Goal: Communication & Community: Ask a question

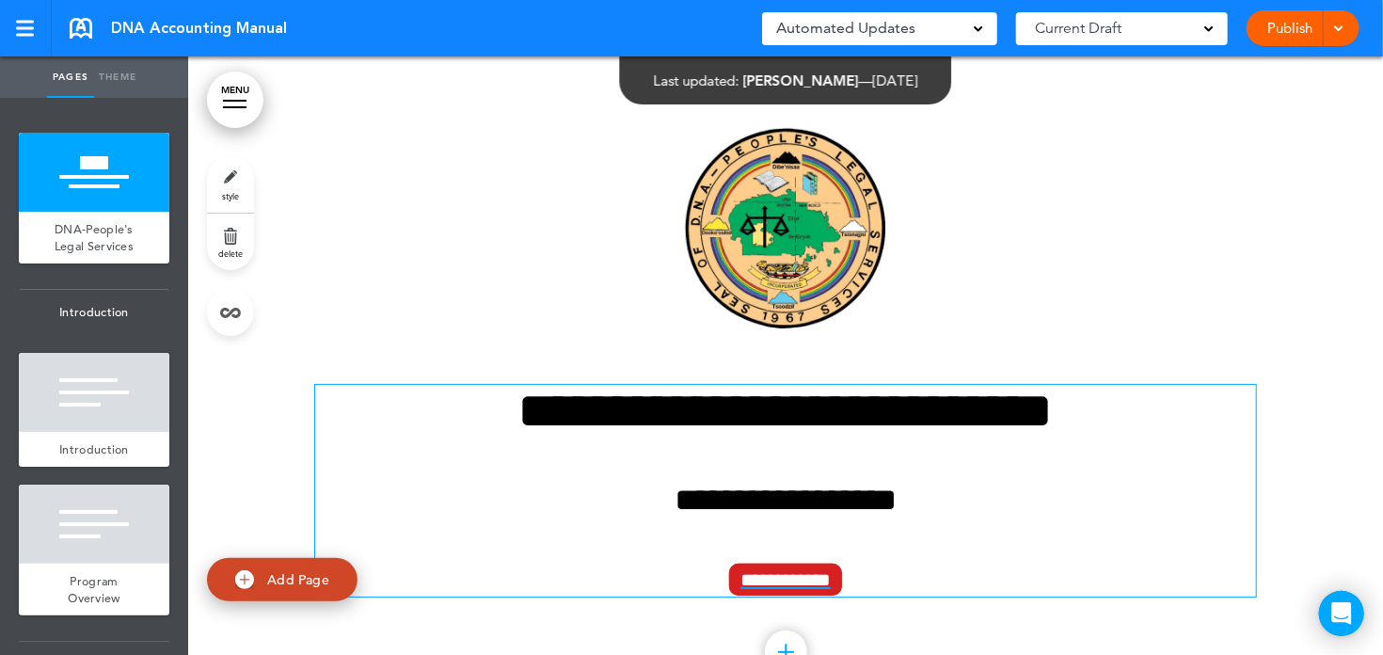
click at [777, 578] on span "**********" at bounding box center [785, 580] width 113 height 32
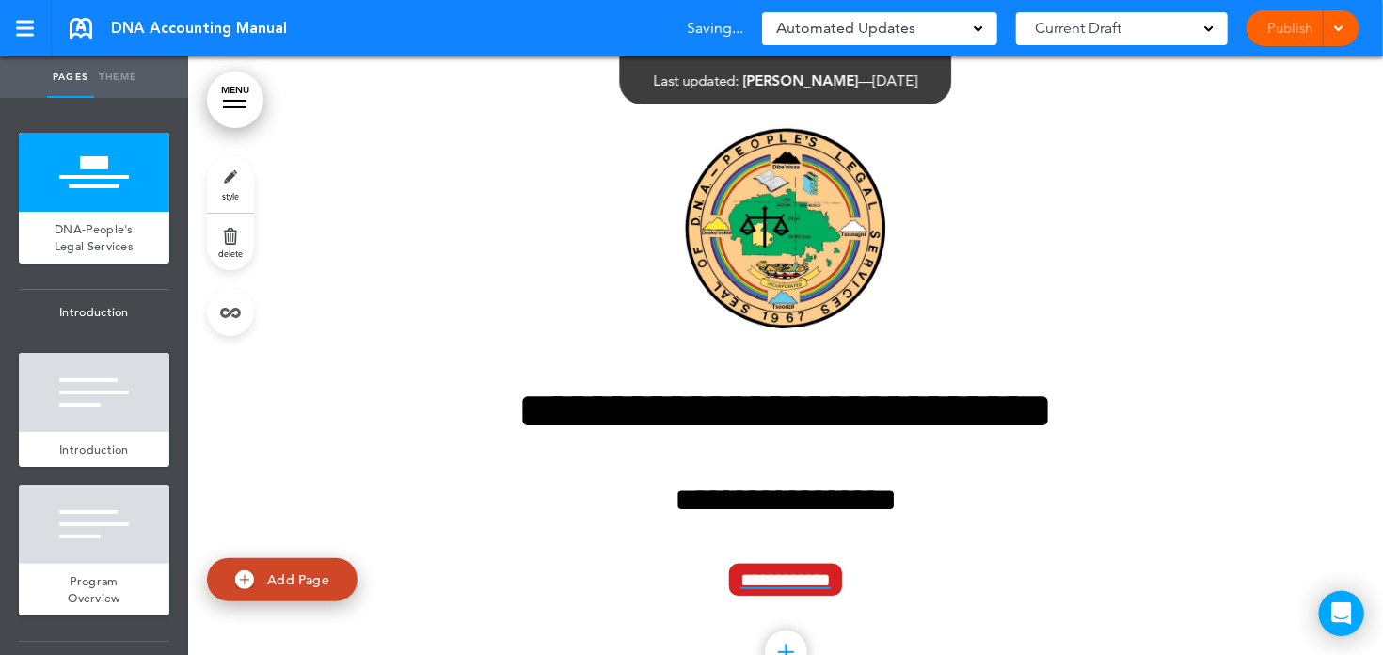
click at [1212, 29] on span at bounding box center [1209, 27] width 9 height 9
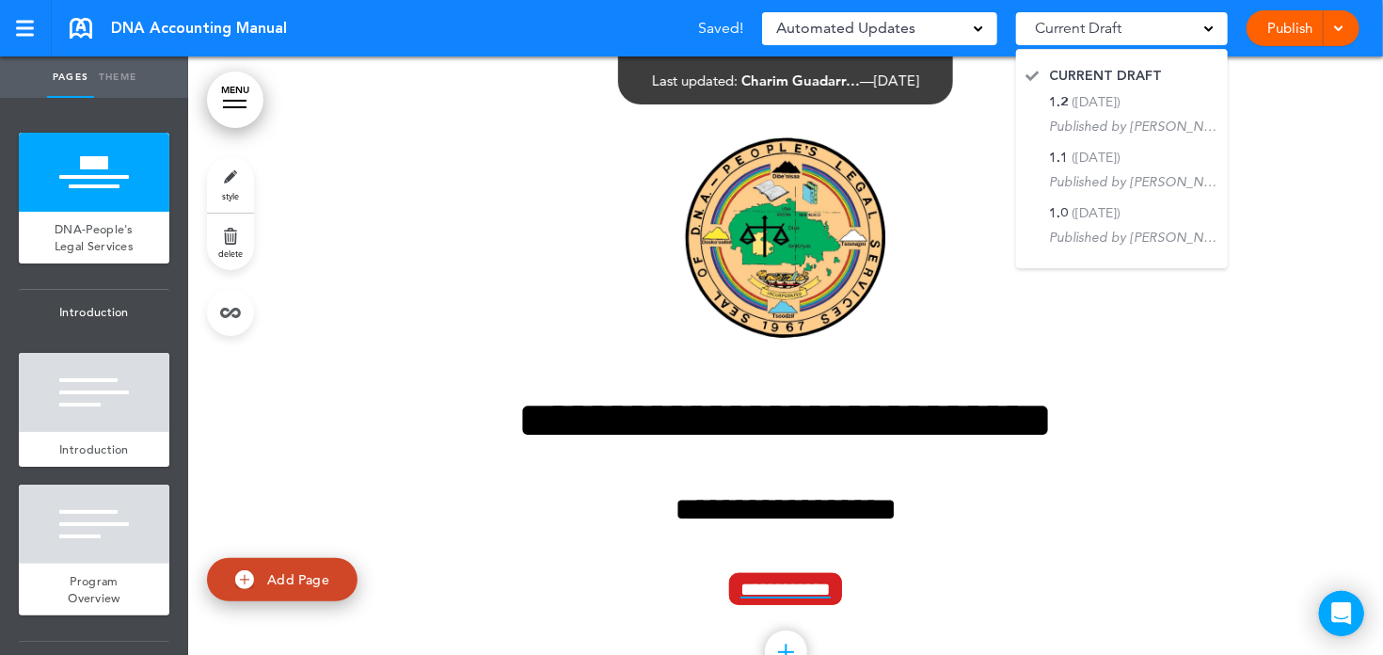
click at [1212, 29] on span at bounding box center [1209, 27] width 9 height 9
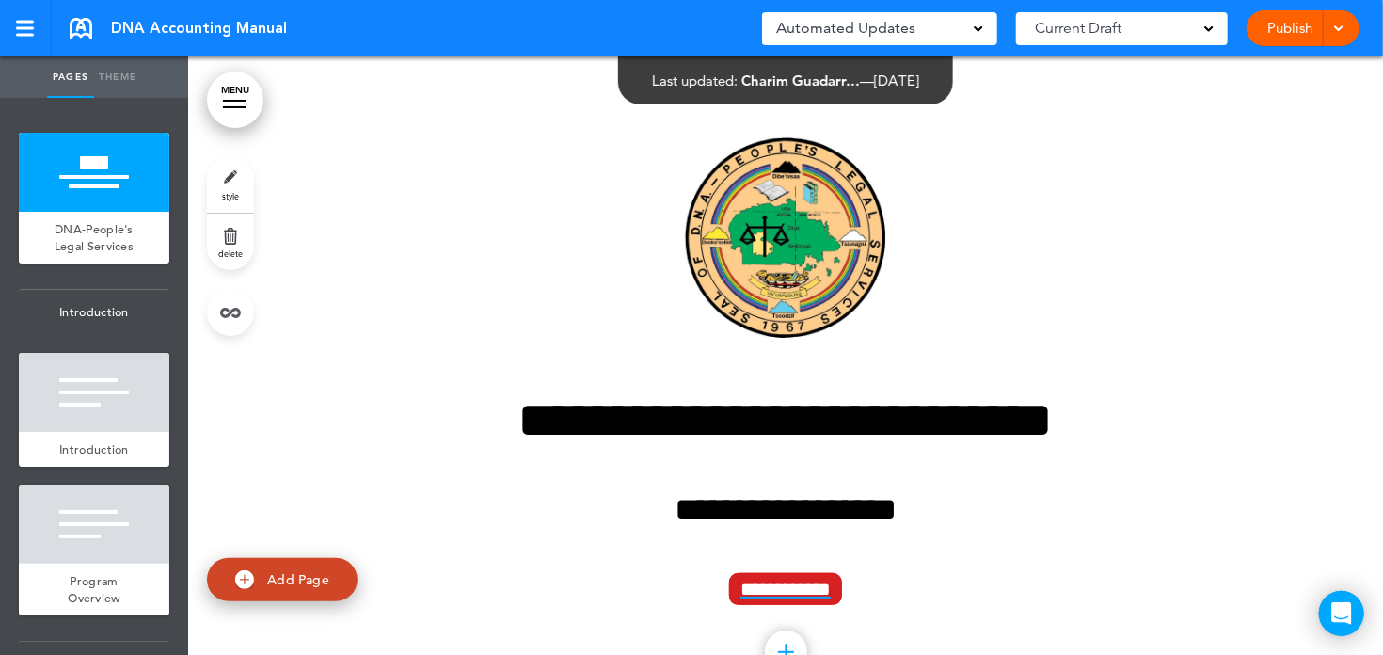
click at [984, 33] on div "Automated Updates 0" at bounding box center [879, 28] width 235 height 33
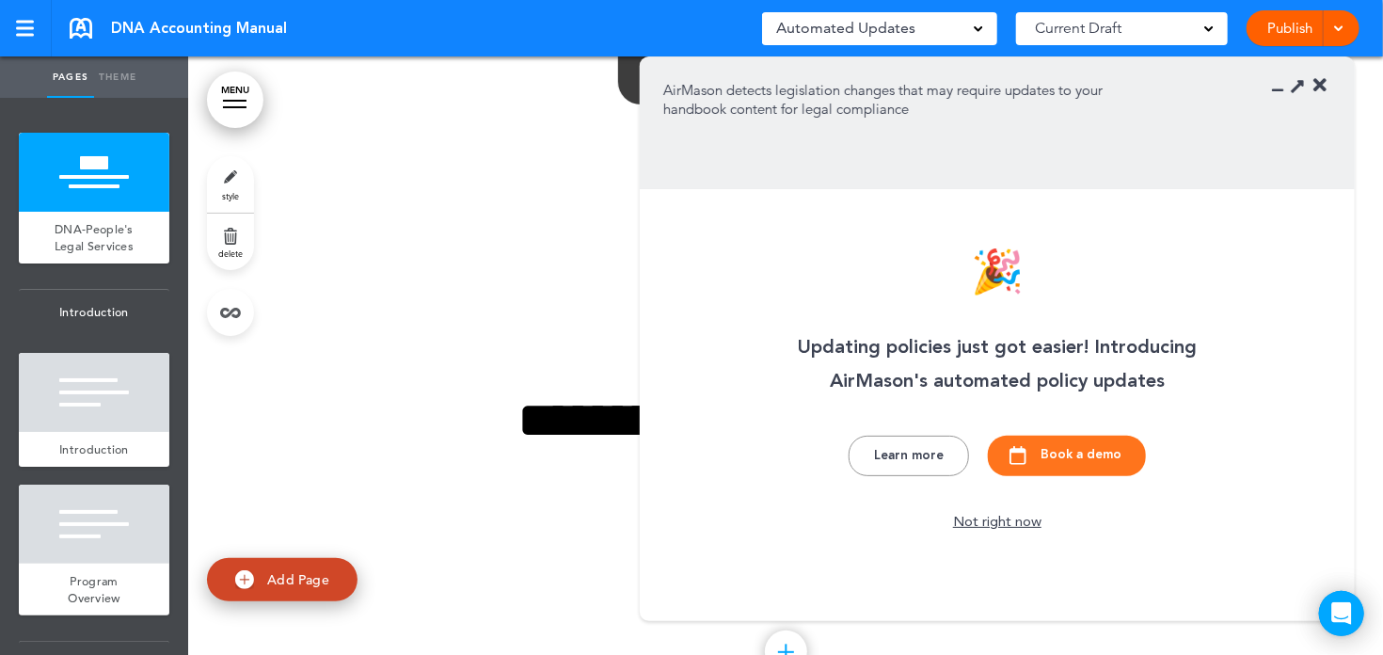
click at [984, 33] on div "Automated Updates 0" at bounding box center [879, 28] width 235 height 33
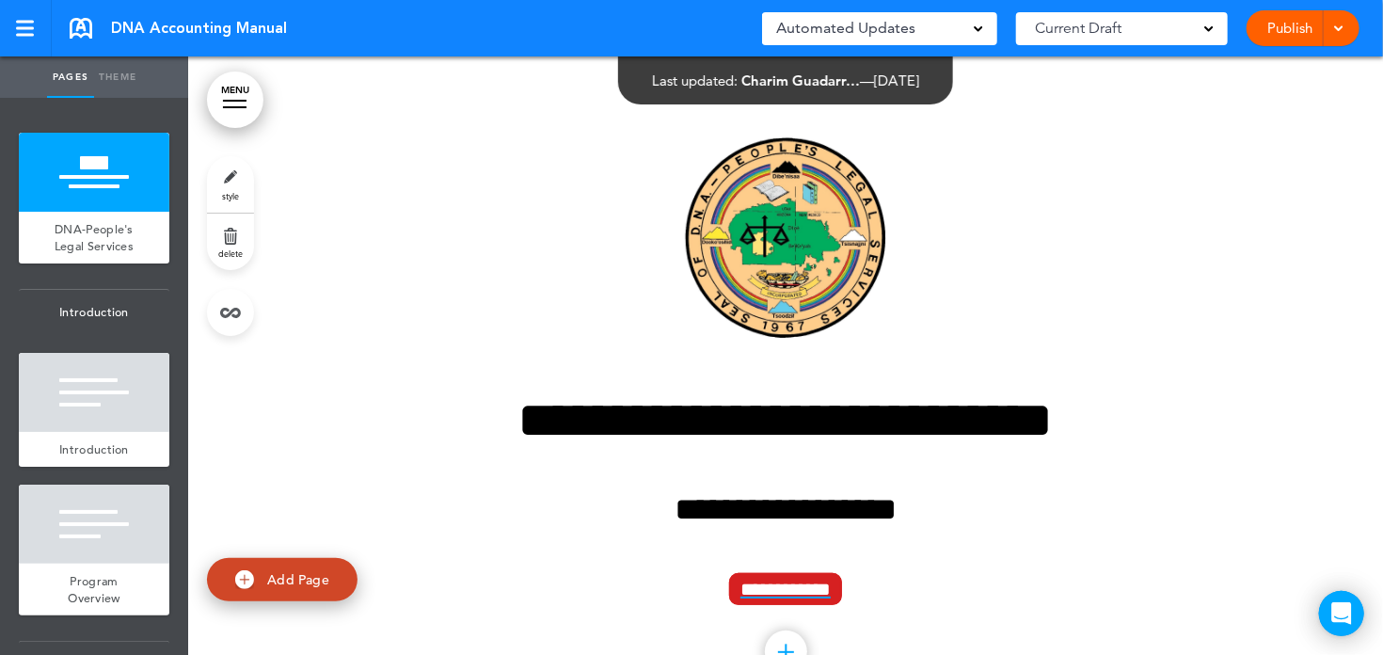
click at [239, 88] on link "MENU" at bounding box center [235, 100] width 56 height 56
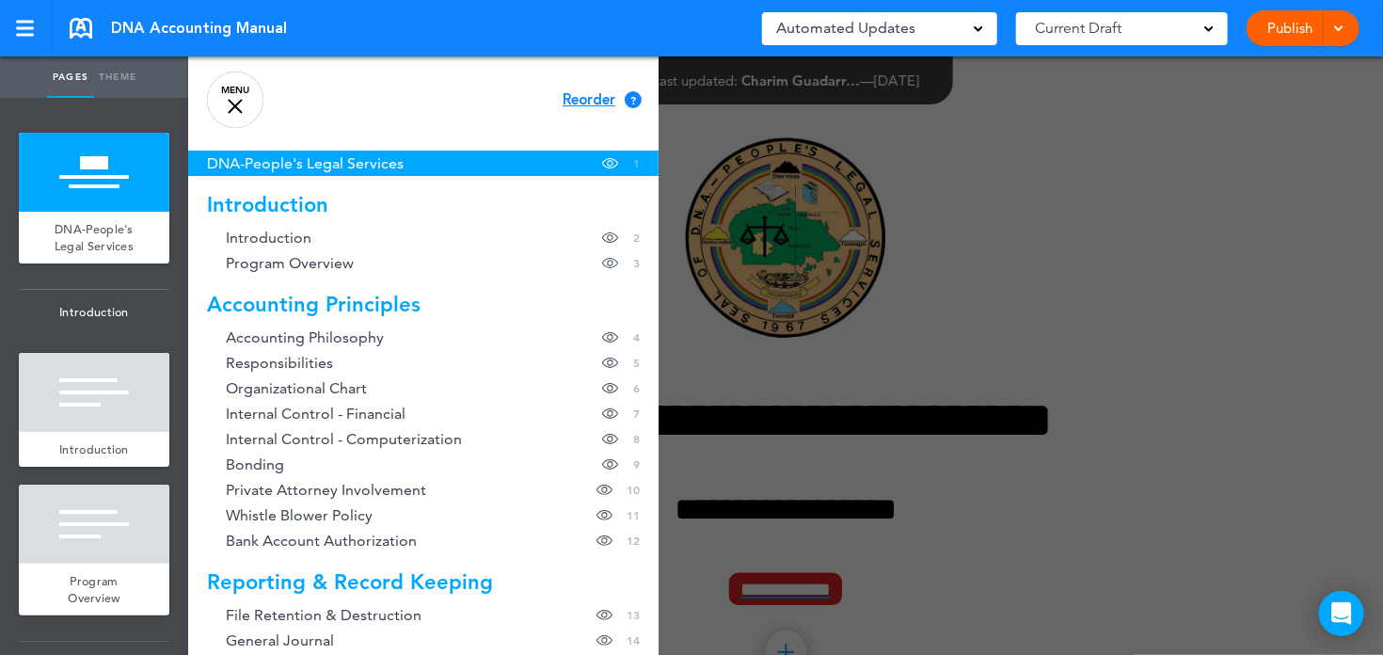
click at [381, 26] on div "DNA Accounting Manual Saved! Automated Updates 0 Auto policy updates 🎉 Updating…" at bounding box center [691, 28] width 1383 height 56
click at [232, 102] on link "MENU" at bounding box center [235, 100] width 56 height 56
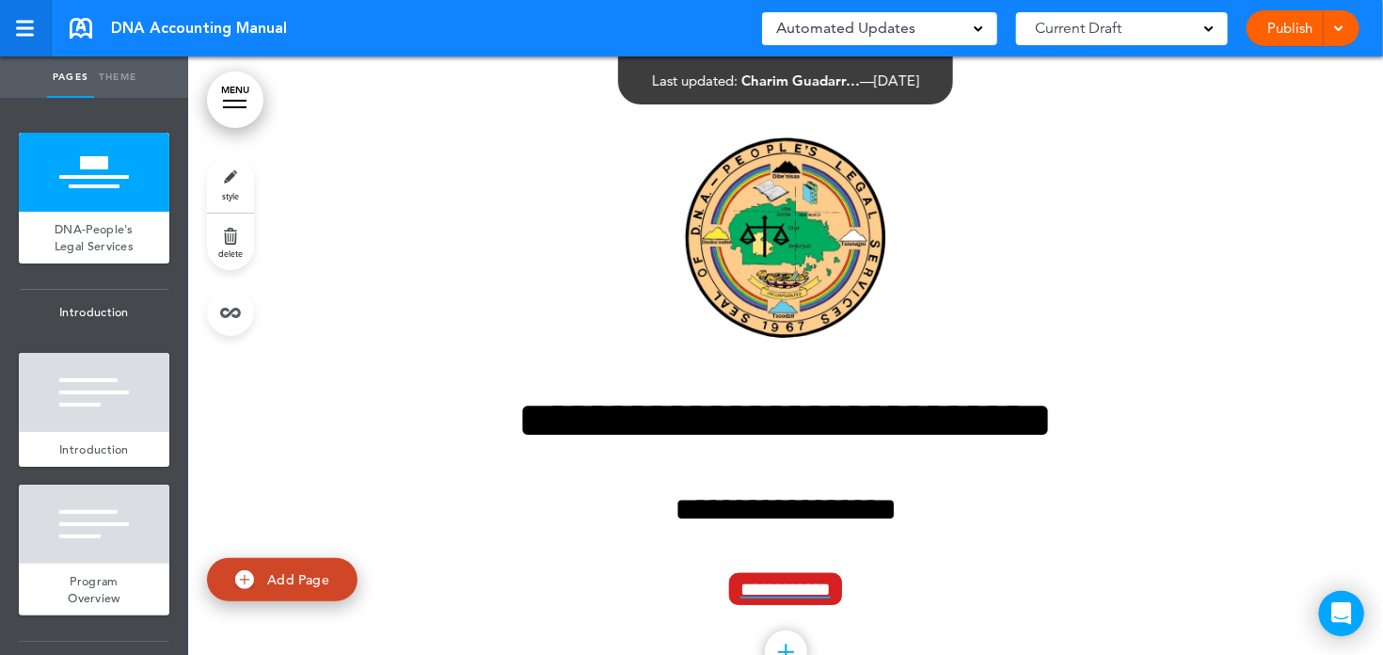
click at [24, 24] on div at bounding box center [24, 29] width 17 height 16
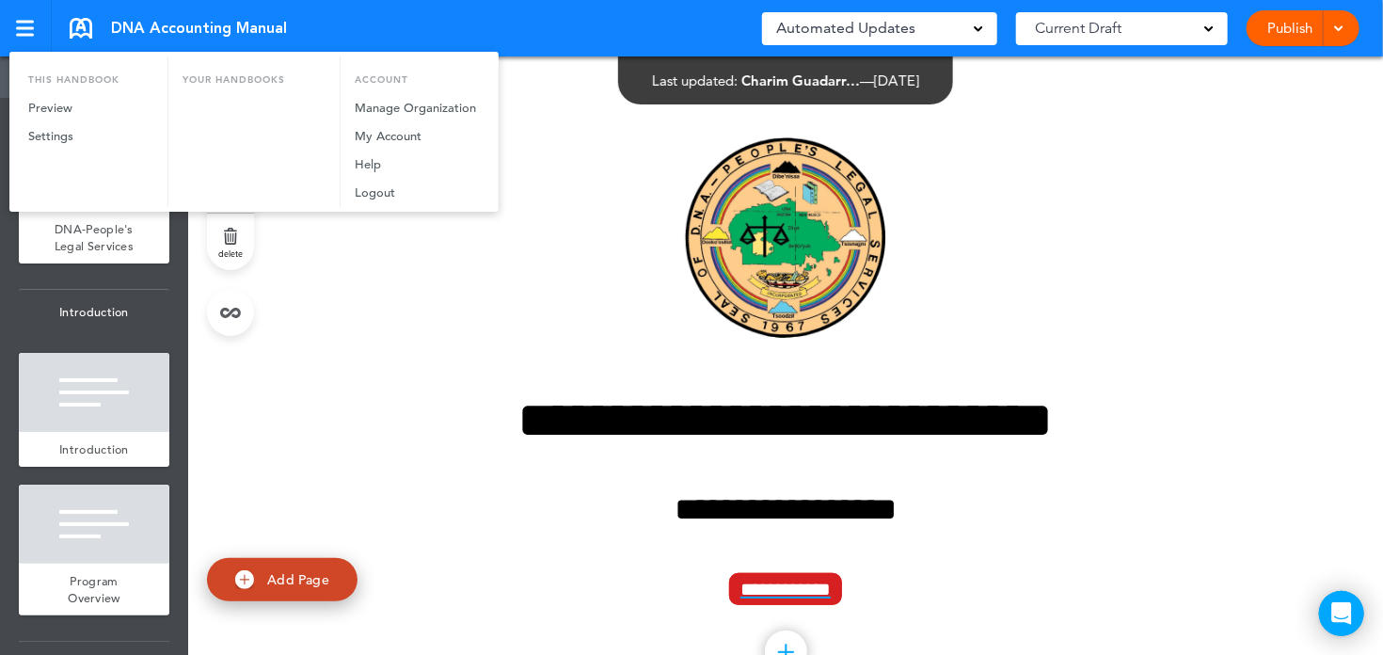
click at [455, 32] on div at bounding box center [691, 327] width 1383 height 655
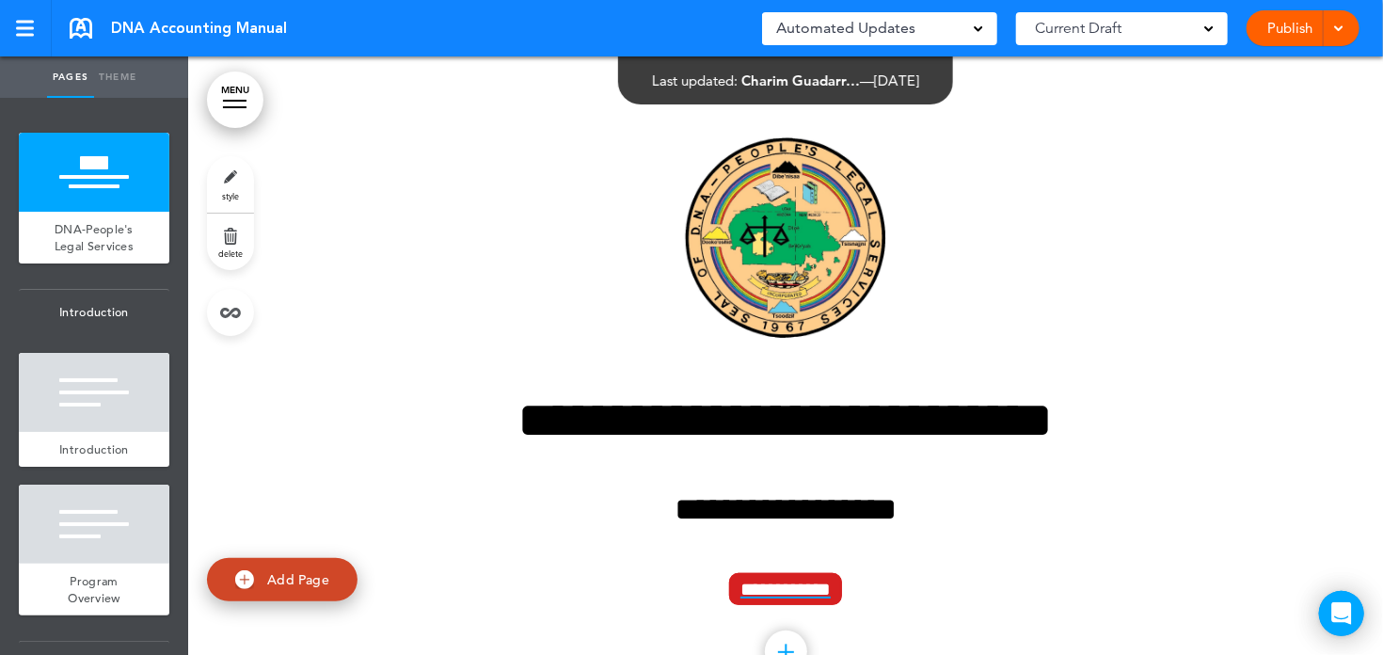
click at [1345, 35] on div at bounding box center [1336, 28] width 19 height 36
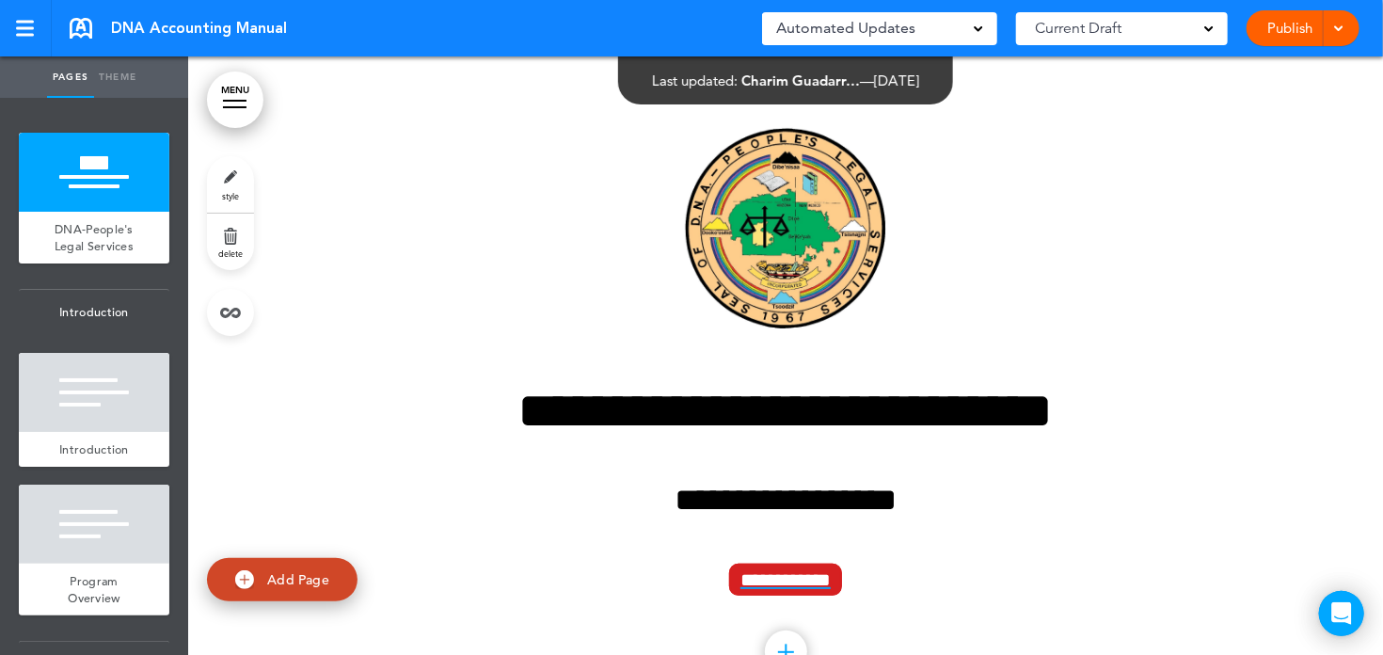
click at [248, 99] on link "MENU" at bounding box center [235, 100] width 56 height 56
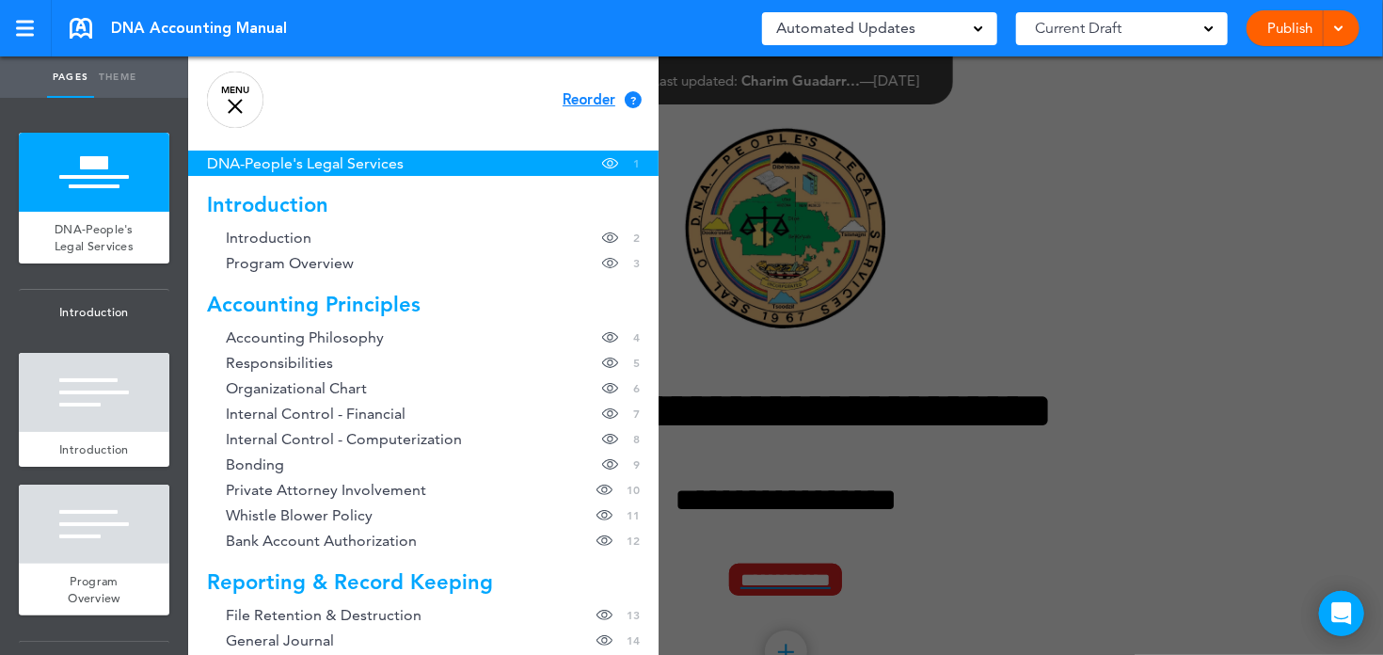
click at [239, 111] on div at bounding box center [235, 106] width 15 height 15
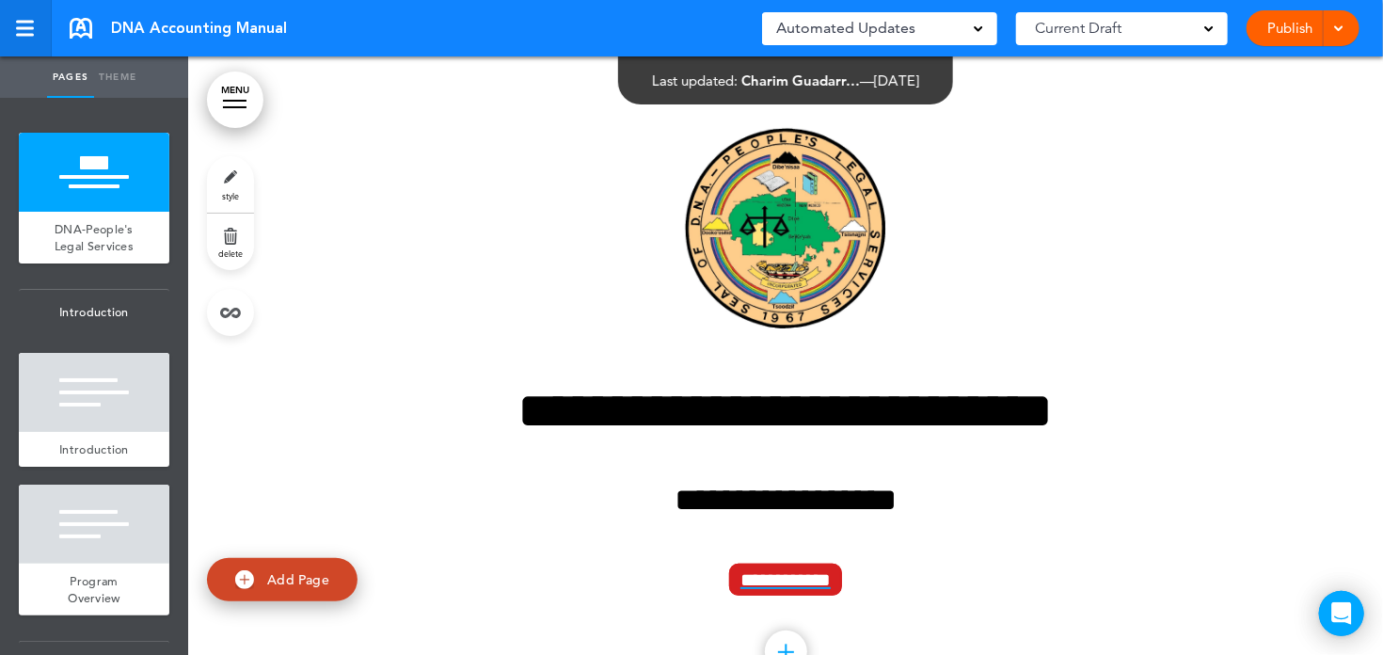
click at [30, 36] on link at bounding box center [26, 28] width 52 height 56
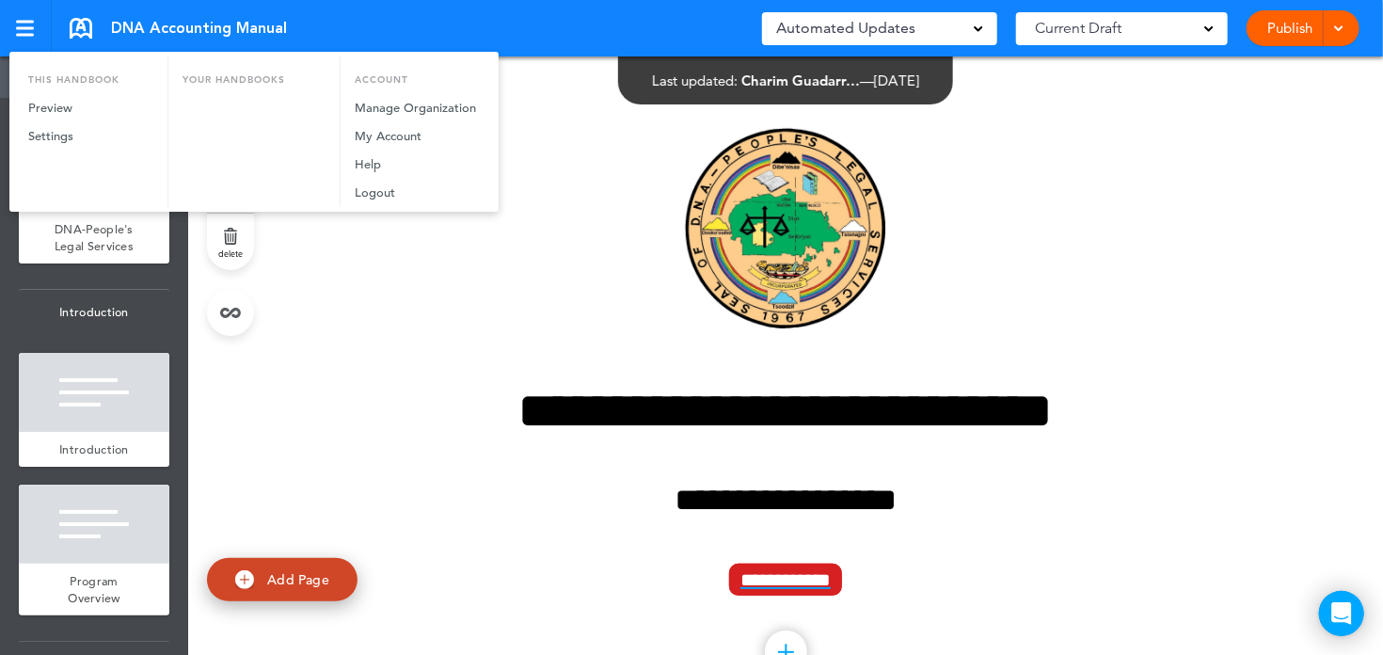
click at [409, 32] on div at bounding box center [691, 327] width 1383 height 655
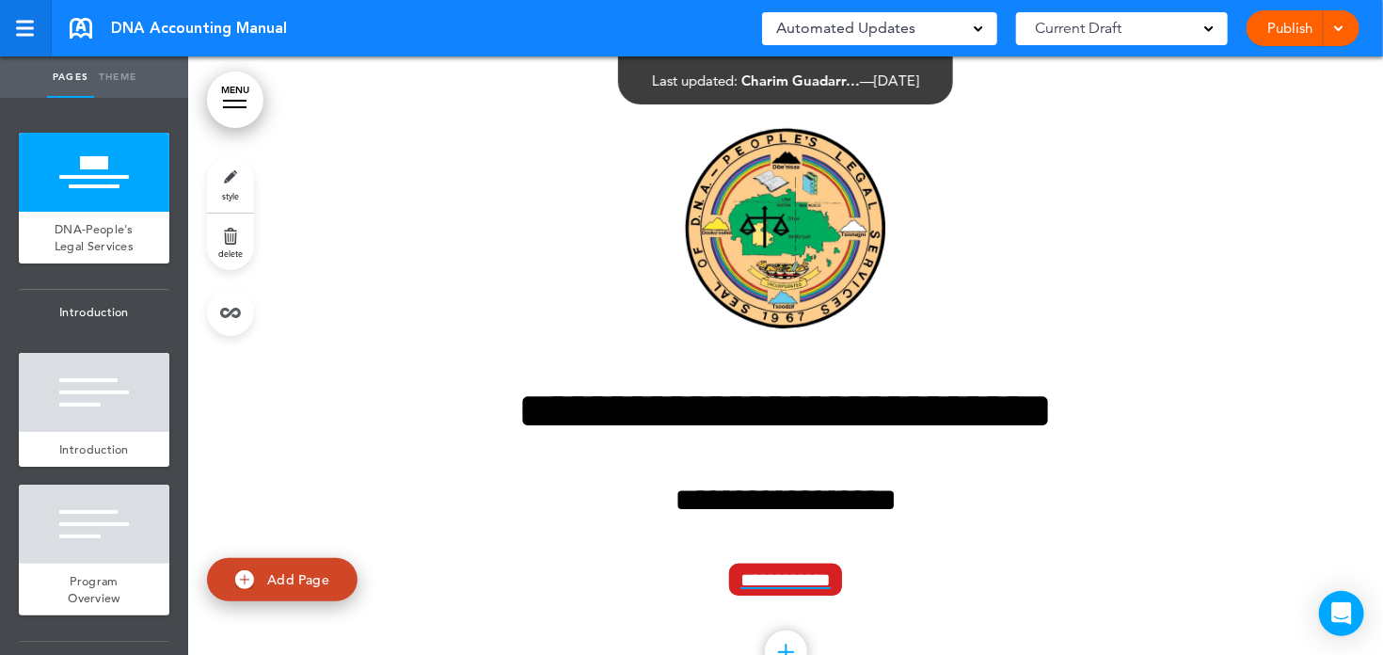
click at [17, 28] on link at bounding box center [26, 28] width 52 height 56
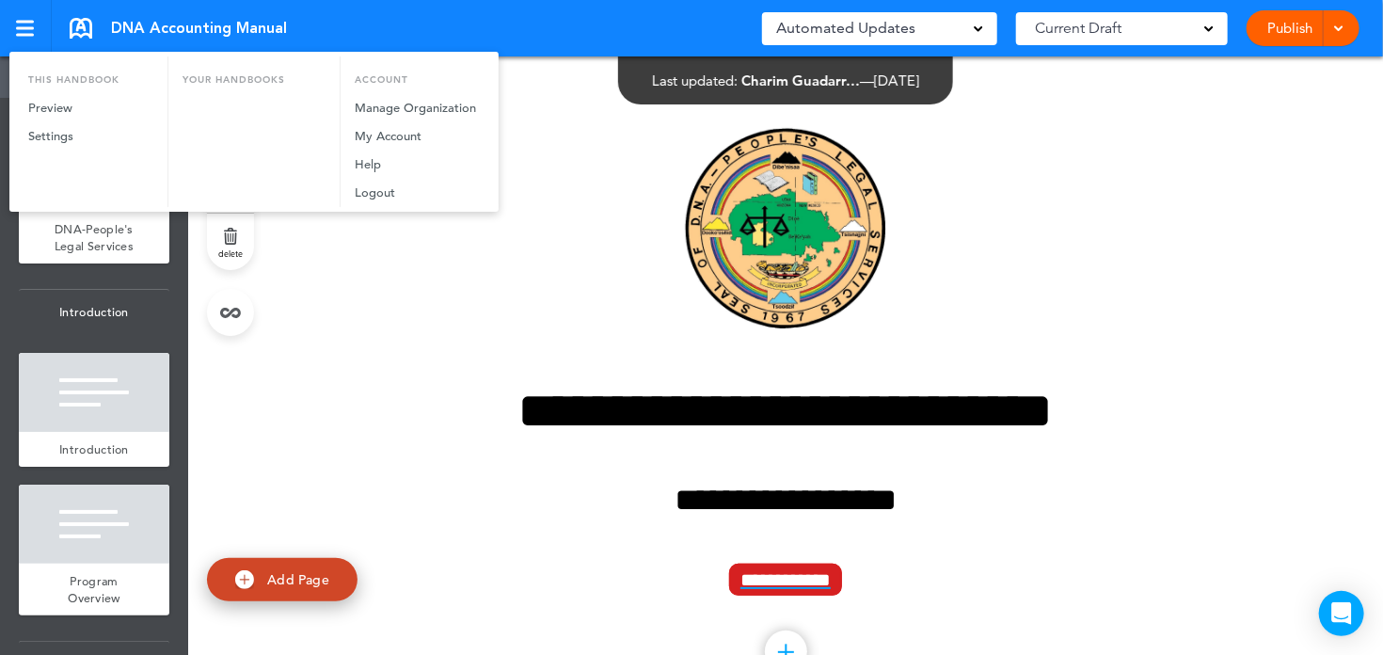
click at [341, 36] on div at bounding box center [691, 327] width 1383 height 655
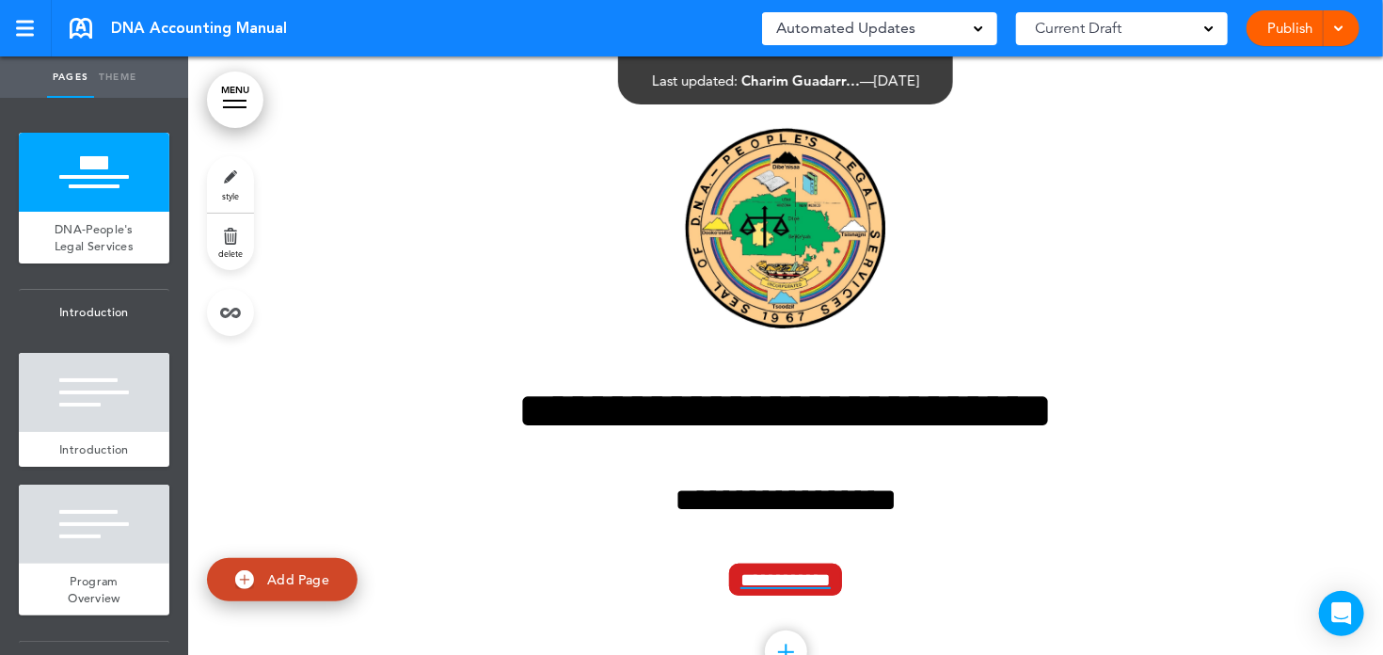
click at [981, 35] on div "Automated Updates 0" at bounding box center [879, 28] width 207 height 26
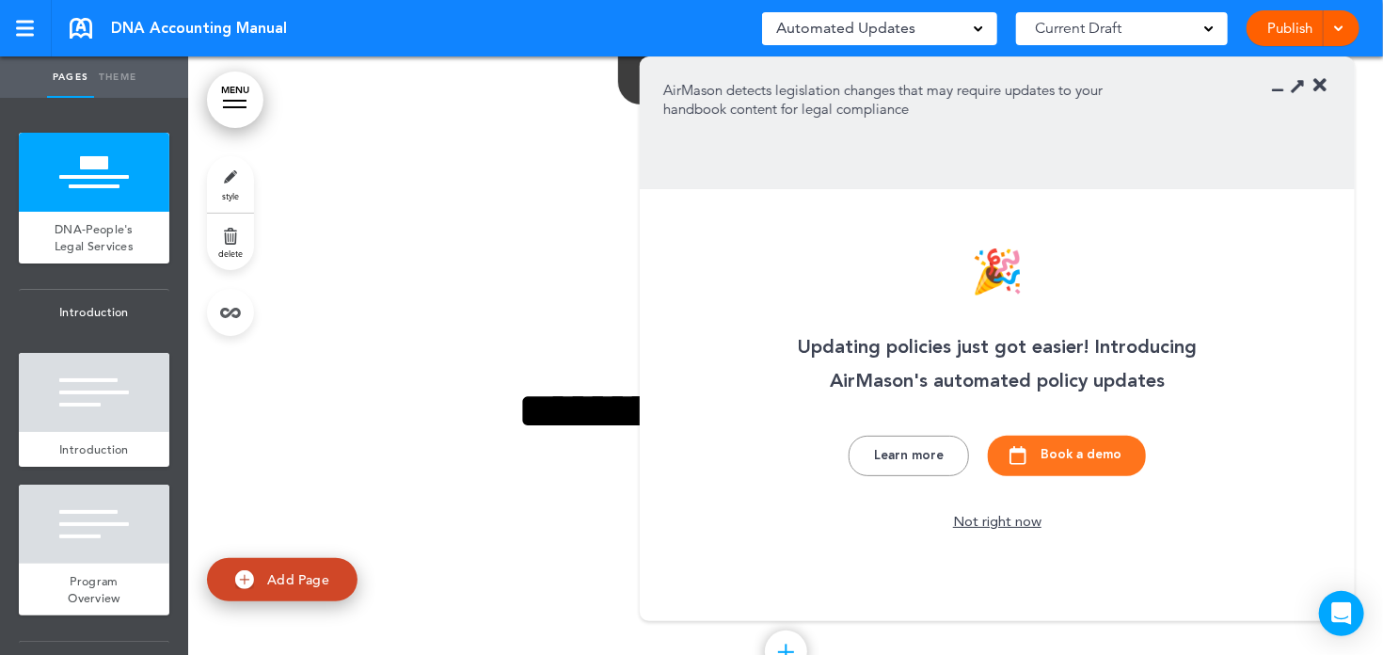
click at [981, 35] on div "Automated Updates 0" at bounding box center [879, 28] width 207 height 26
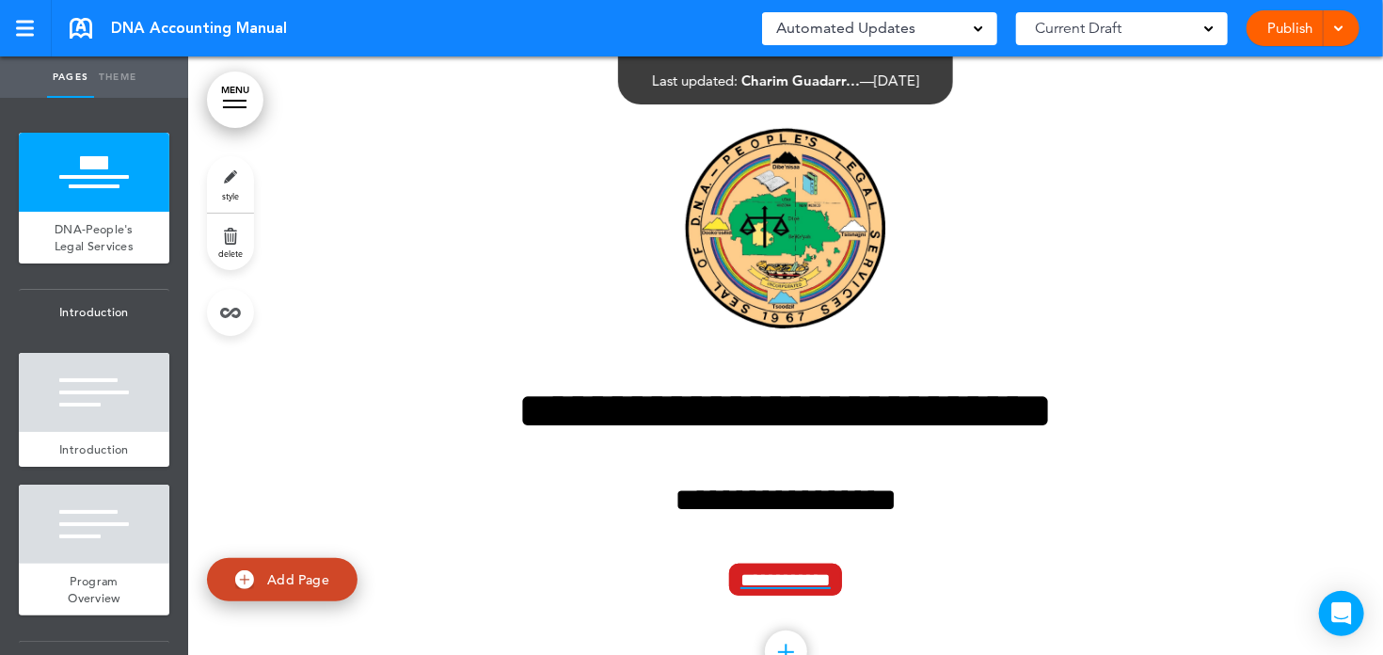
click at [1211, 28] on span at bounding box center [1209, 27] width 9 height 9
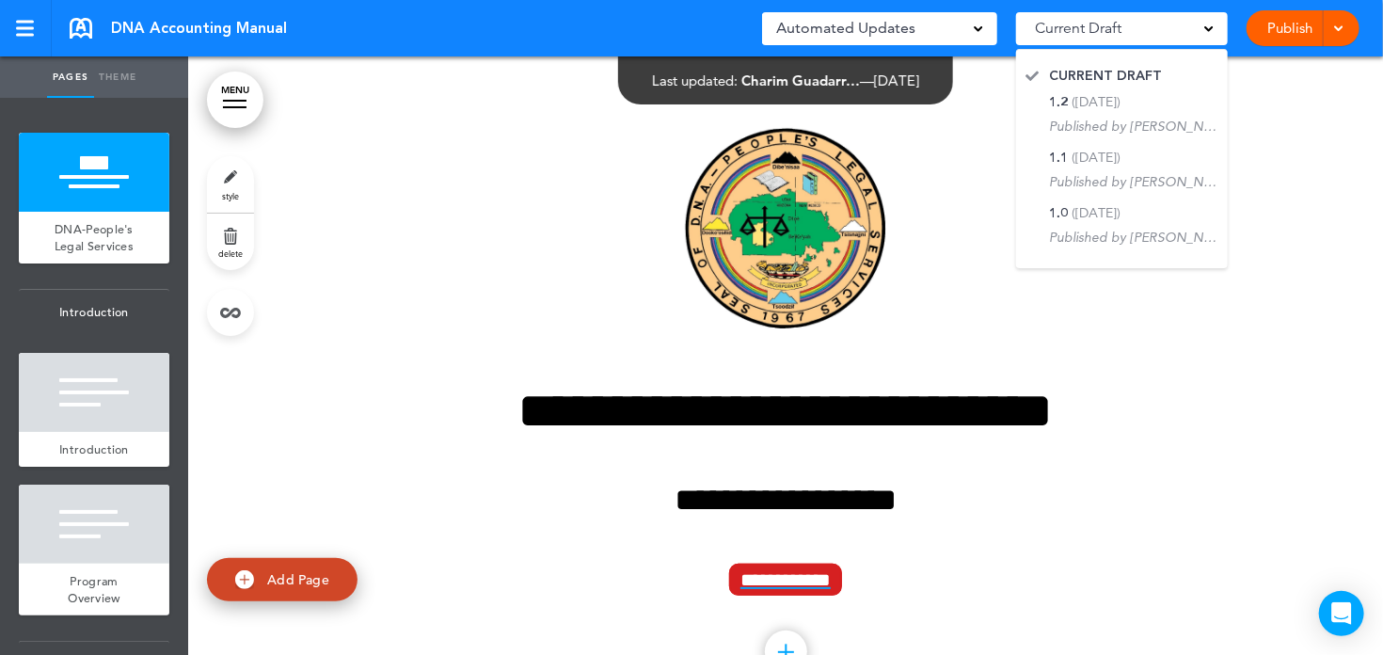
click at [1211, 28] on span at bounding box center [1209, 27] width 9 height 9
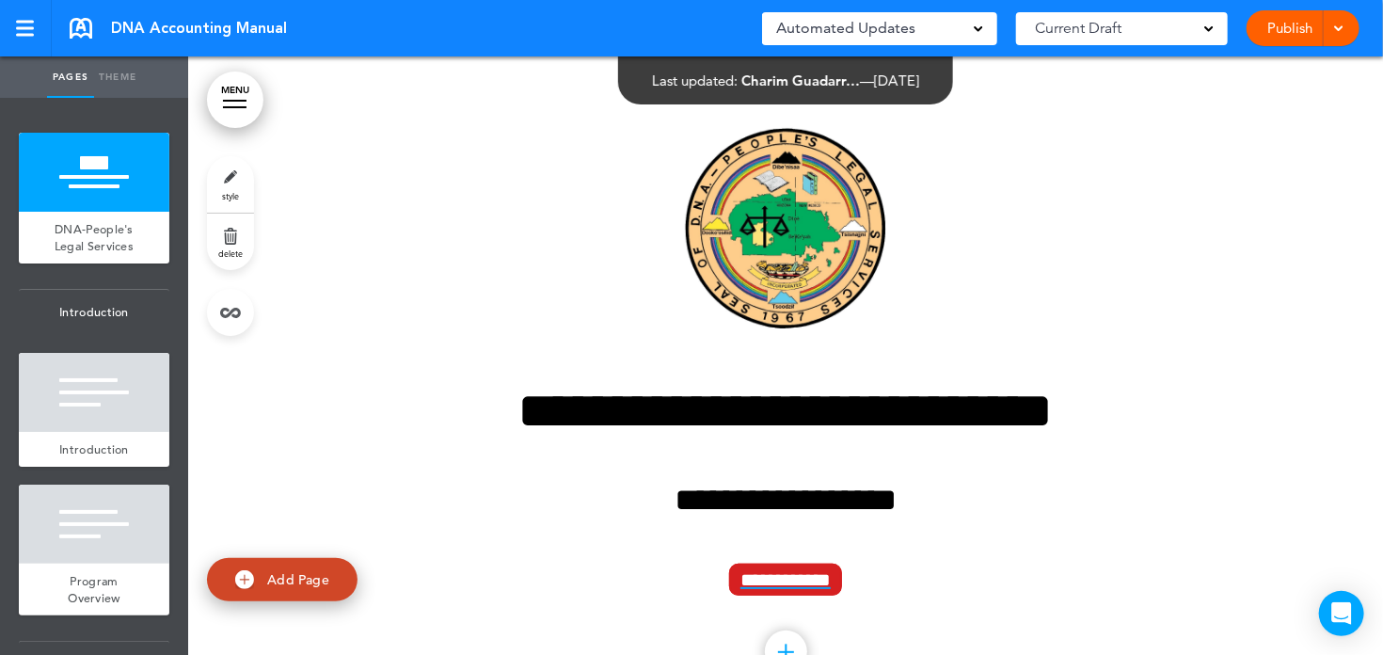
click at [1340, 31] on span at bounding box center [1339, 27] width 12 height 12
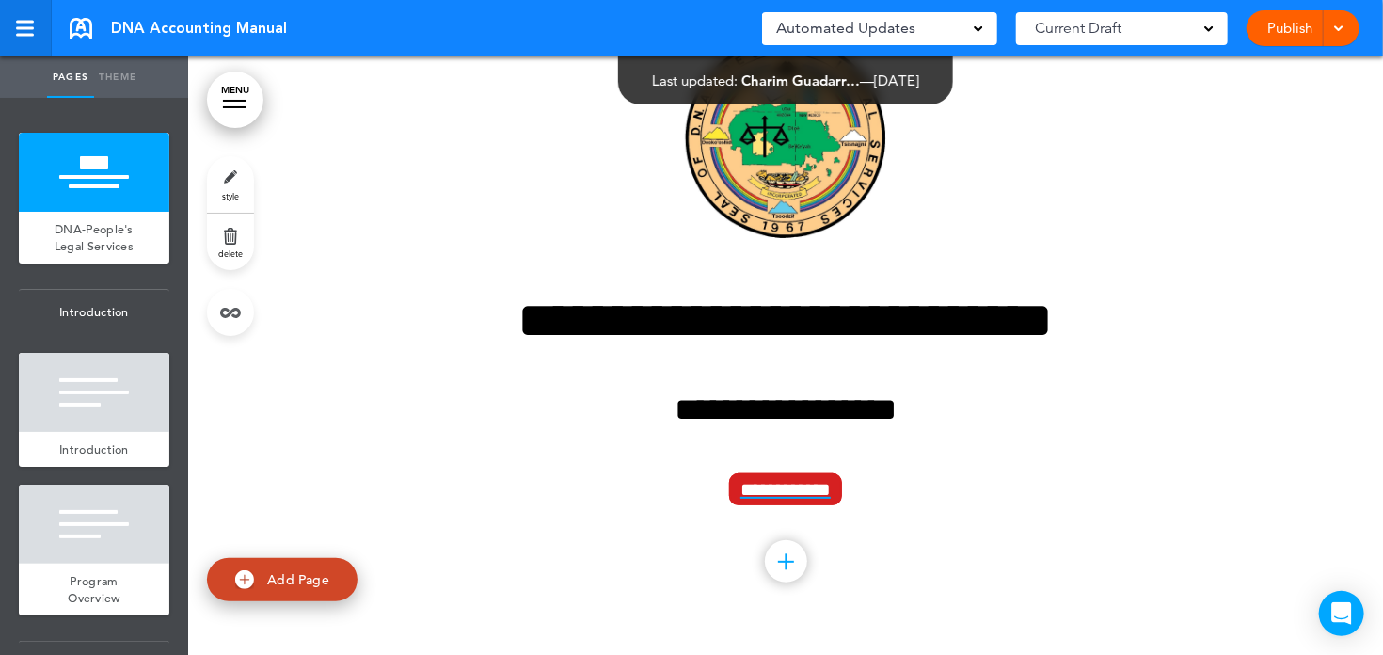
click at [33, 38] on link at bounding box center [26, 28] width 52 height 56
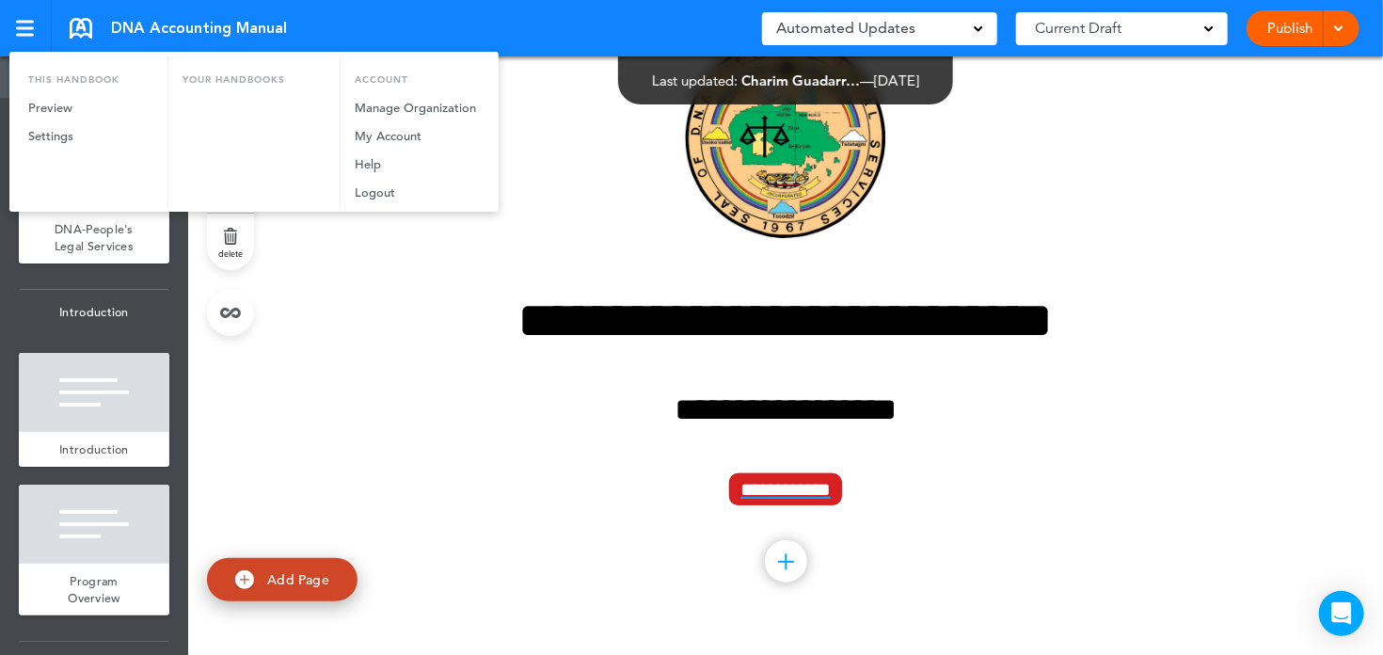
click at [452, 45] on div at bounding box center [691, 327] width 1383 height 655
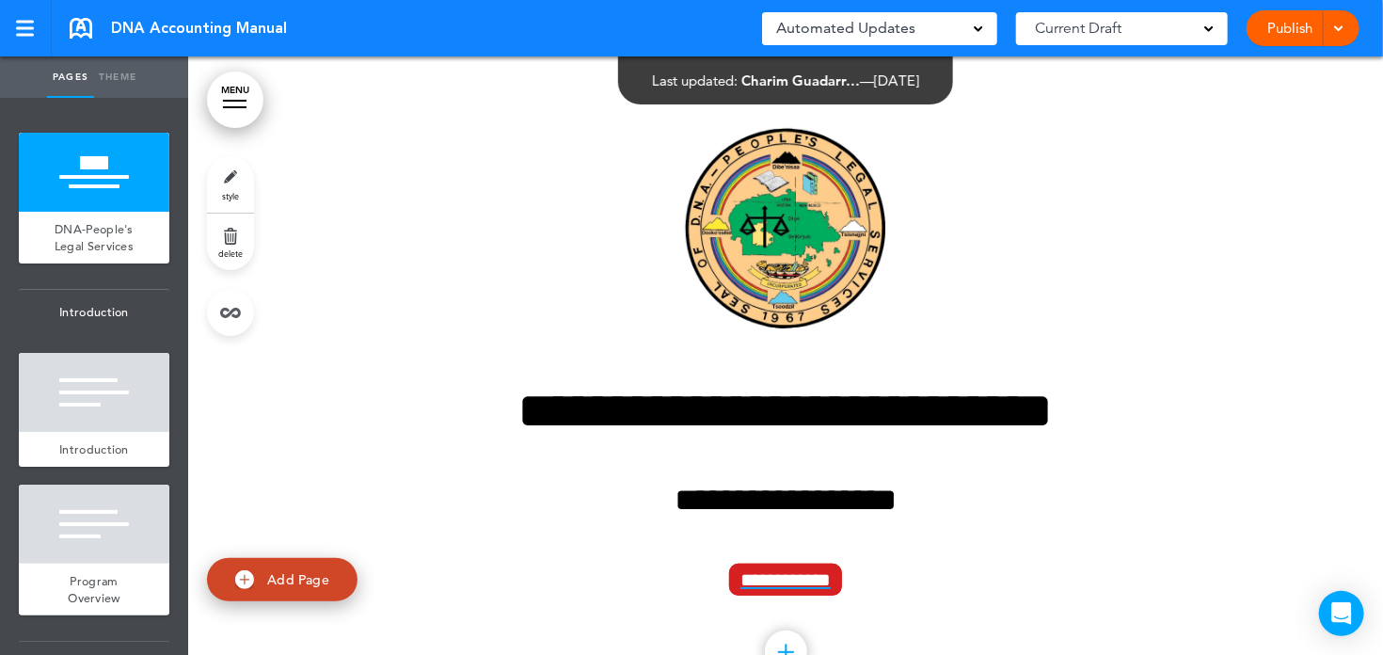
click at [244, 106] on link "MENU" at bounding box center [235, 100] width 56 height 56
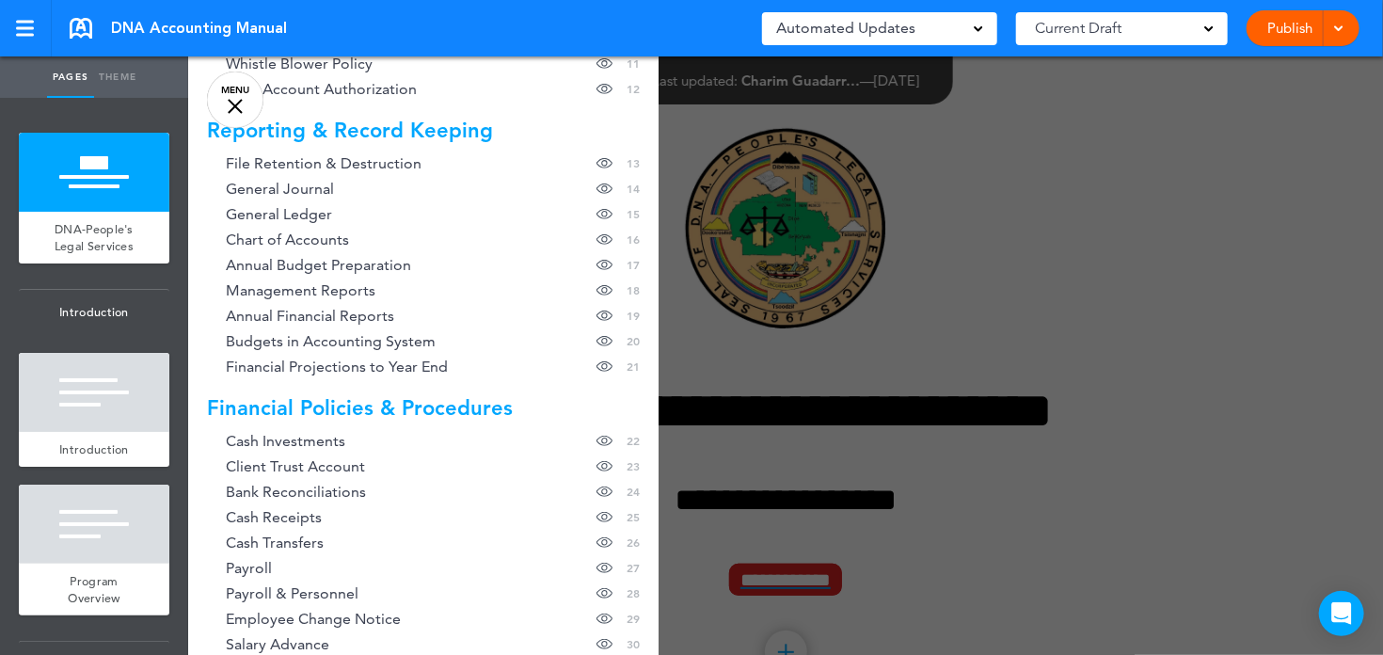
scroll to position [316, 0]
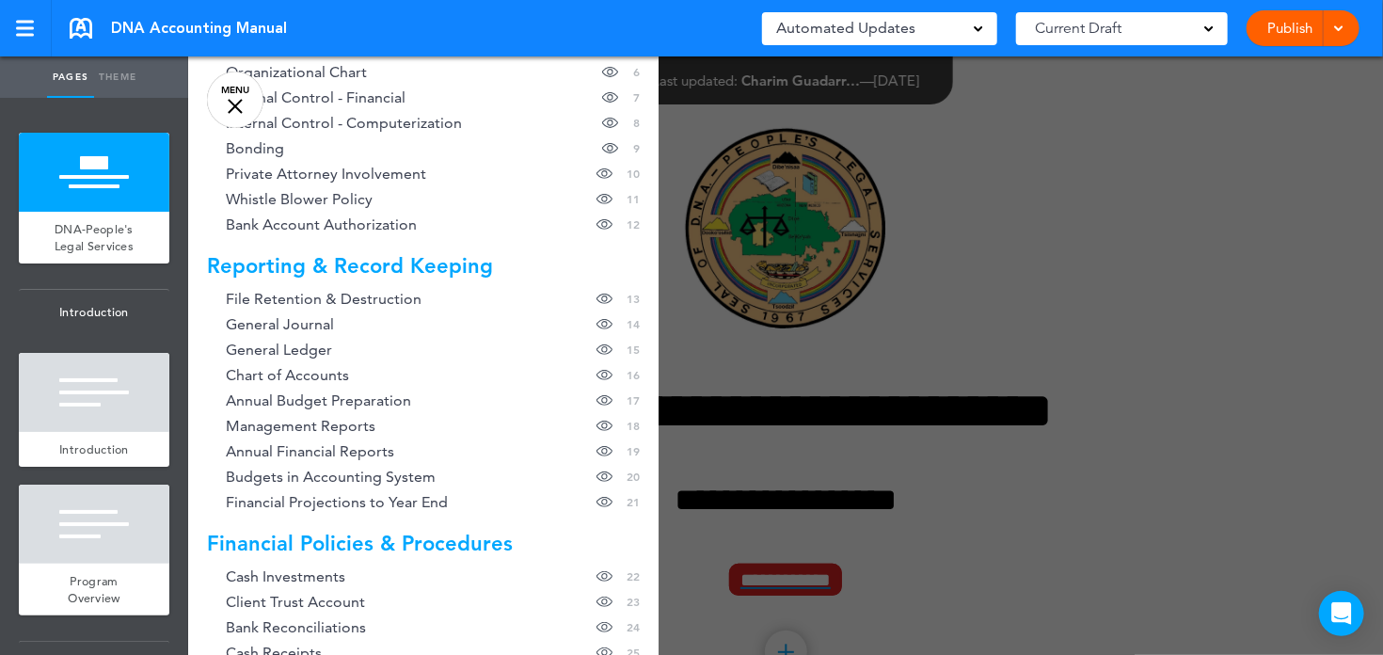
click at [235, 103] on link "MENU" at bounding box center [235, 100] width 56 height 56
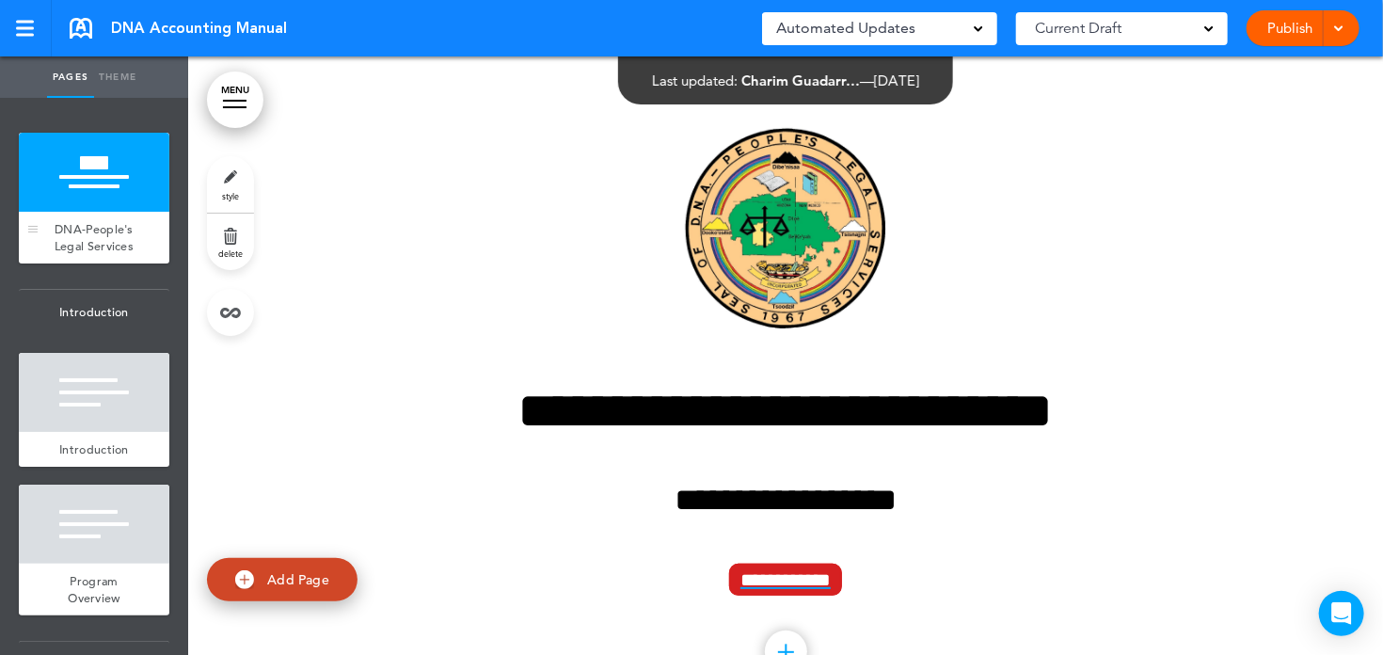
click at [73, 209] on div at bounding box center [94, 172] width 151 height 79
click at [976, 34] on div "Automated Updates 0" at bounding box center [879, 28] width 207 height 26
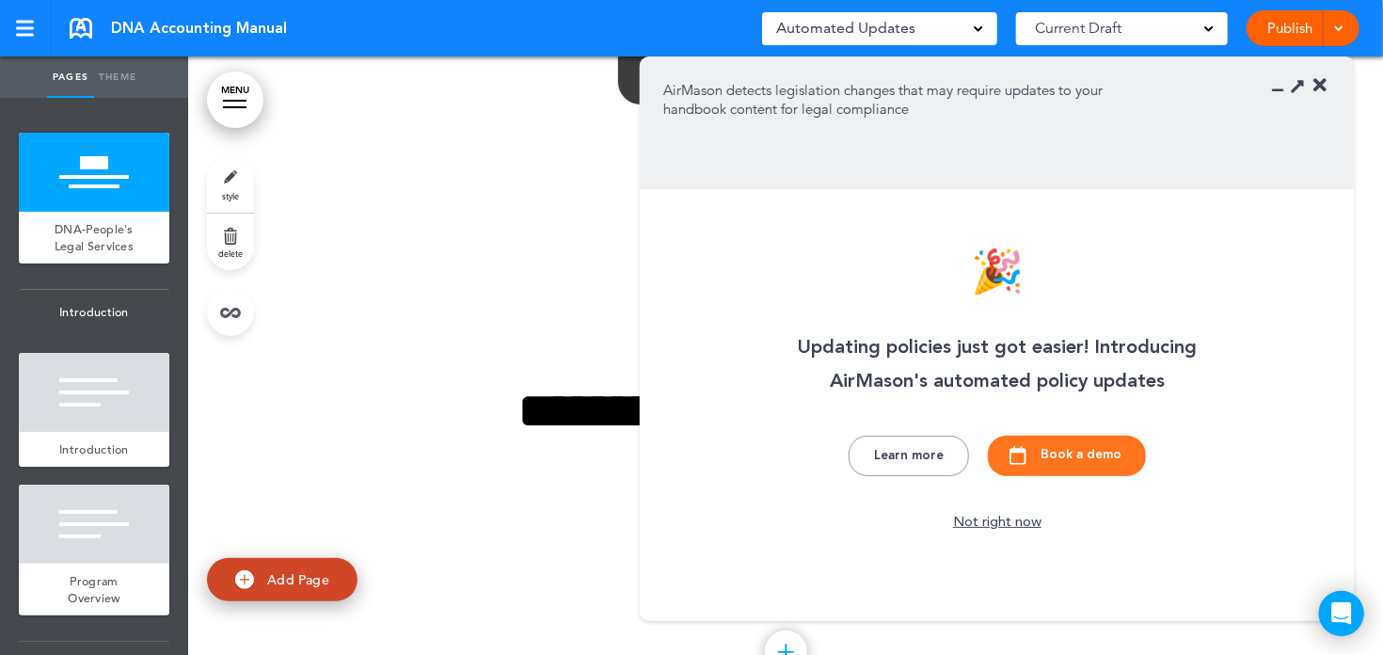
click at [977, 32] on div "Automated Updates 0" at bounding box center [879, 28] width 207 height 26
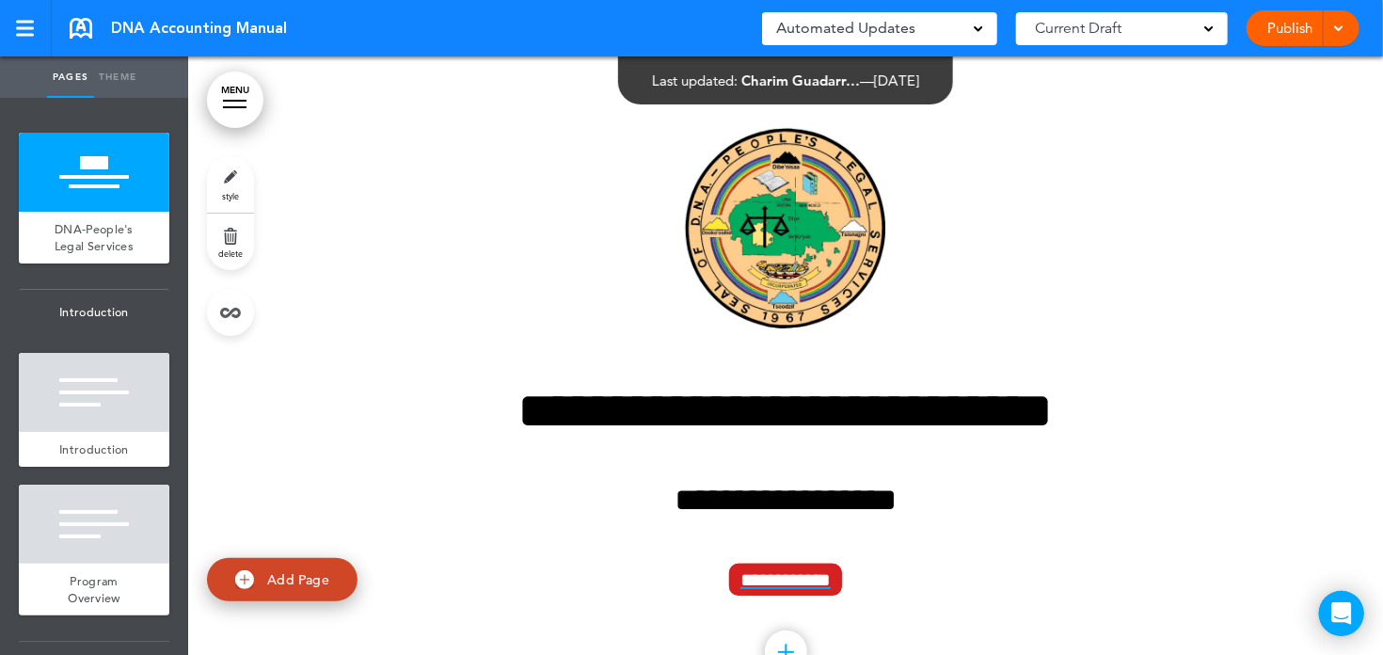
click at [1207, 32] on div "Current Draft" at bounding box center [1122, 28] width 212 height 33
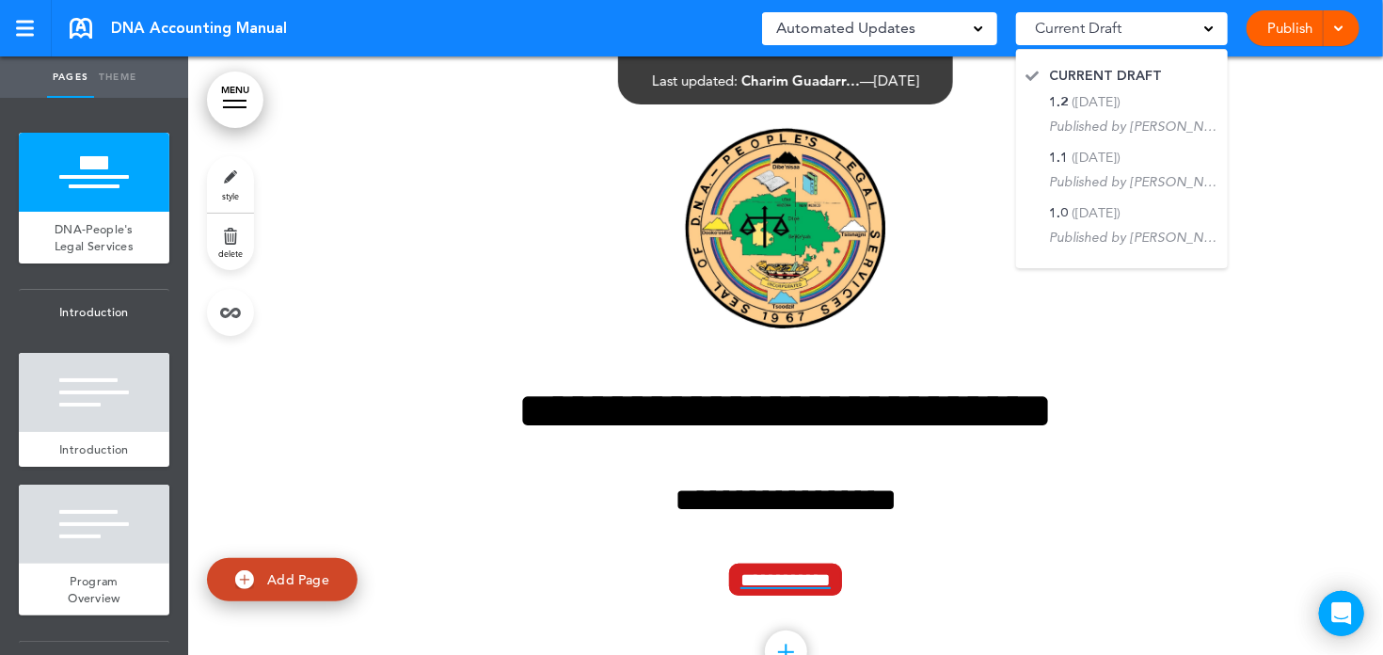
click at [1207, 32] on div "Current Draft" at bounding box center [1122, 28] width 212 height 33
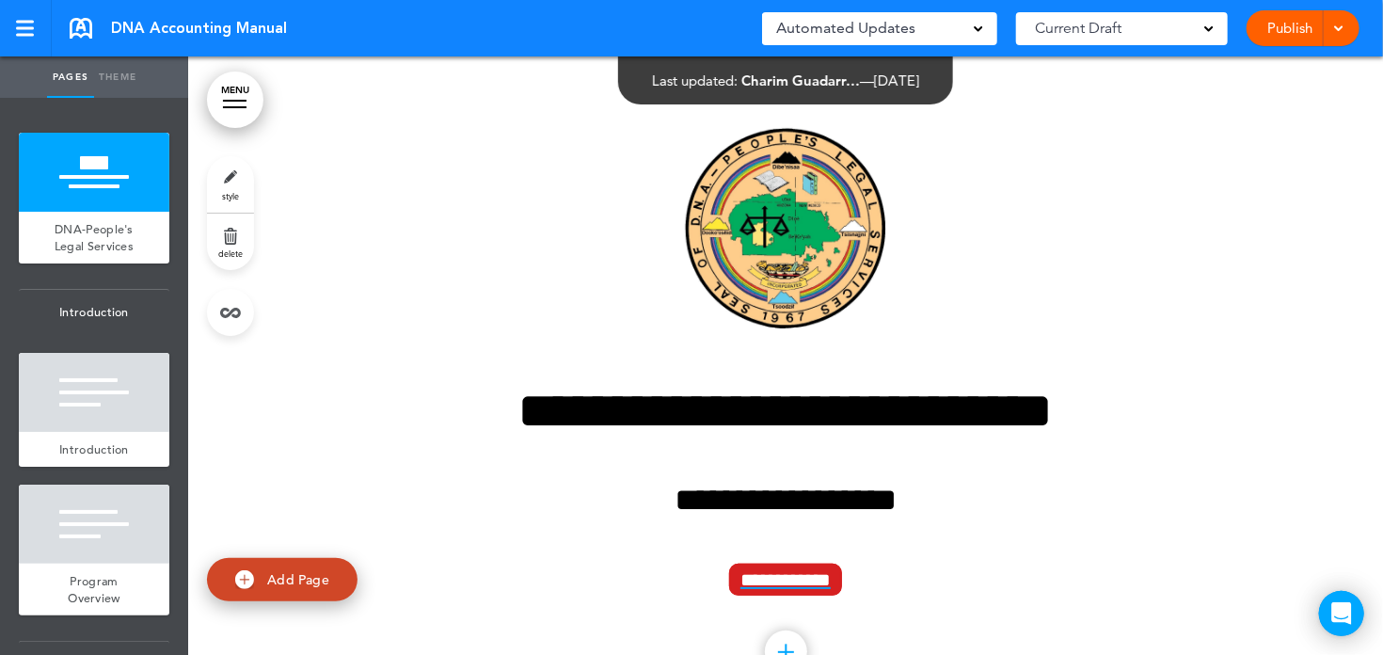
click at [115, 81] on link "Theme" at bounding box center [117, 76] width 47 height 41
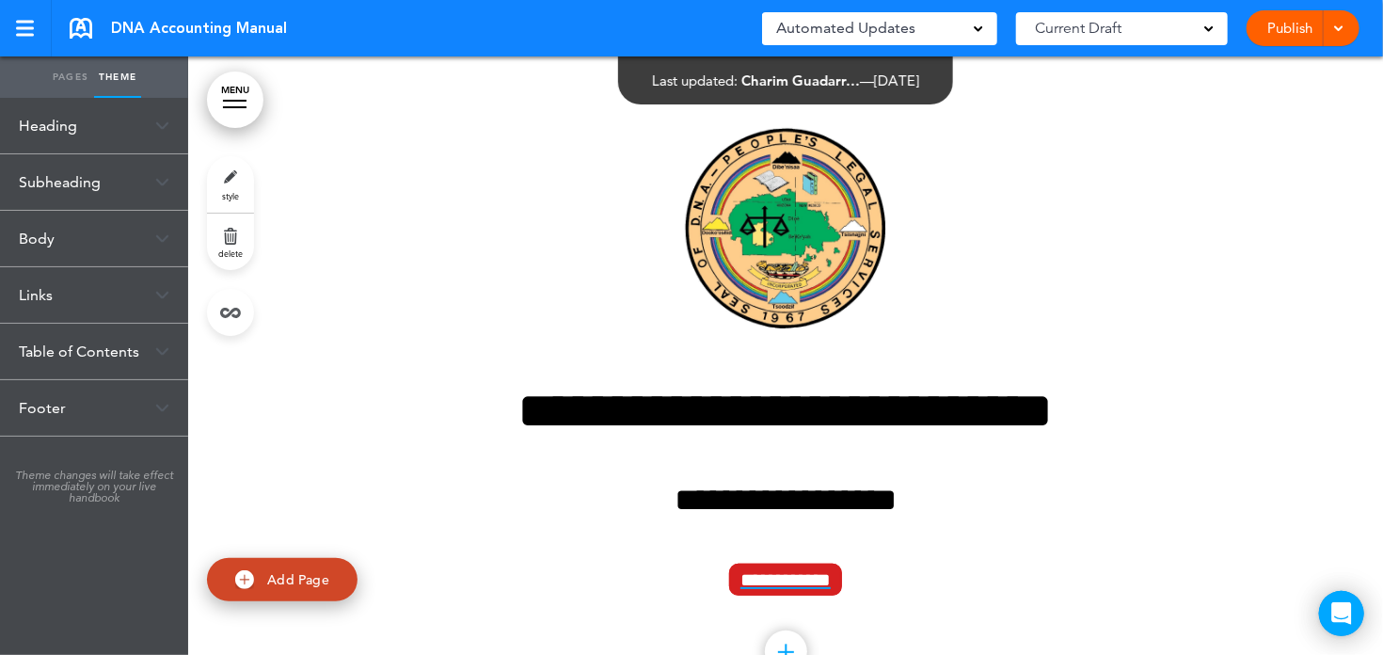
click at [72, 77] on link "Pages" at bounding box center [70, 76] width 47 height 41
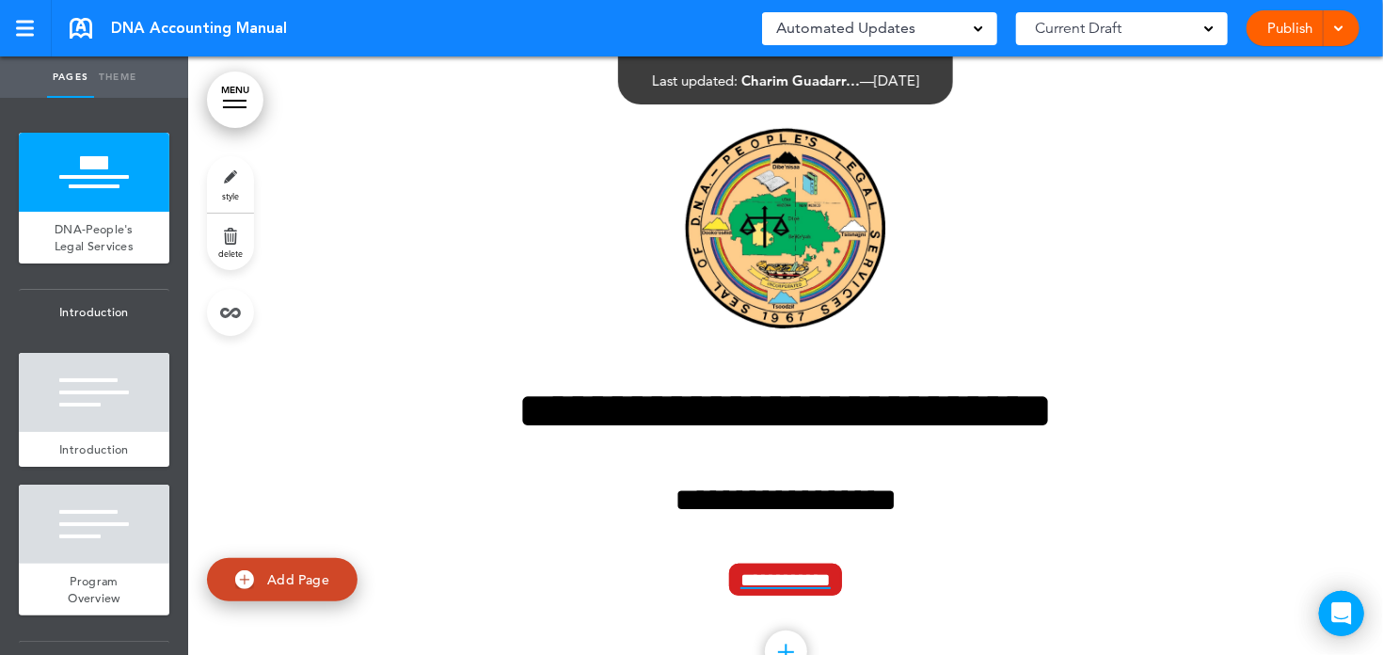
click at [240, 100] on div at bounding box center [235, 101] width 24 height 2
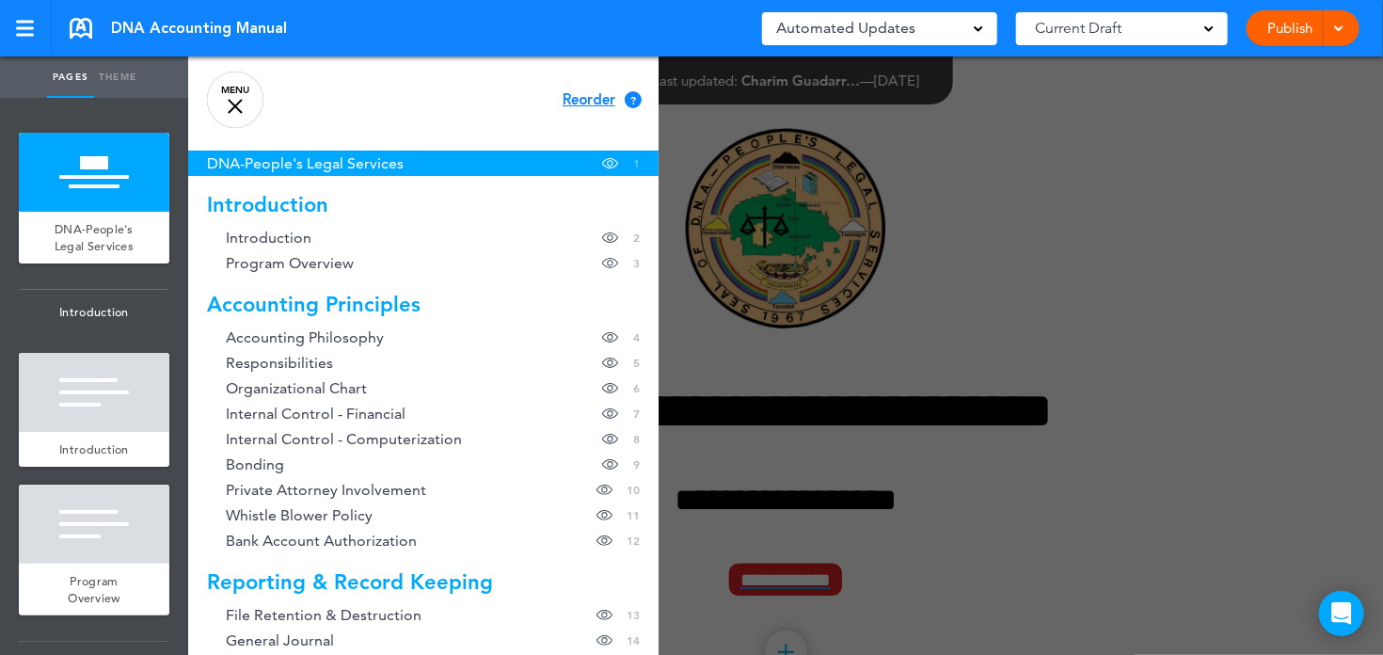
click at [239, 111] on div at bounding box center [235, 106] width 15 height 15
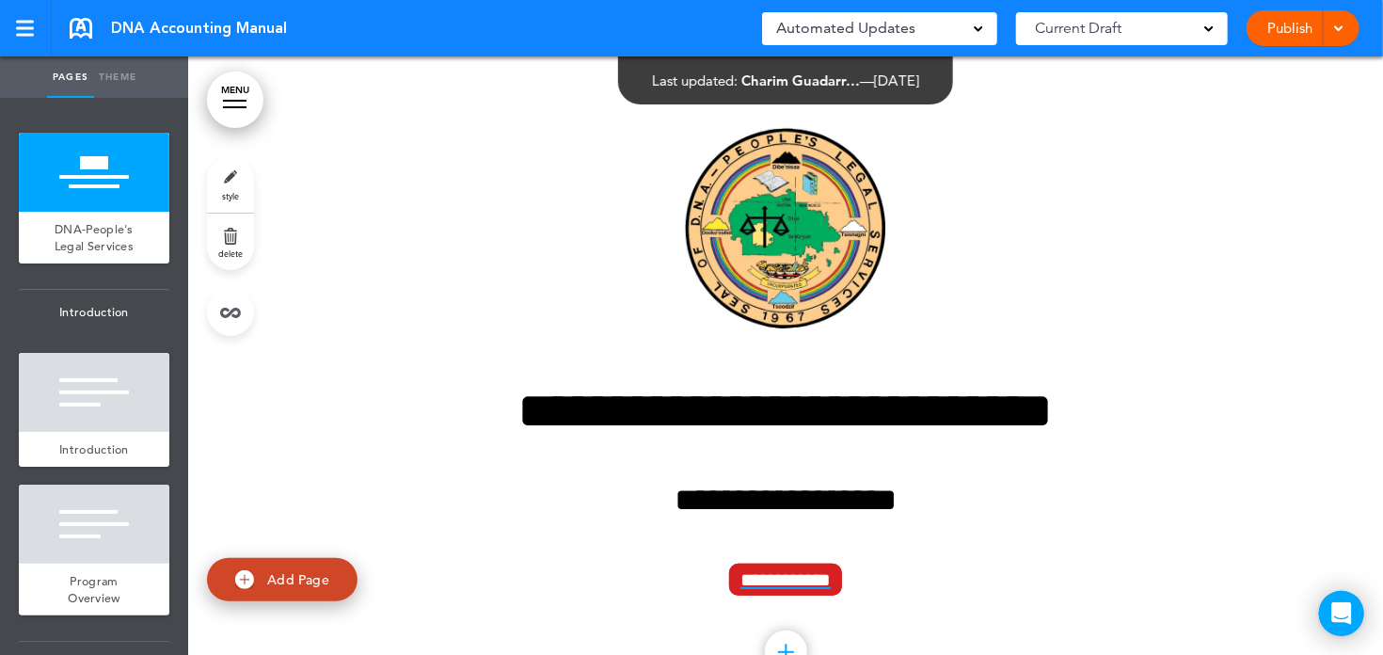
click at [231, 247] on link "delete" at bounding box center [230, 242] width 47 height 56
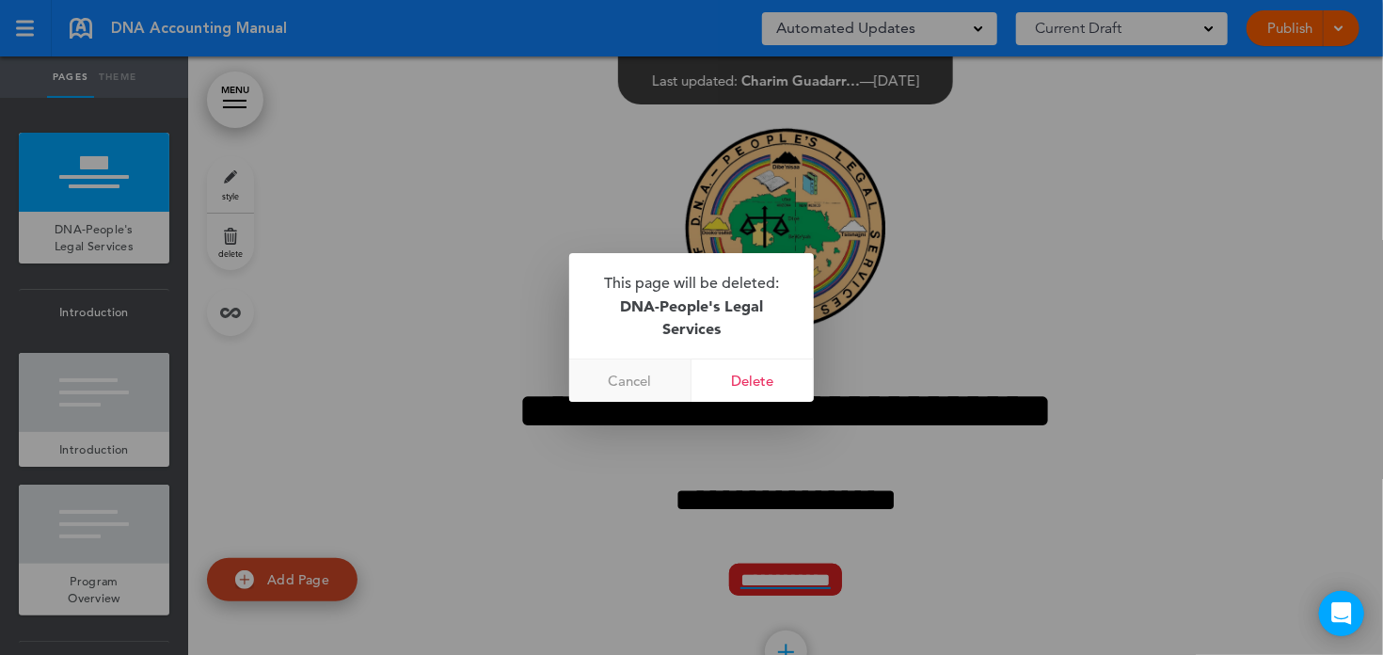
click at [635, 383] on link "Cancel" at bounding box center [630, 381] width 122 height 42
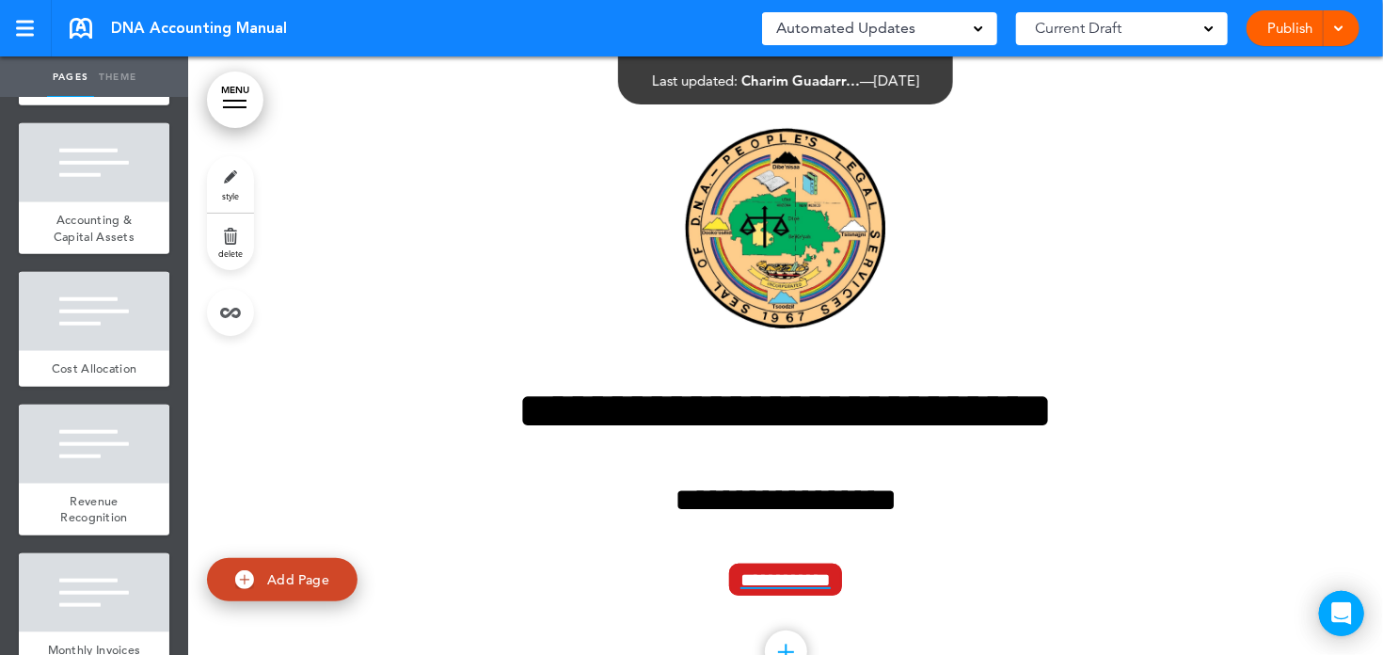
scroll to position [7695, 0]
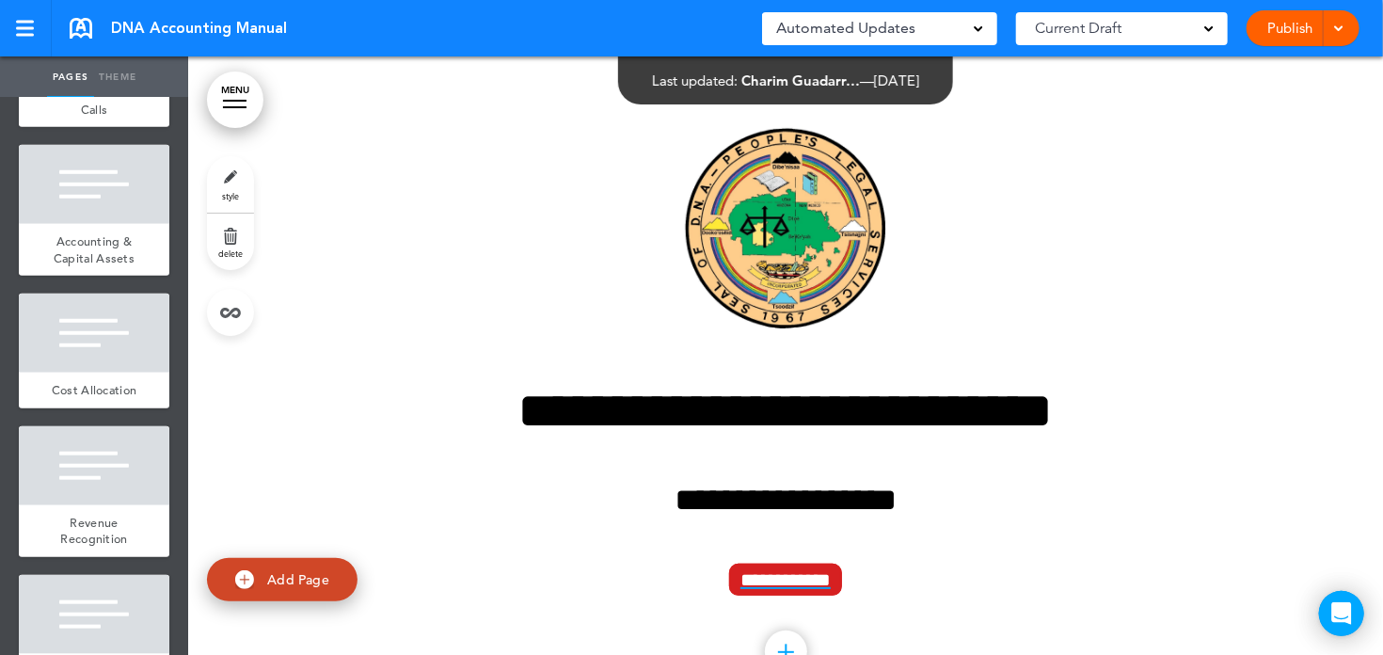
click at [126, 40] on div "DNA Accounting Manual Saved! Automated Updates 0 Auto policy updates 🎉 Updating…" at bounding box center [691, 28] width 1383 height 56
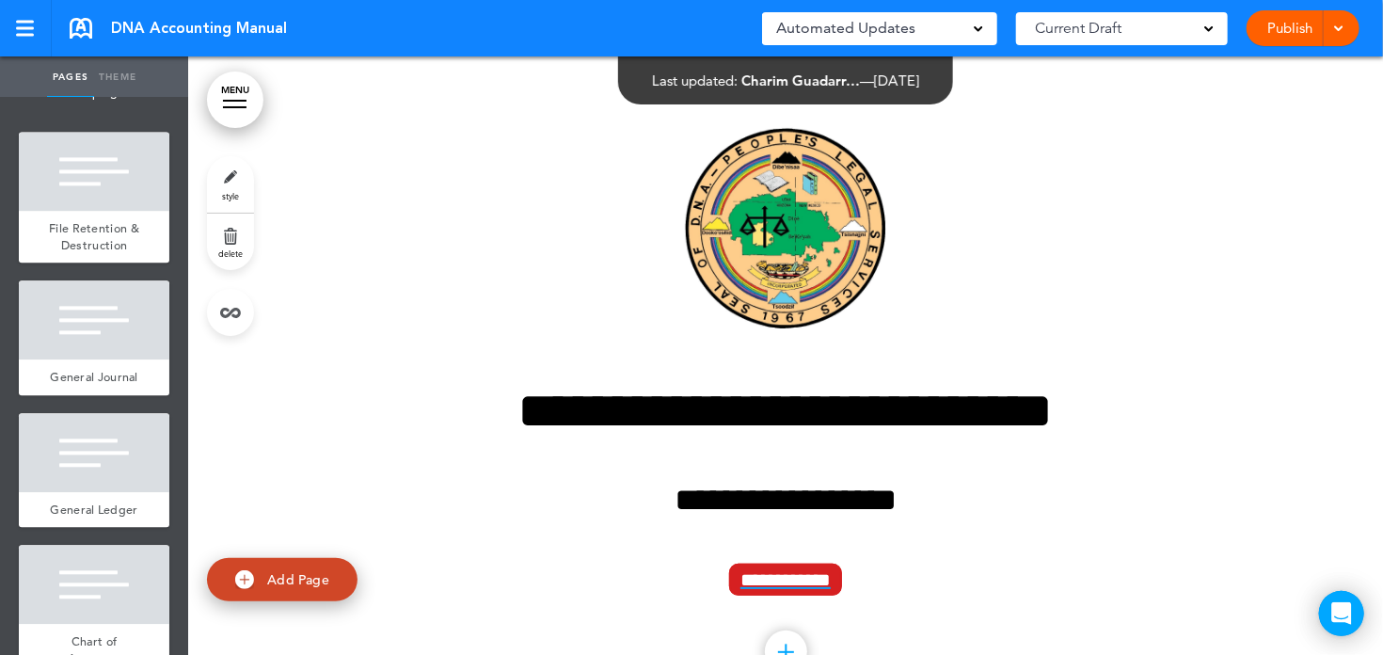
scroll to position [0, 0]
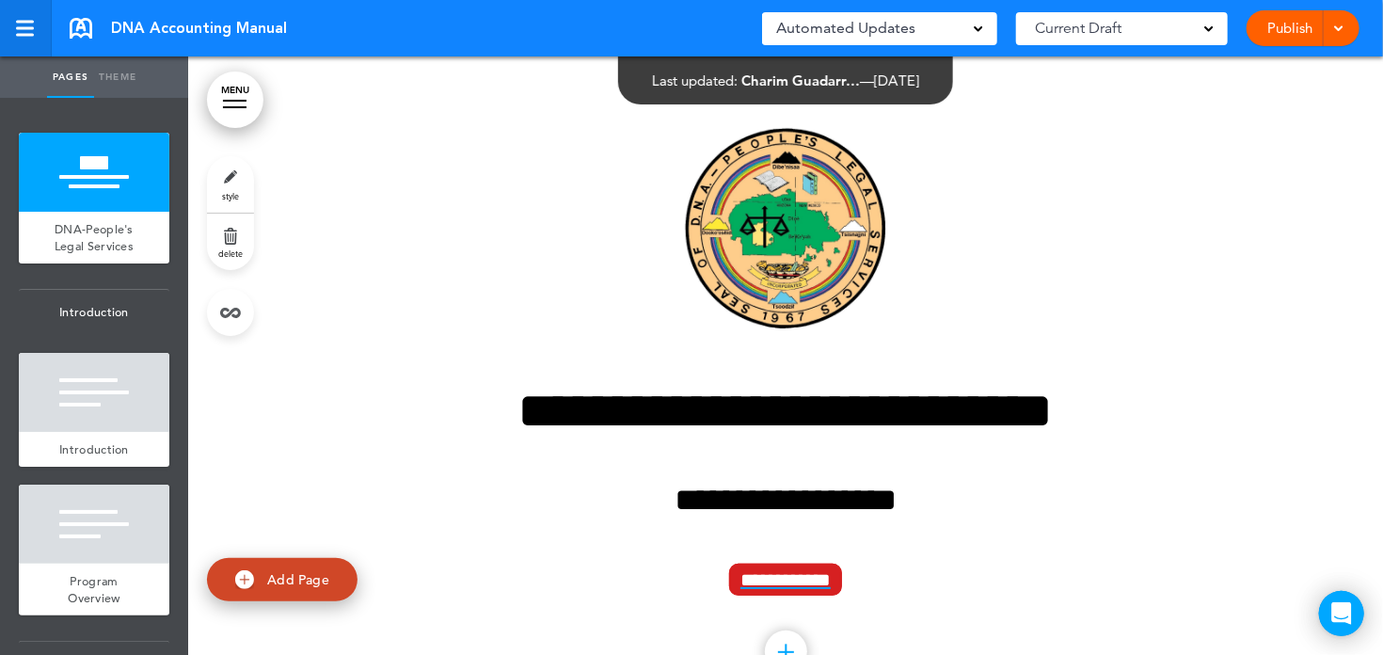
click at [21, 32] on div at bounding box center [24, 29] width 17 height 16
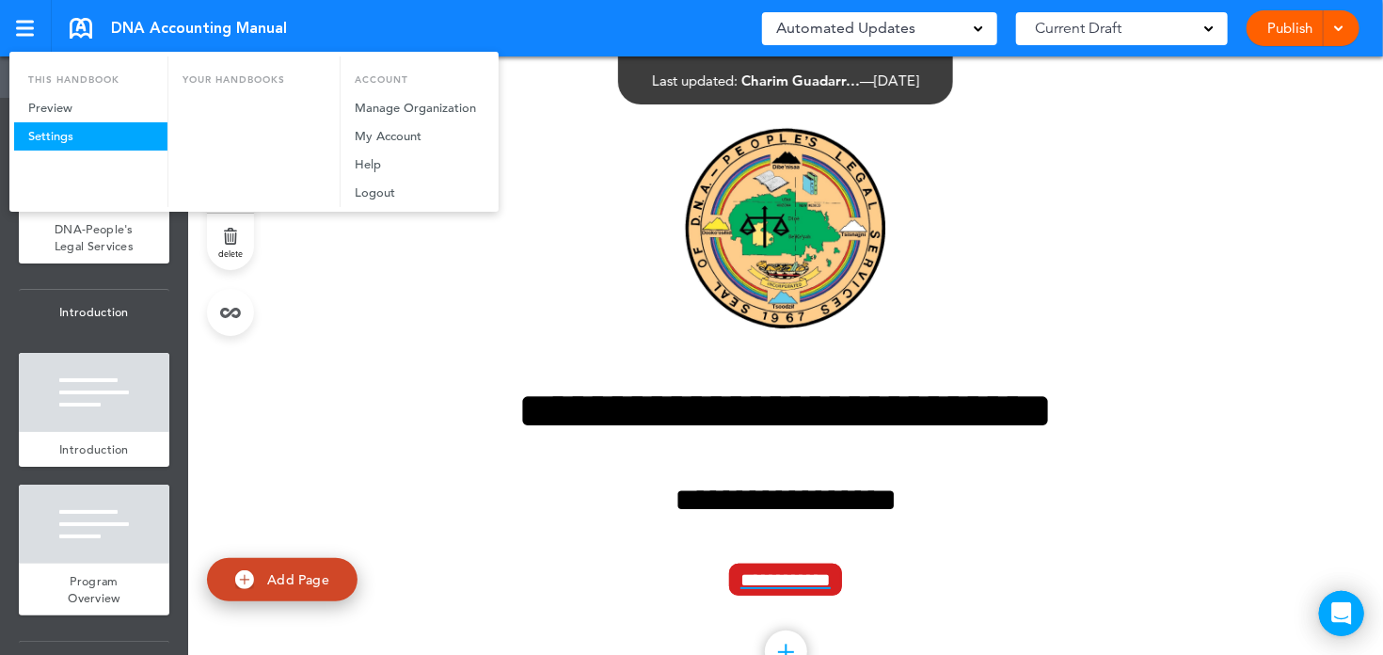
click at [59, 136] on link "Settings" at bounding box center [90, 136] width 153 height 28
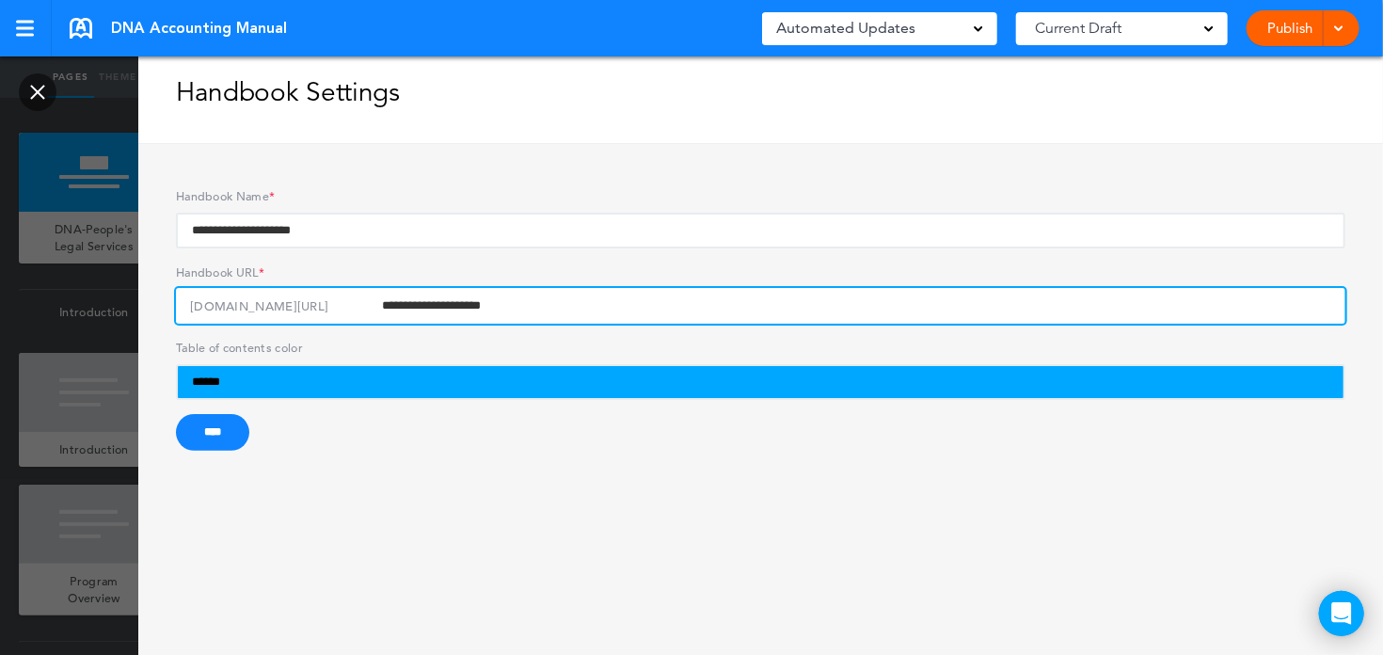
click at [566, 322] on input "**********" at bounding box center [761, 306] width 1170 height 36
click at [489, 311] on input "**********" at bounding box center [761, 306] width 1170 height 36
click at [571, 318] on input "**********" at bounding box center [761, 306] width 1170 height 36
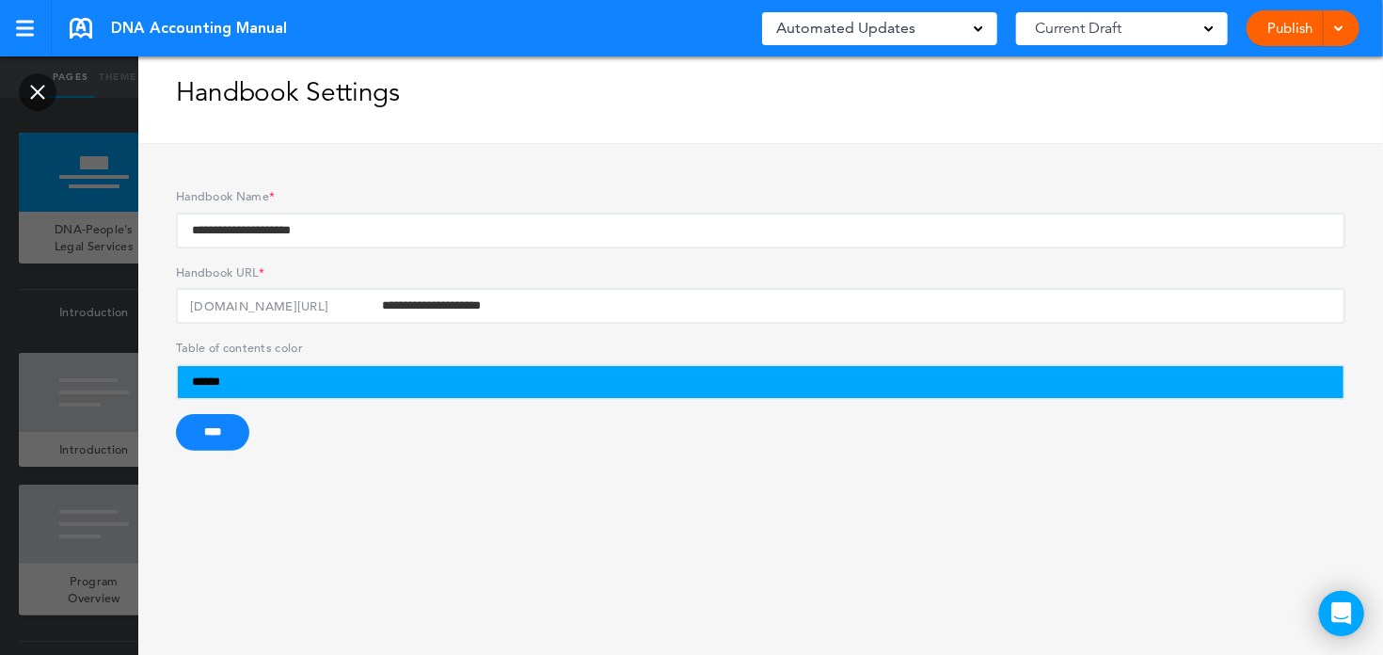
click at [37, 96] on link at bounding box center [38, 92] width 38 height 38
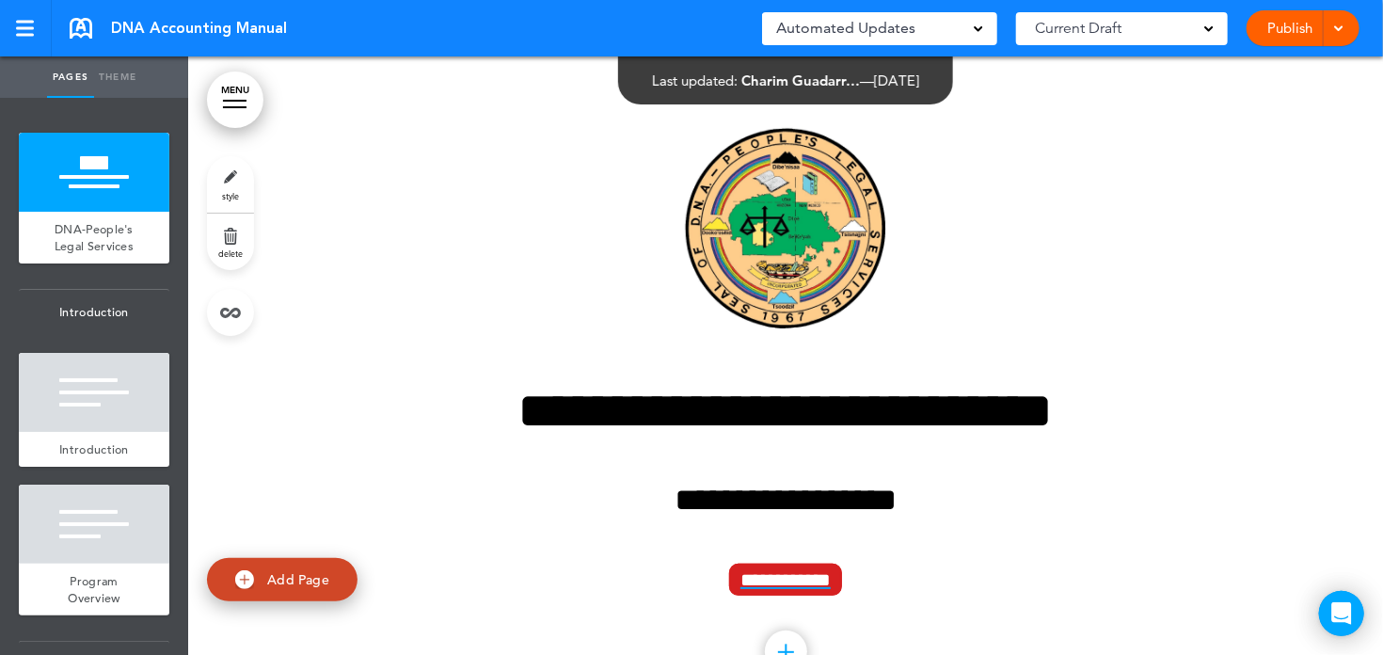
click at [1210, 31] on span at bounding box center [1209, 27] width 9 height 9
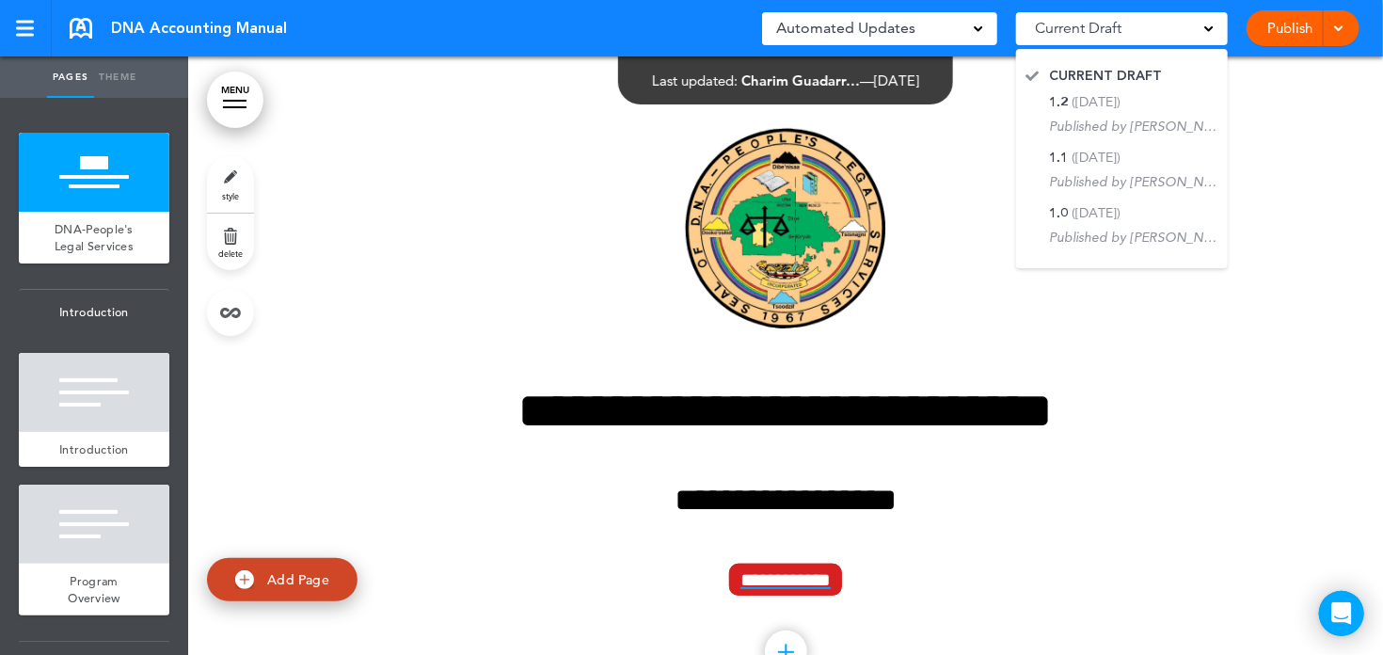
click at [1210, 31] on span at bounding box center [1209, 27] width 9 height 9
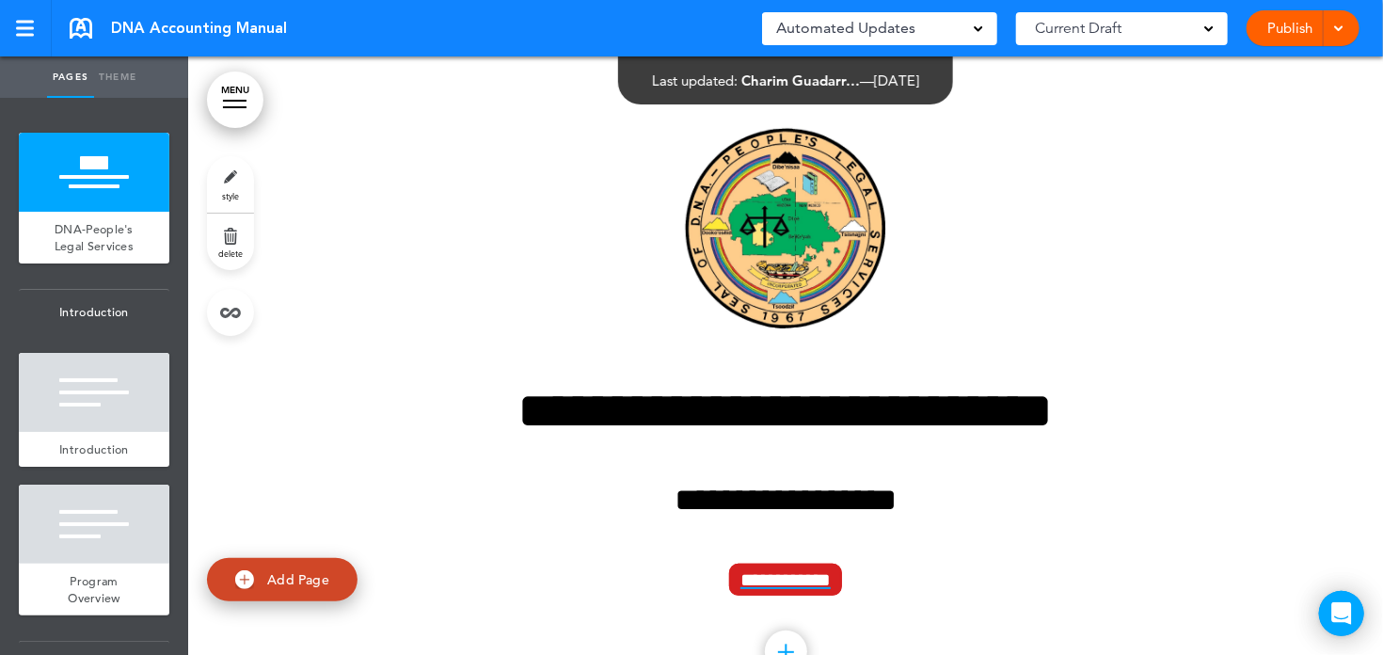
click at [1343, 36] on div at bounding box center [1336, 28] width 19 height 36
click at [81, 29] on link at bounding box center [81, 28] width 23 height 21
click at [420, 32] on div "DNA Accounting Manual Saved! Automated Updates 0 Auto policy updates 🎉 Updating…" at bounding box center [691, 28] width 1383 height 56
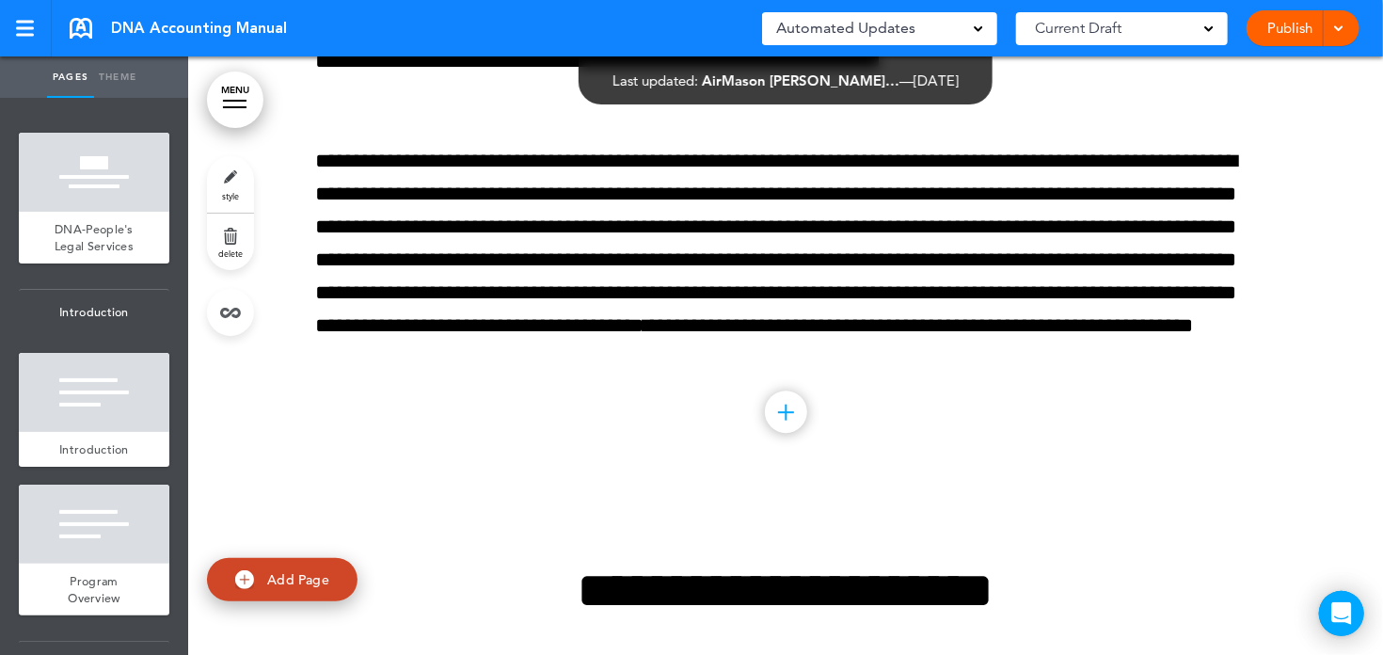
scroll to position [2778, 0]
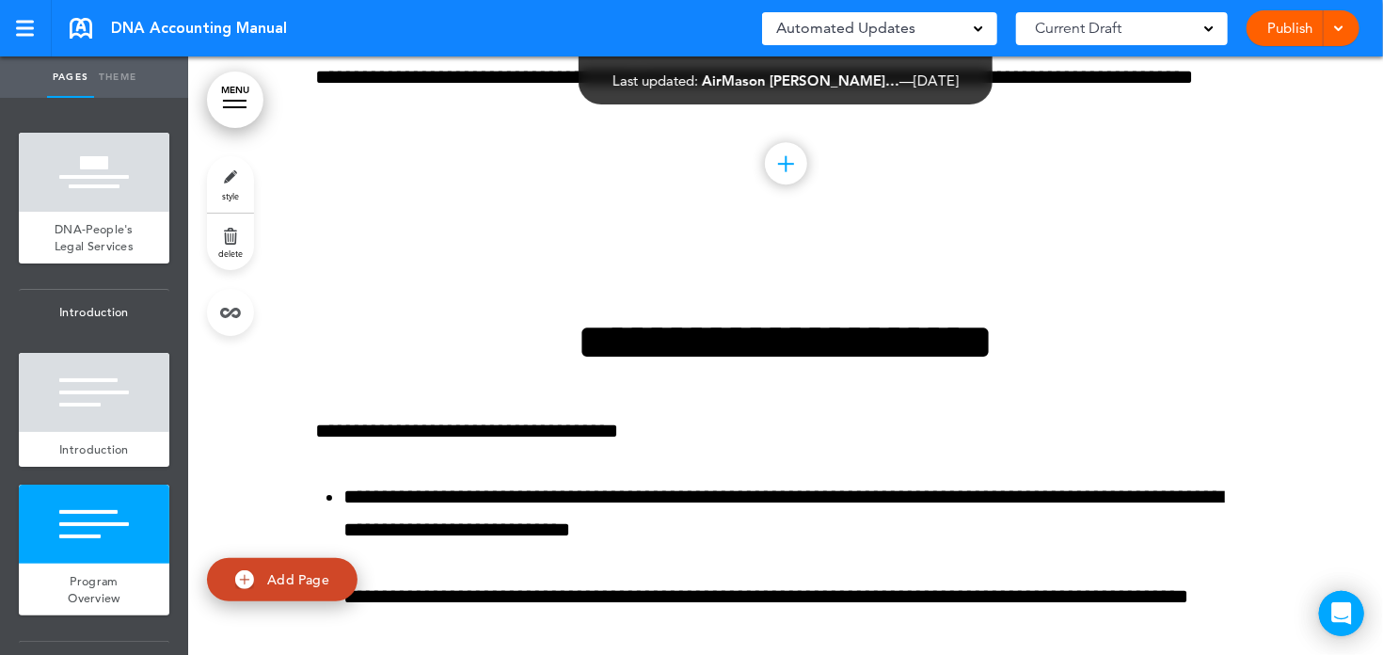
click at [330, 21] on div "DNA Accounting Manual Saved! Automated Updates 0 Auto policy updates 🎉 Updating…" at bounding box center [691, 28] width 1383 height 56
click at [32, 39] on link at bounding box center [26, 28] width 52 height 56
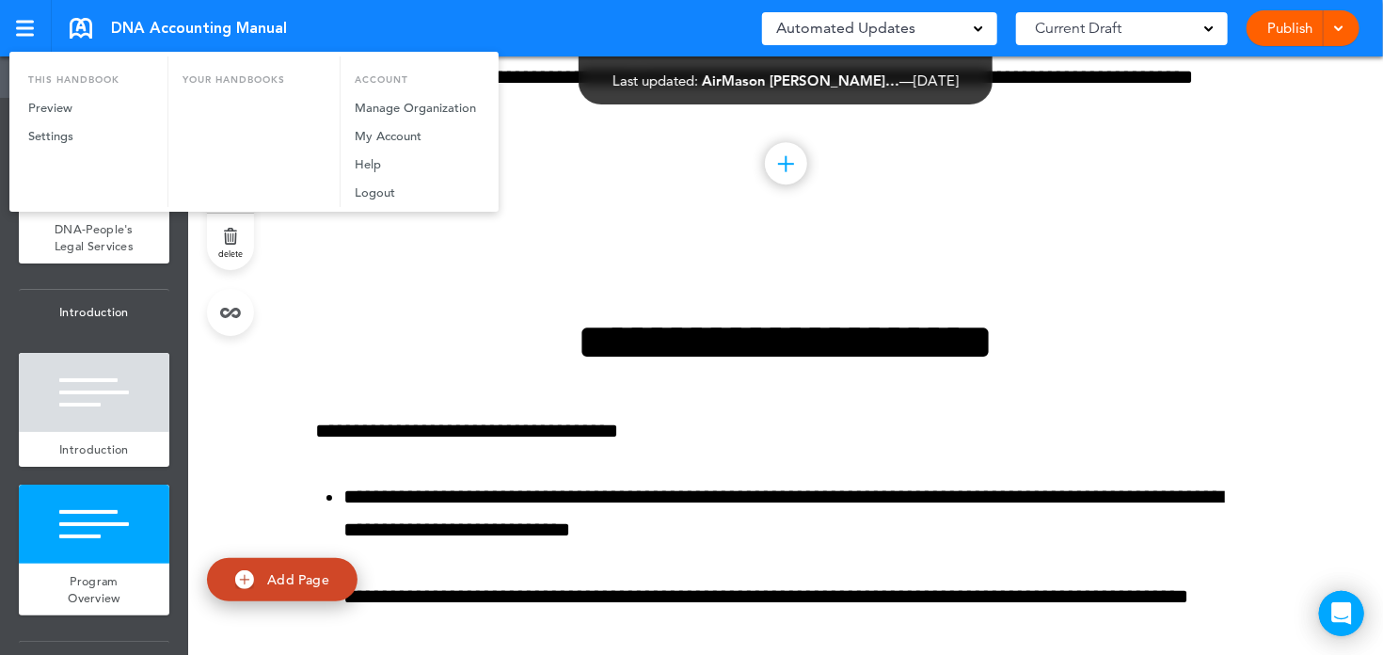
click at [346, 30] on div at bounding box center [691, 327] width 1383 height 655
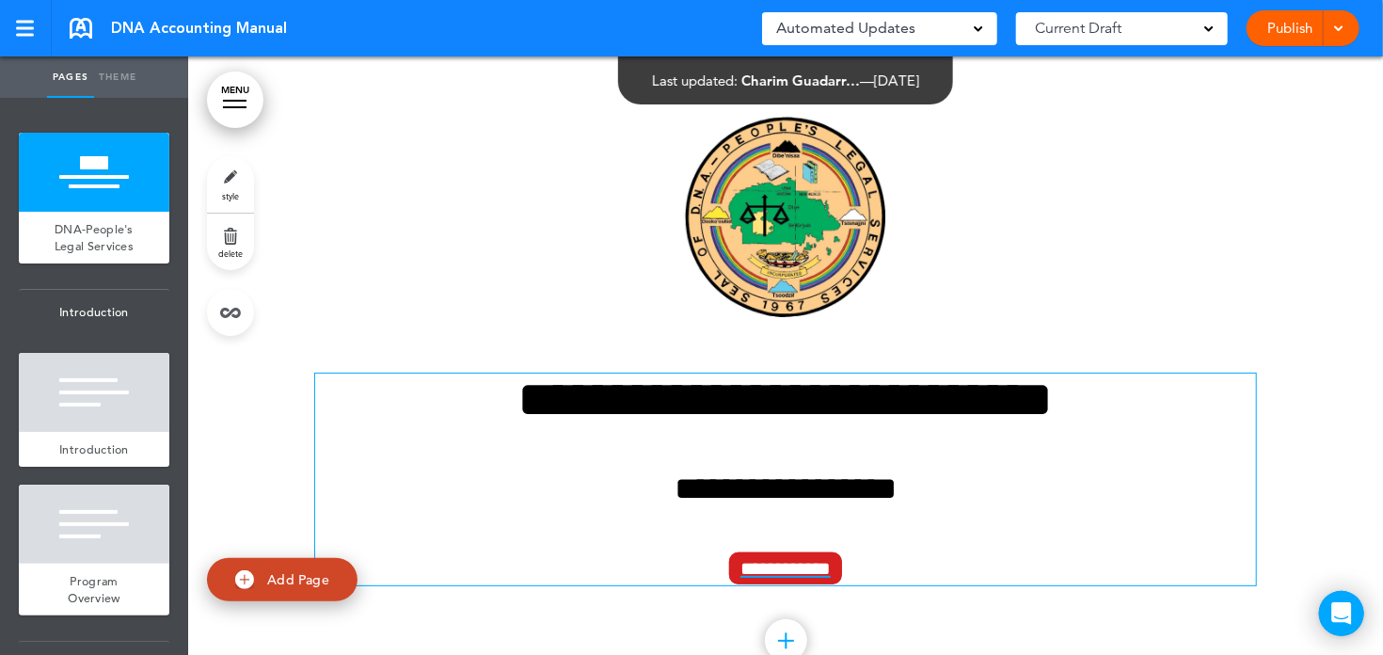
scroll to position [23, 0]
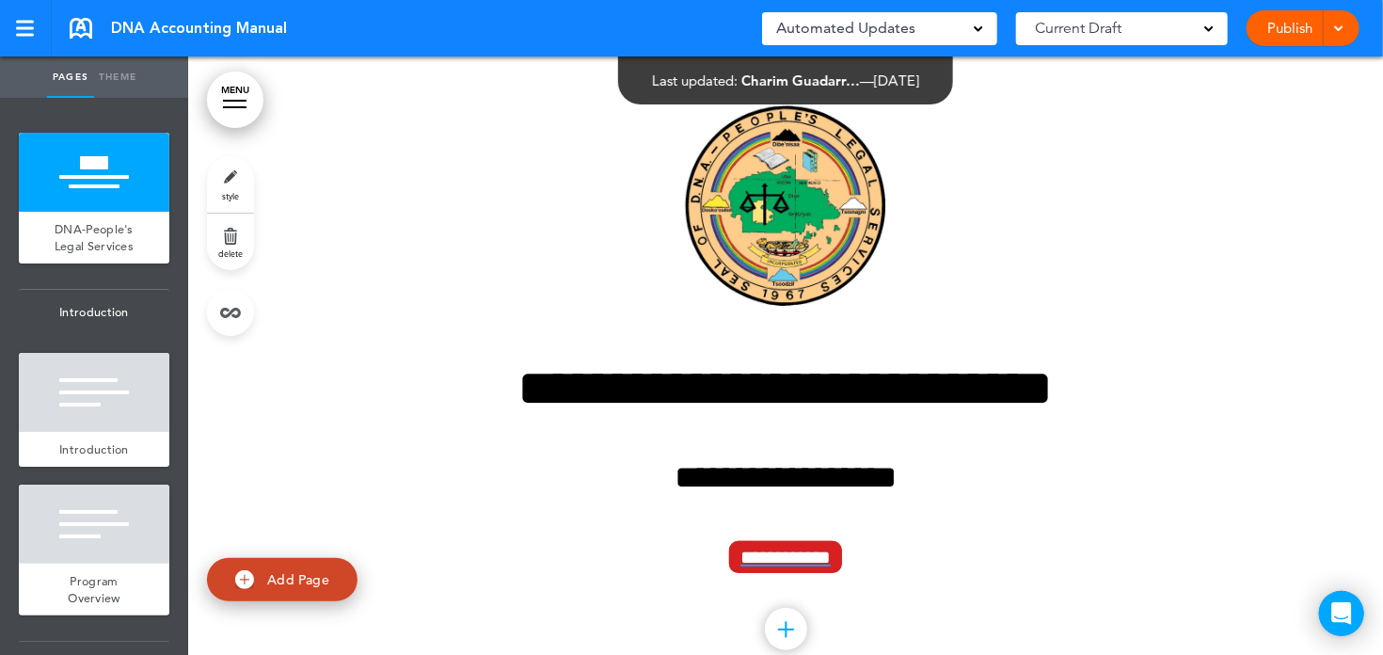
click at [120, 81] on link "Theme" at bounding box center [117, 76] width 47 height 41
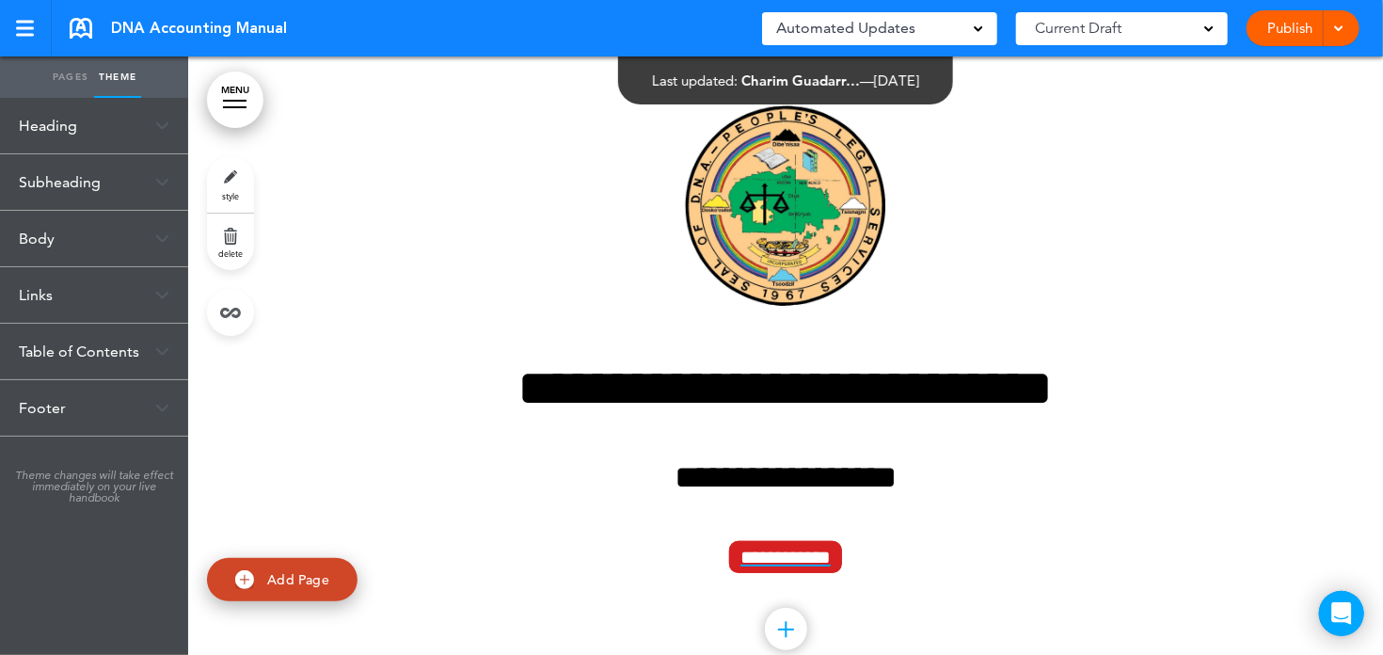
click at [64, 79] on link "Pages" at bounding box center [70, 76] width 47 height 41
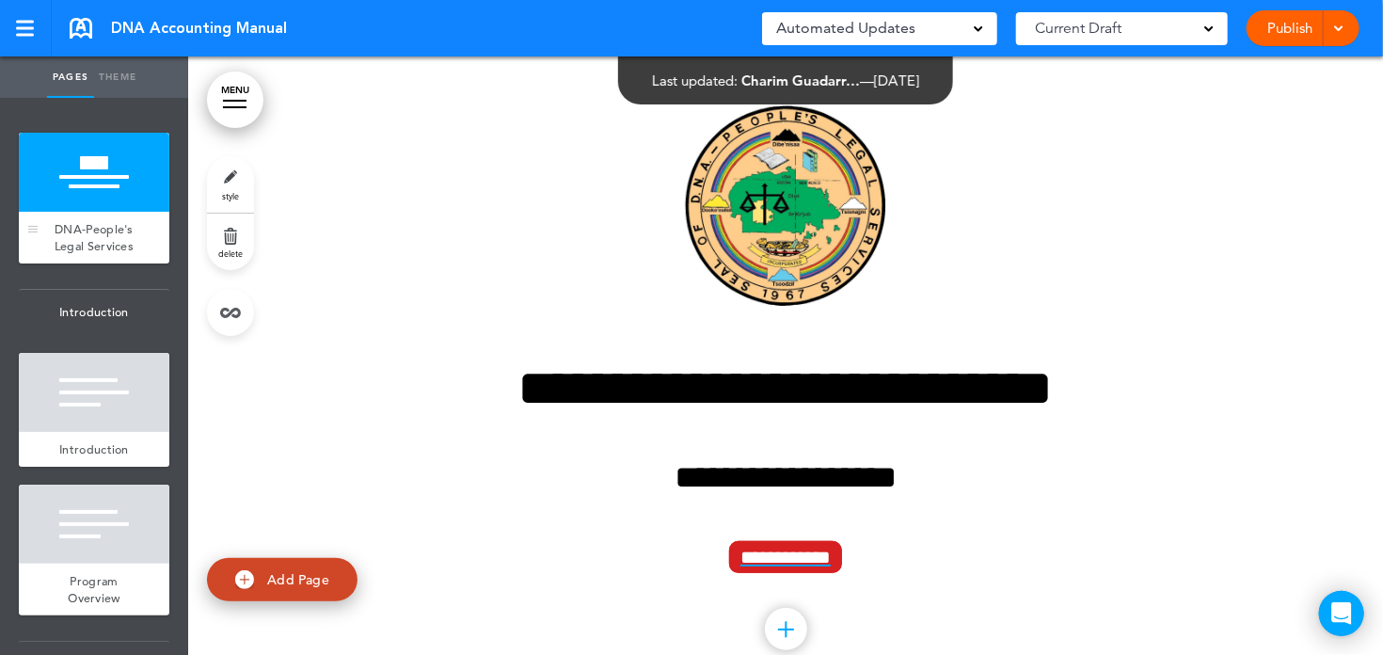
click at [85, 213] on div "DNA-People's Legal Services" at bounding box center [94, 238] width 151 height 52
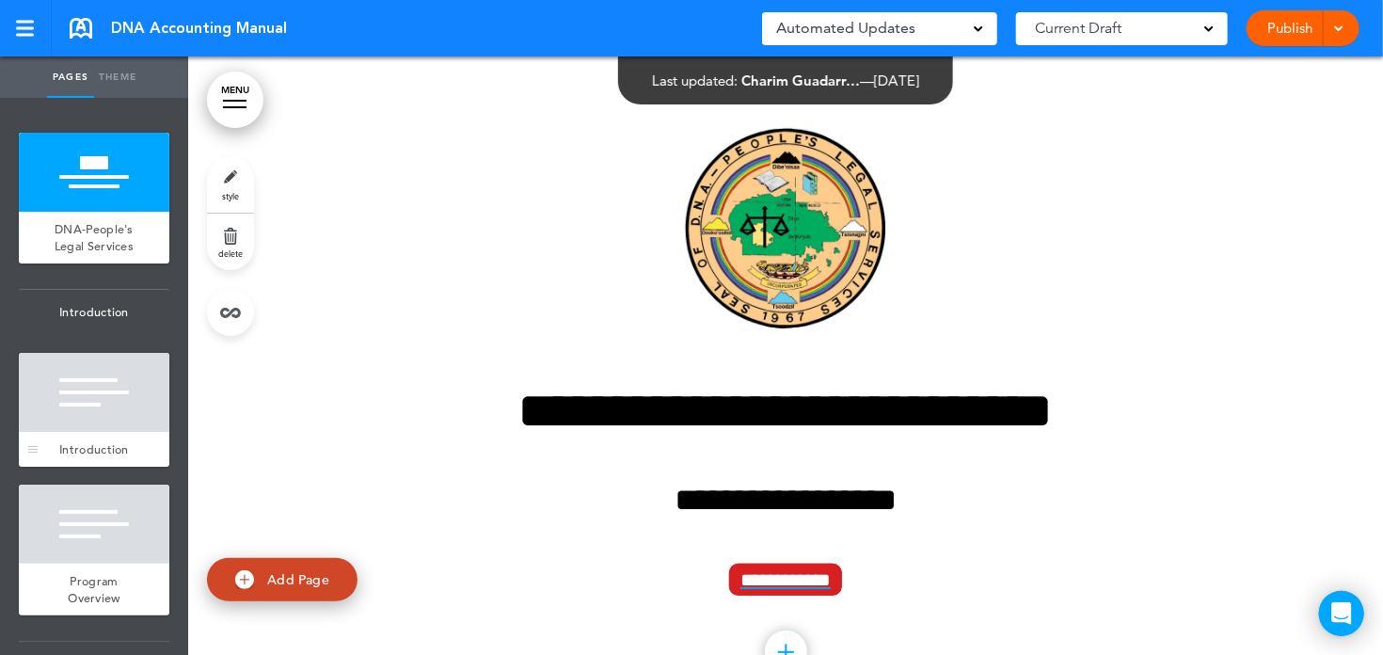
click at [80, 380] on div at bounding box center [94, 392] width 151 height 79
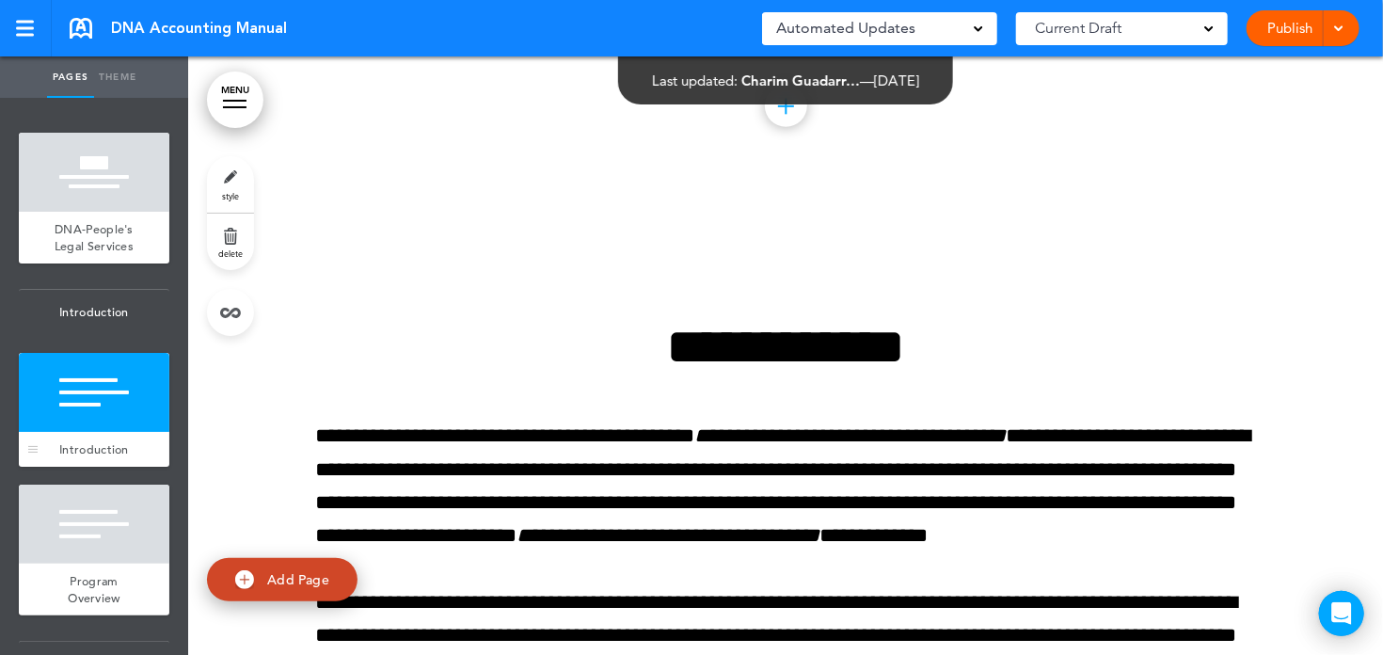
scroll to position [678, 0]
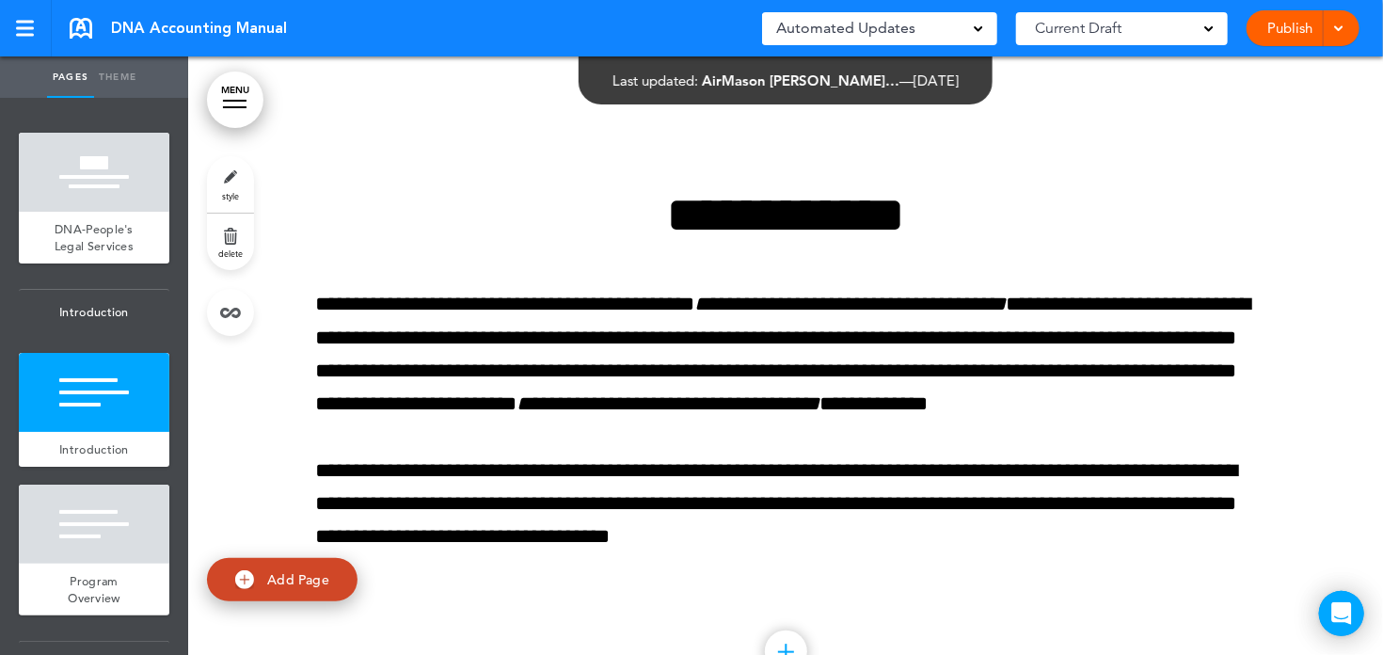
click at [234, 187] on link "style" at bounding box center [230, 184] width 47 height 56
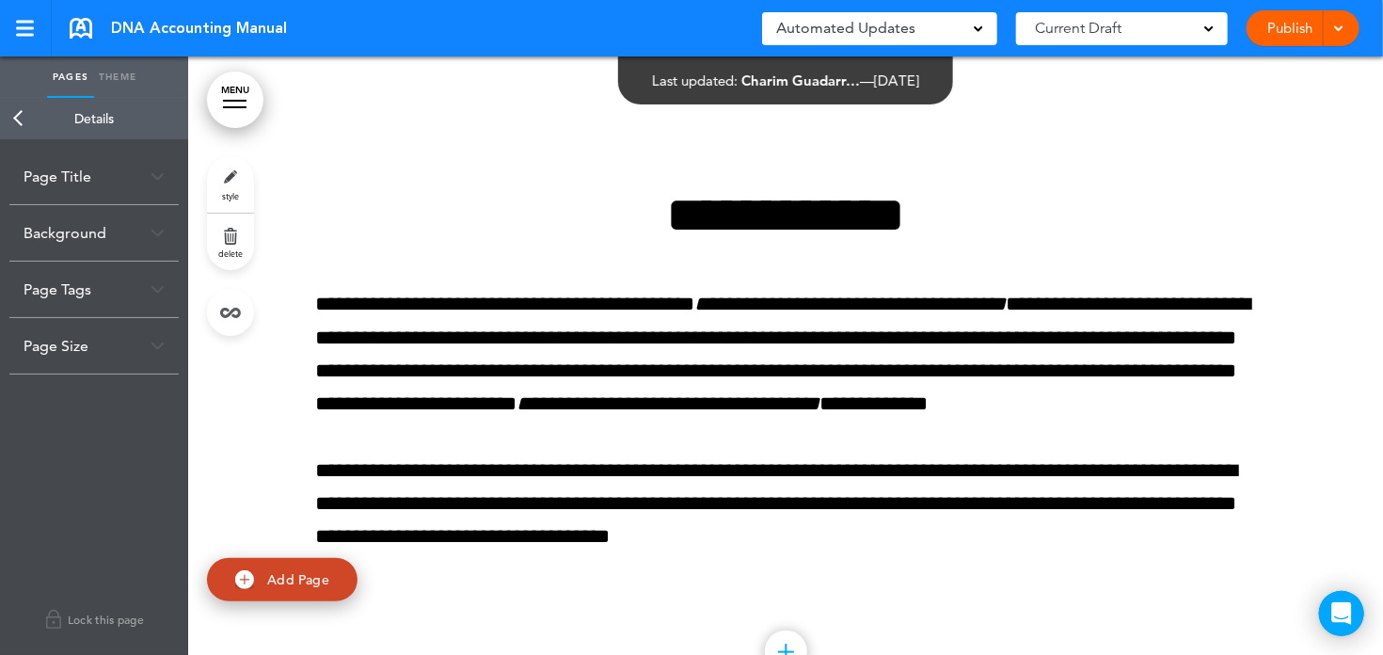
click at [17, 115] on link "Back" at bounding box center [19, 118] width 38 height 41
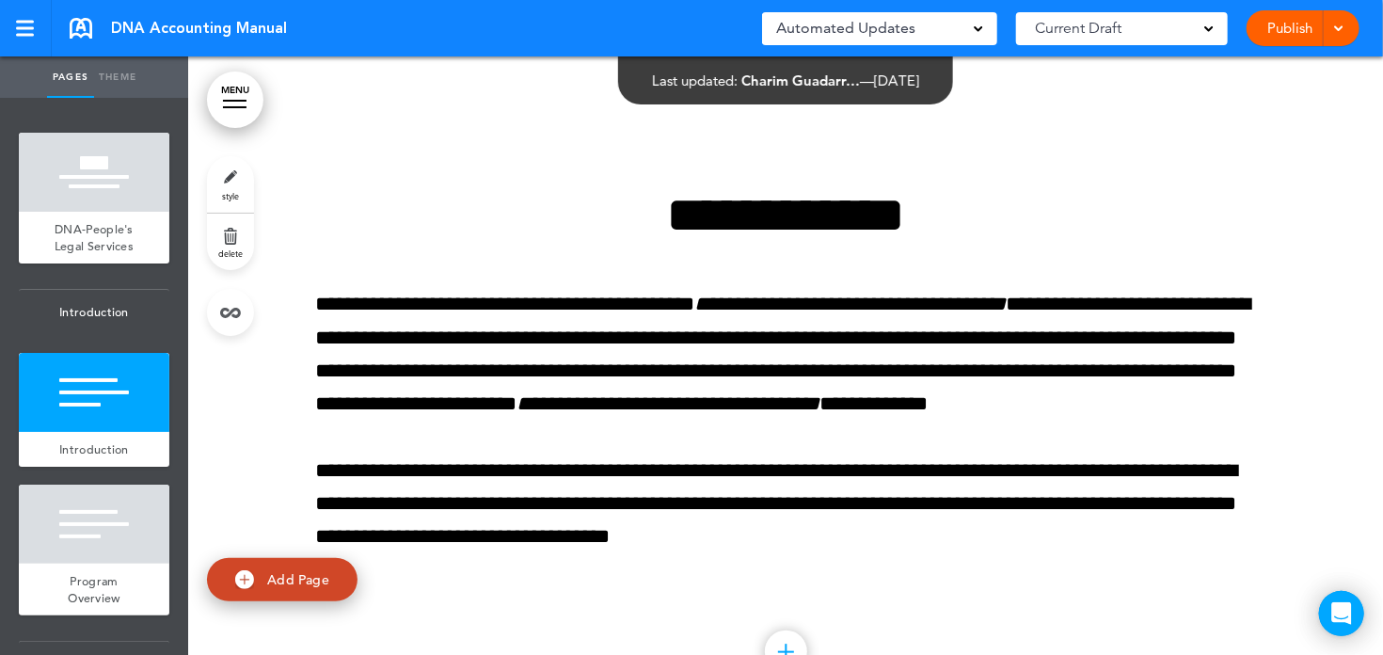
click at [66, 85] on link "Pages" at bounding box center [70, 76] width 47 height 41
click at [96, 172] on div at bounding box center [94, 172] width 151 height 79
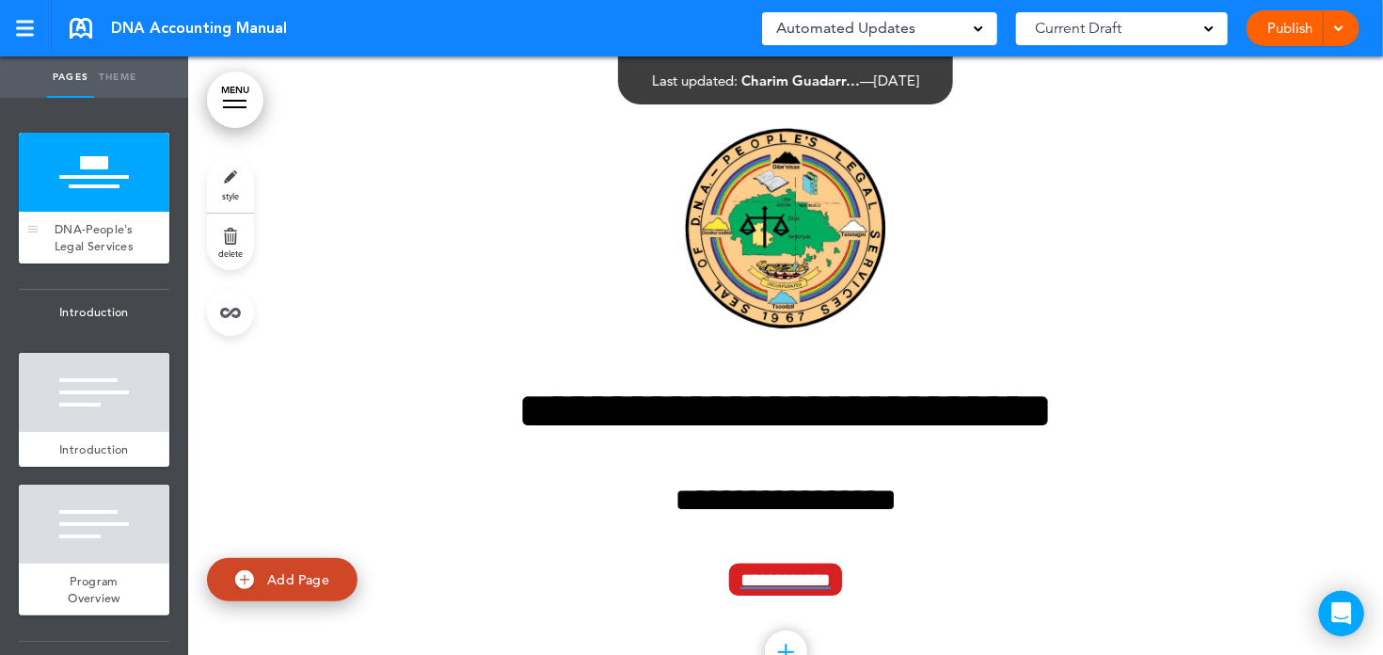
click at [105, 198] on div at bounding box center [94, 172] width 151 height 79
click at [104, 190] on div at bounding box center [94, 172] width 151 height 79
click at [121, 87] on link "Theme" at bounding box center [117, 76] width 47 height 41
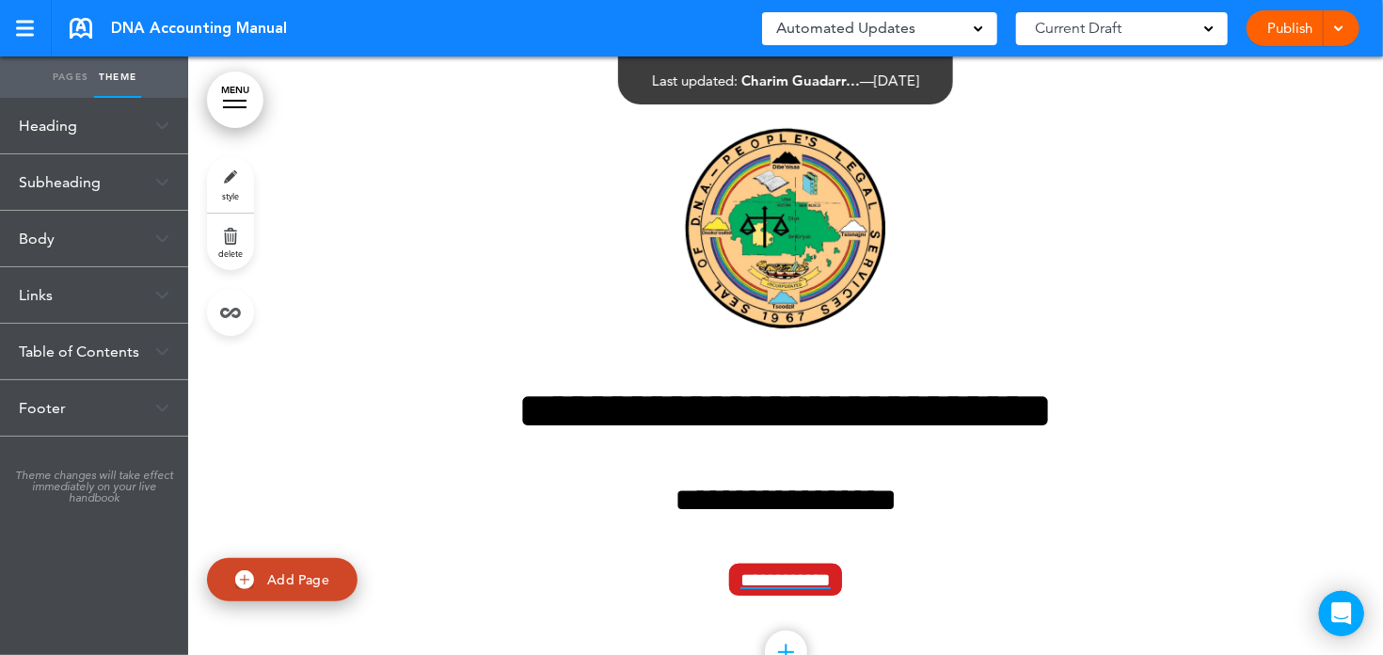
click at [66, 77] on link "Pages" at bounding box center [70, 76] width 47 height 41
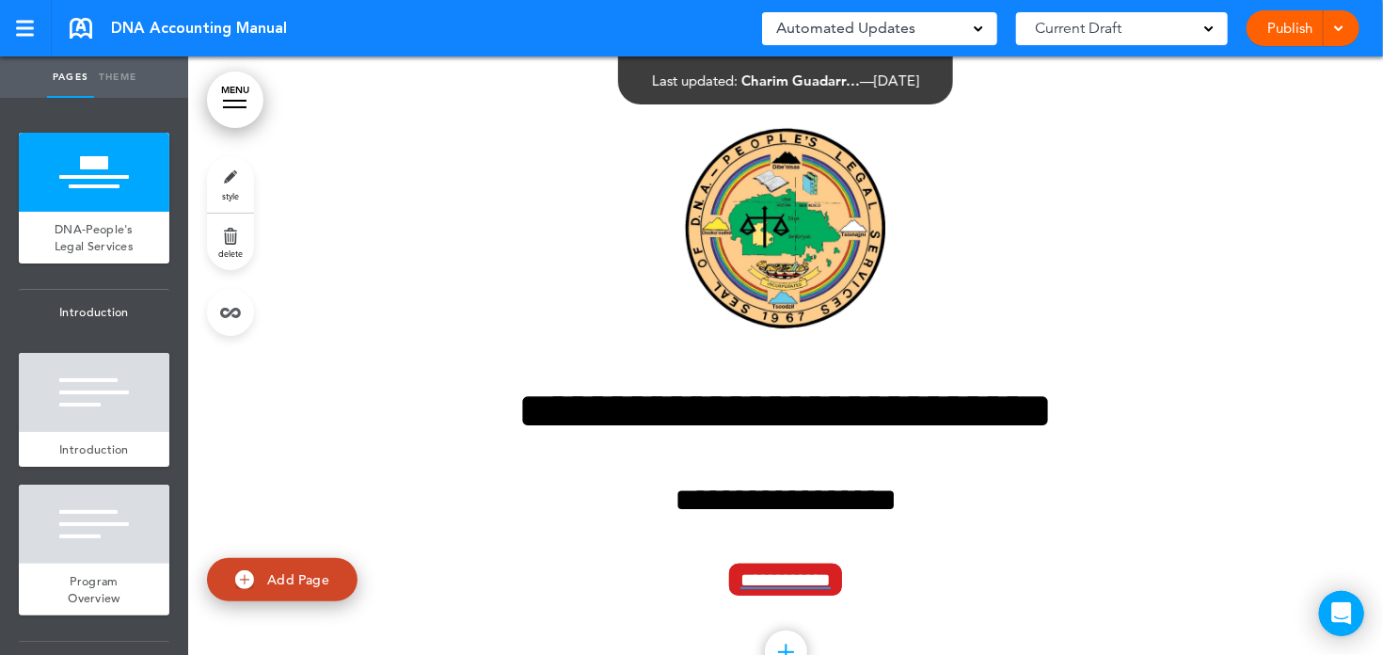
click at [985, 27] on div "Automated Updates 0" at bounding box center [879, 28] width 235 height 33
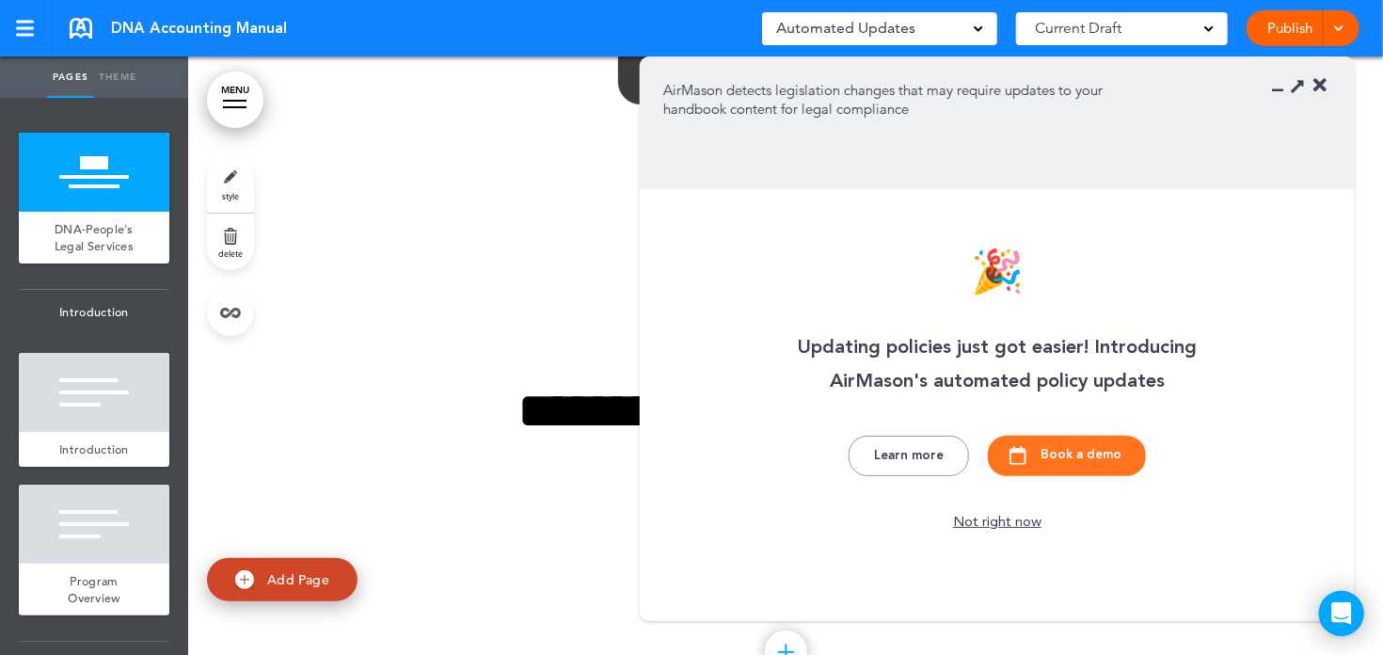
click at [1324, 88] on icon at bounding box center [1320, 85] width 13 height 19
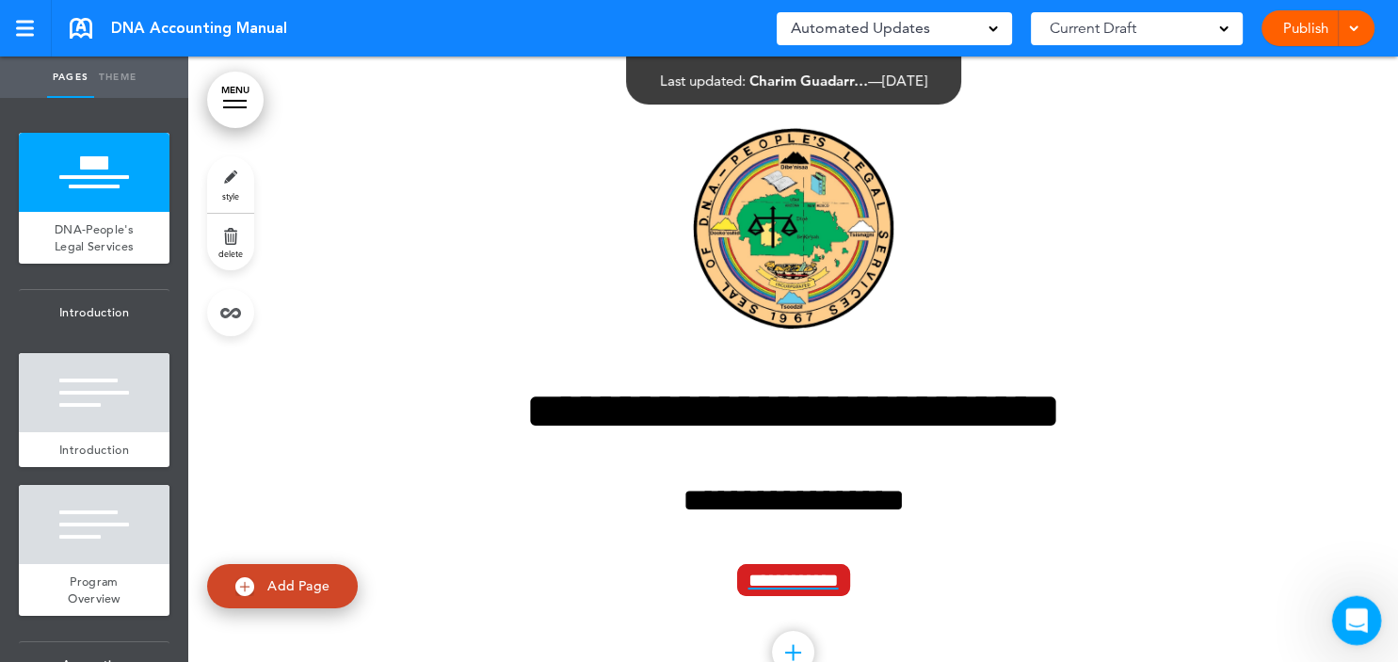
click at [1354, 617] on icon "Open Intercom Messenger" at bounding box center [1353, 617] width 13 height 15
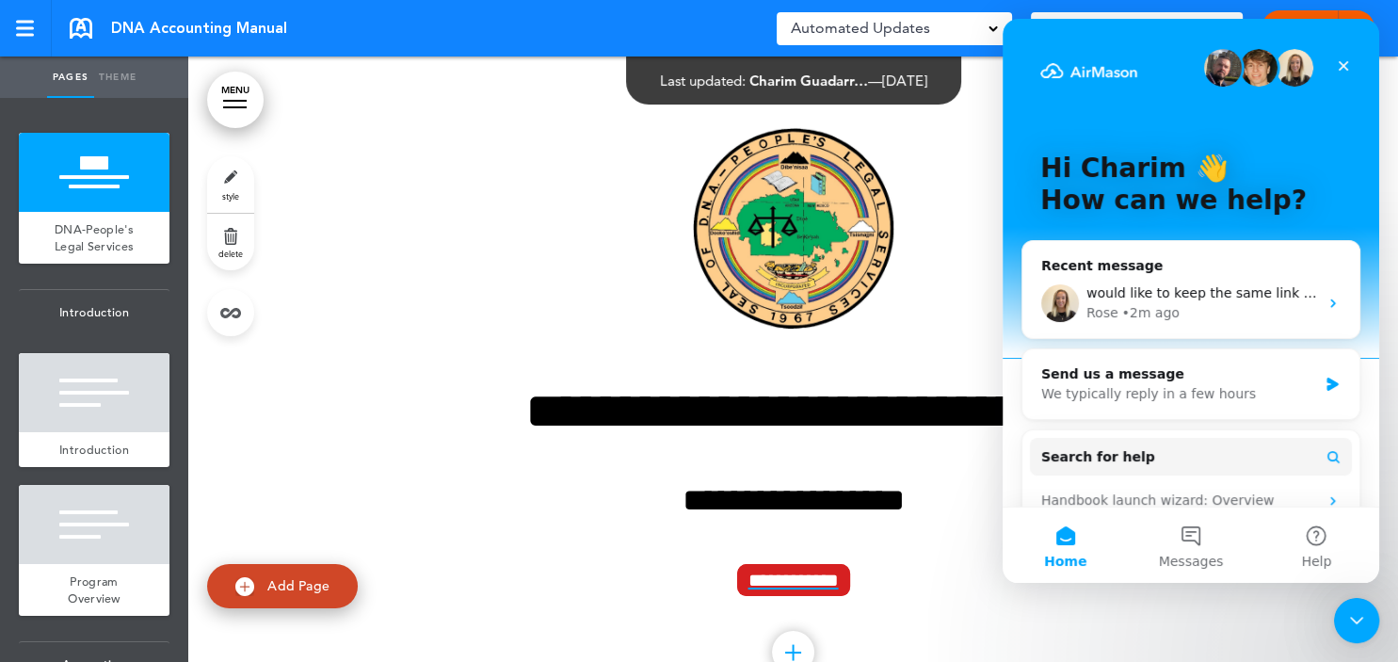
click at [375, 121] on div "**********" at bounding box center [793, 385] width 941 height 658
click at [20, 39] on link at bounding box center [26, 28] width 52 height 56
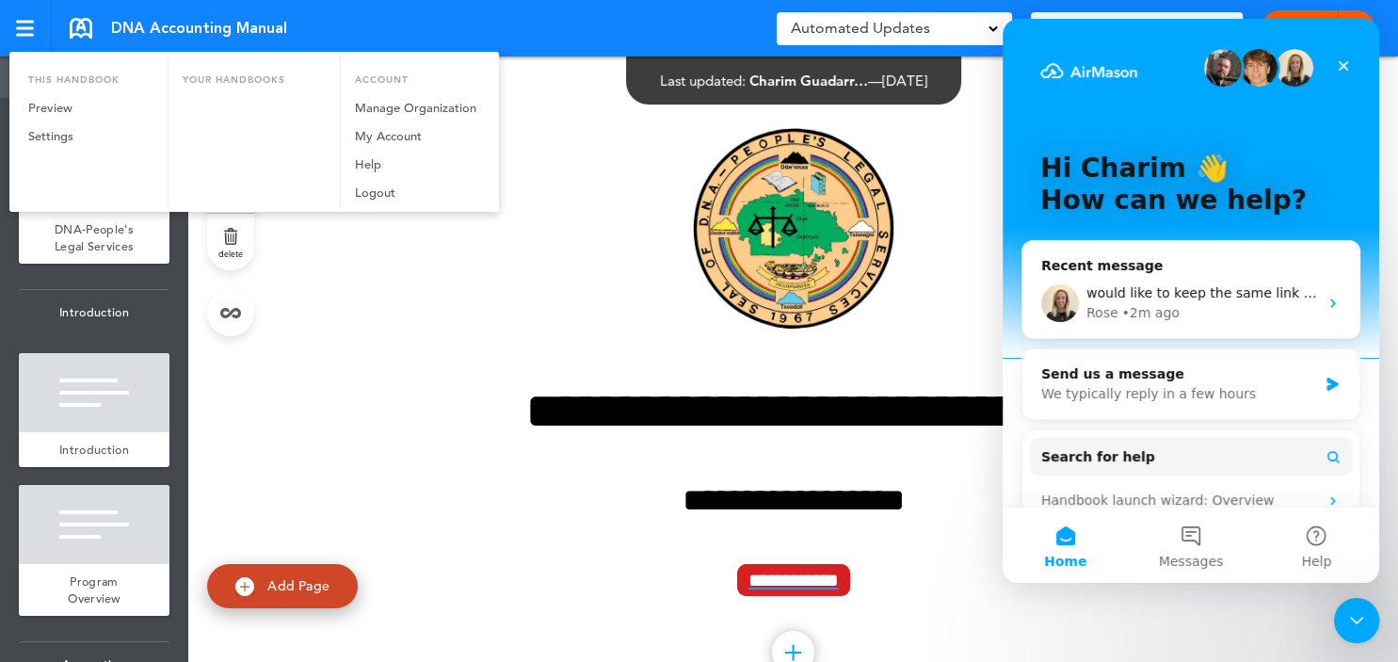
click at [426, 344] on div at bounding box center [699, 331] width 1398 height 662
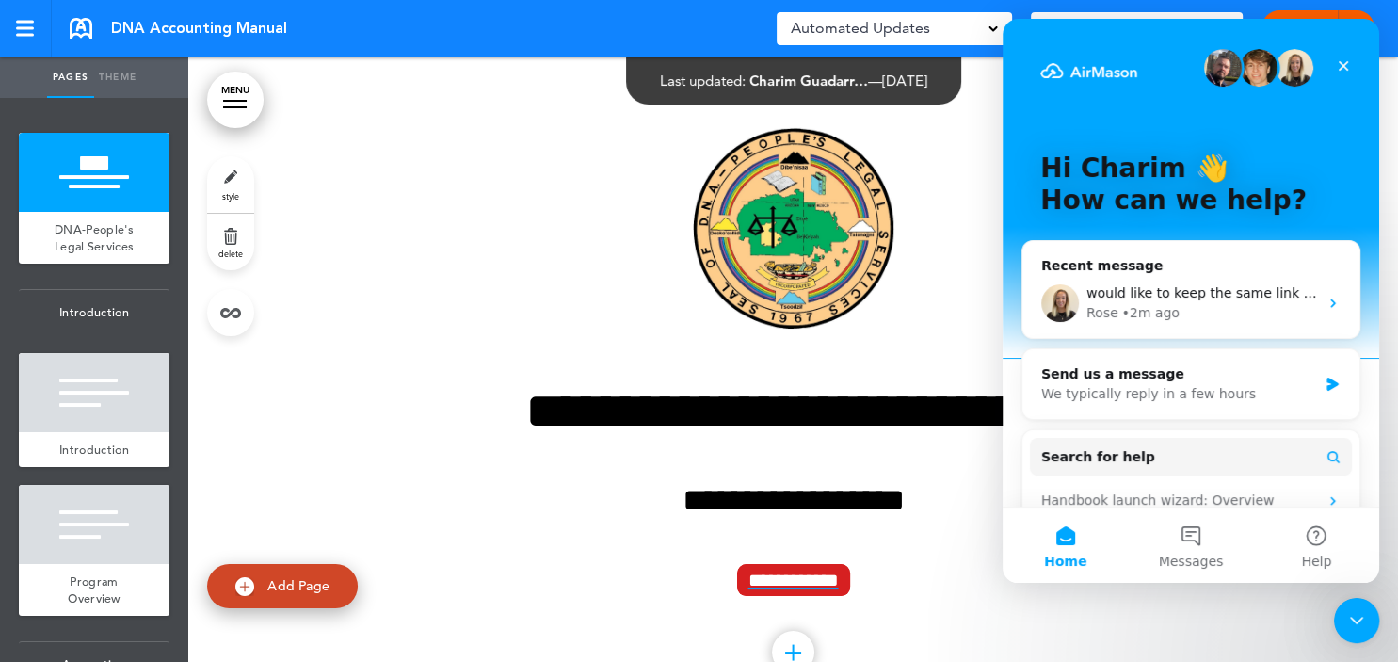
click at [122, 84] on link "Theme" at bounding box center [117, 76] width 47 height 41
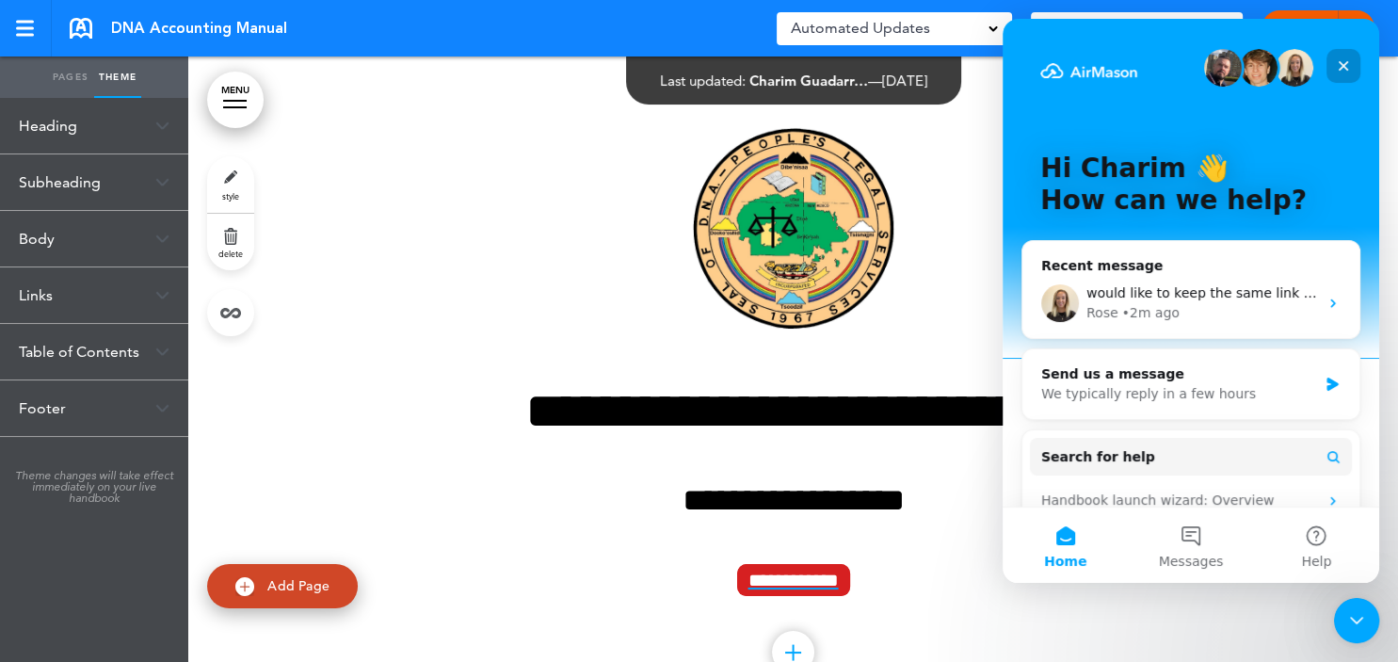
click at [1349, 67] on icon "Close" at bounding box center [1342, 65] width 15 height 15
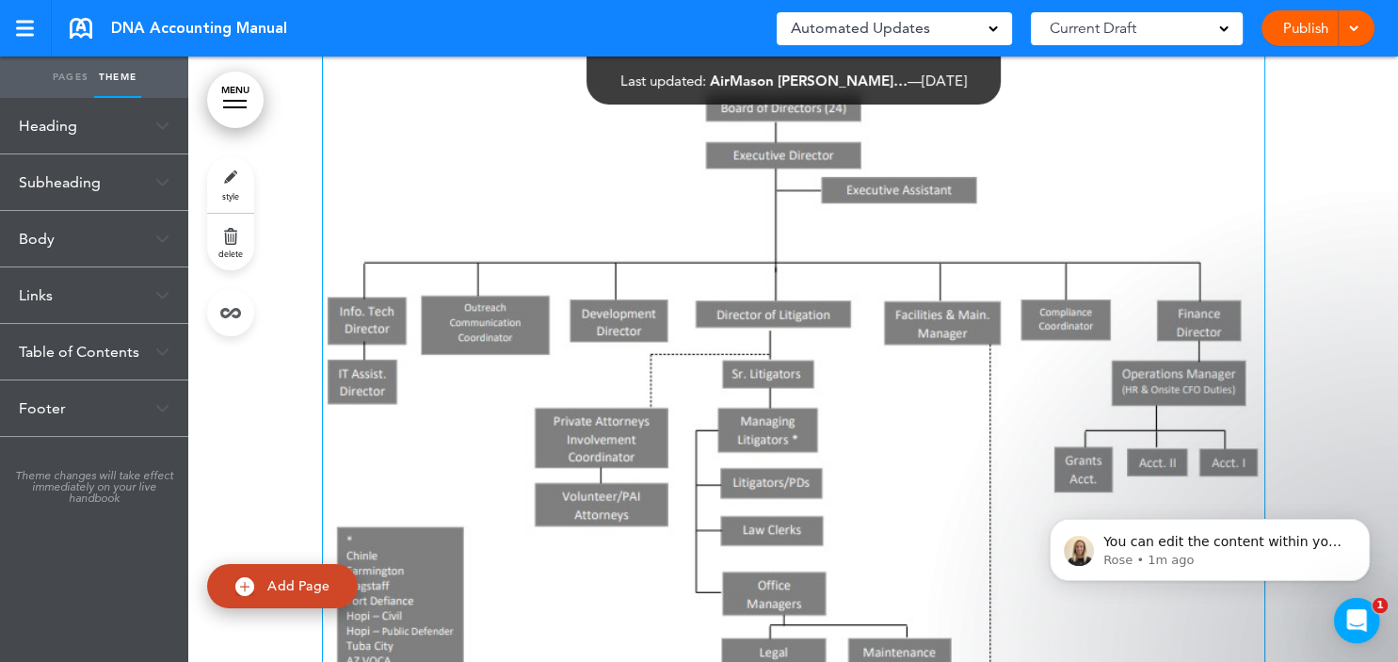
scroll to position [5692, 0]
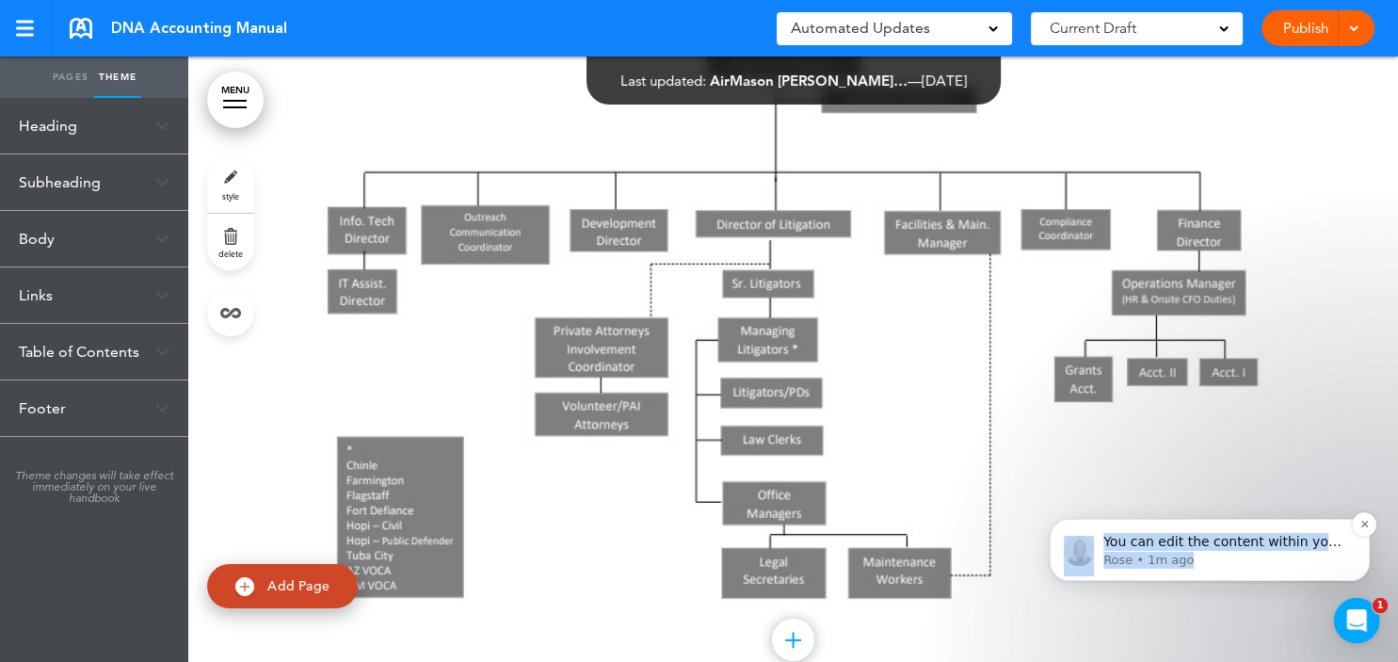
click at [1235, 561] on p "Rose • 1m ago" at bounding box center [1224, 559] width 243 height 17
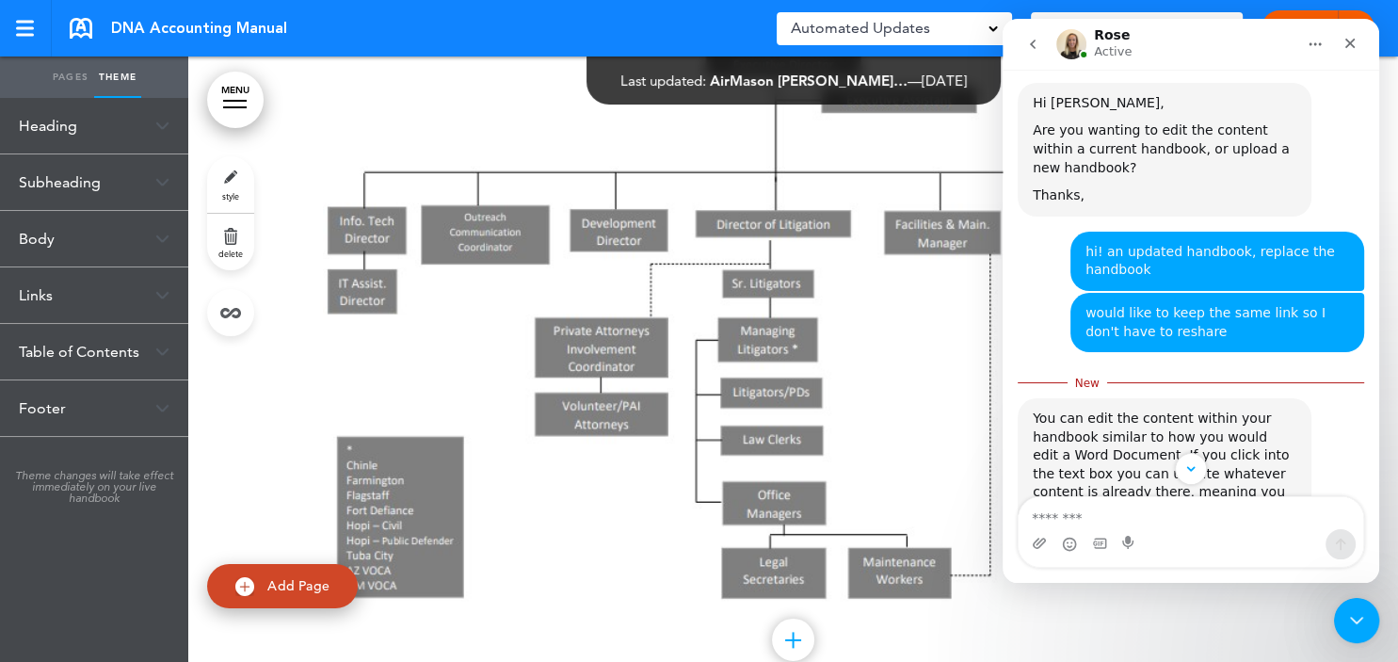
scroll to position [358, 0]
click at [1158, 524] on textarea "Message…" at bounding box center [1190, 513] width 344 height 32
type textarea "*"
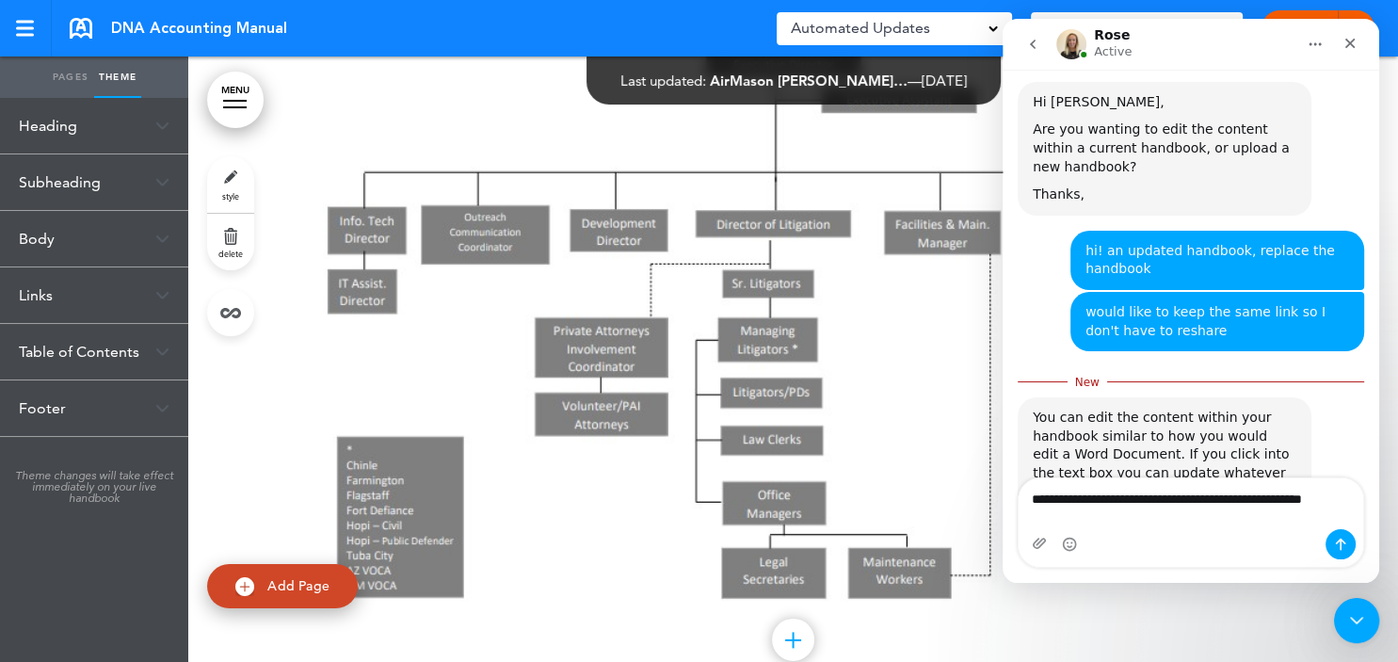
type textarea "**********"
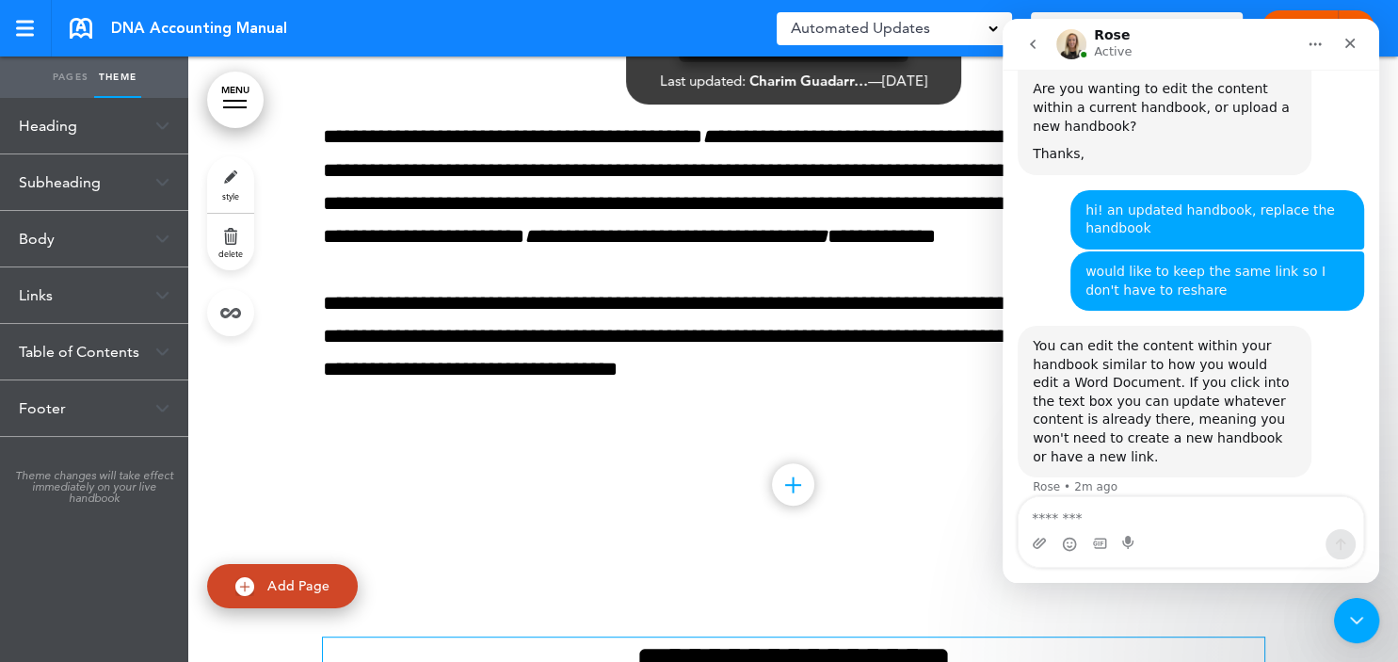
scroll to position [836, 0]
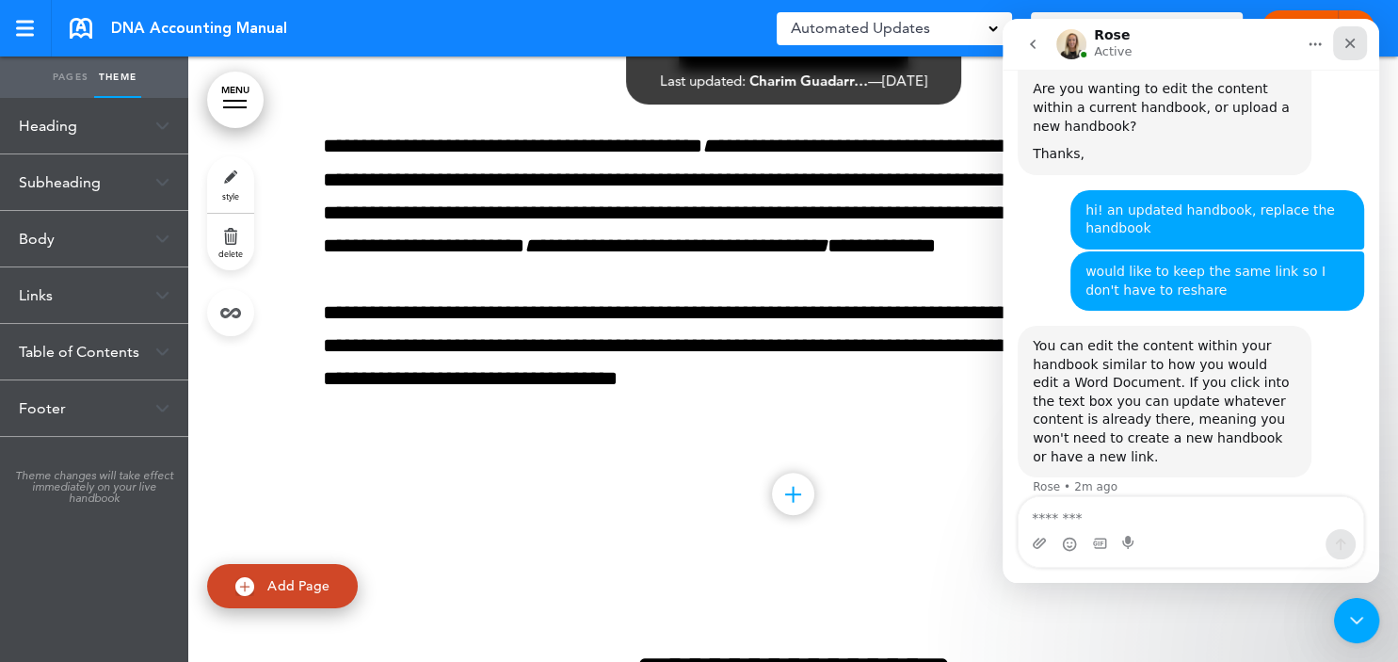
click at [1350, 43] on icon "Close" at bounding box center [1350, 44] width 10 height 10
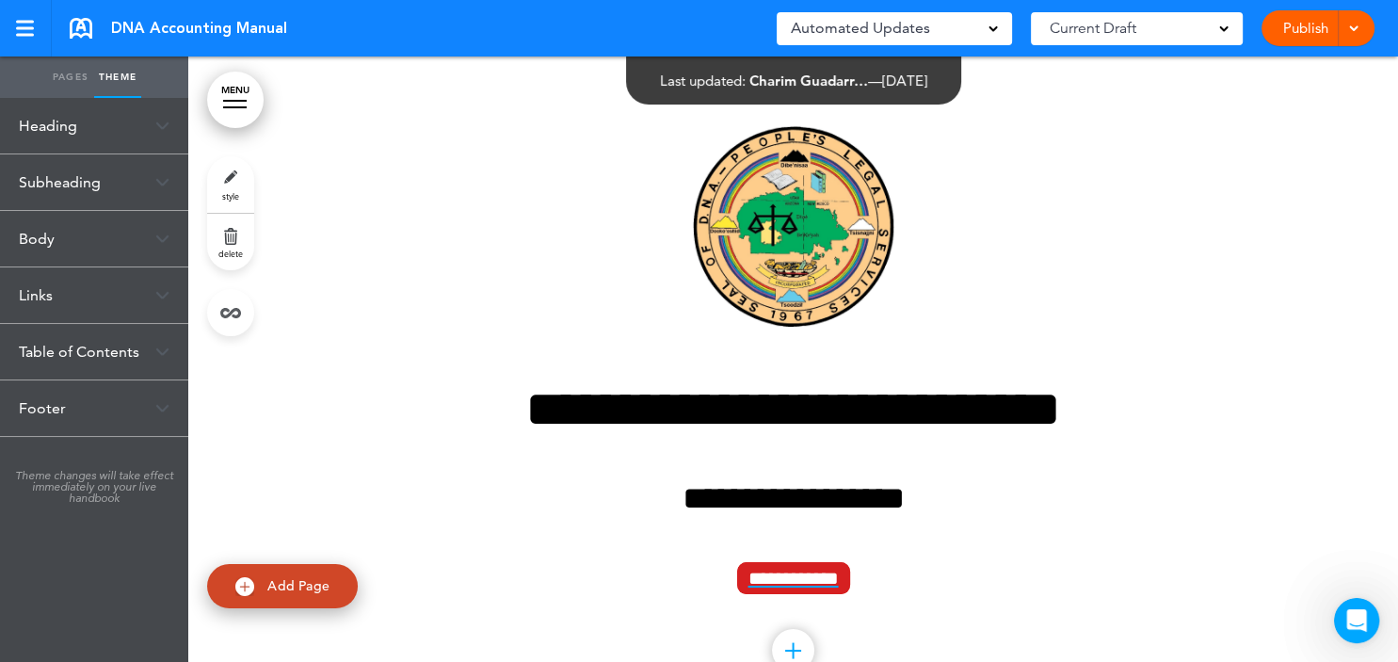
scroll to position [0, 0]
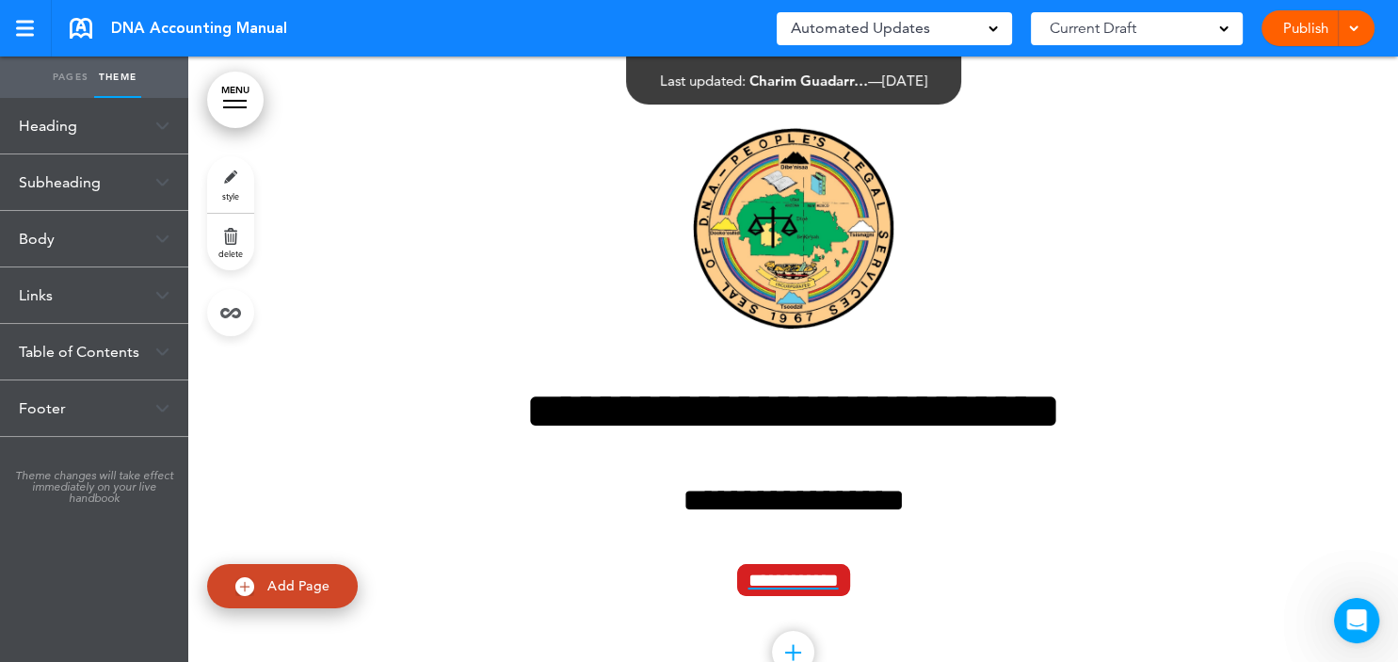
click at [58, 75] on link "Pages" at bounding box center [70, 76] width 47 height 41
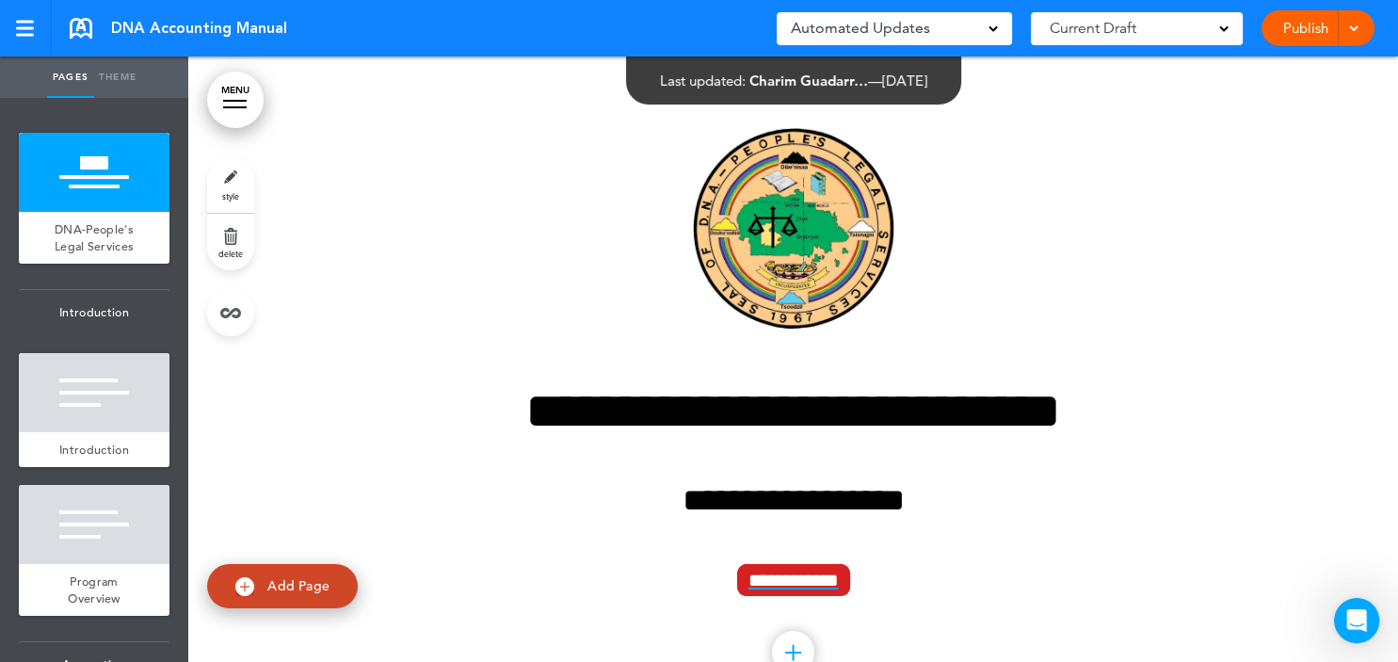
click at [124, 81] on link "Theme" at bounding box center [117, 76] width 47 height 41
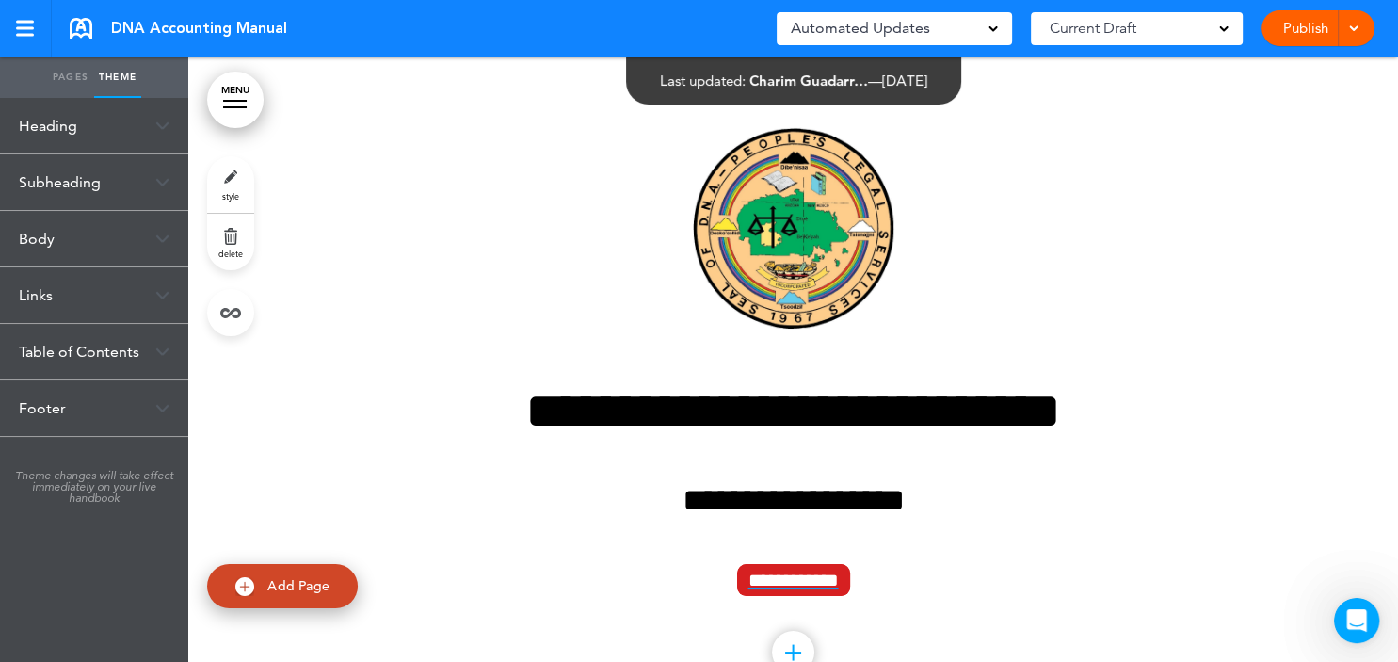
click at [77, 81] on link "Pages" at bounding box center [70, 76] width 47 height 41
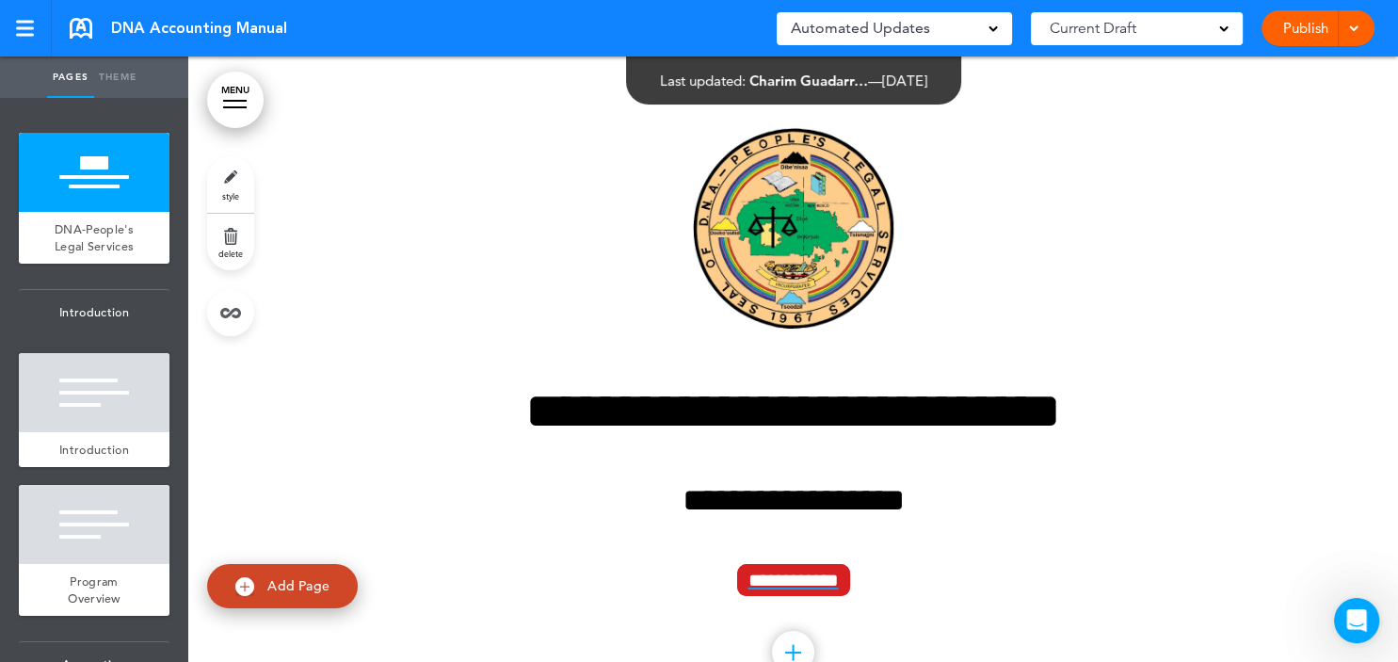
click at [216, 53] on div "DNA Accounting Manual Saved! Automated Updates 0 Auto policy updates 🎉 Updating…" at bounding box center [699, 28] width 1398 height 56
click at [156, 309] on link at bounding box center [155, 304] width 38 height 38
type input "**********"
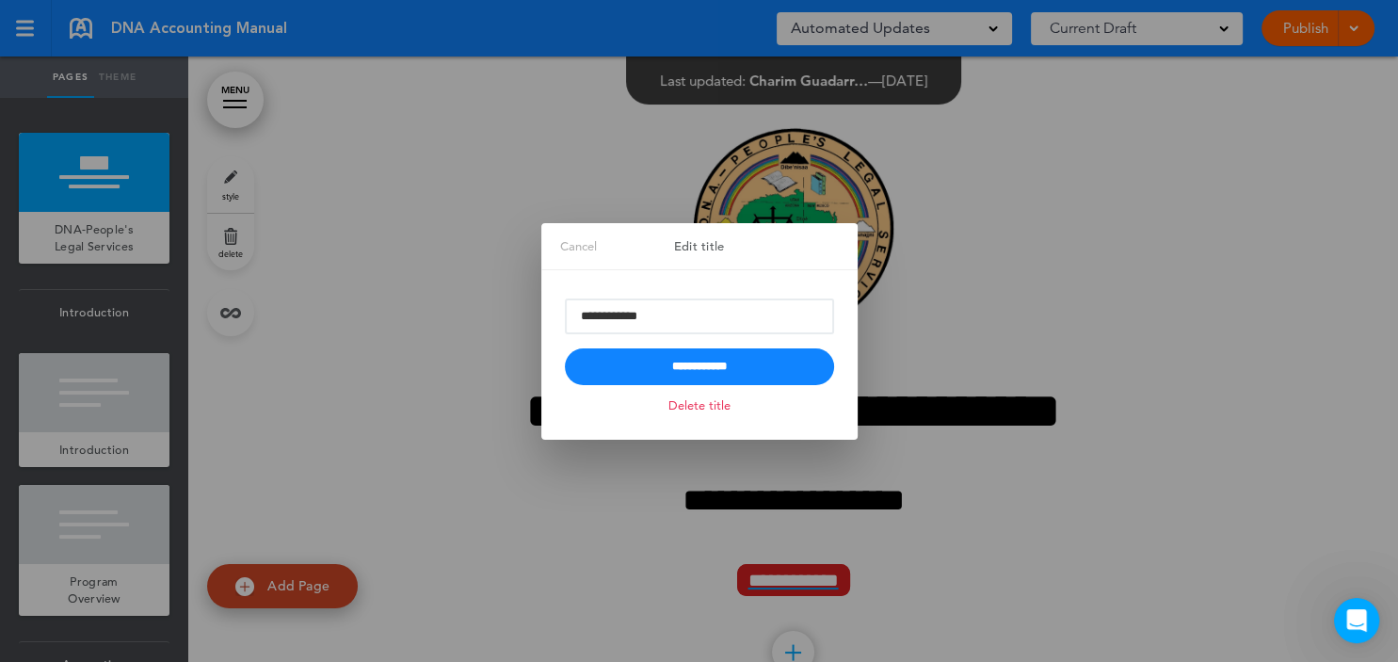
click at [326, 217] on div at bounding box center [699, 331] width 1398 height 662
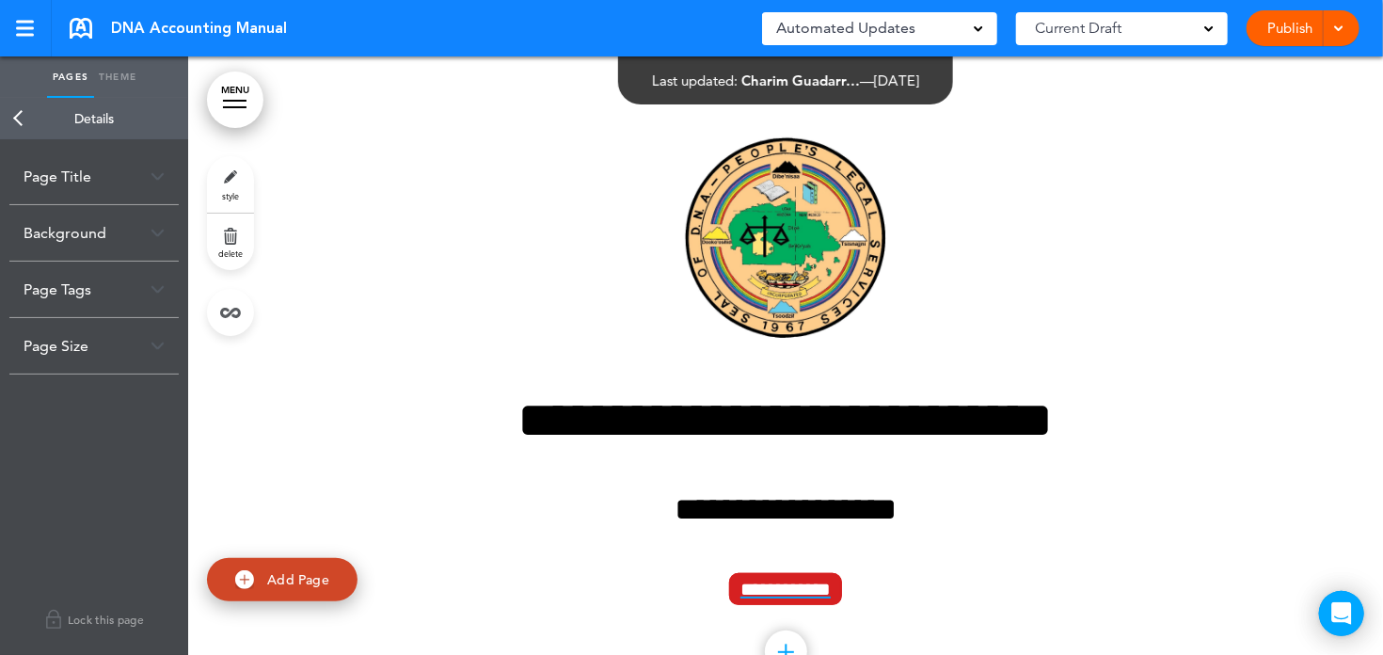
click at [14, 119] on link "Back" at bounding box center [19, 118] width 38 height 41
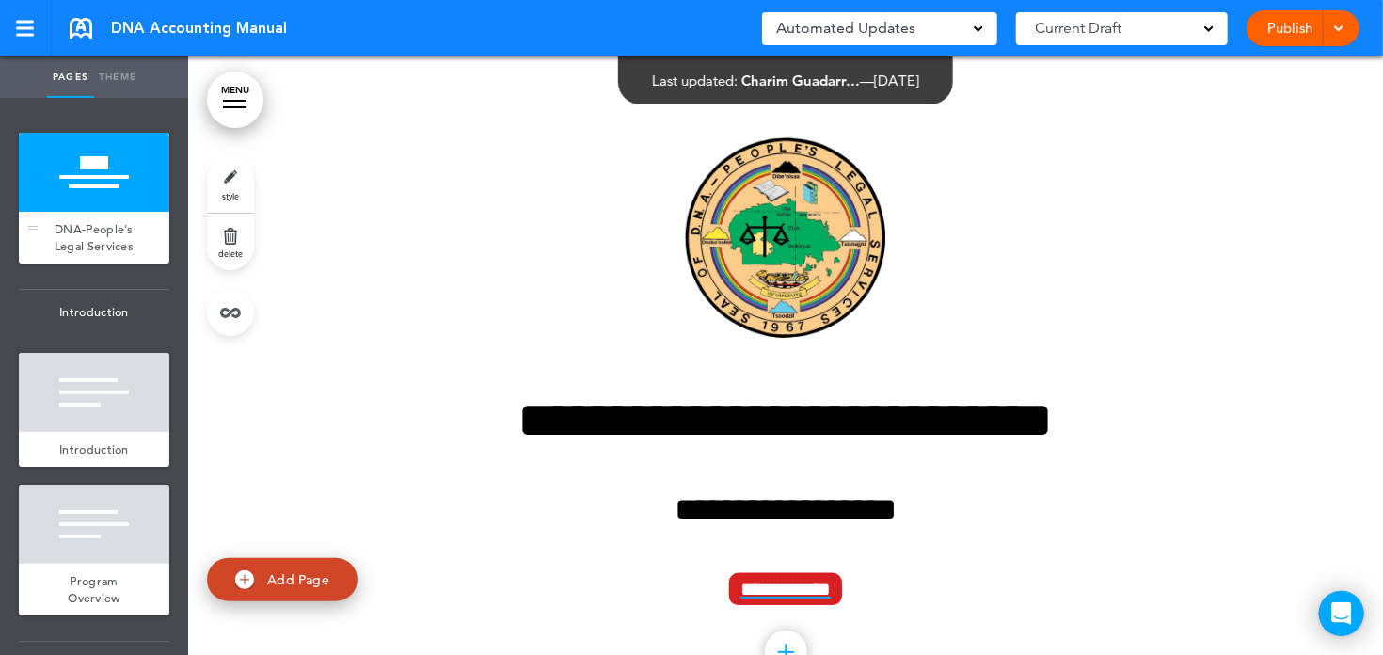
click at [111, 230] on span "DNA-People's Legal Services" at bounding box center [94, 237] width 79 height 33
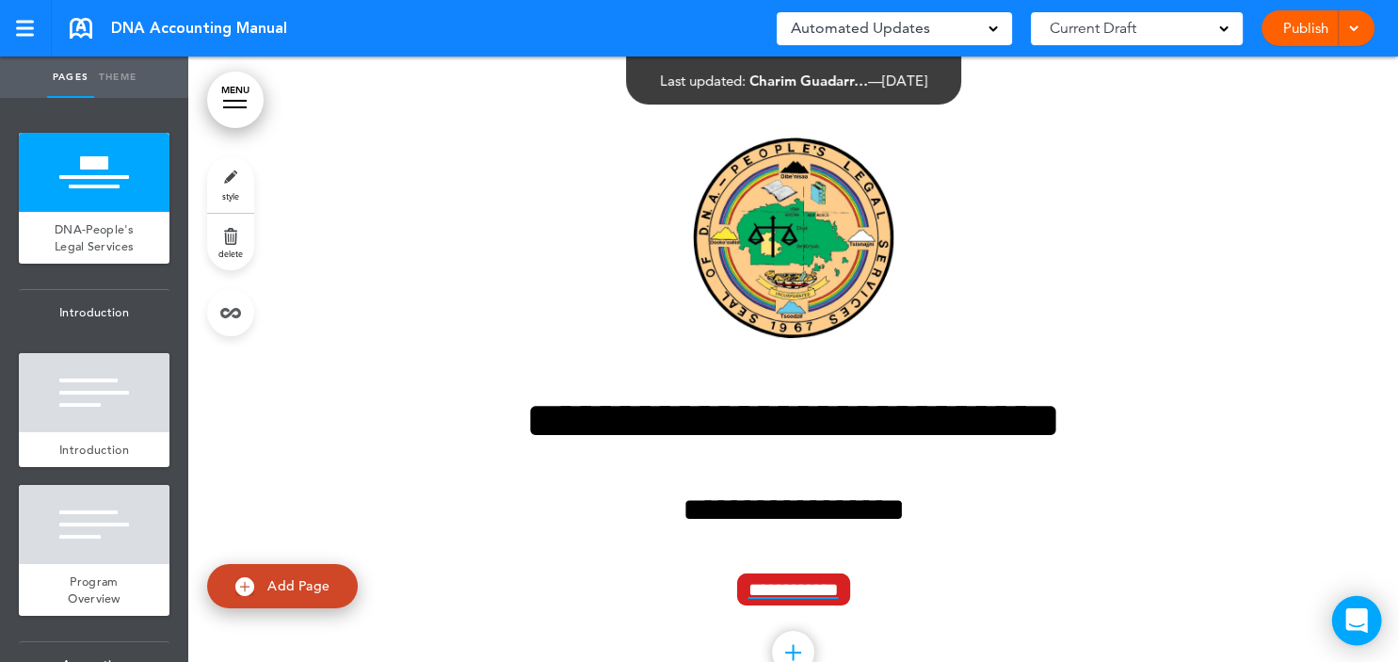
click at [1355, 623] on icon "Open Intercom Messenger" at bounding box center [1356, 620] width 22 height 24
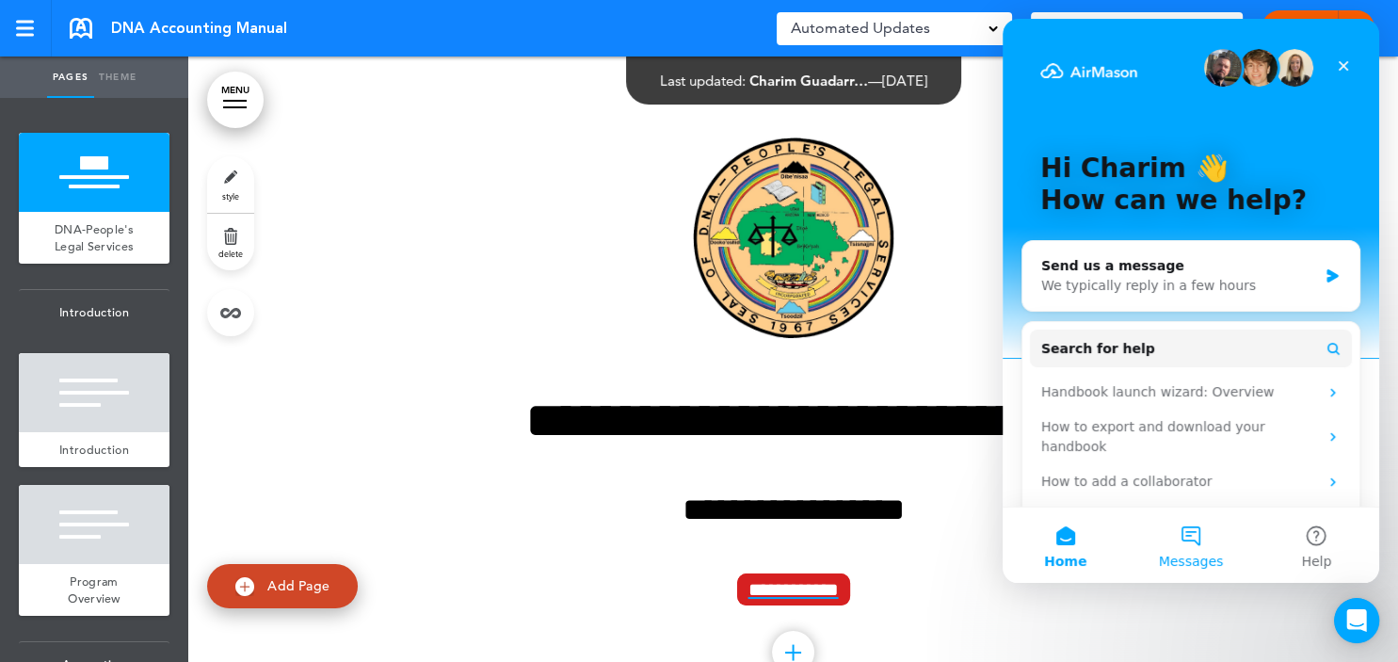
click at [1196, 543] on button "Messages" at bounding box center [1189, 544] width 125 height 75
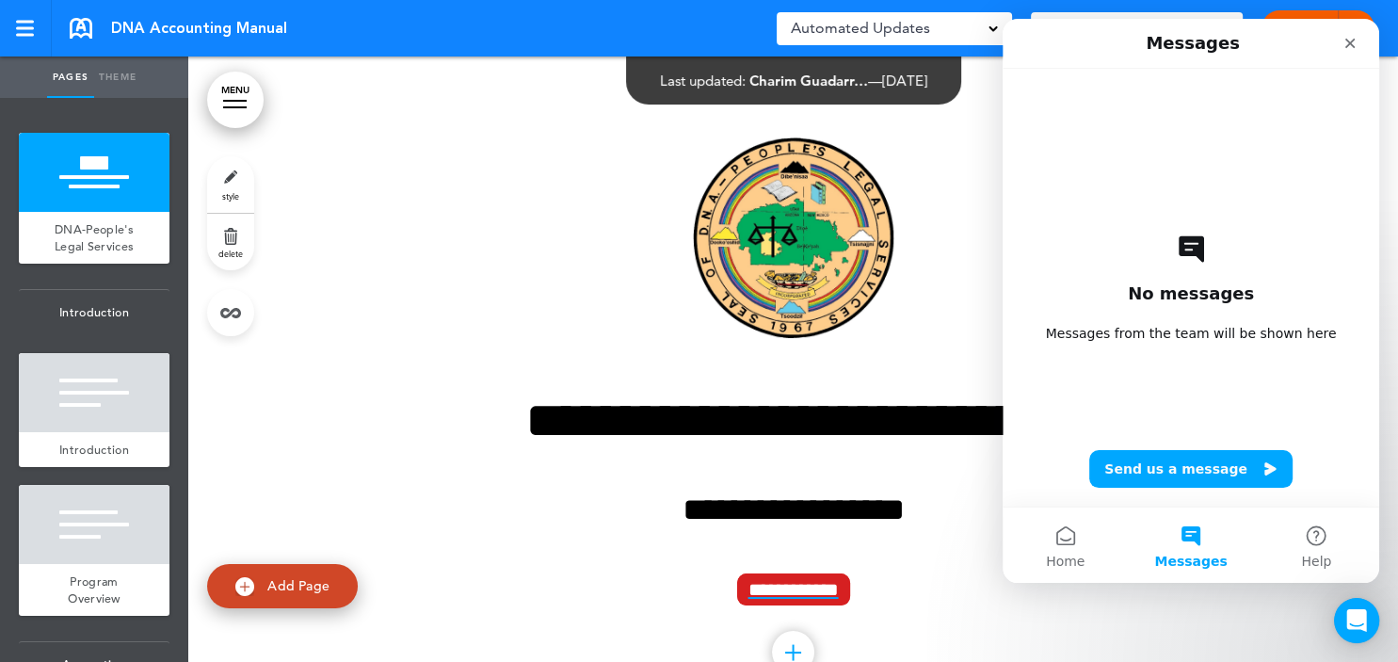
click at [1197, 535] on button "Messages" at bounding box center [1189, 544] width 125 height 75
click at [1211, 471] on button "Send us a message" at bounding box center [1190, 469] width 203 height 38
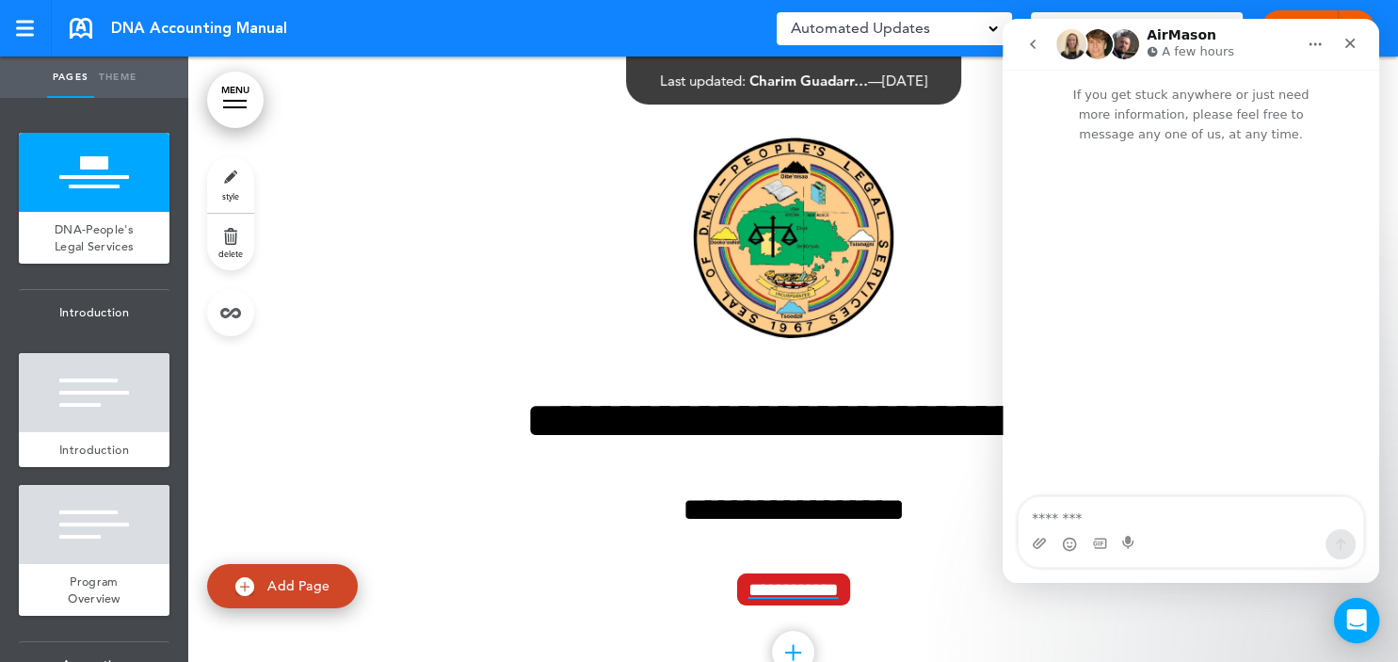
click at [1117, 527] on textarea "Message…" at bounding box center [1190, 513] width 344 height 32
type textarea "**********"
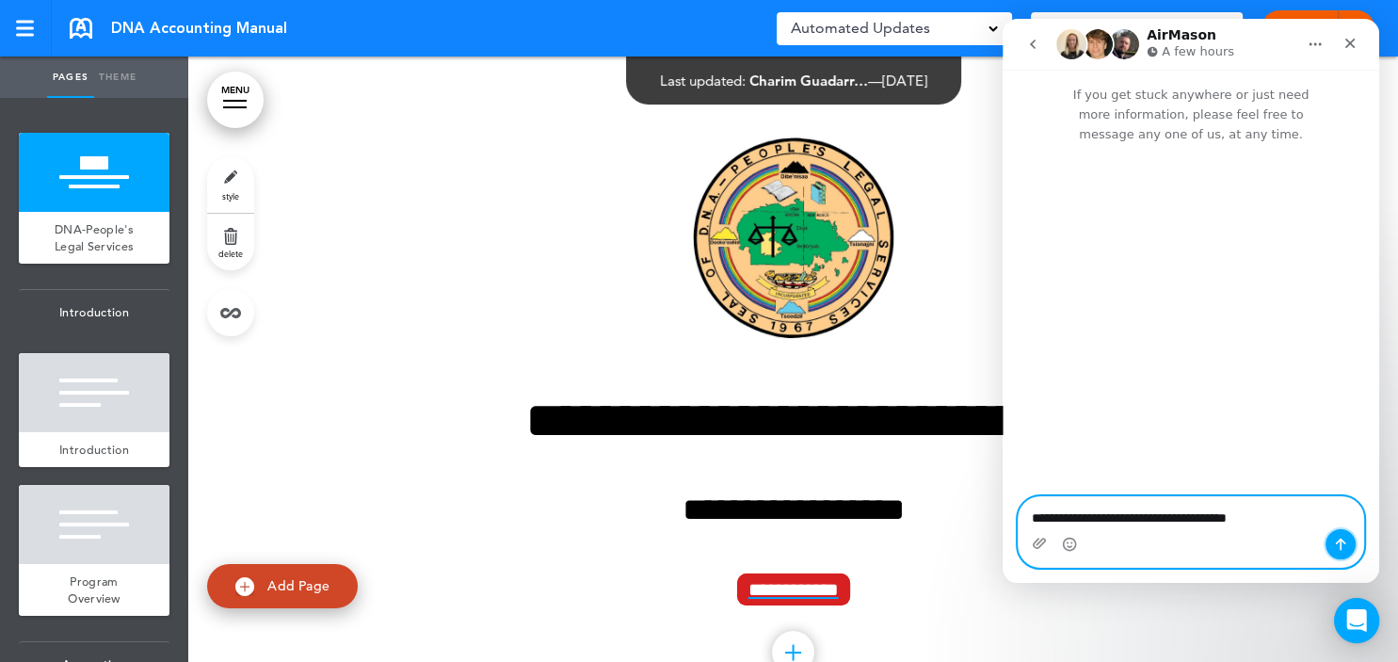
click at [1341, 538] on icon "Send a message…" at bounding box center [1340, 543] width 15 height 15
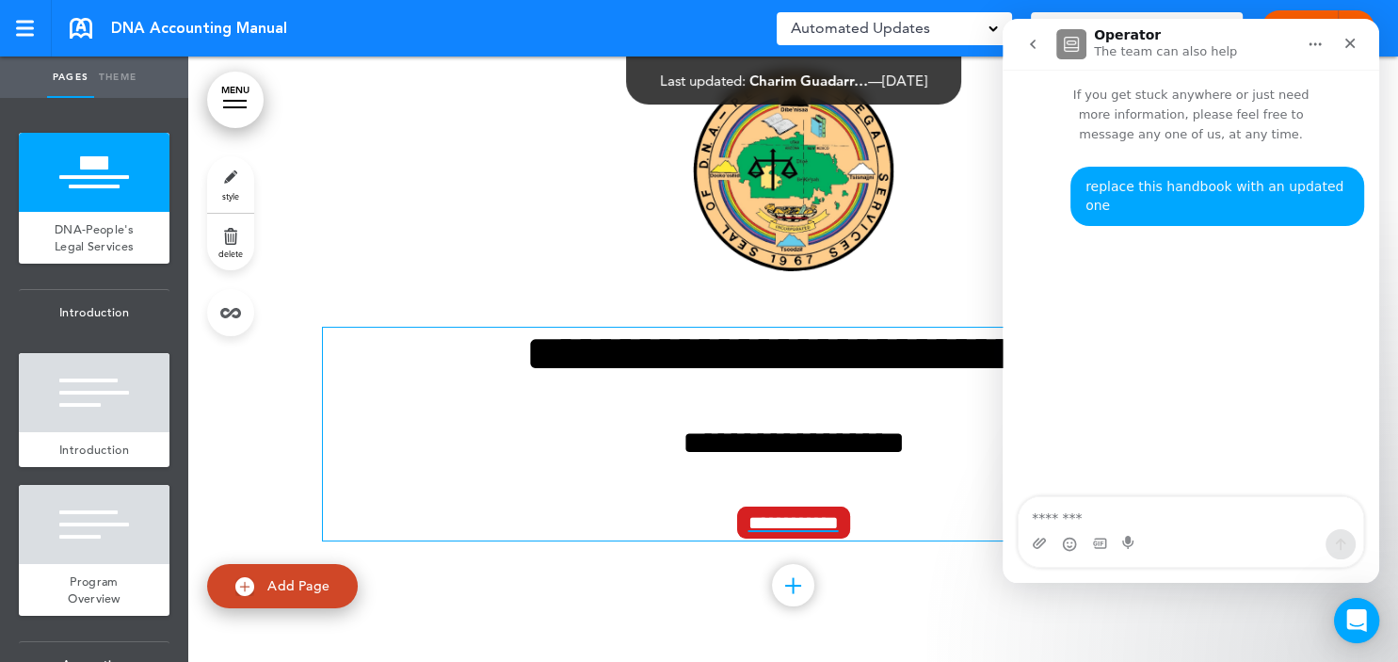
scroll to position [68, 0]
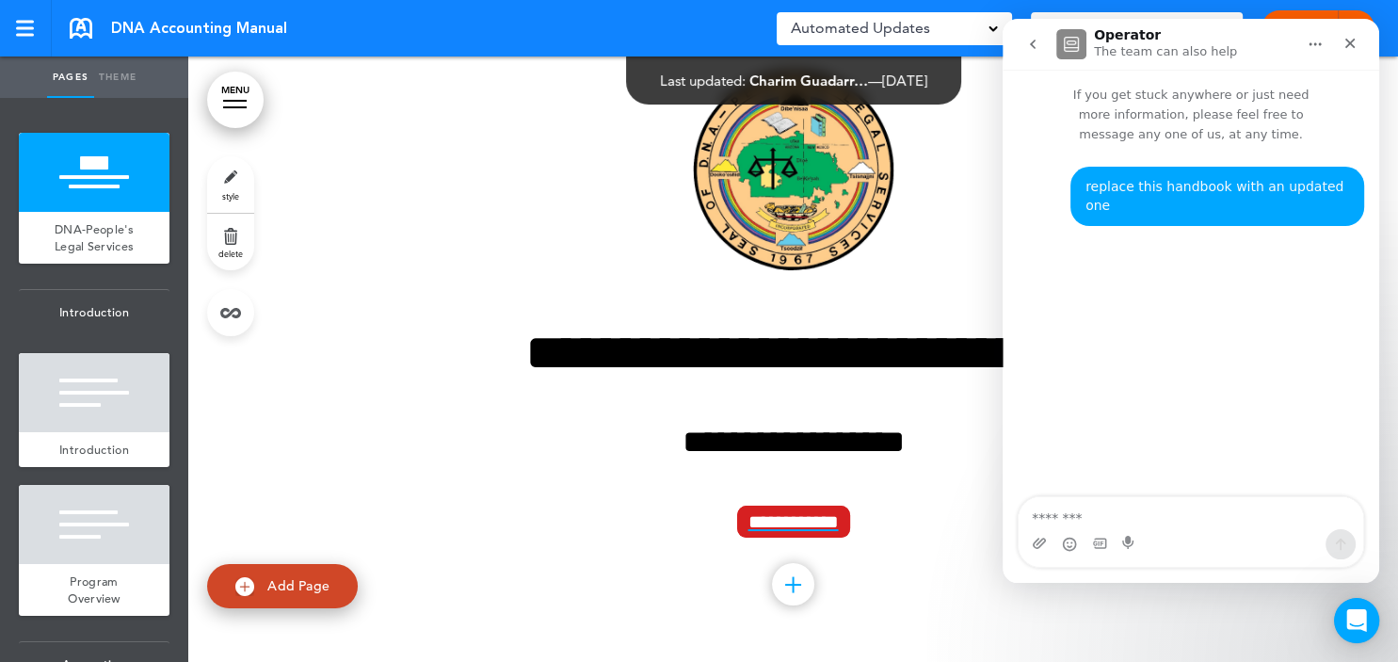
click at [243, 104] on link "MENU" at bounding box center [235, 100] width 56 height 56
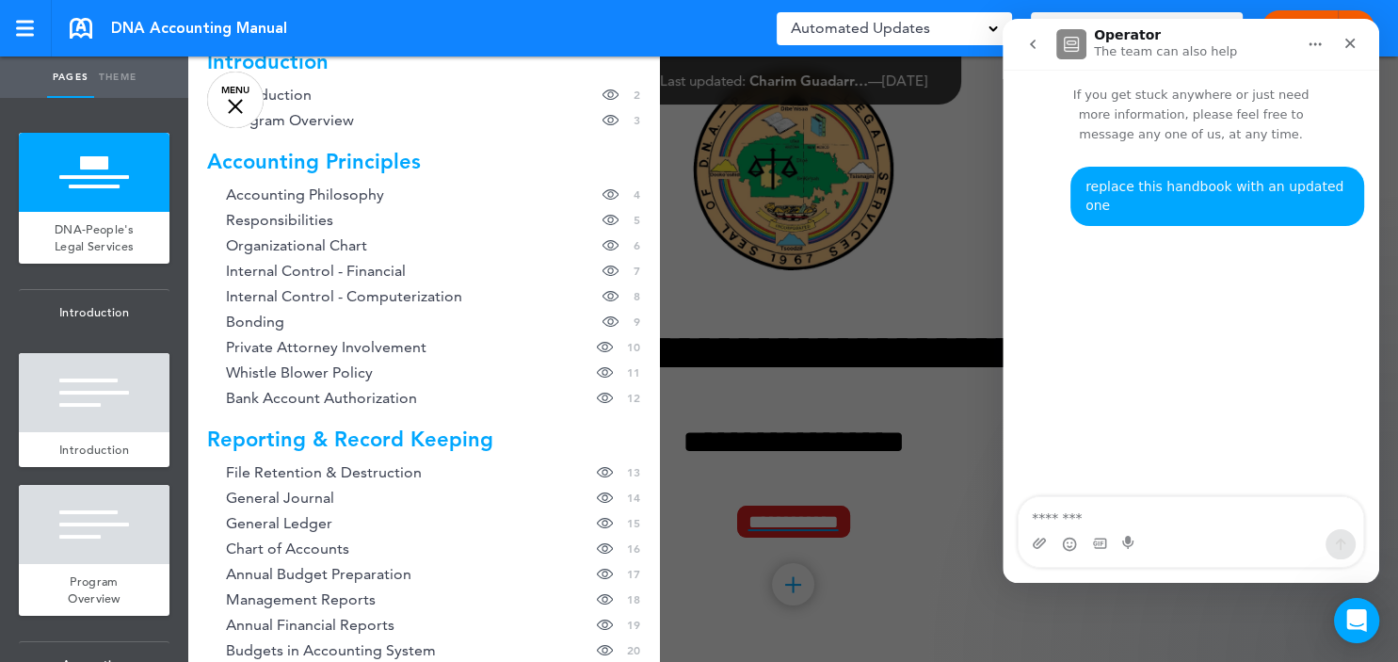
scroll to position [0, 0]
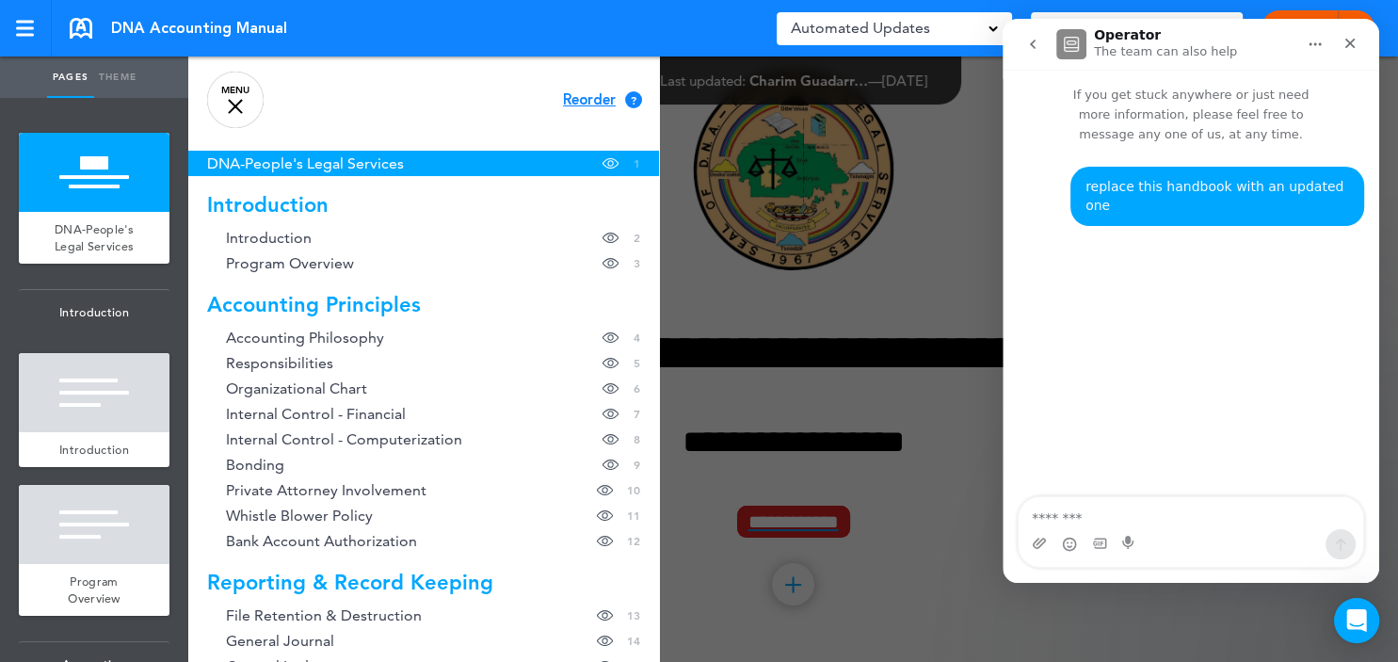
click at [237, 115] on link "MENU" at bounding box center [235, 100] width 56 height 56
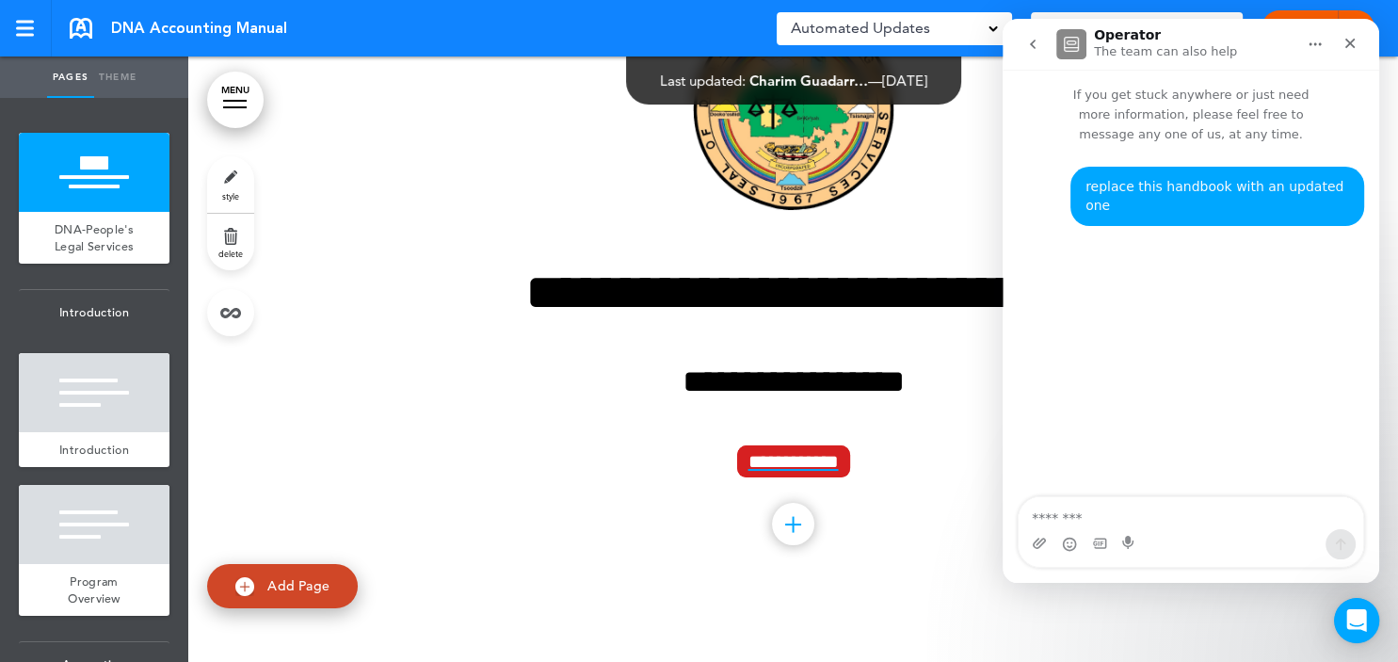
scroll to position [136, 0]
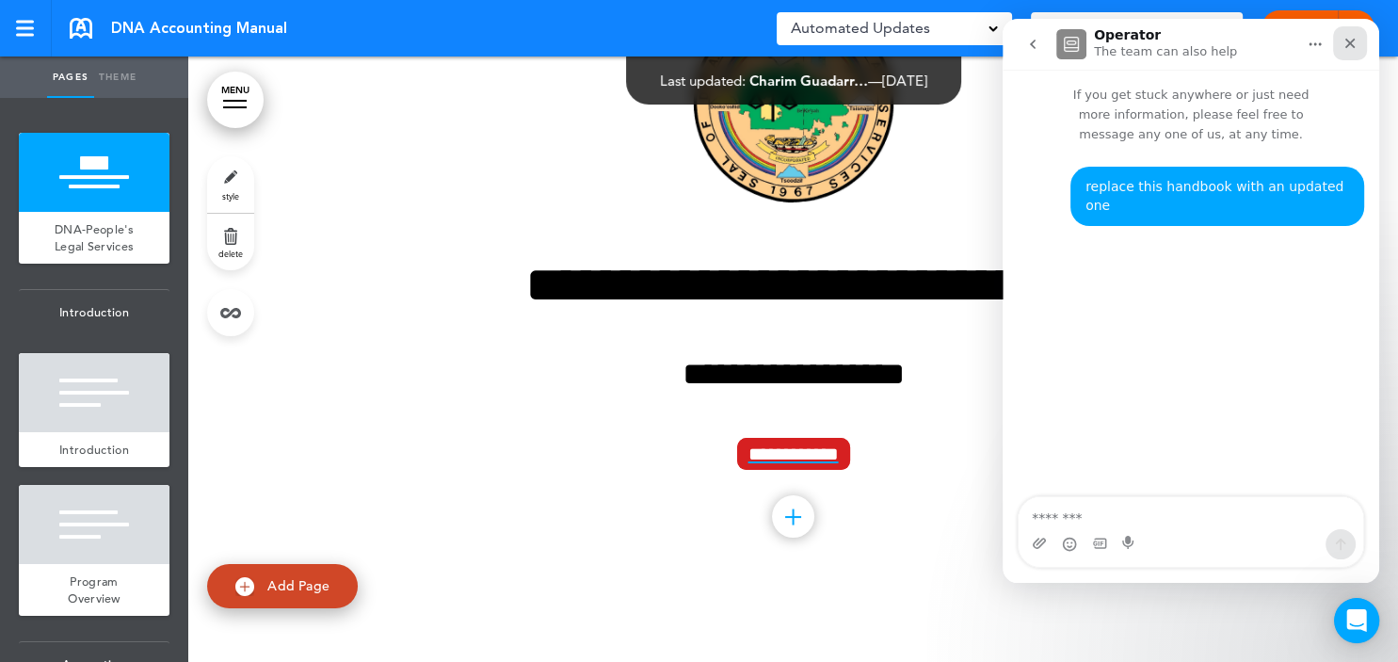
click at [1349, 40] on icon "Close" at bounding box center [1349, 43] width 15 height 15
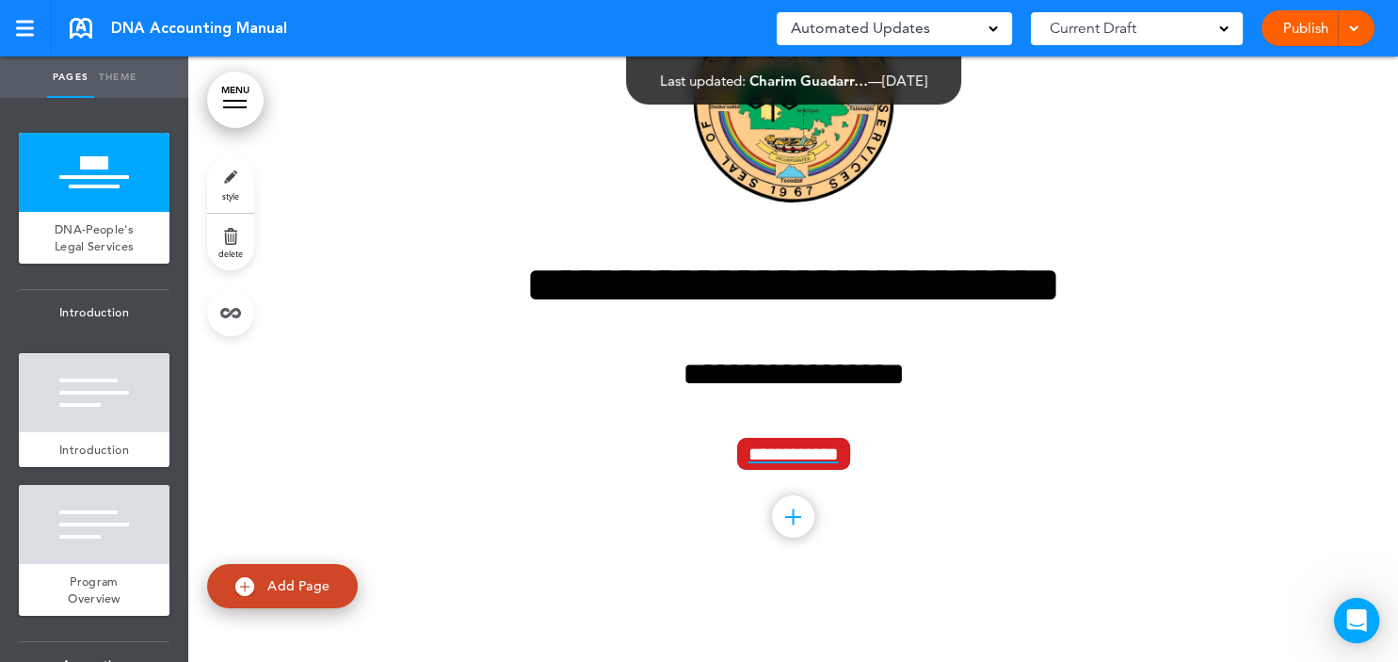
scroll to position [0, 0]
click at [91, 119] on span "add page" at bounding box center [93, 123] width 71 height 12
type input "********"
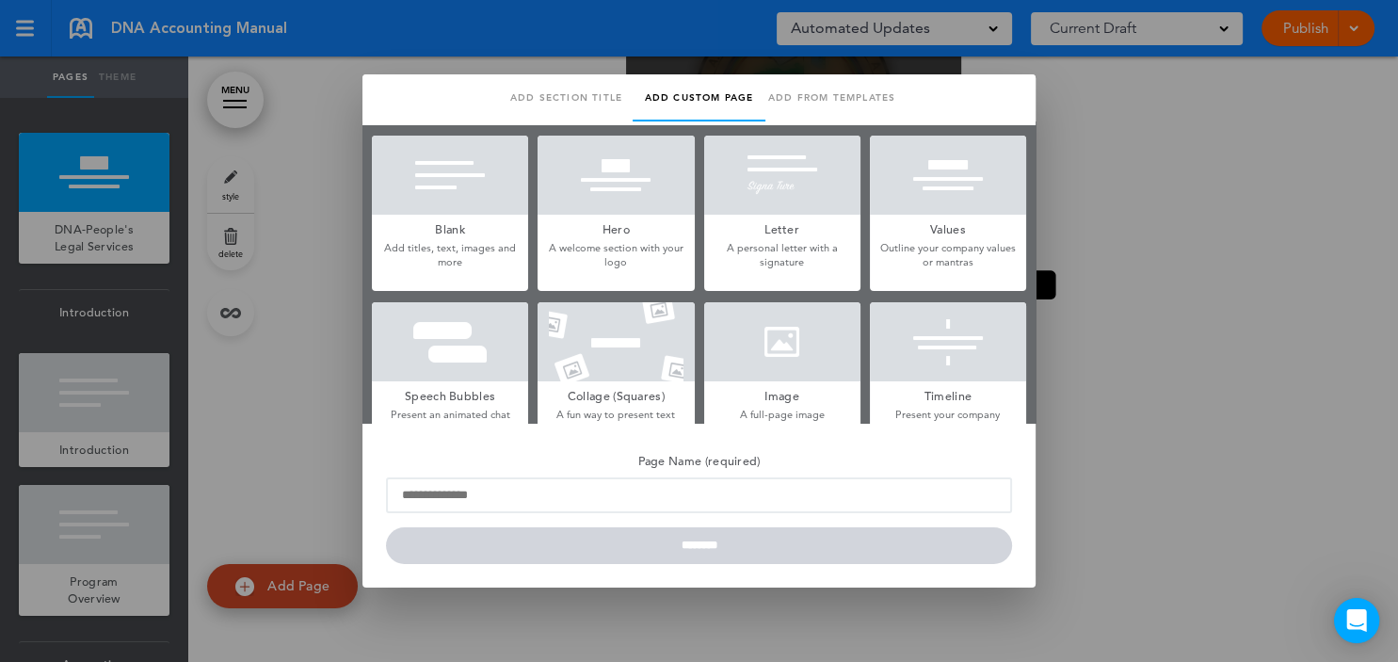
click at [599, 94] on link "Add section title" at bounding box center [566, 97] width 133 height 47
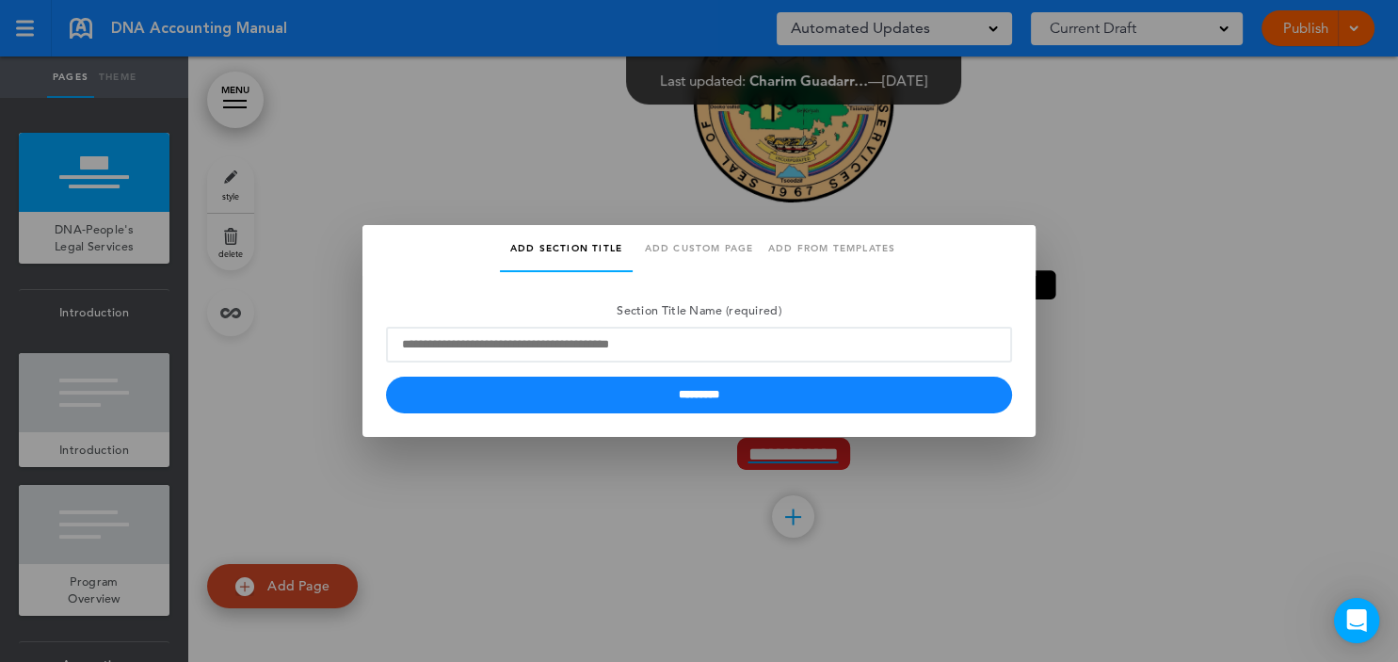
click at [125, 79] on div at bounding box center [699, 331] width 1398 height 662
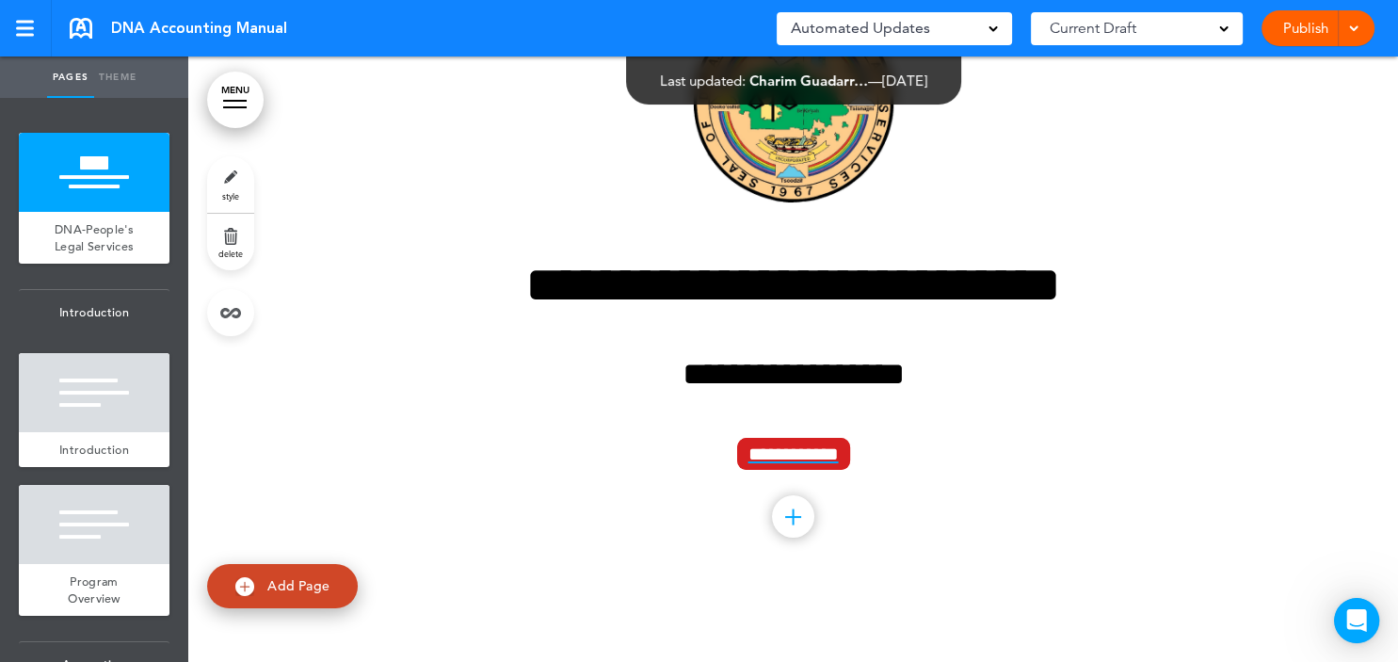
click at [80, 111] on ul "add page DNA-People's Legal Services add page Introduction add page Introductio…" at bounding box center [94, 380] width 188 height 564
click at [80, 98] on ul "add page DNA-People's Legal Services add page Introduction add page Introductio…" at bounding box center [94, 380] width 188 height 564
click at [180, 93] on ul "Pages Theme" at bounding box center [94, 76] width 188 height 41
click at [175, 91] on ul "Pages Theme" at bounding box center [94, 76] width 188 height 41
click at [240, 104] on link "MENU" at bounding box center [235, 100] width 56 height 56
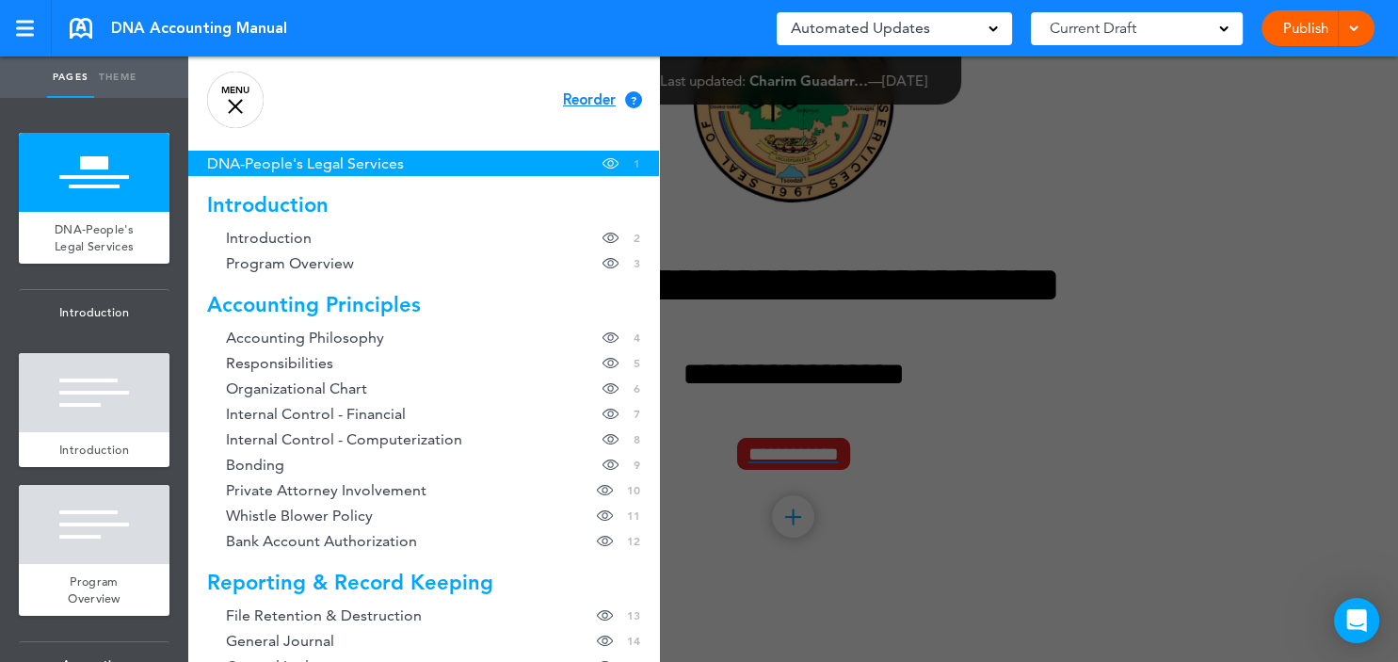
click at [243, 107] on link "MENU" at bounding box center [235, 100] width 56 height 56
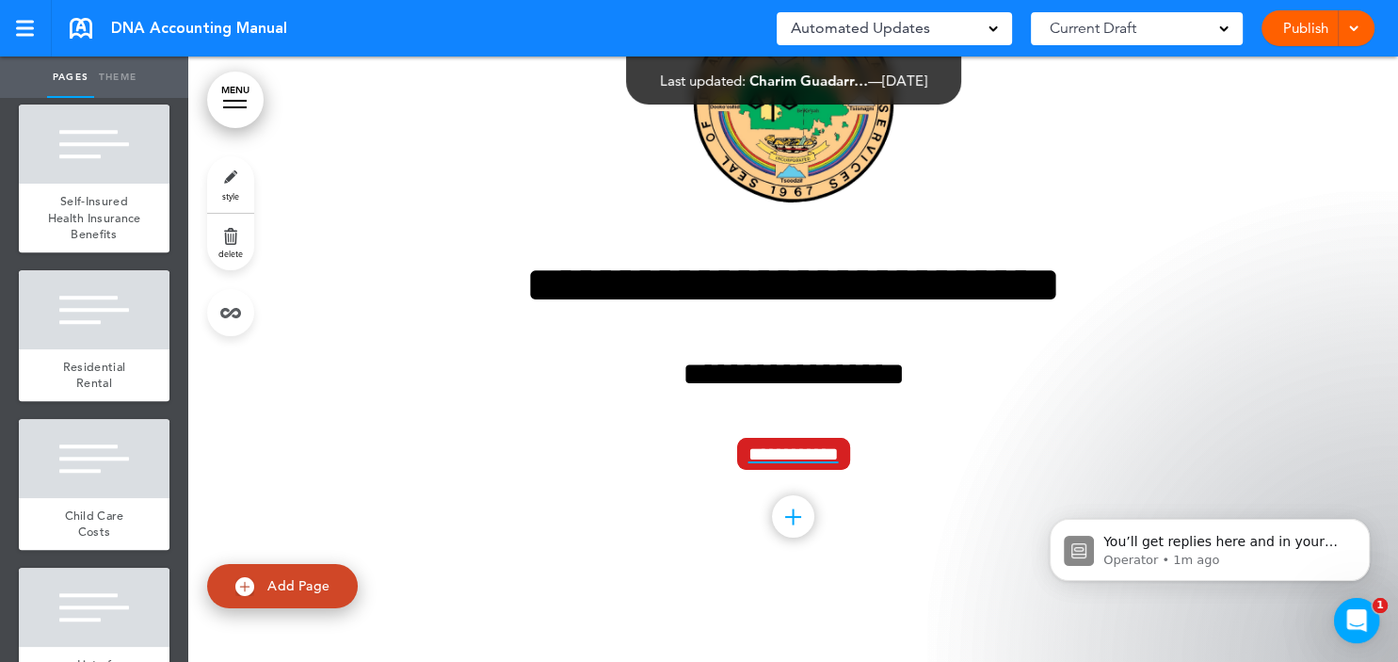
scroll to position [8502, 0]
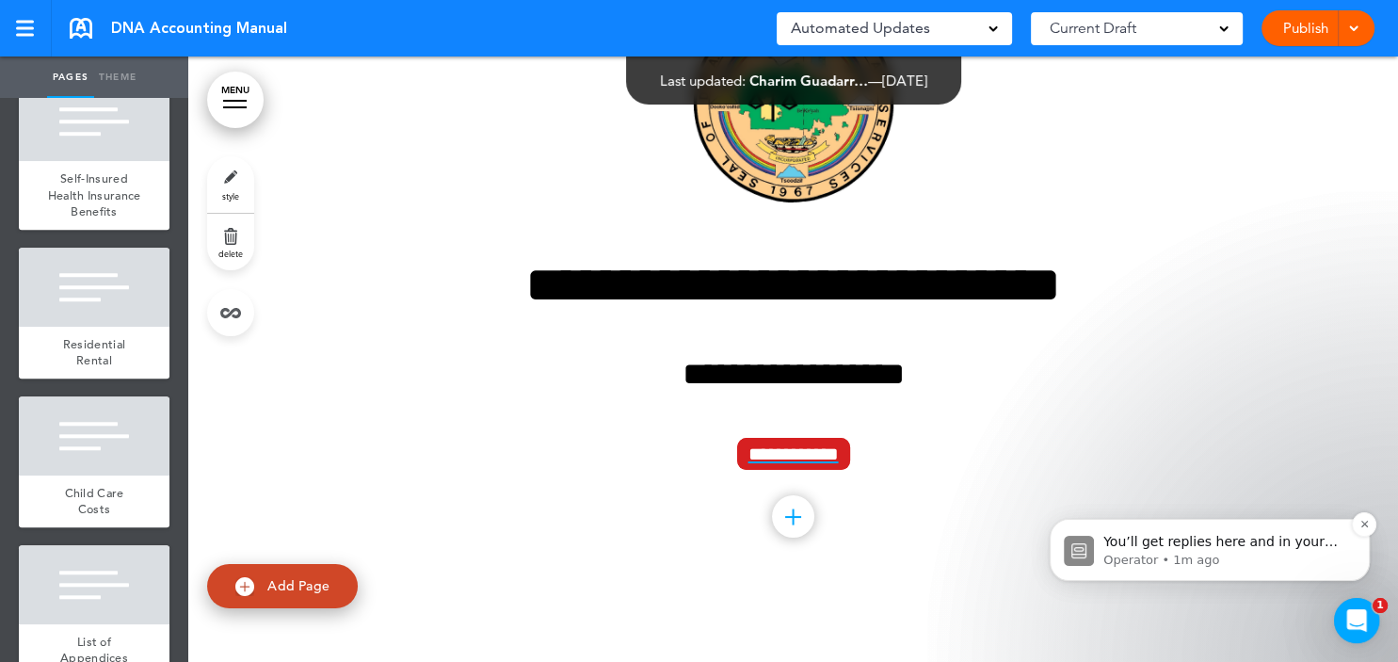
click at [1213, 558] on p "Operator • 1m ago" at bounding box center [1224, 559] width 243 height 17
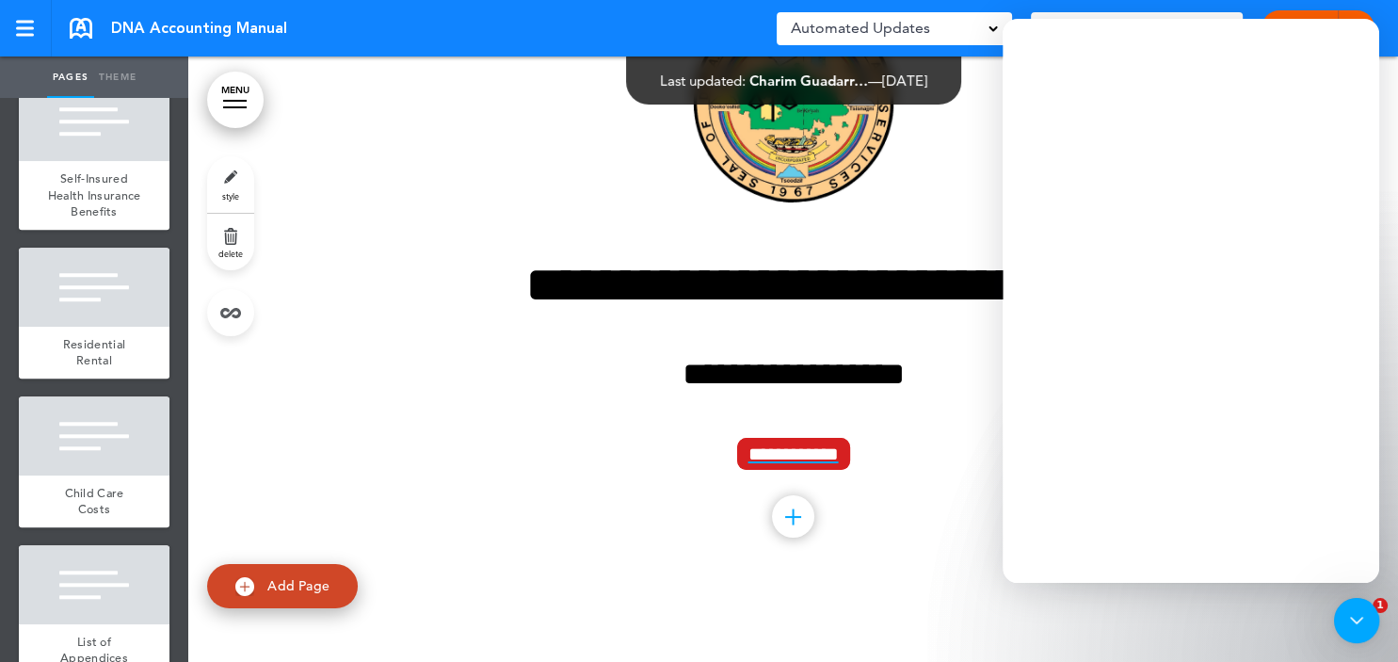
scroll to position [0, 0]
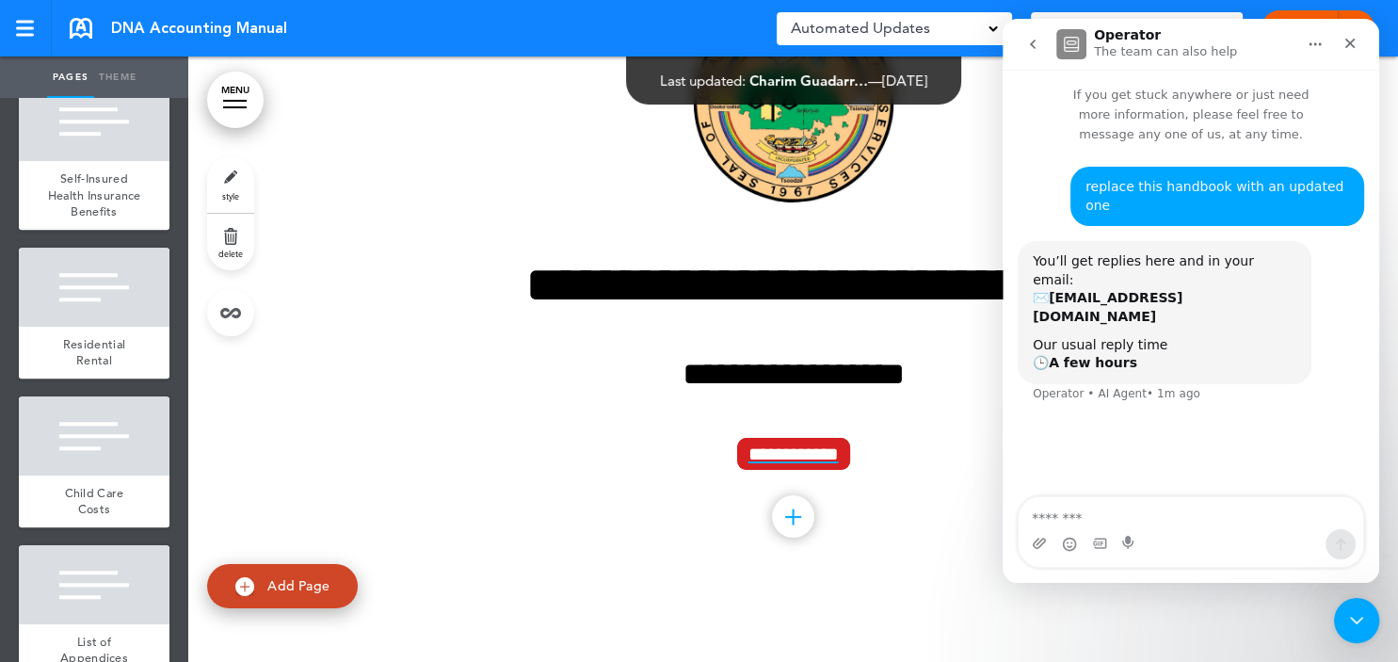
click at [381, 141] on div "**********" at bounding box center [793, 259] width 941 height 658
click at [371, 171] on div "**********" at bounding box center [793, 259] width 941 height 658
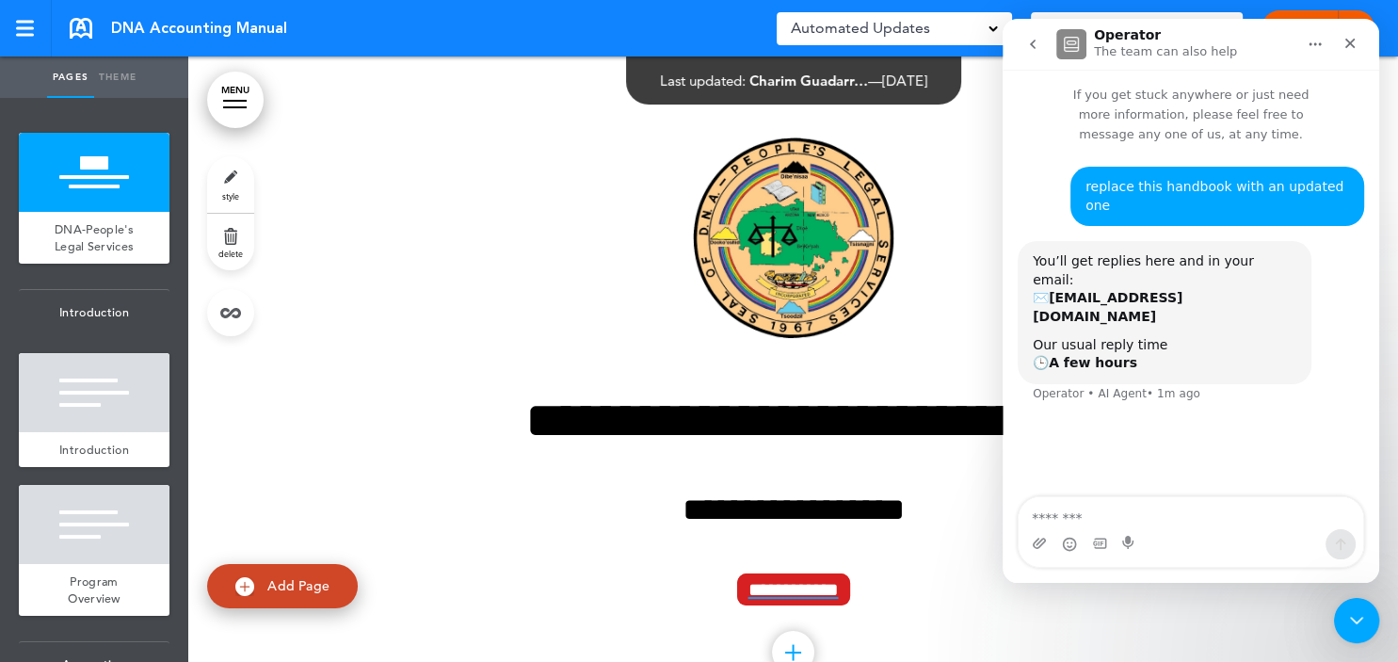
click at [80, 99] on ul "add page DNA-People's Legal Services add page Introduction add page Introductio…" at bounding box center [94, 380] width 188 height 564
click at [82, 96] on link "Pages" at bounding box center [70, 76] width 47 height 41
click at [1356, 51] on div "Close" at bounding box center [1350, 43] width 34 height 34
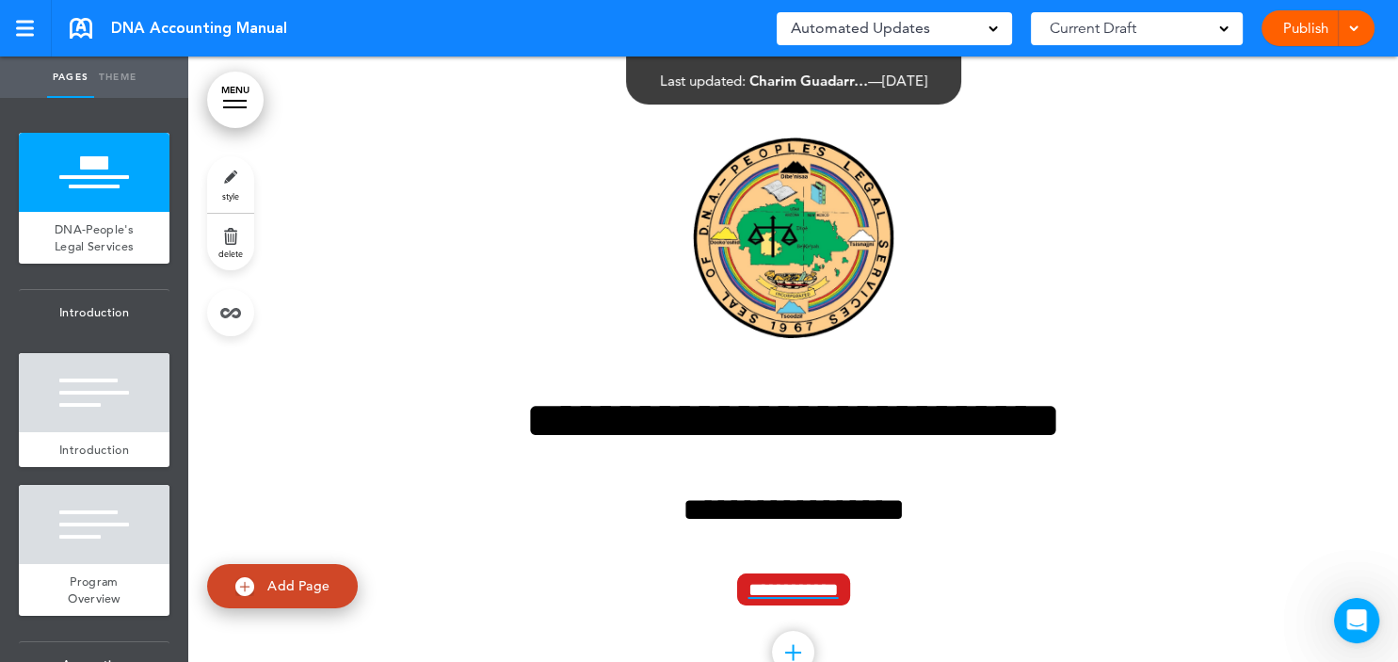
click at [1230, 24] on div "Current Draft" at bounding box center [1137, 28] width 212 height 33
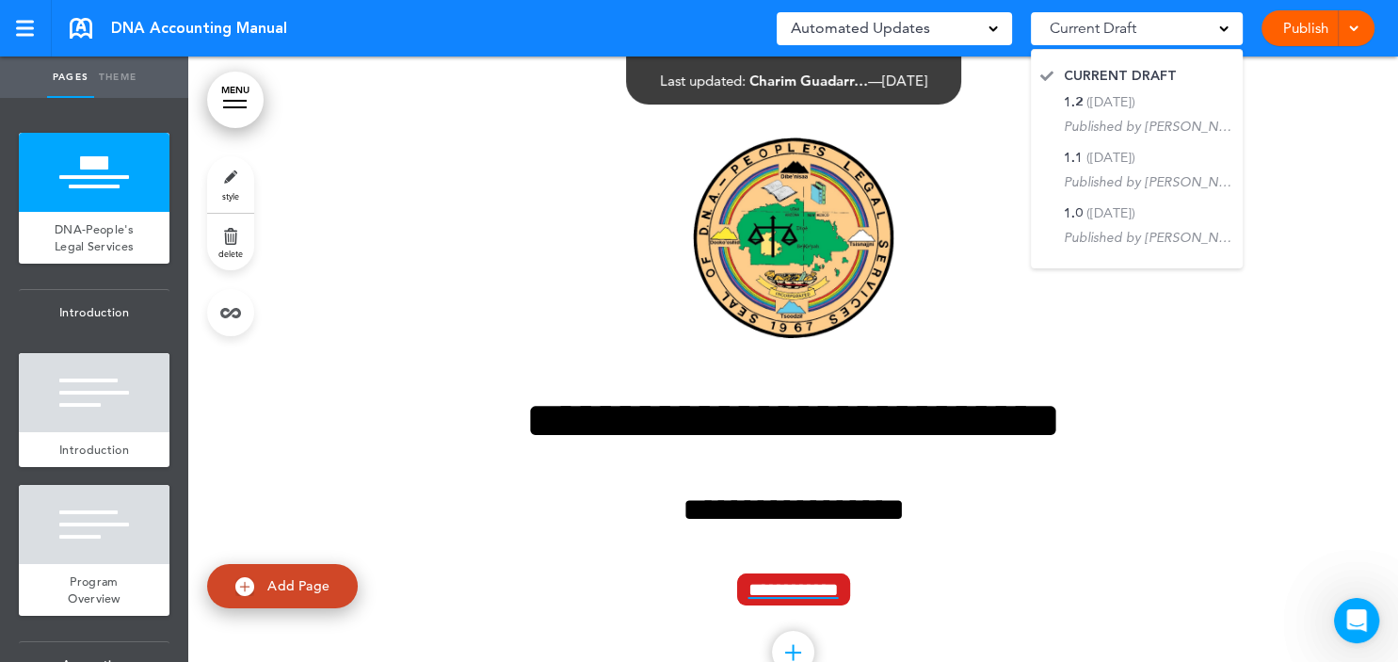
click at [1230, 24] on div "Current Draft" at bounding box center [1137, 28] width 212 height 33
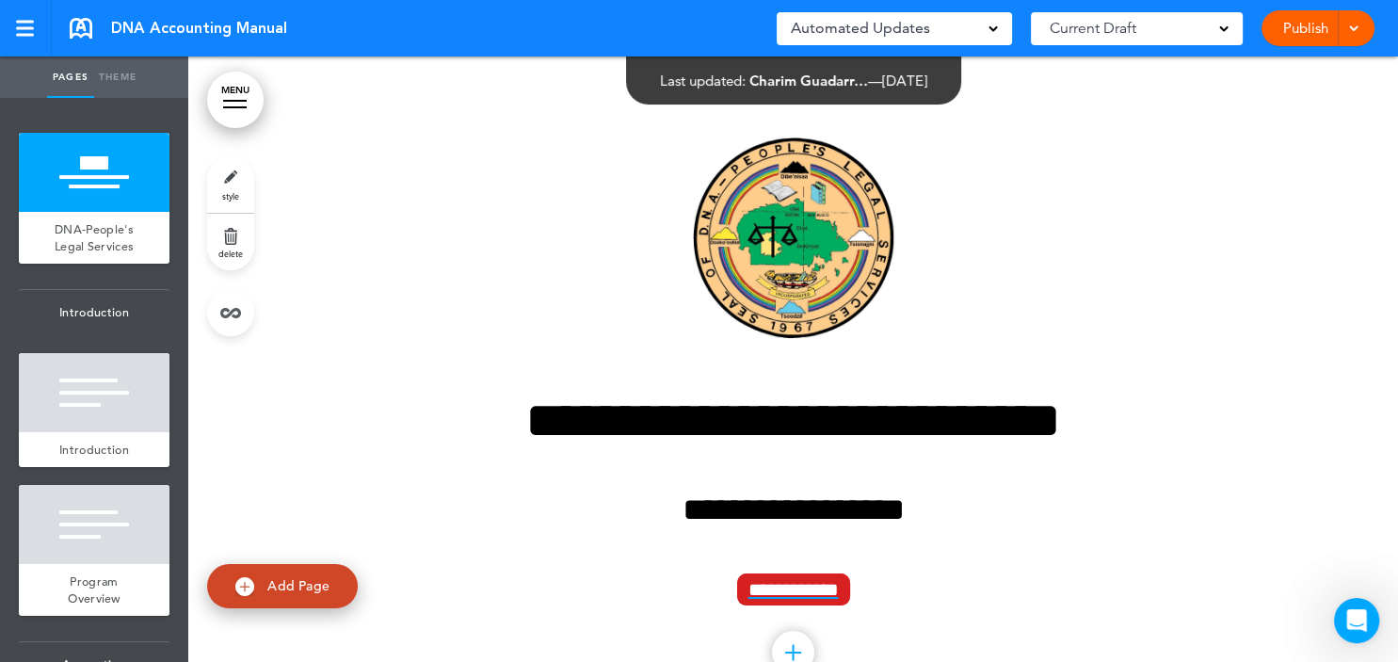
click at [998, 32] on div "Automated Updates 0" at bounding box center [893, 28] width 235 height 33
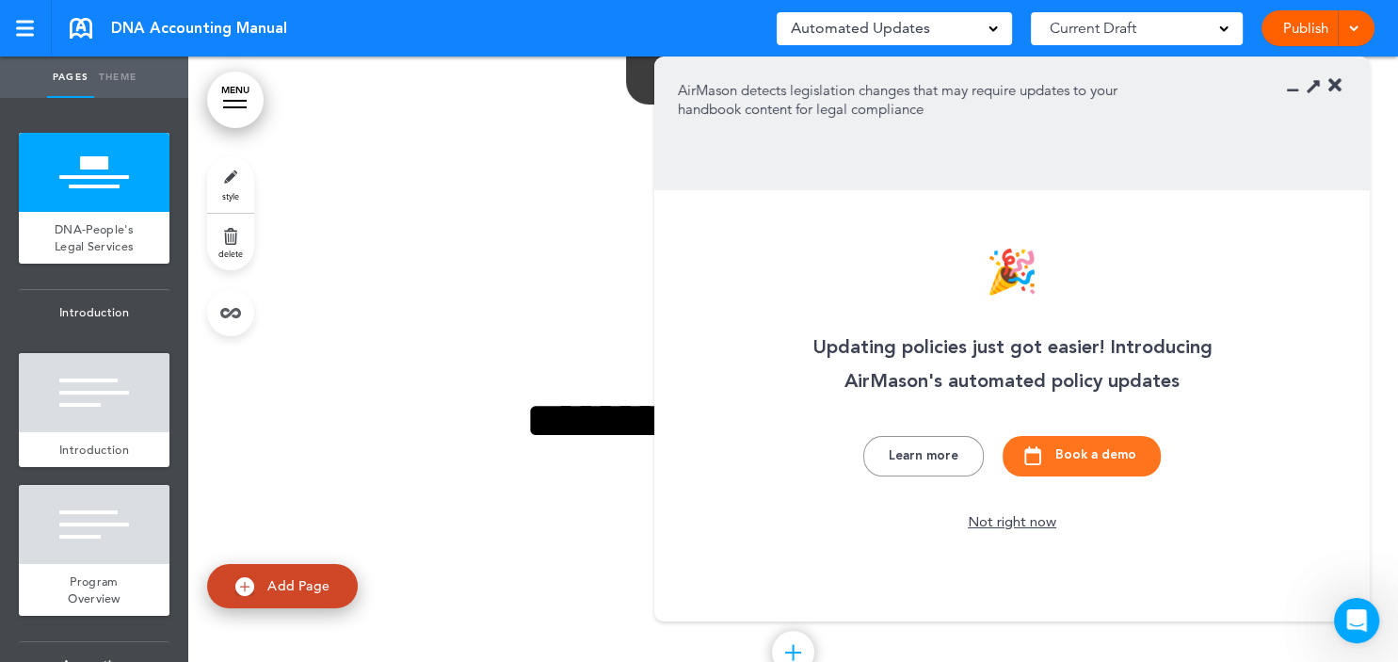
click at [1335, 85] on icon at bounding box center [1334, 85] width 13 height 19
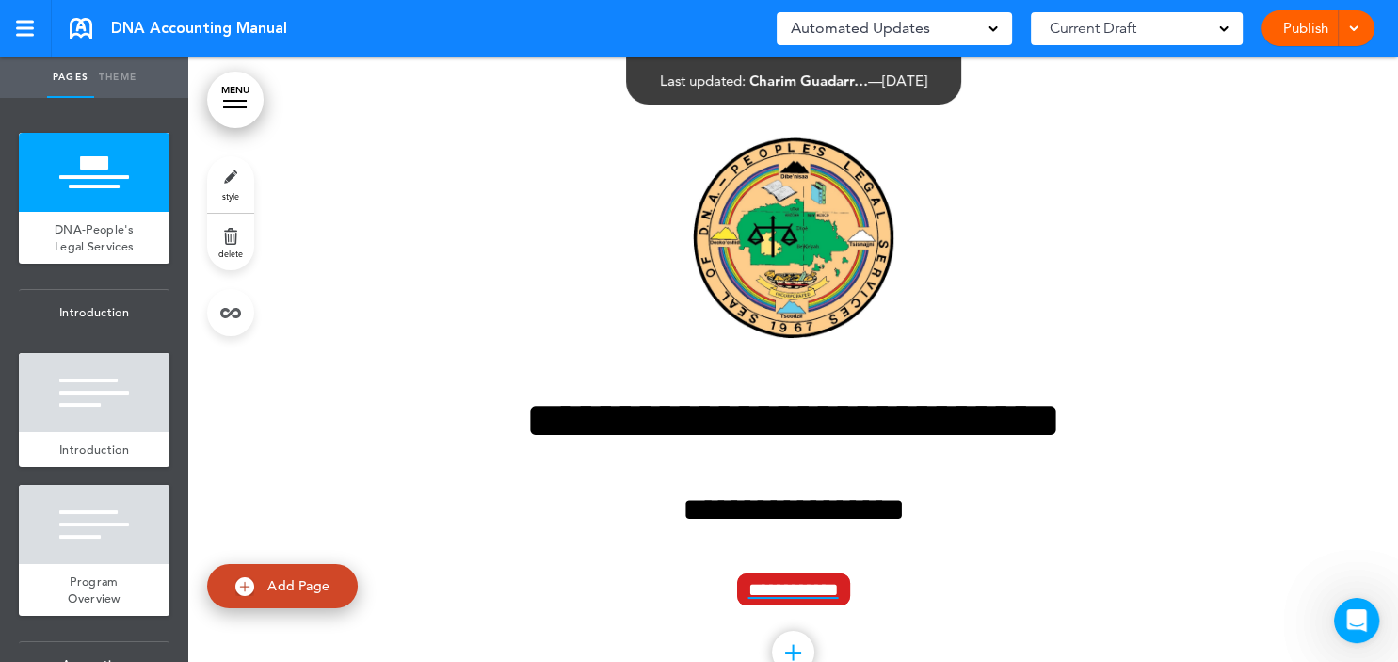
click at [120, 73] on link "Theme" at bounding box center [117, 76] width 47 height 41
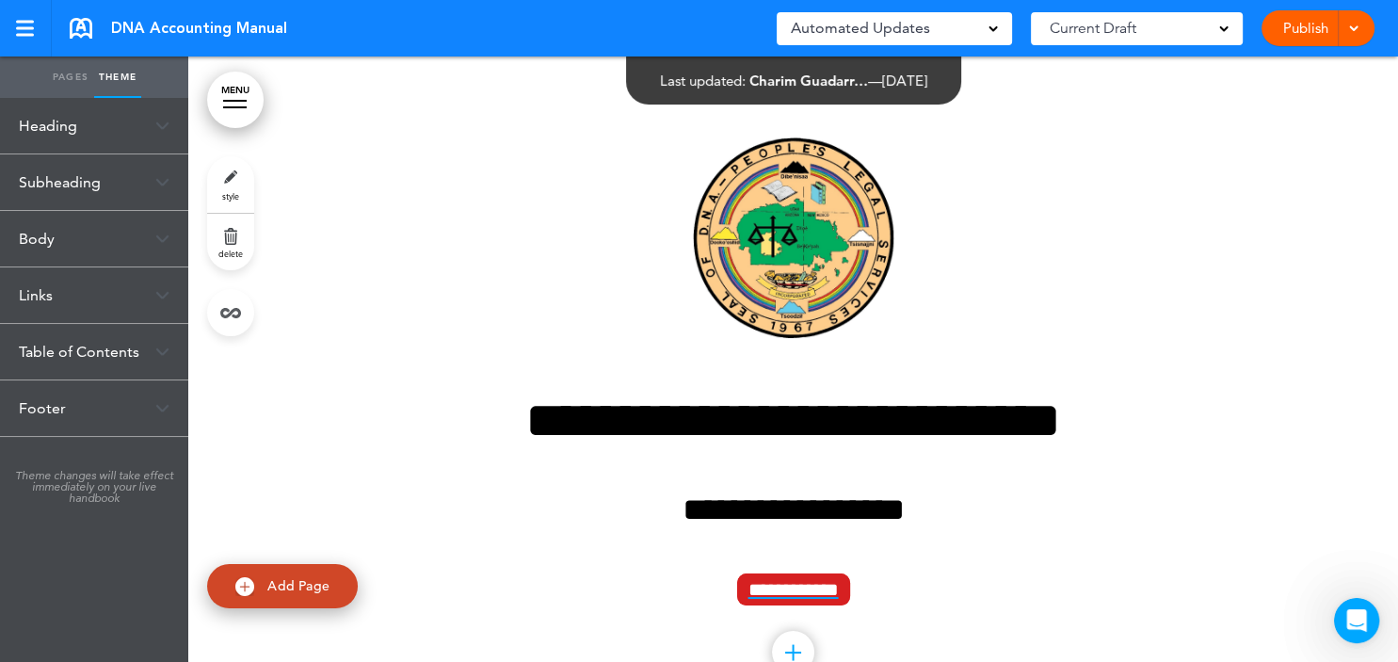
click at [75, 81] on link "Pages" at bounding box center [70, 76] width 47 height 41
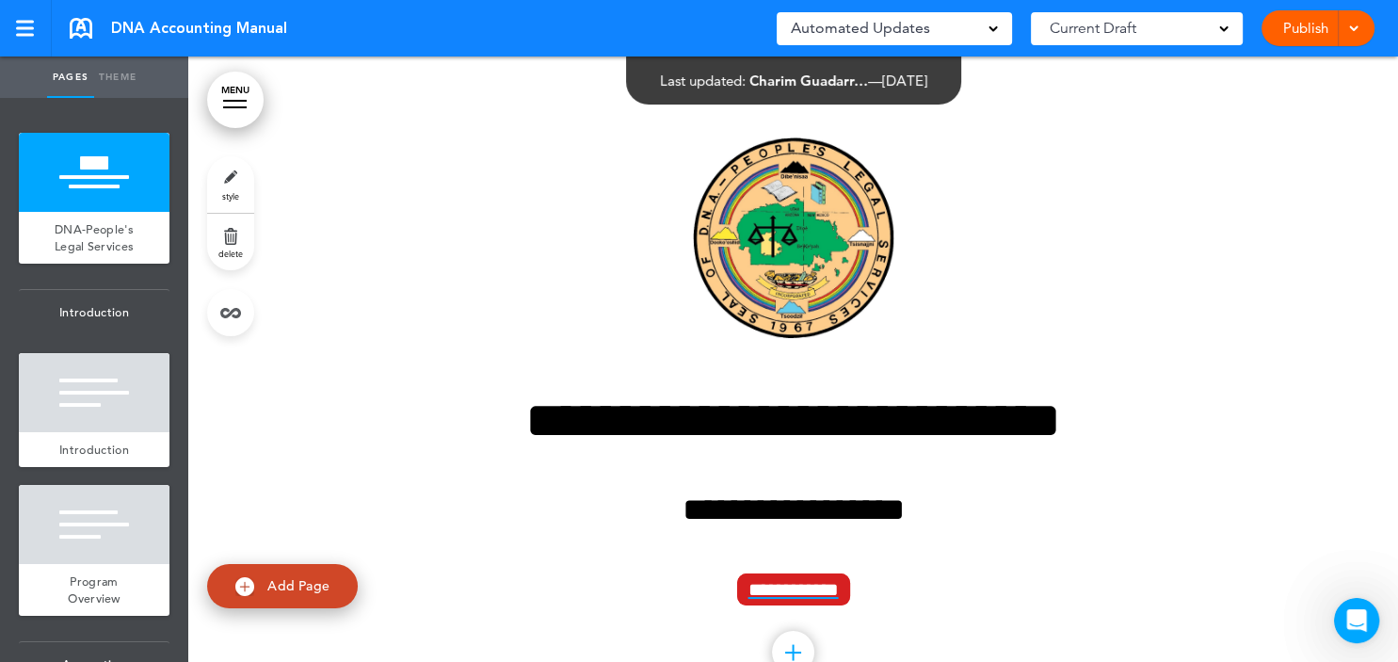
click at [75, 81] on link "Pages" at bounding box center [70, 76] width 47 height 41
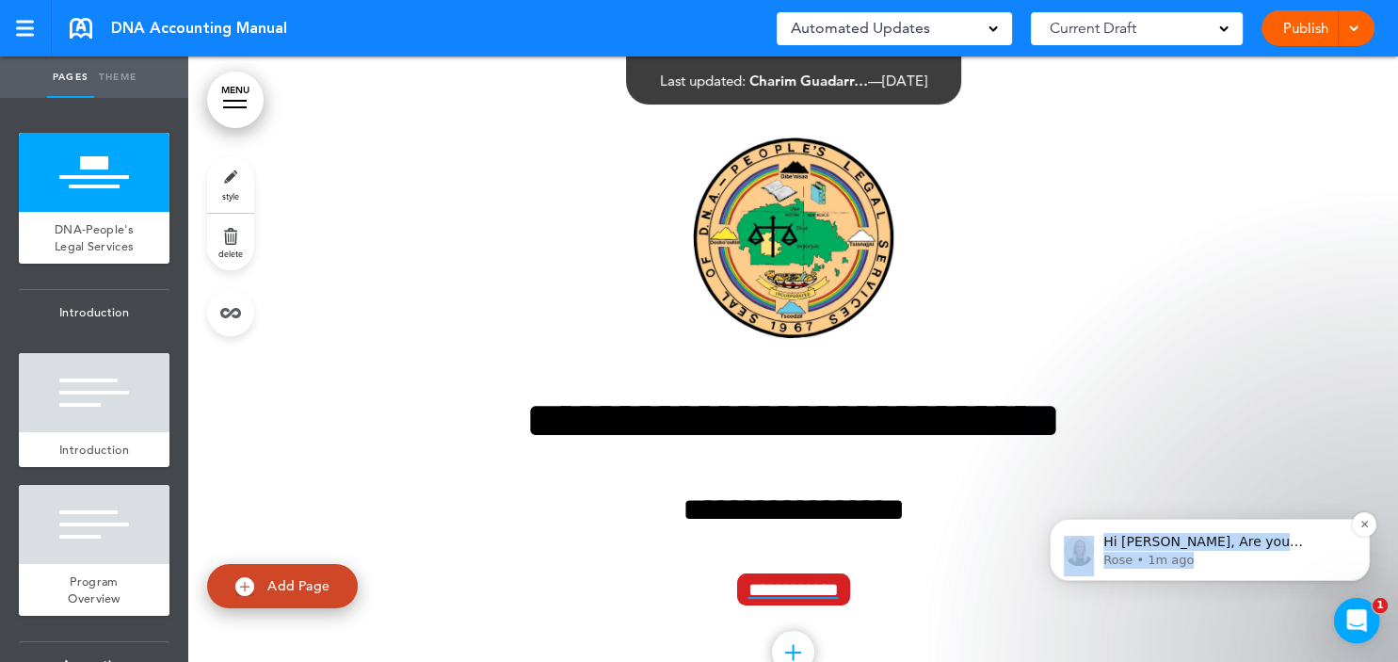
click at [1311, 566] on p "Rose • 1m ago" at bounding box center [1224, 559] width 243 height 17
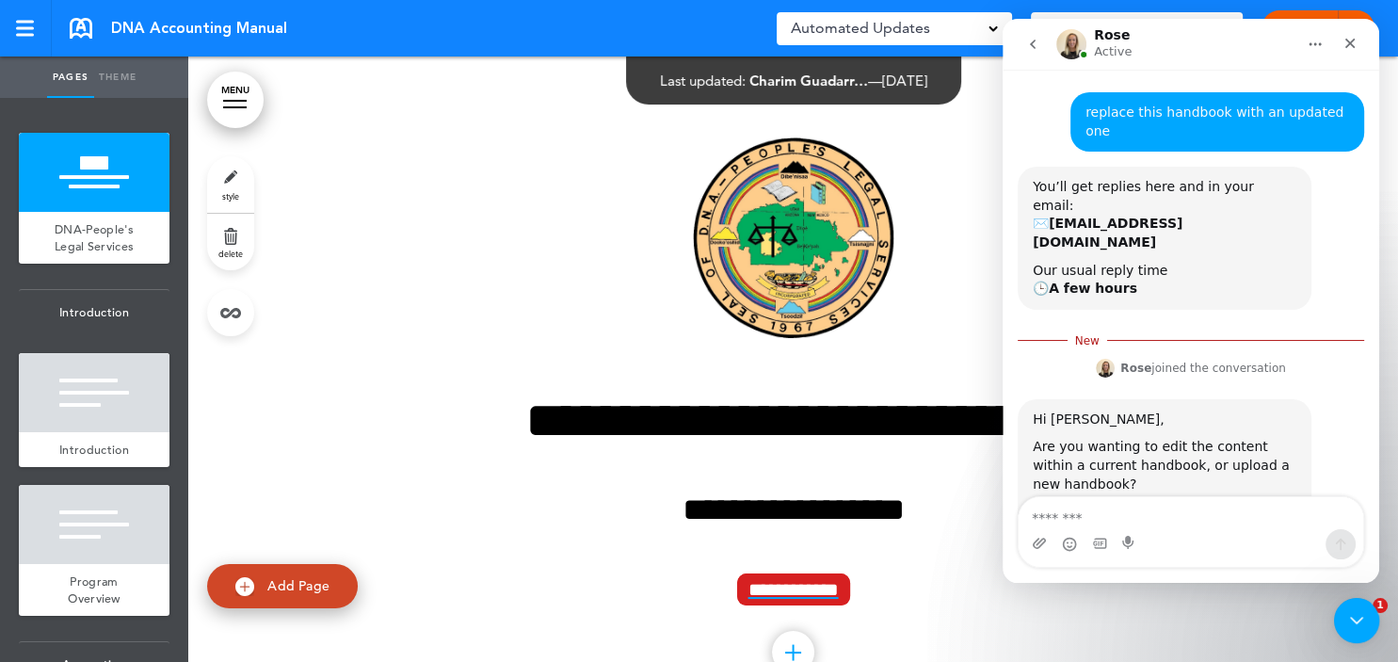
scroll to position [73, 0]
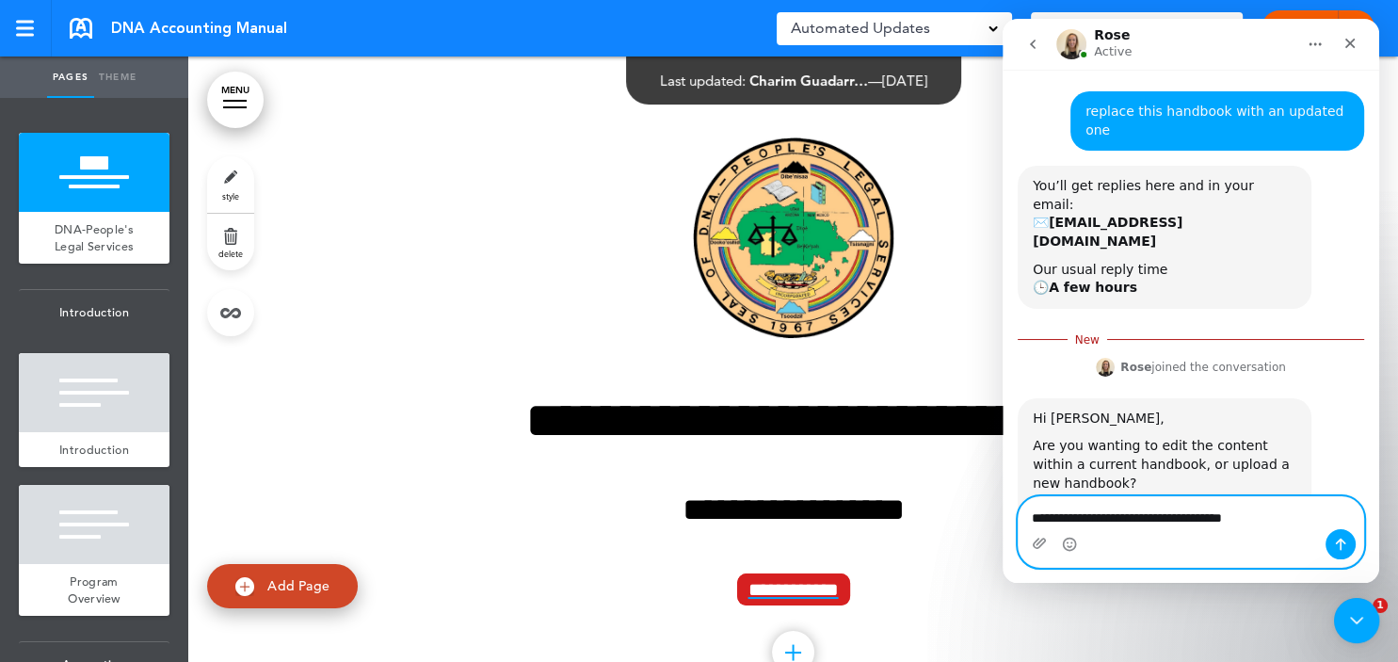
click at [1030, 518] on div "Intercom messenger" at bounding box center [1025, 523] width 15 height 15
click at [1034, 519] on textarea "**********" at bounding box center [1190, 513] width 344 height 32
click at [1141, 521] on textarea "**********" at bounding box center [1190, 513] width 344 height 32
type textarea "**********"
click at [1347, 548] on icon "Send a message…" at bounding box center [1340, 543] width 15 height 15
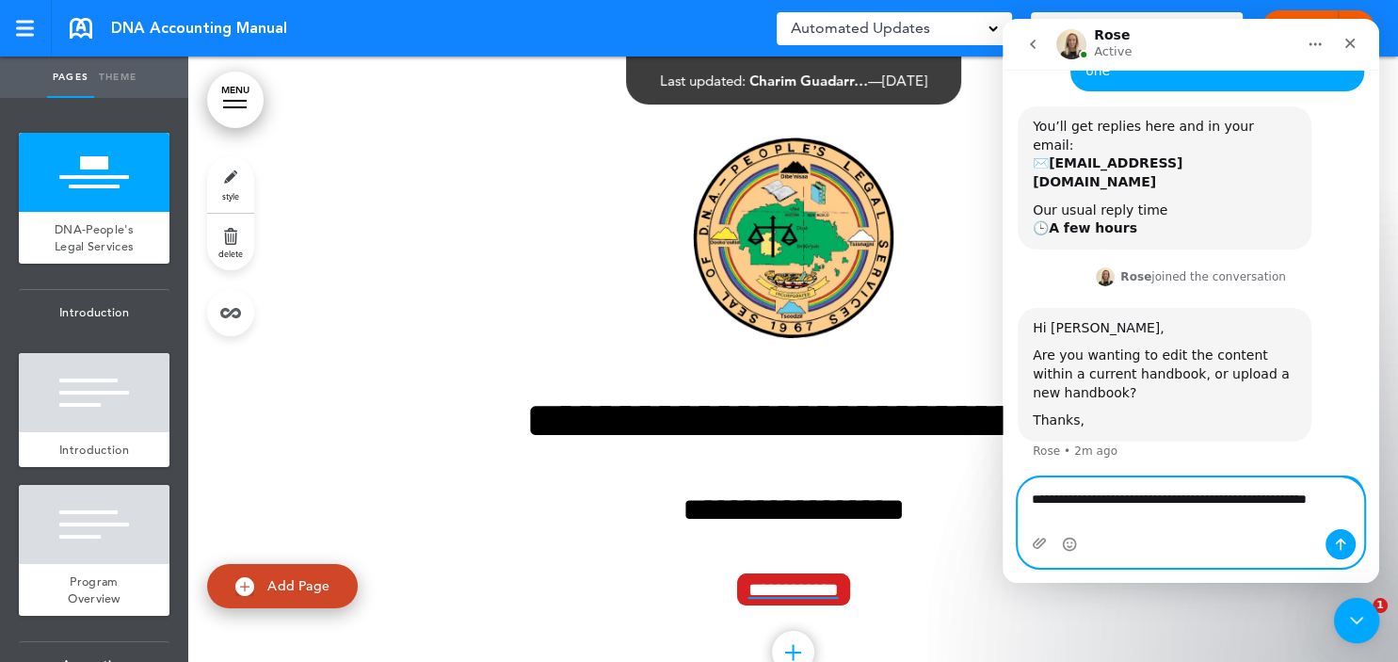
scroll to position [136, 0]
click at [1305, 502] on textarea "**********" at bounding box center [1190, 503] width 344 height 51
type textarea "**********"
click at [1347, 548] on icon "Send a message…" at bounding box center [1340, 543] width 15 height 15
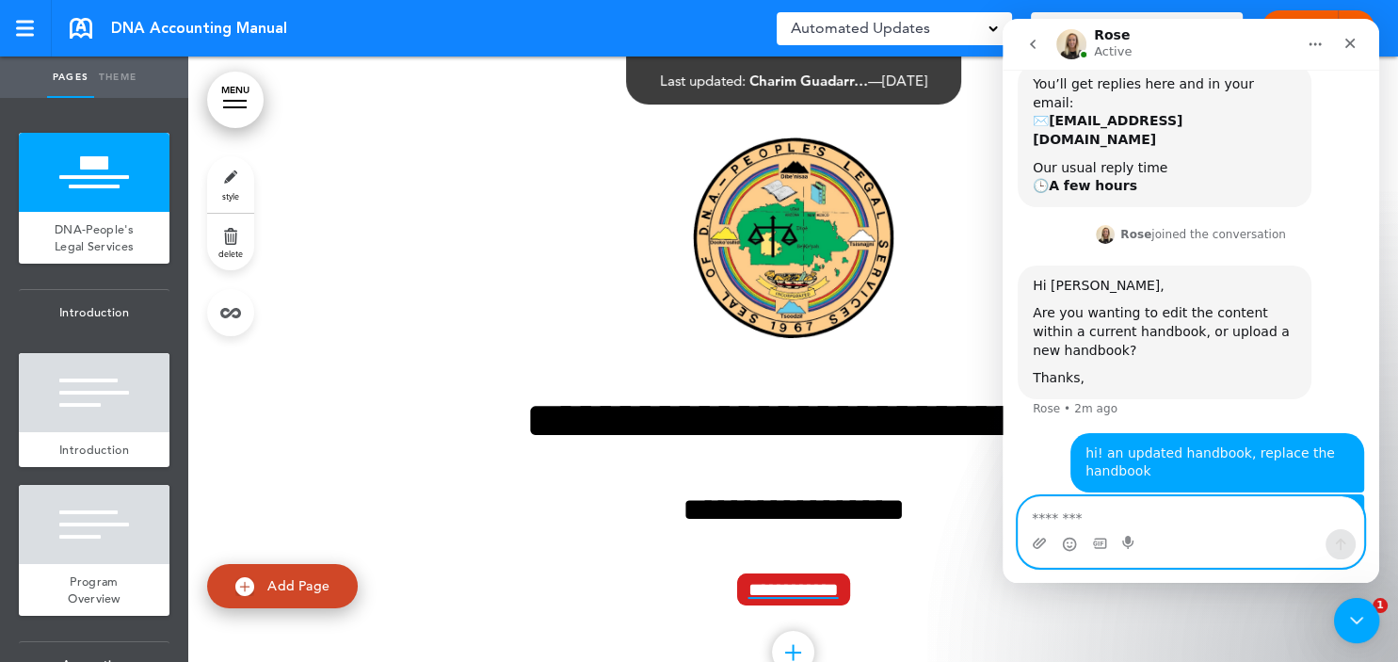
scroll to position [178, 0]
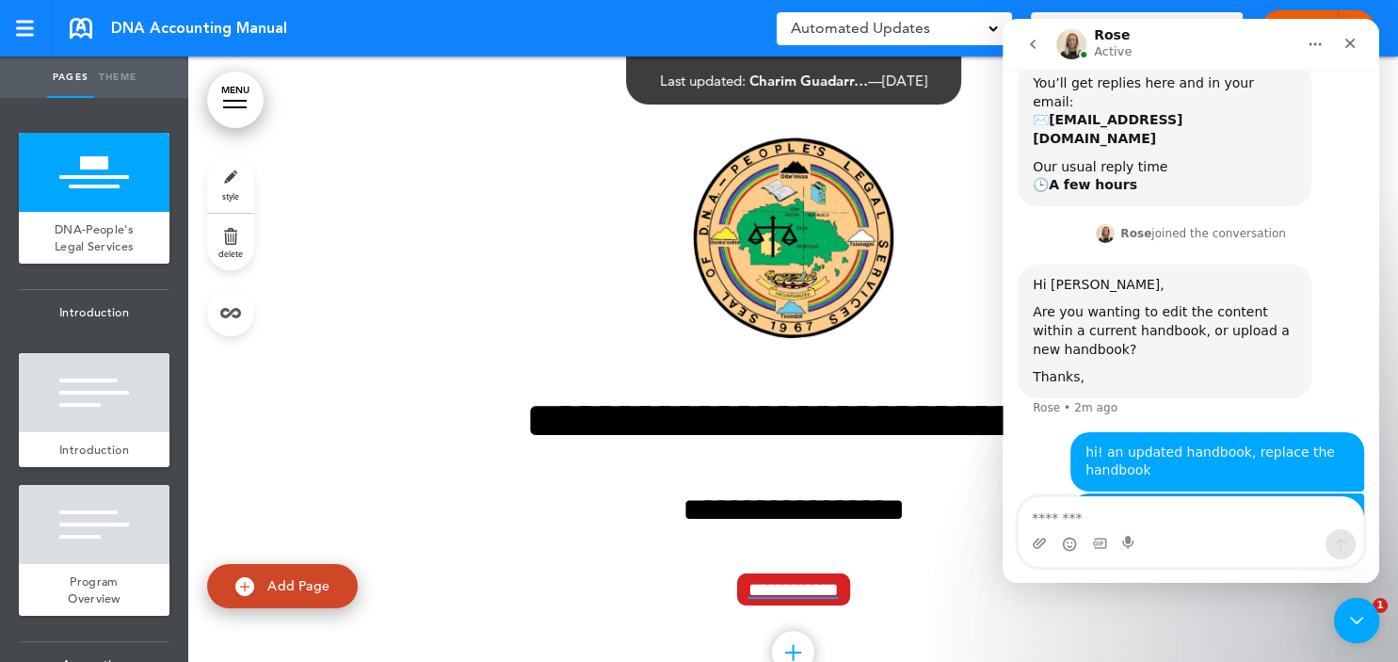
click at [62, 75] on link "Pages" at bounding box center [70, 76] width 47 height 41
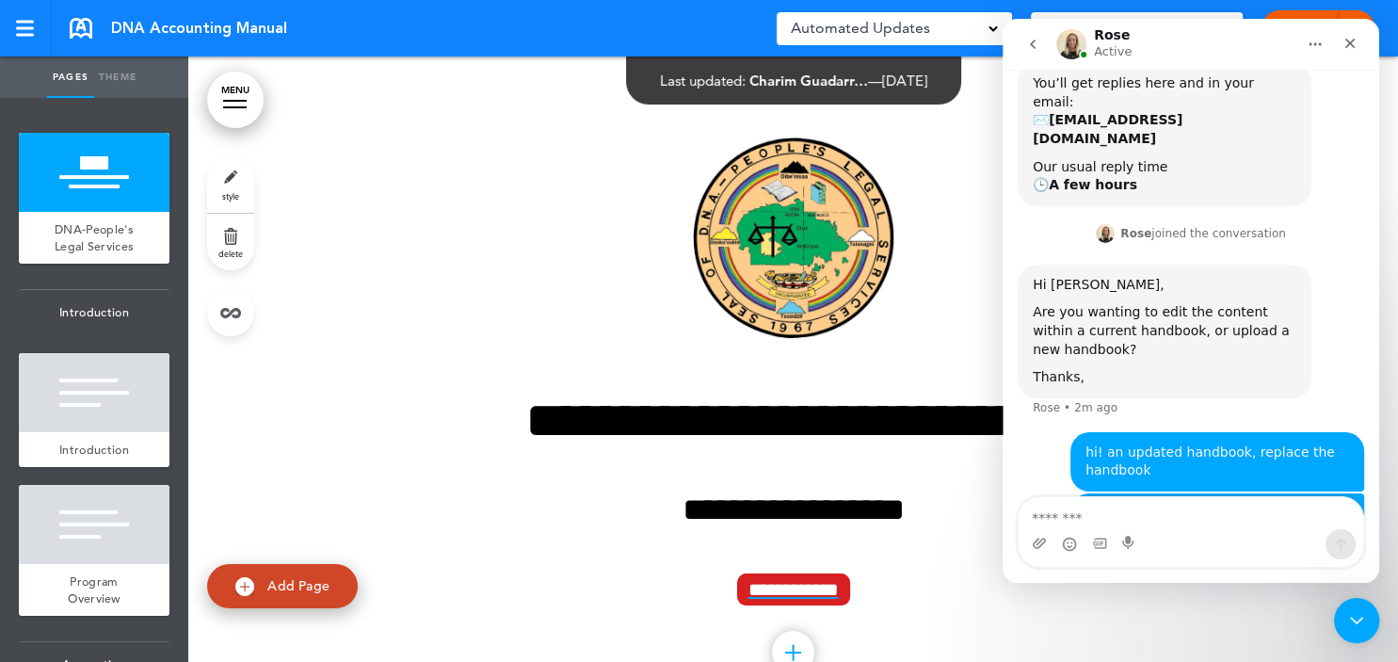
click at [118, 73] on link "Theme" at bounding box center [117, 76] width 47 height 41
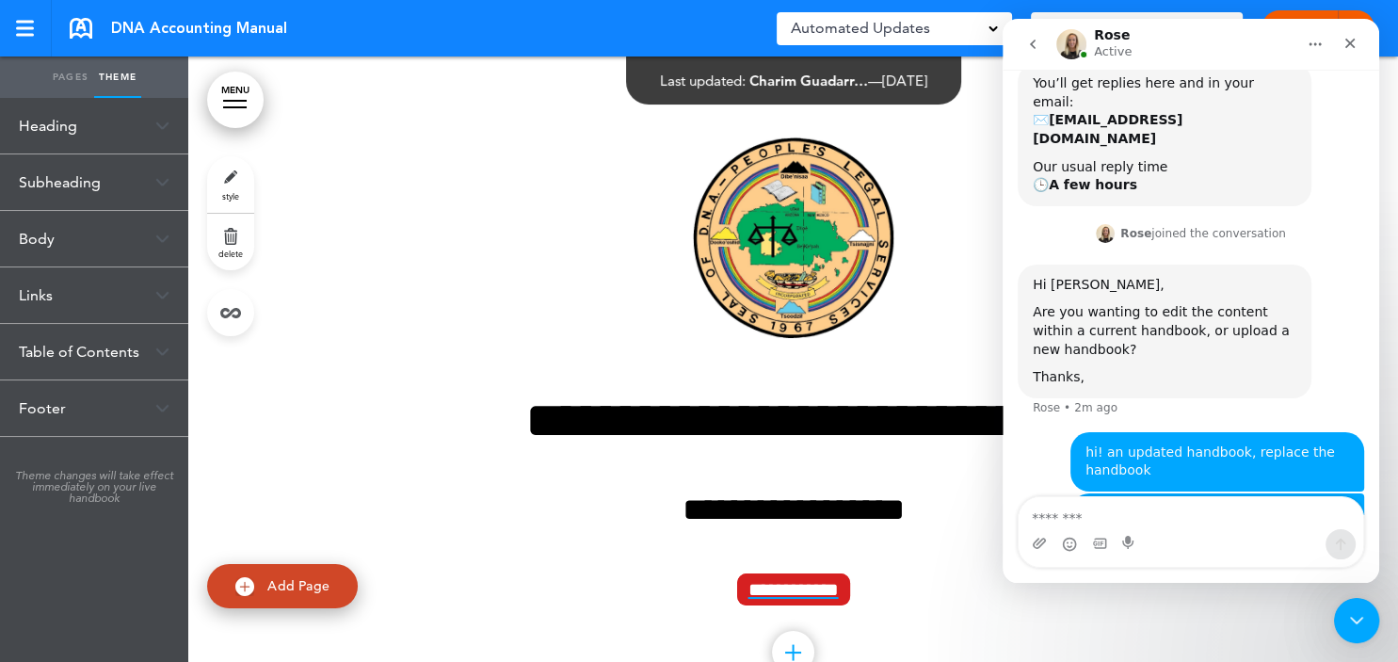
click at [77, 77] on link "Pages" at bounding box center [70, 76] width 47 height 41
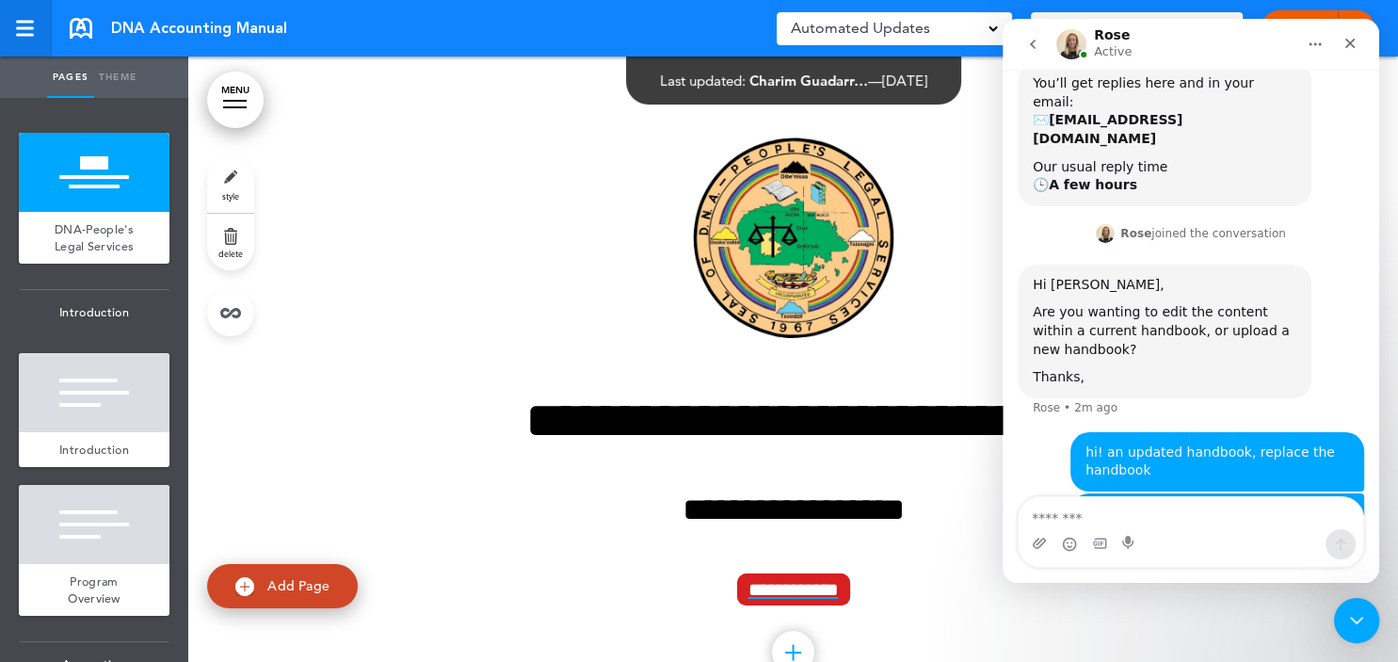
click at [26, 36] on div at bounding box center [25, 35] width 18 height 3
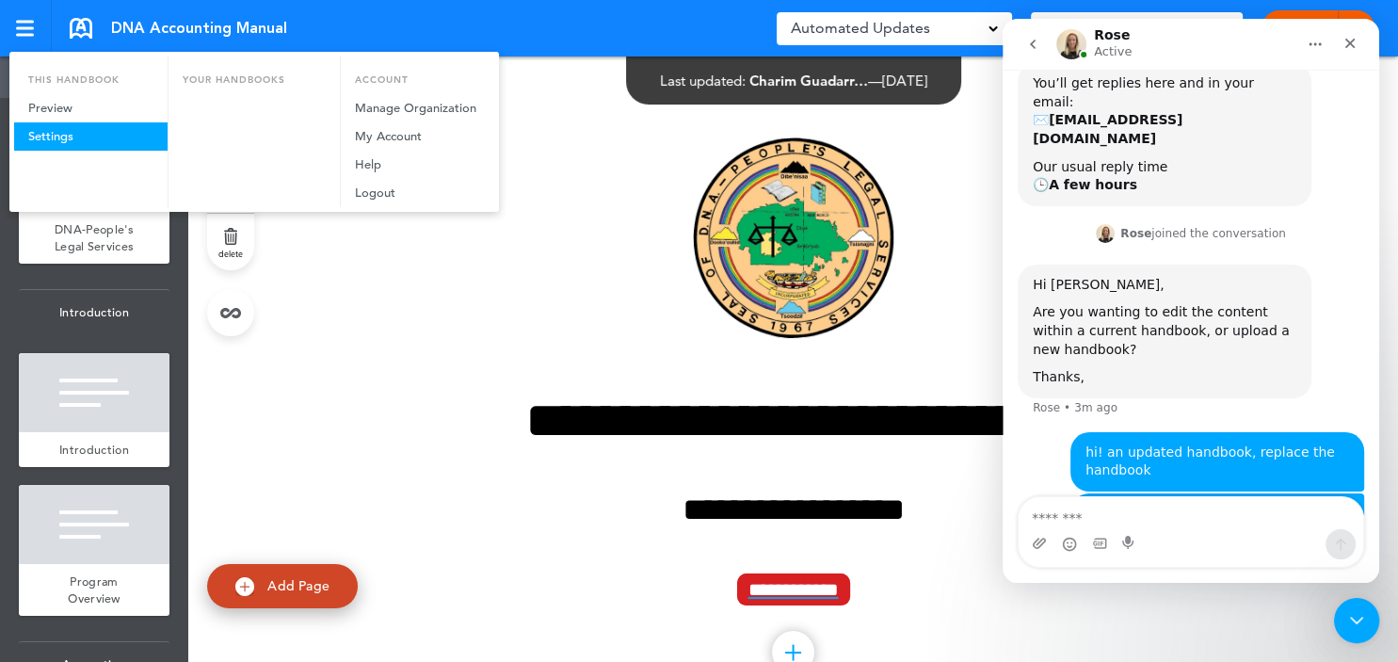
click at [47, 134] on link "Settings" at bounding box center [90, 136] width 153 height 28
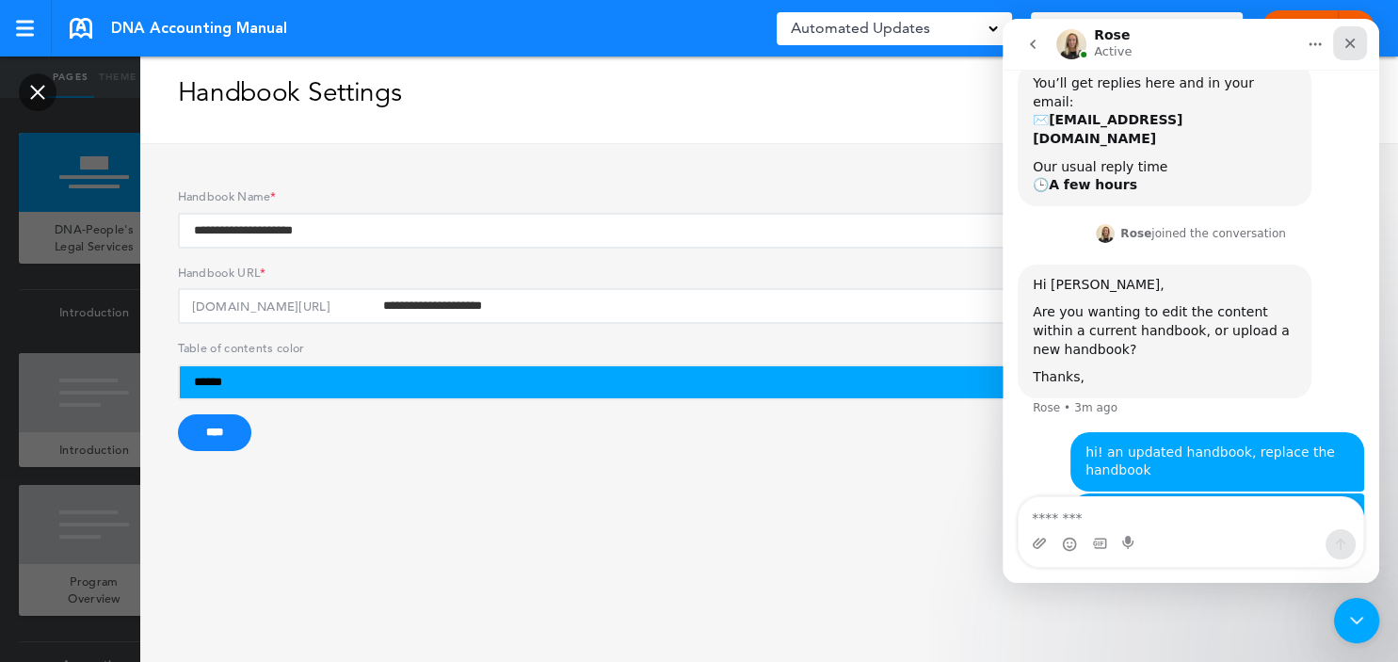
click at [1351, 47] on icon "Close" at bounding box center [1349, 43] width 15 height 15
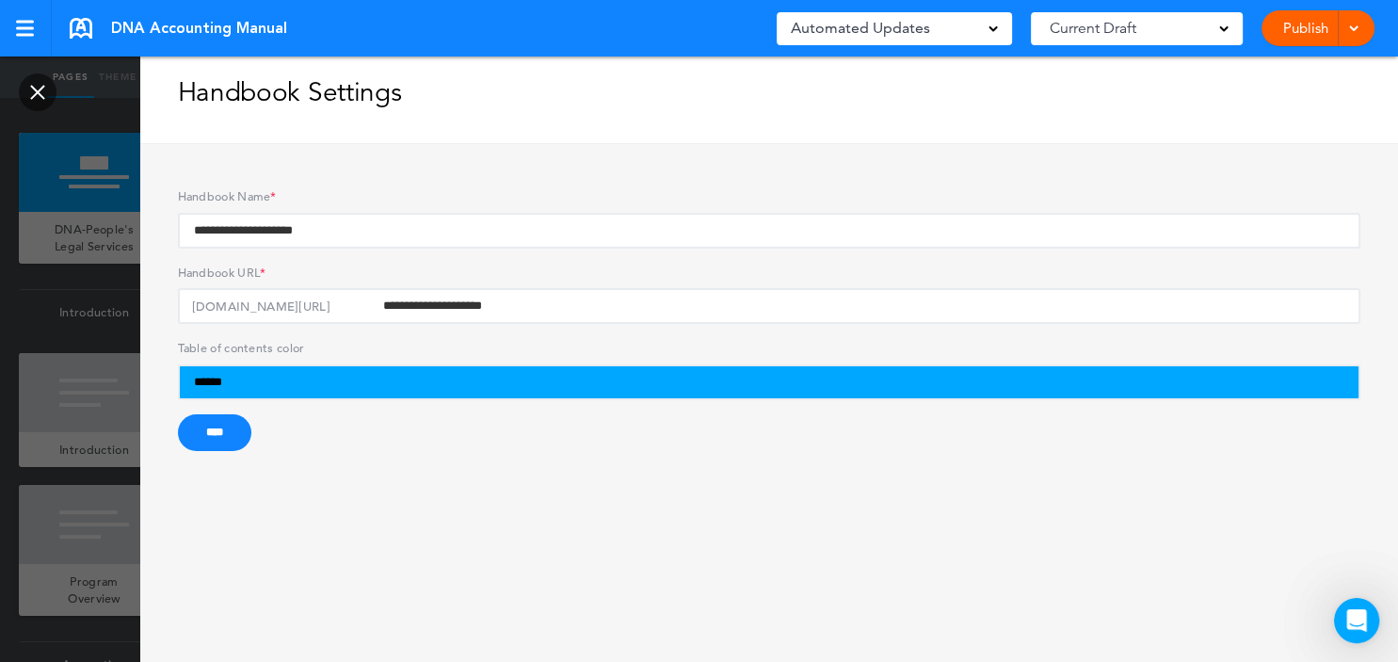
click at [43, 95] on link at bounding box center [38, 92] width 38 height 38
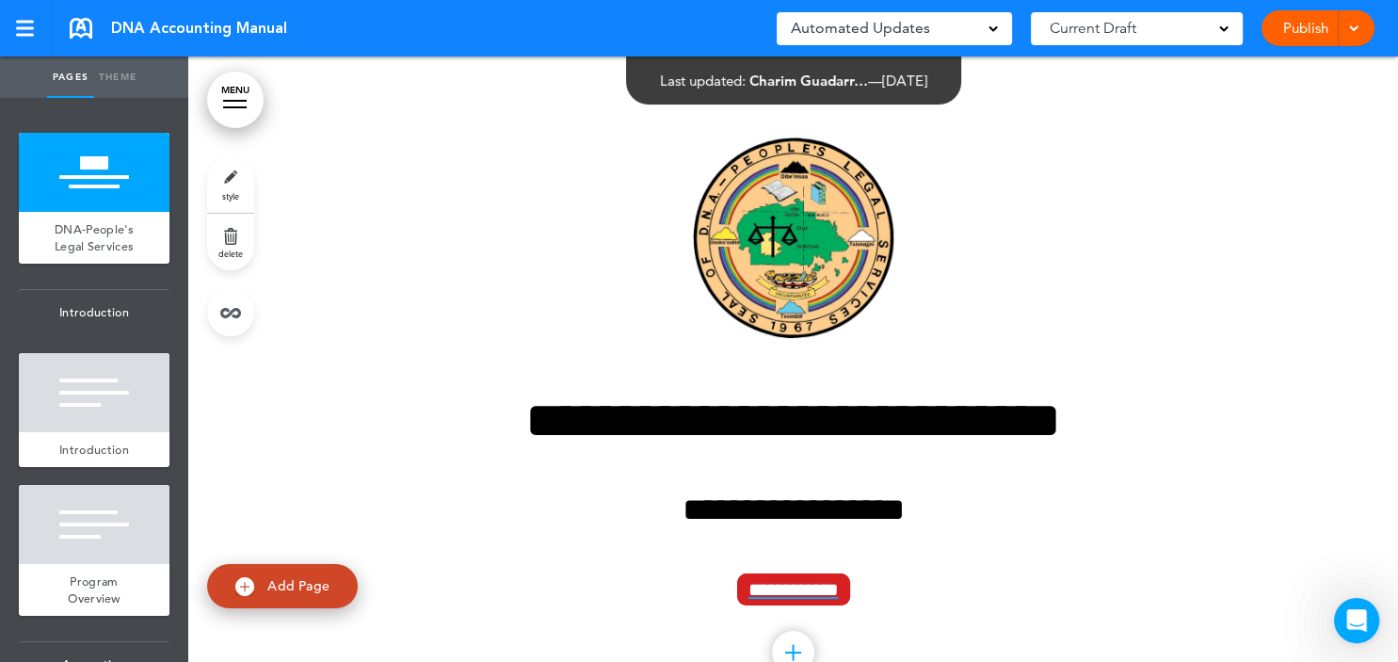
click at [111, 77] on link "Theme" at bounding box center [117, 76] width 47 height 41
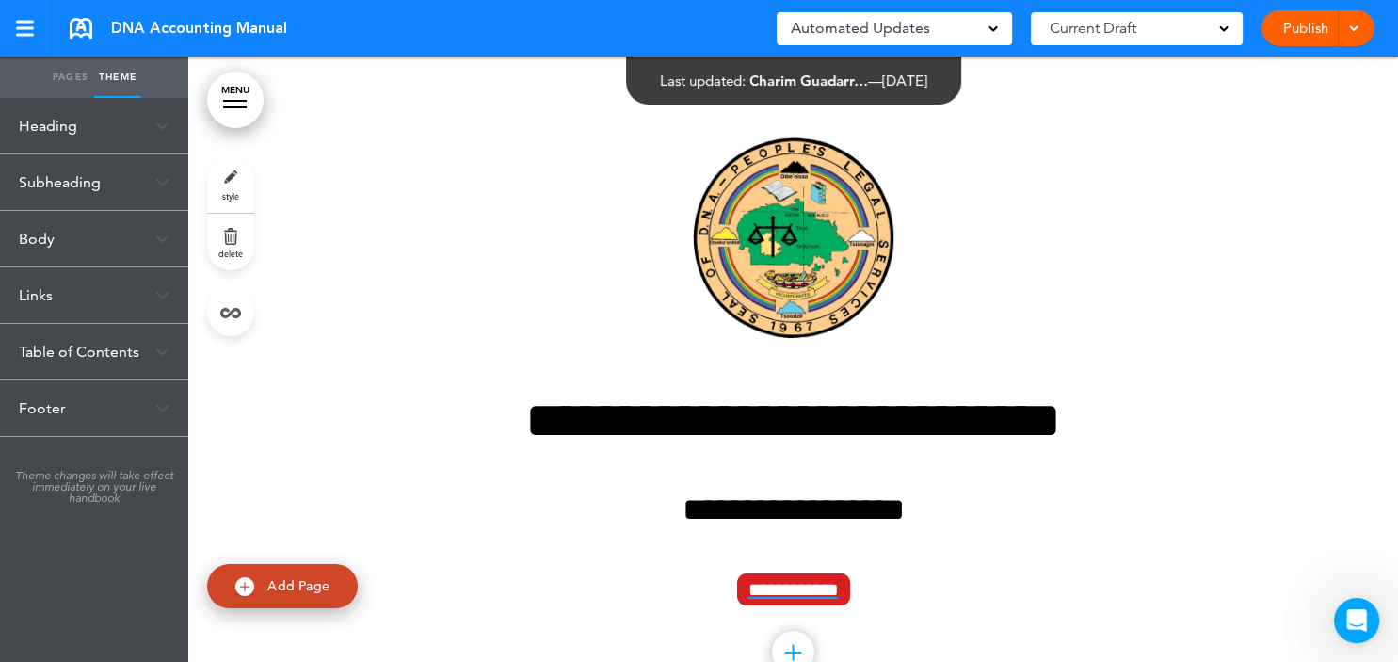
click at [80, 77] on link "Pages" at bounding box center [70, 76] width 47 height 41
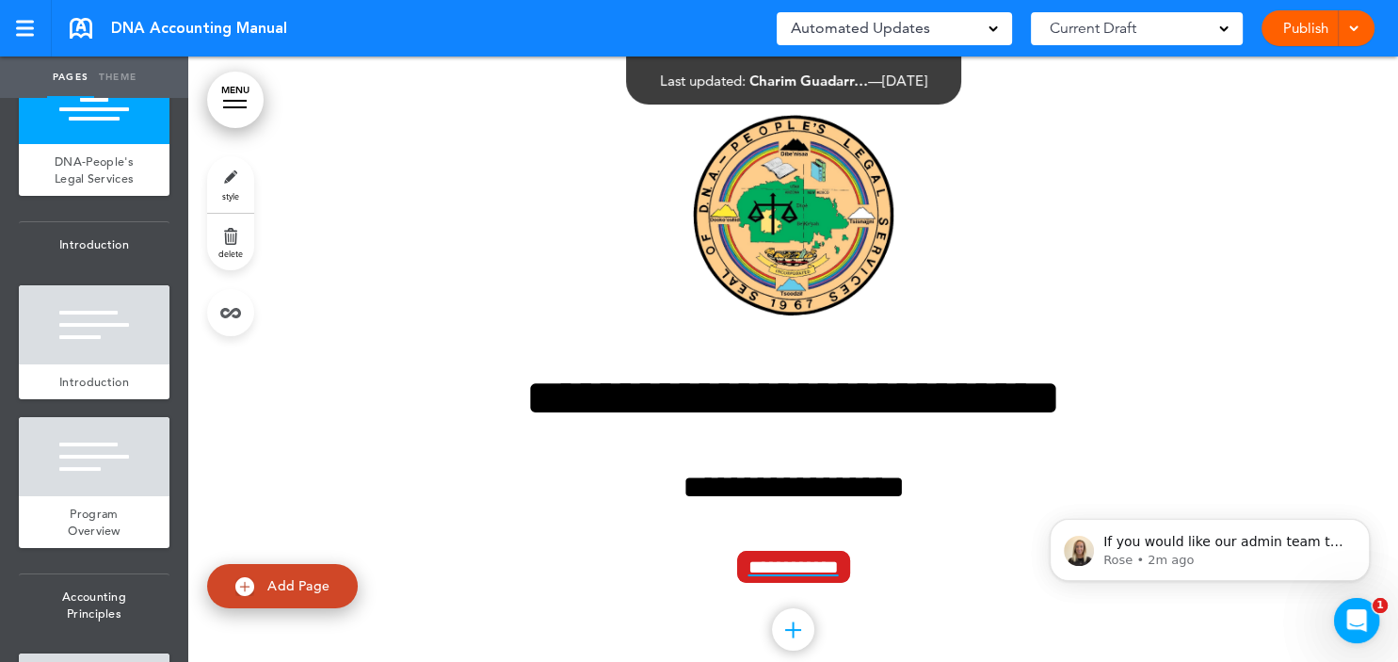
scroll to position [0, 0]
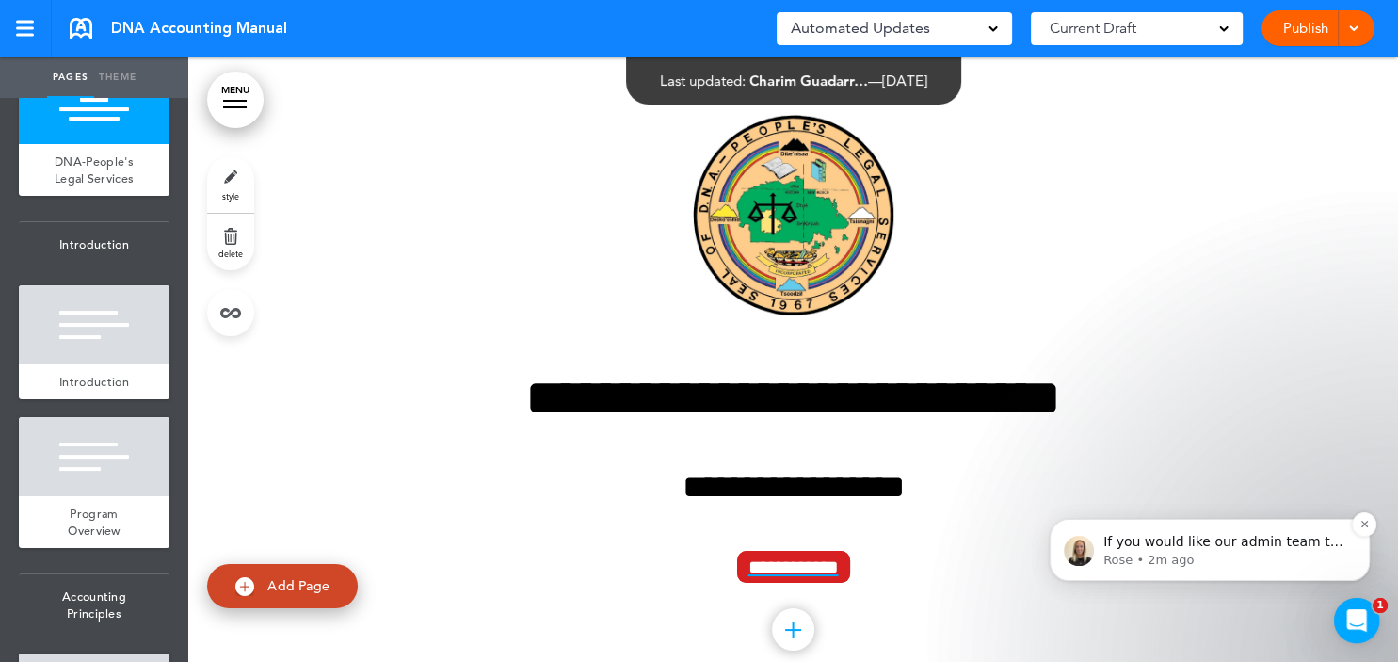
click at [1288, 547] on span "If you would like our admin team to assist with this update I can get a quote t…" at bounding box center [1222, 579] width 239 height 90
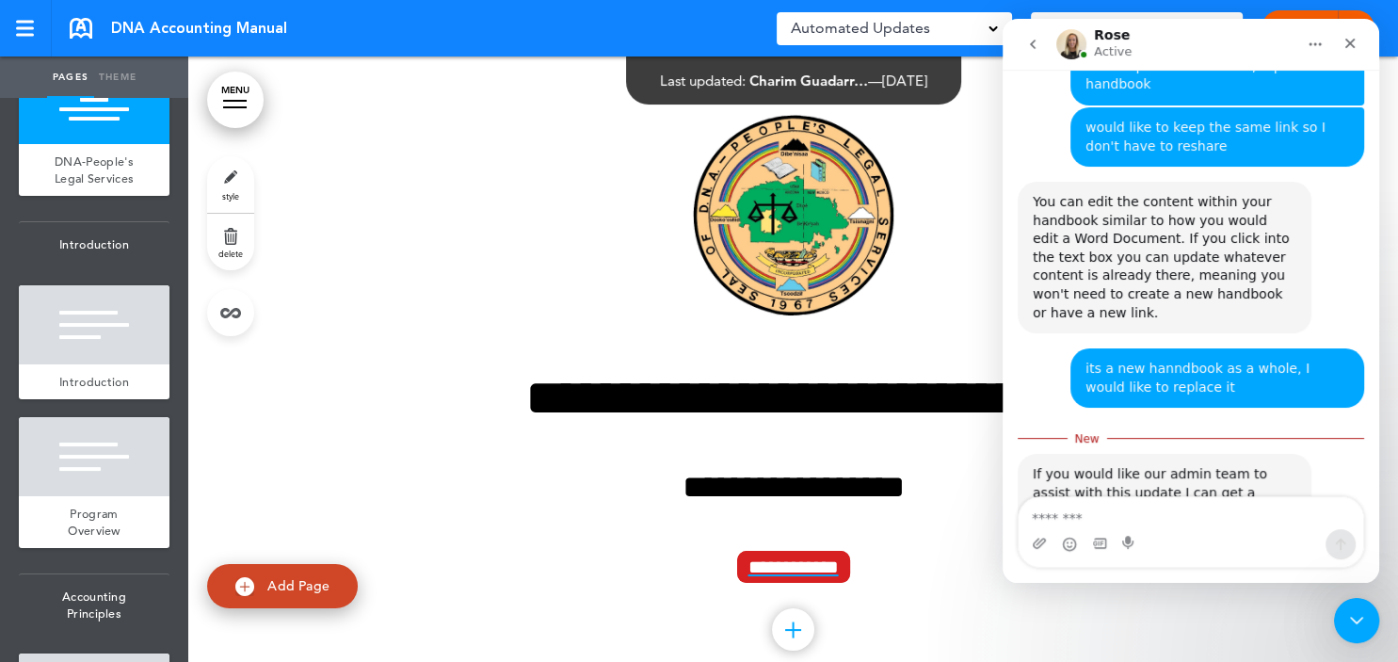
scroll to position [543, 0]
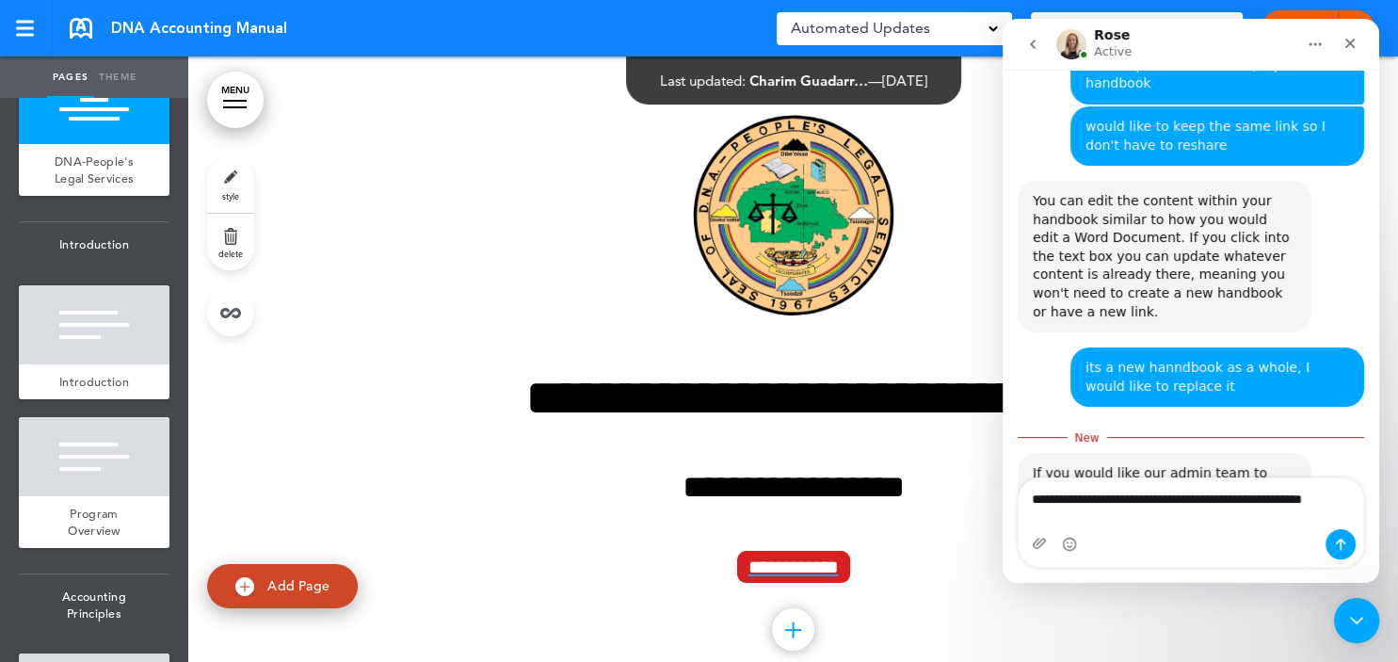
type textarea "**********"
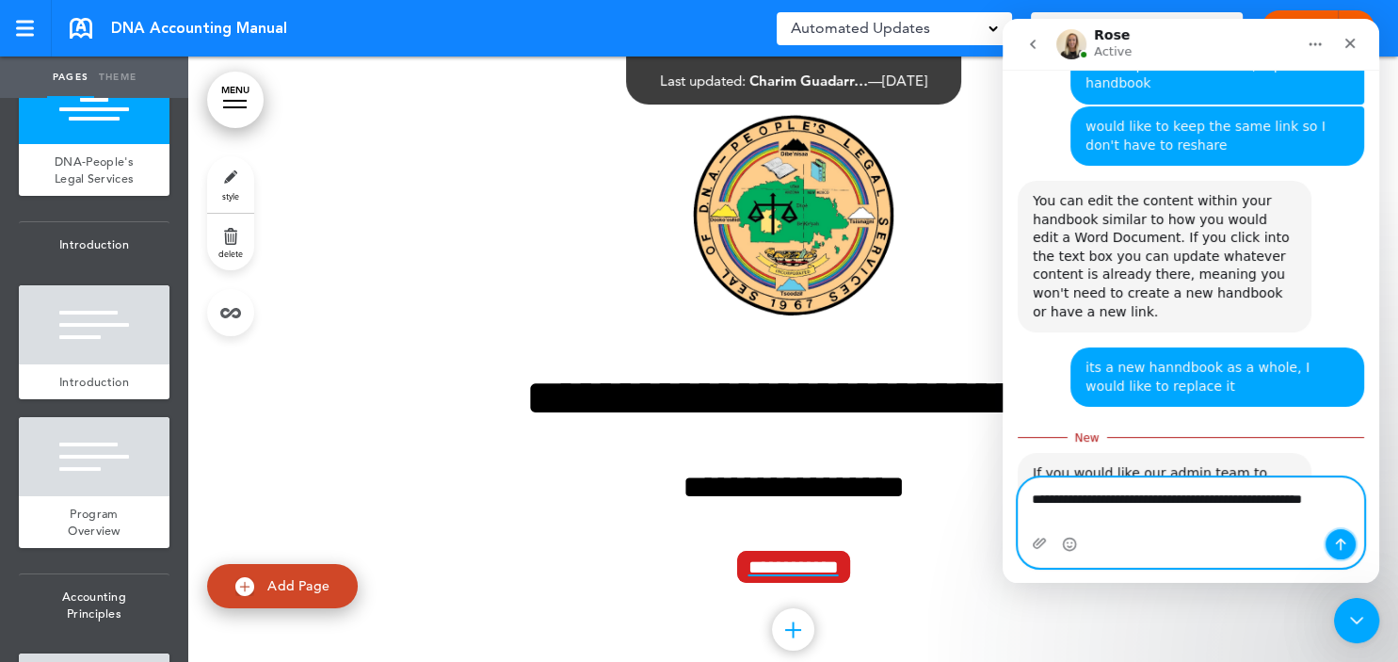
click at [1342, 535] on button "Send a message…" at bounding box center [1340, 544] width 30 height 30
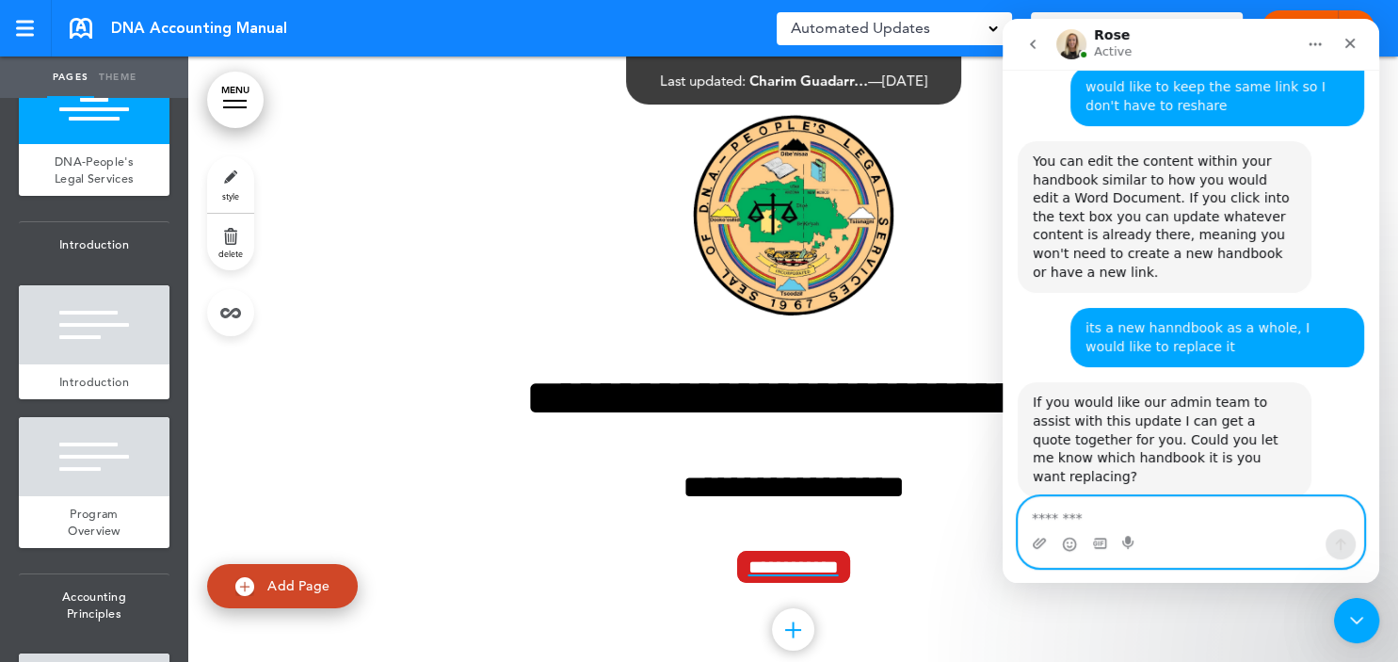
scroll to position [587, 0]
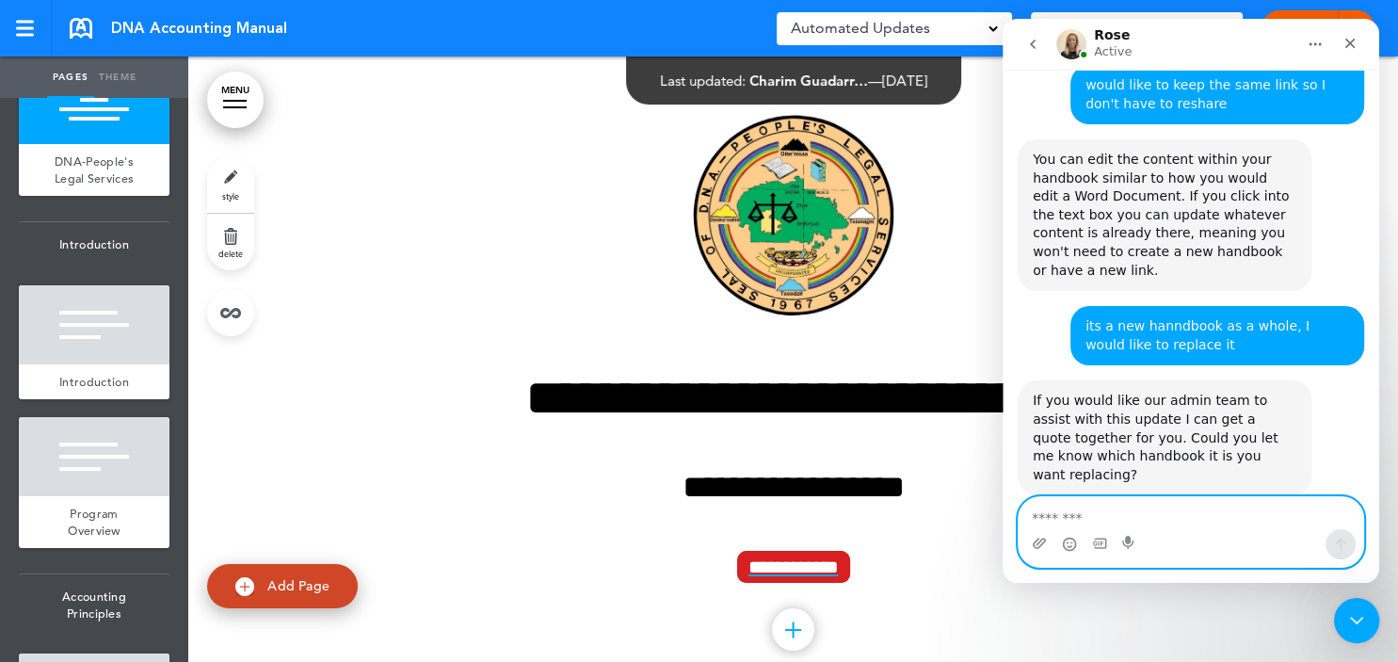
click at [1071, 508] on textarea "Message…" at bounding box center [1190, 513] width 344 height 32
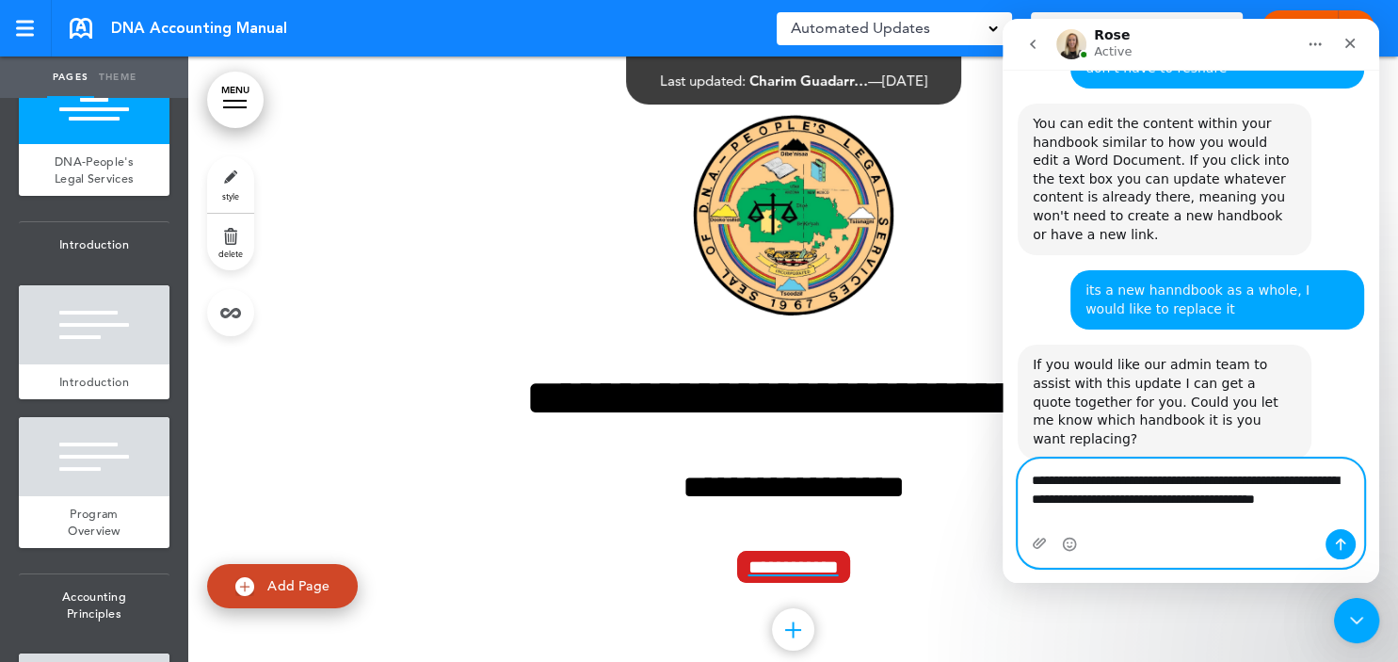
scroll to position [625, 0]
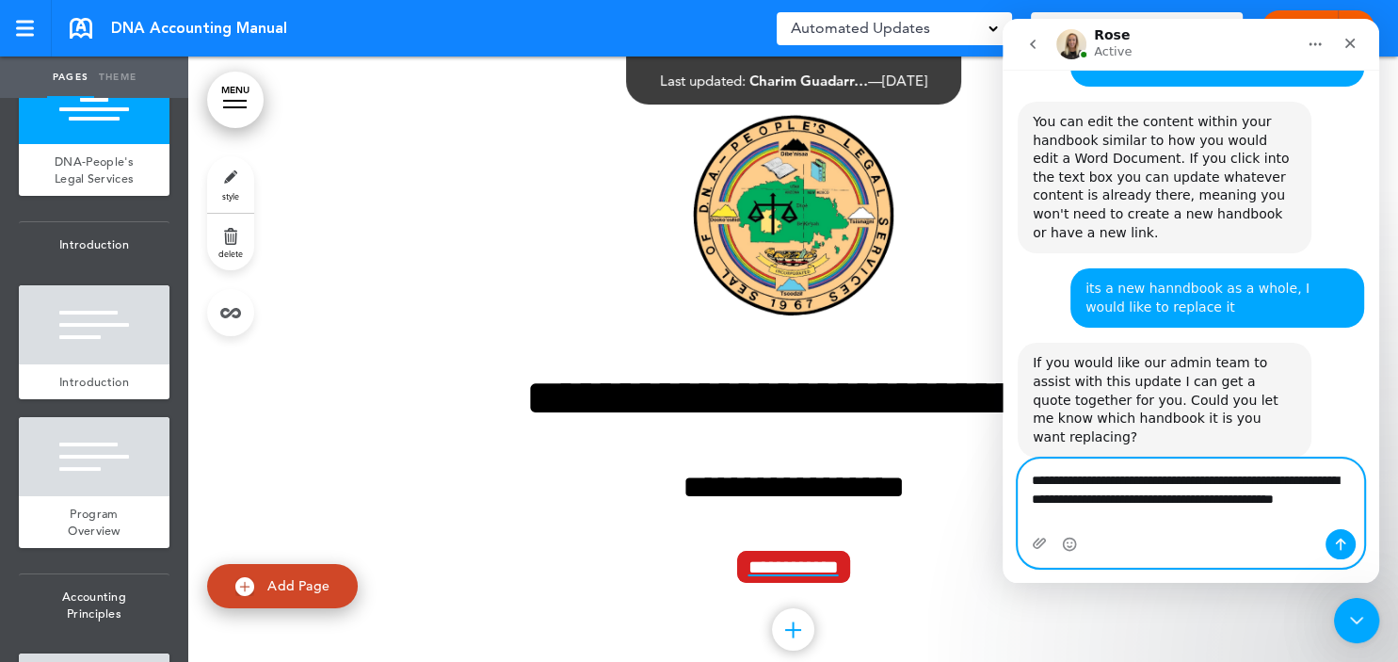
click at [1115, 480] on textarea "**********" at bounding box center [1190, 494] width 344 height 70
type textarea "**********"
click at [1339, 536] on icon "Send a message…" at bounding box center [1340, 543] width 15 height 15
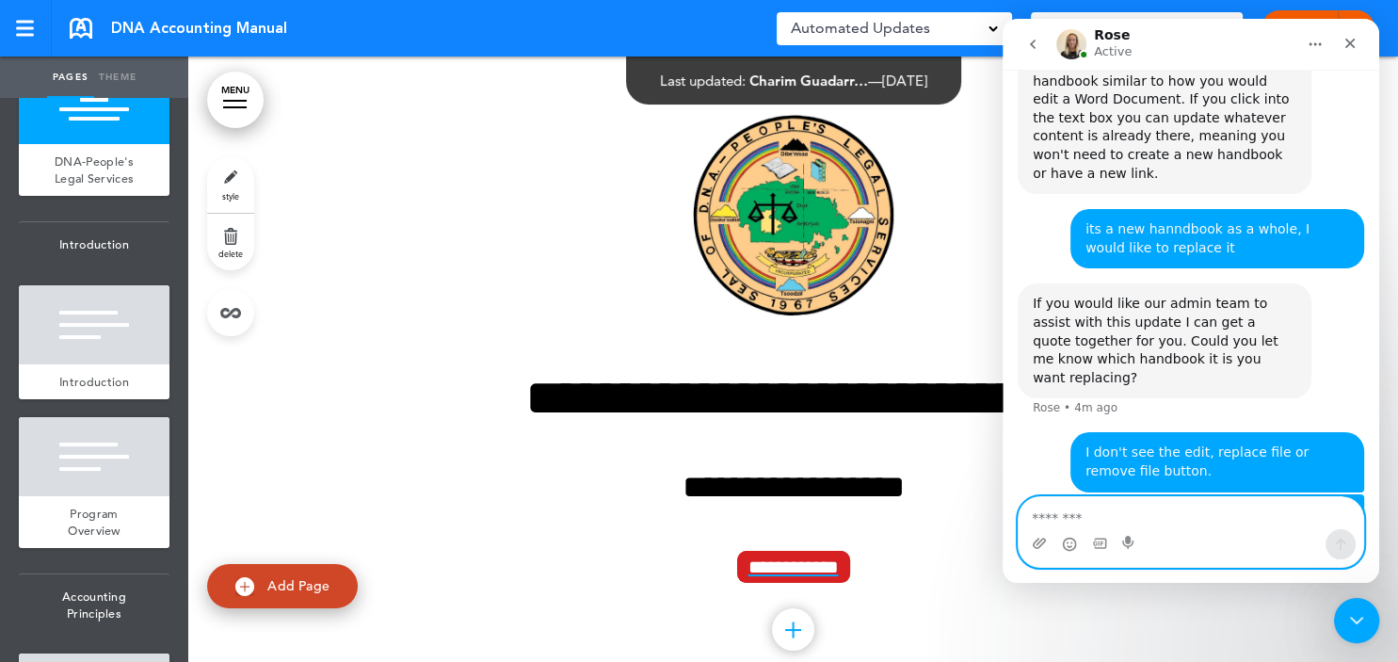
scroll to position [685, 0]
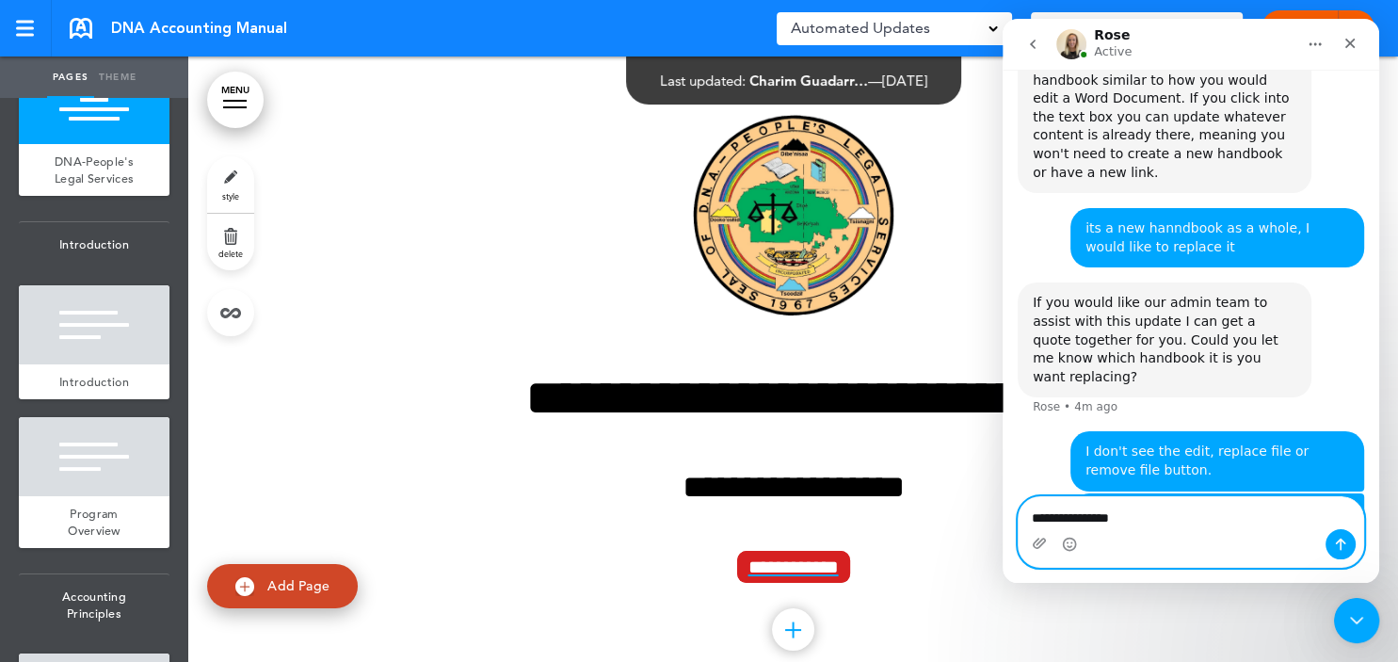
type textarea "**********"
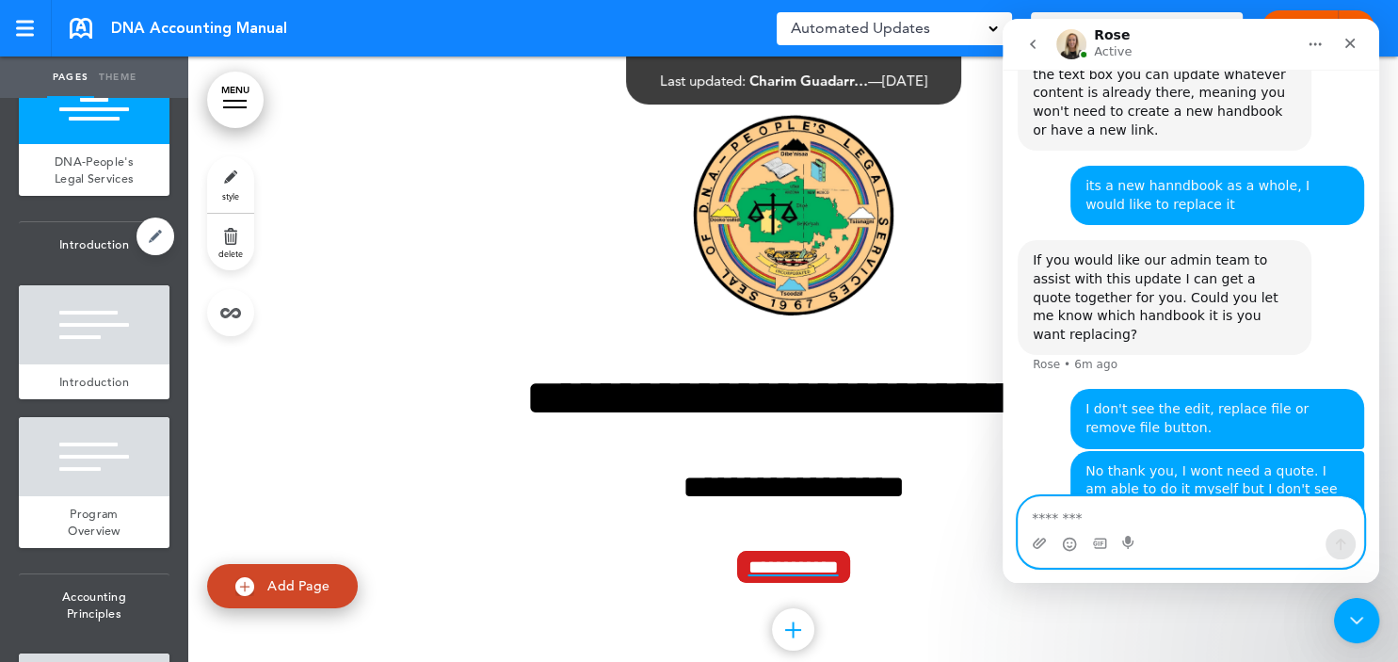
scroll to position [0, 0]
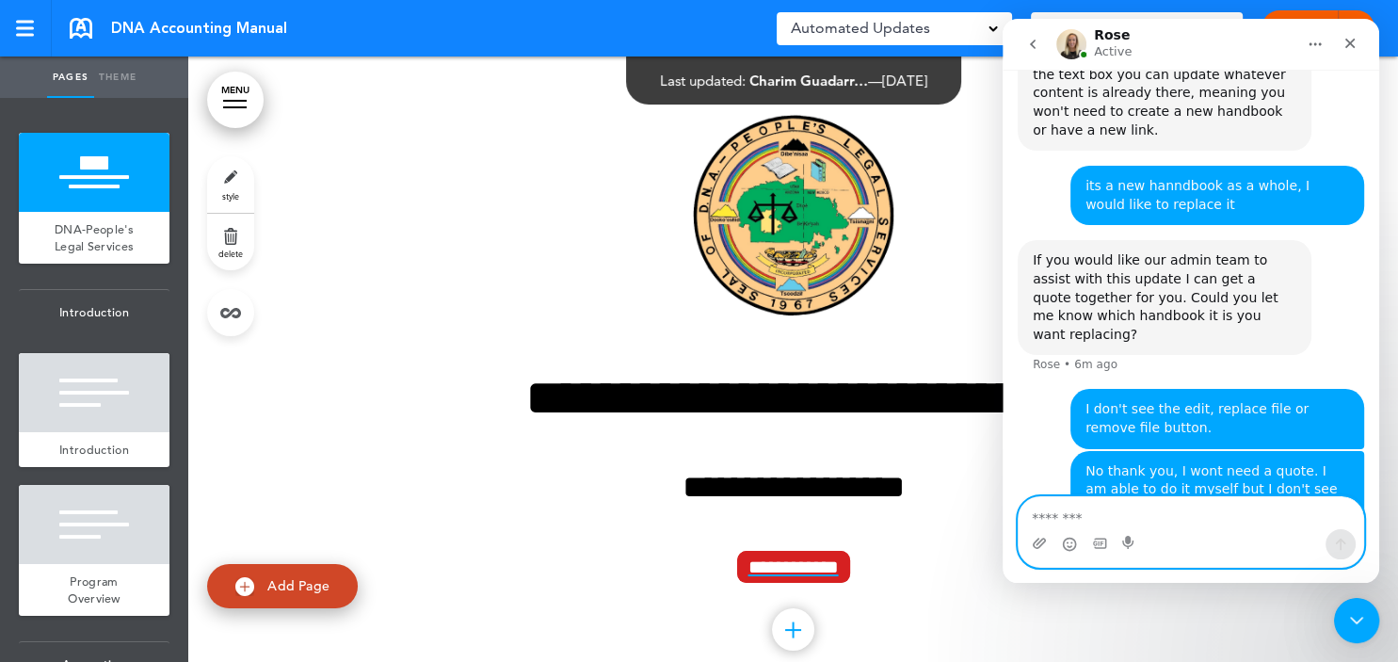
click at [1043, 514] on textarea "Message…" at bounding box center [1190, 513] width 344 height 32
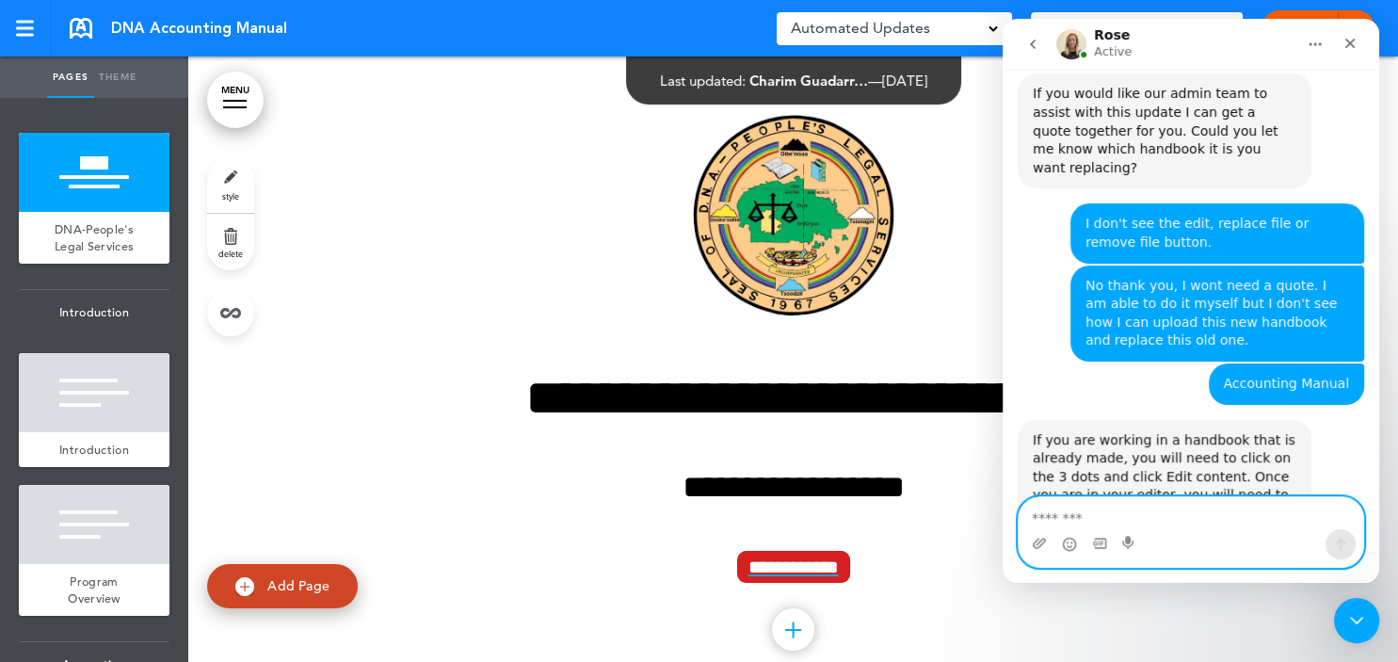
scroll to position [895, 0]
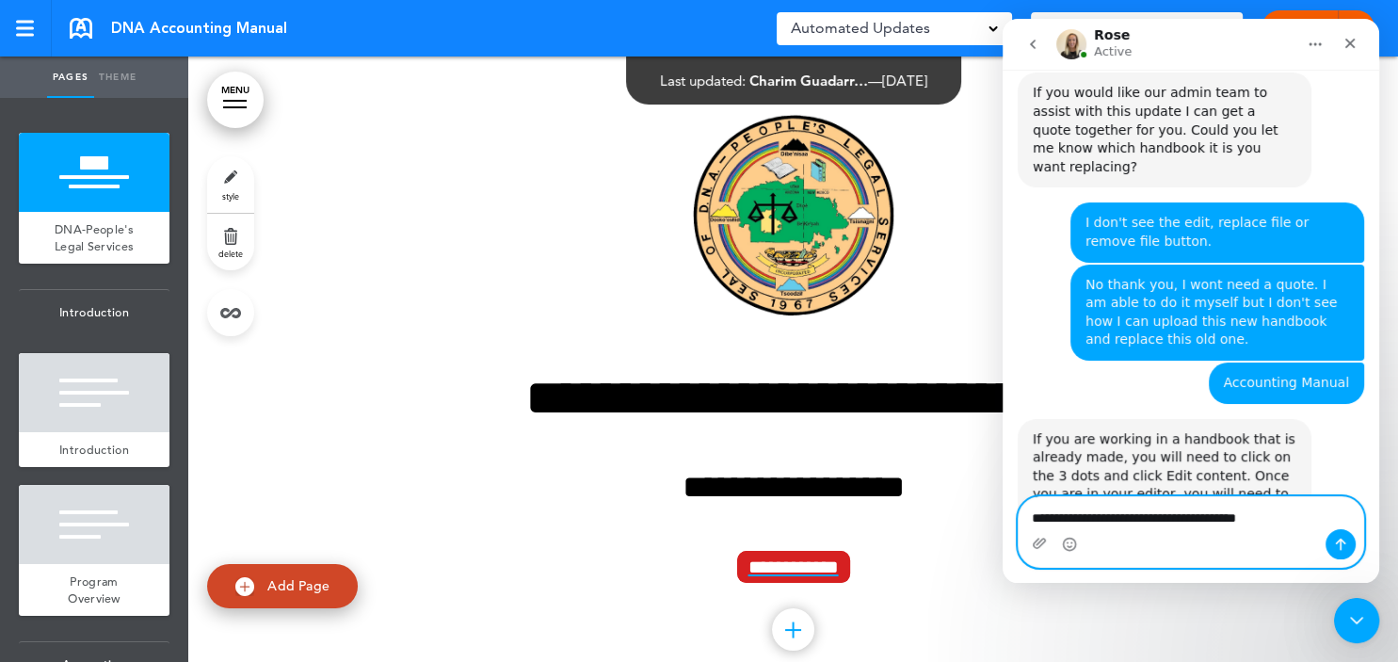
type textarea "**********"
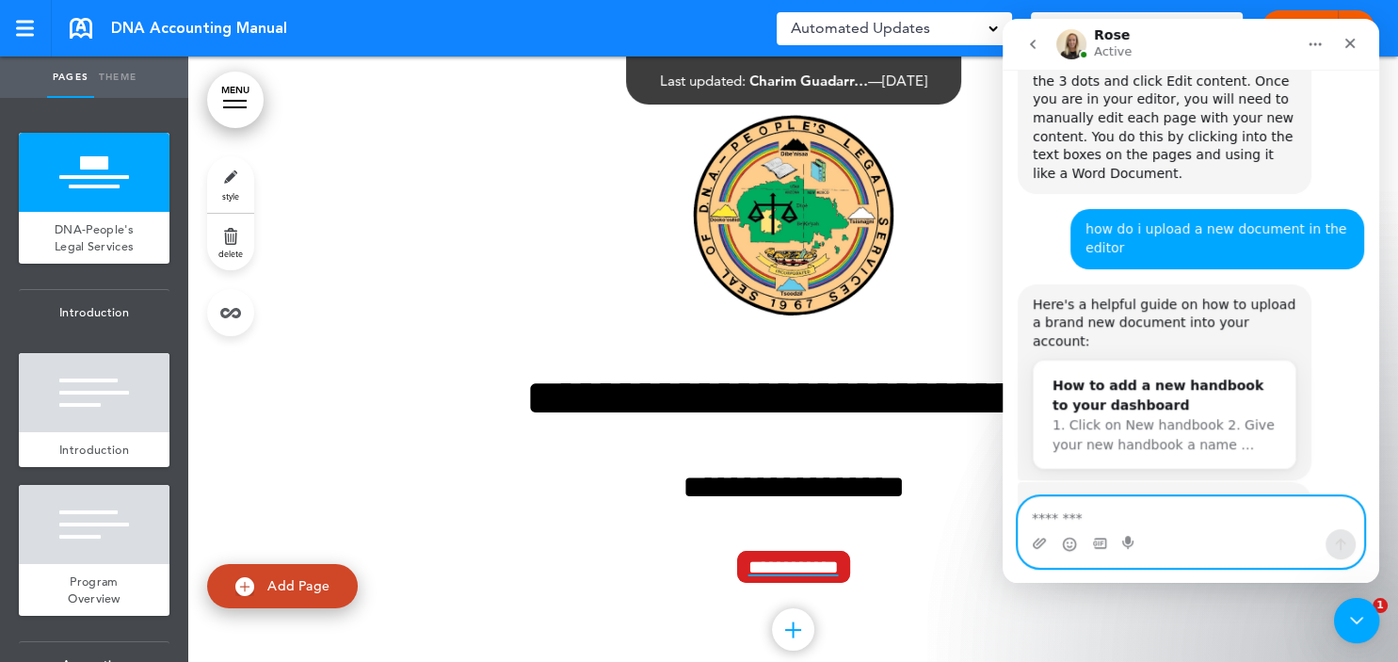
scroll to position [1291, 0]
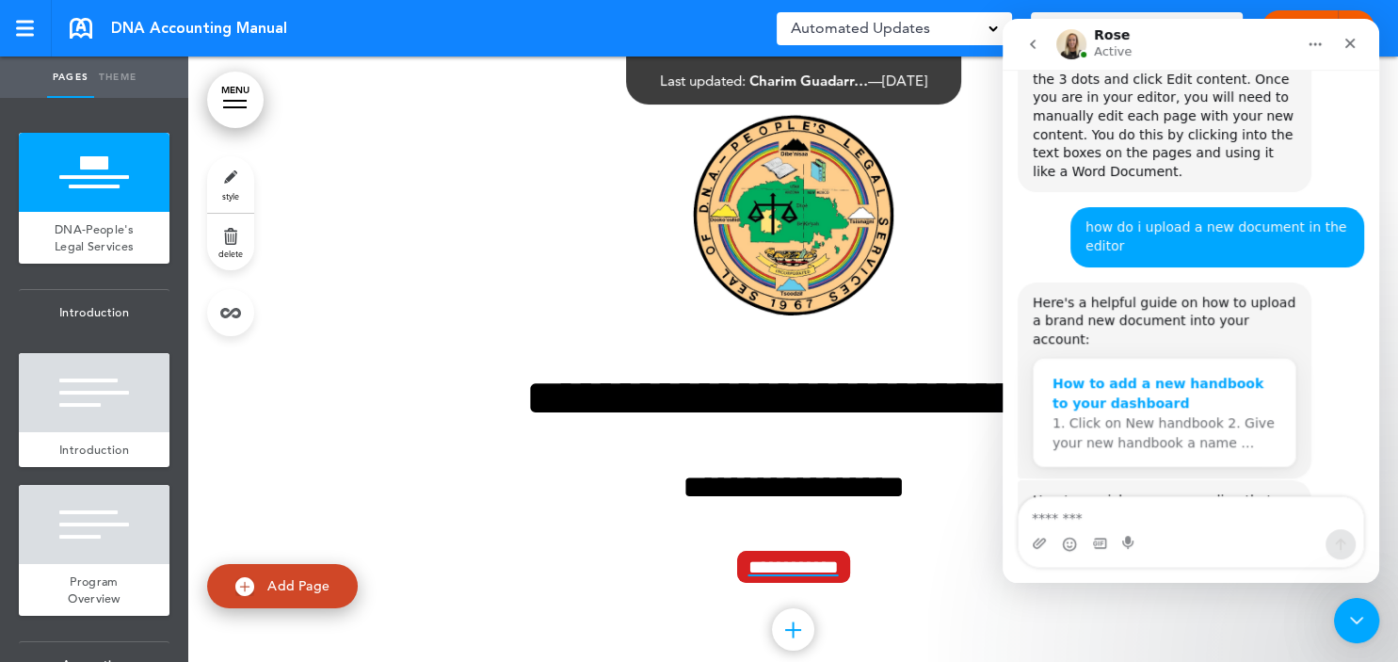
click at [1093, 374] on div "How to add a new handbook to your dashboard" at bounding box center [1164, 394] width 224 height 40
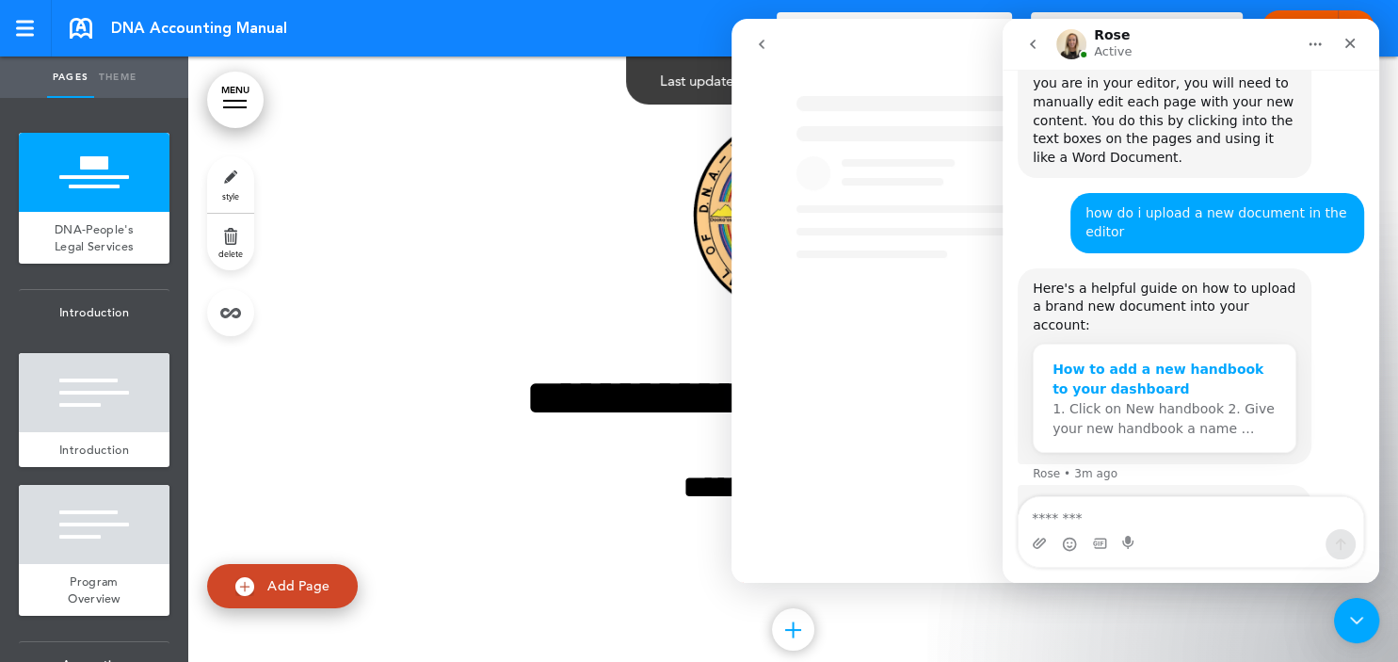
scroll to position [1310, 0]
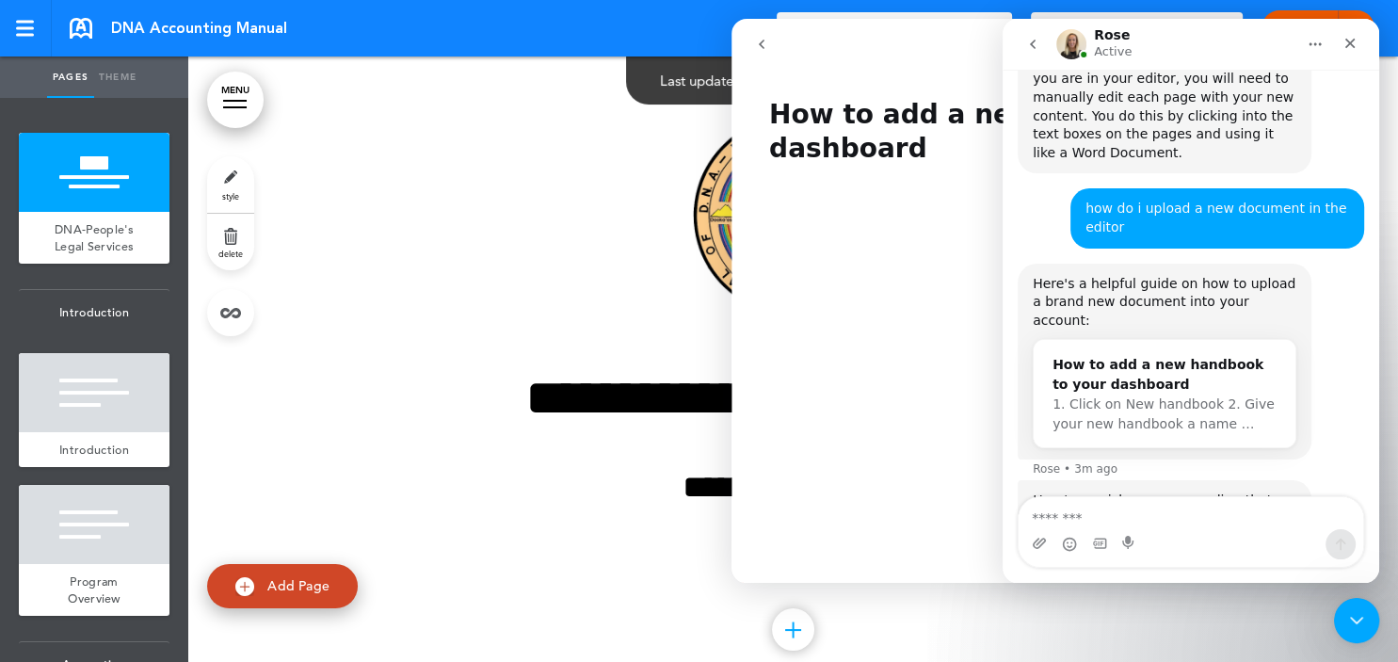
drag, startPoint x: 939, startPoint y: 56, endPoint x: 608, endPoint y: 28, distance: 332.4
click at [731, 28] on div "How to add a new handbook to your dashboard How to add a new handbook to your d…" at bounding box center [1054, 301] width 647 height 564
click at [857, 54] on div "Intercom messenger" at bounding box center [897, 44] width 308 height 36
click at [1357, 46] on icon "Close" at bounding box center [1349, 43] width 15 height 15
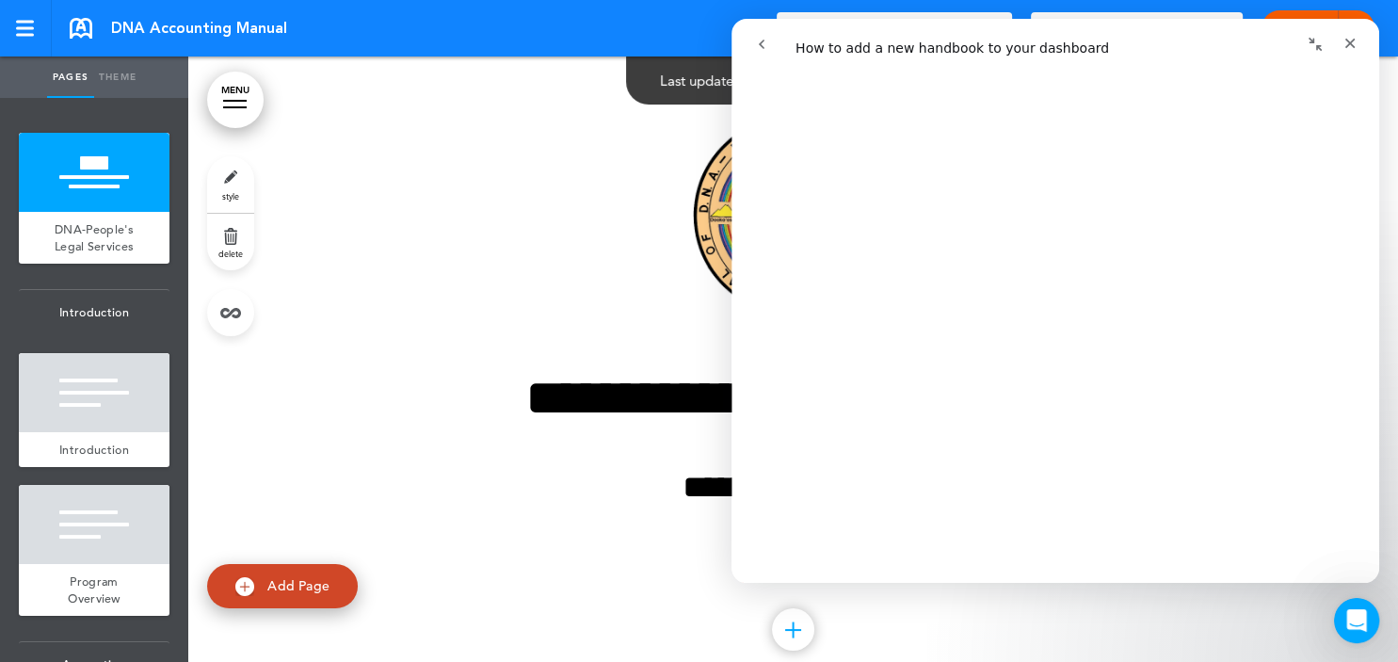
scroll to position [2439, 0]
click at [1350, 51] on div "Close" at bounding box center [1350, 43] width 34 height 34
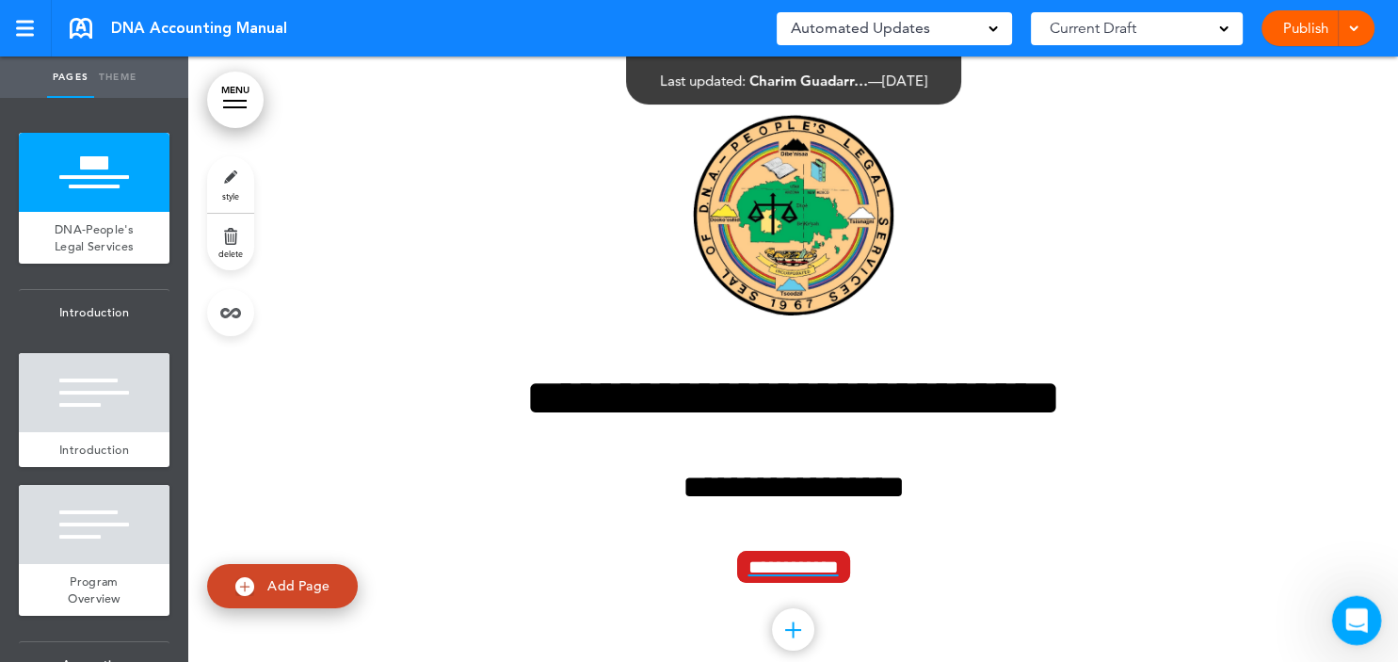
click at [1354, 624] on icon "Open Intercom Messenger" at bounding box center [1353, 617] width 31 height 31
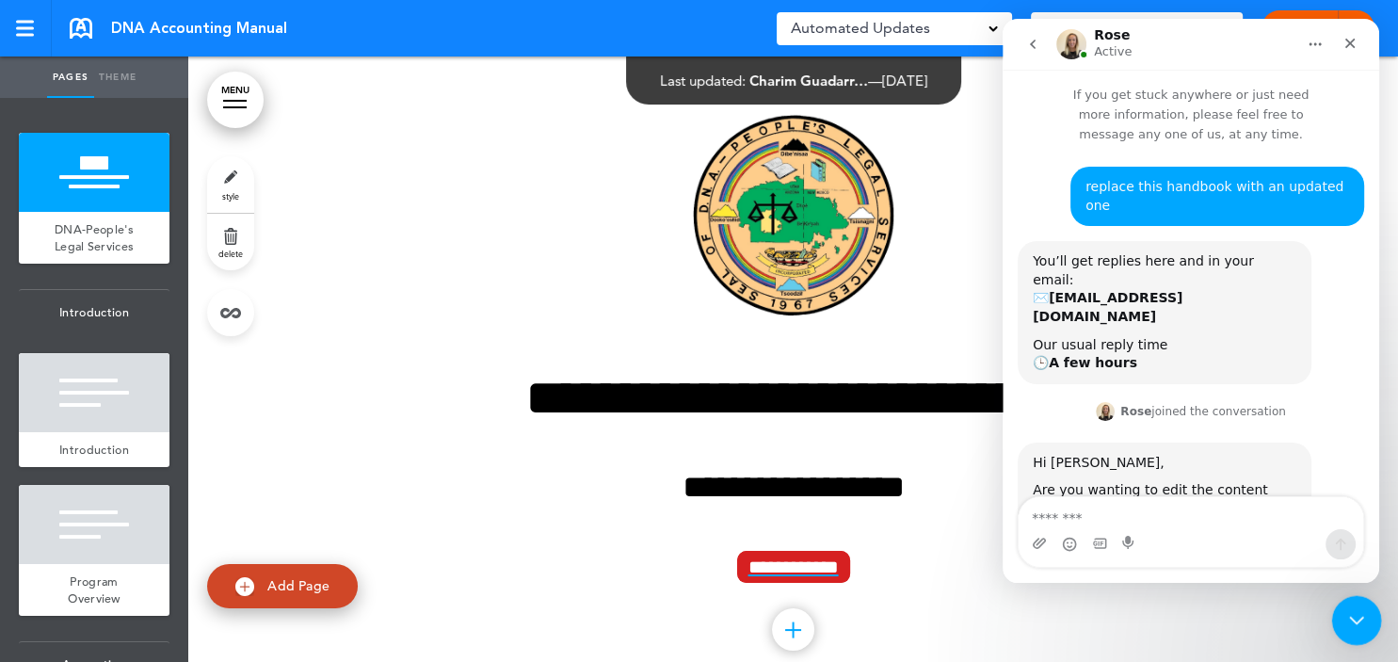
scroll to position [1291, 0]
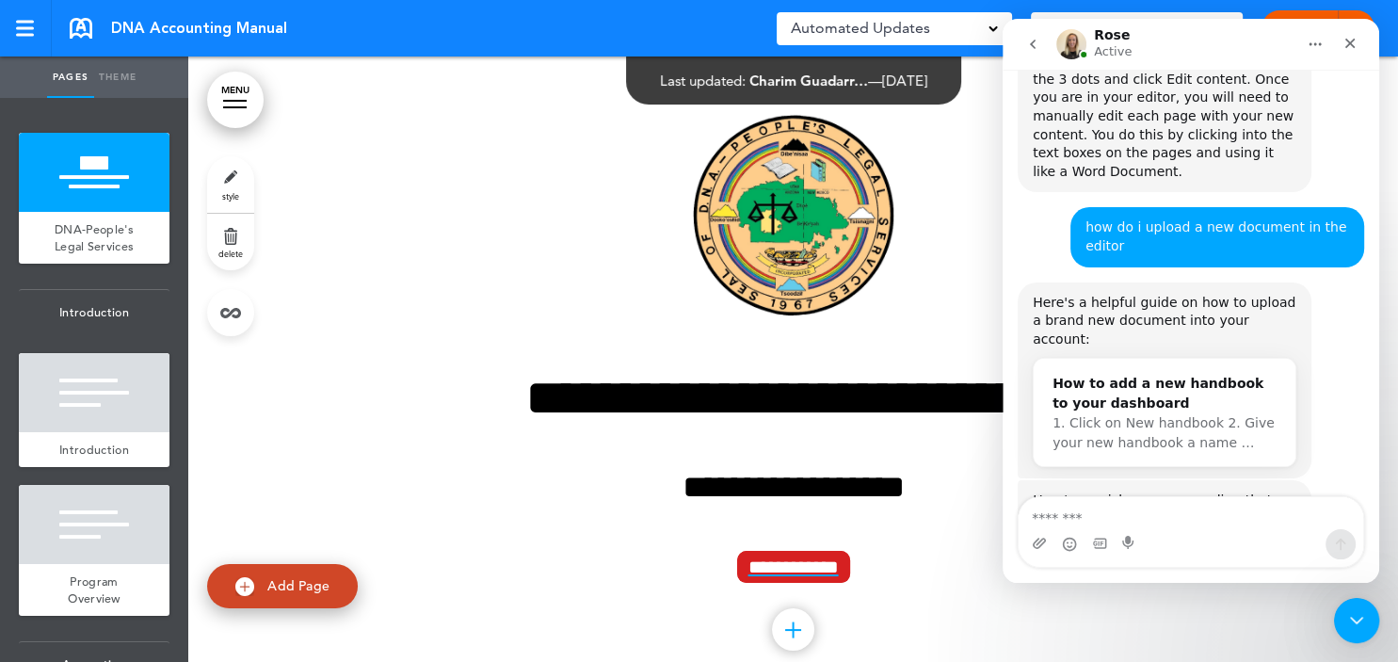
click at [1131, 594] on div "Screen Rec....24.43.mov" at bounding box center [1131, 604] width 161 height 20
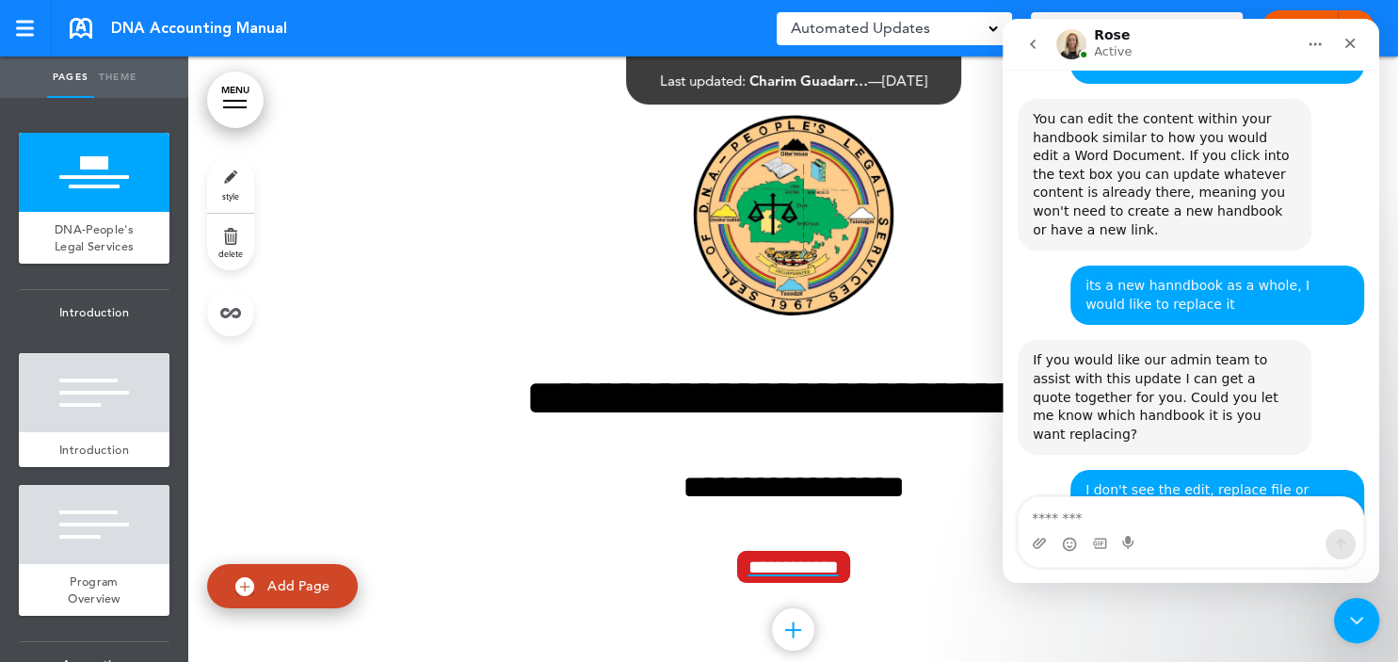
scroll to position [559, 0]
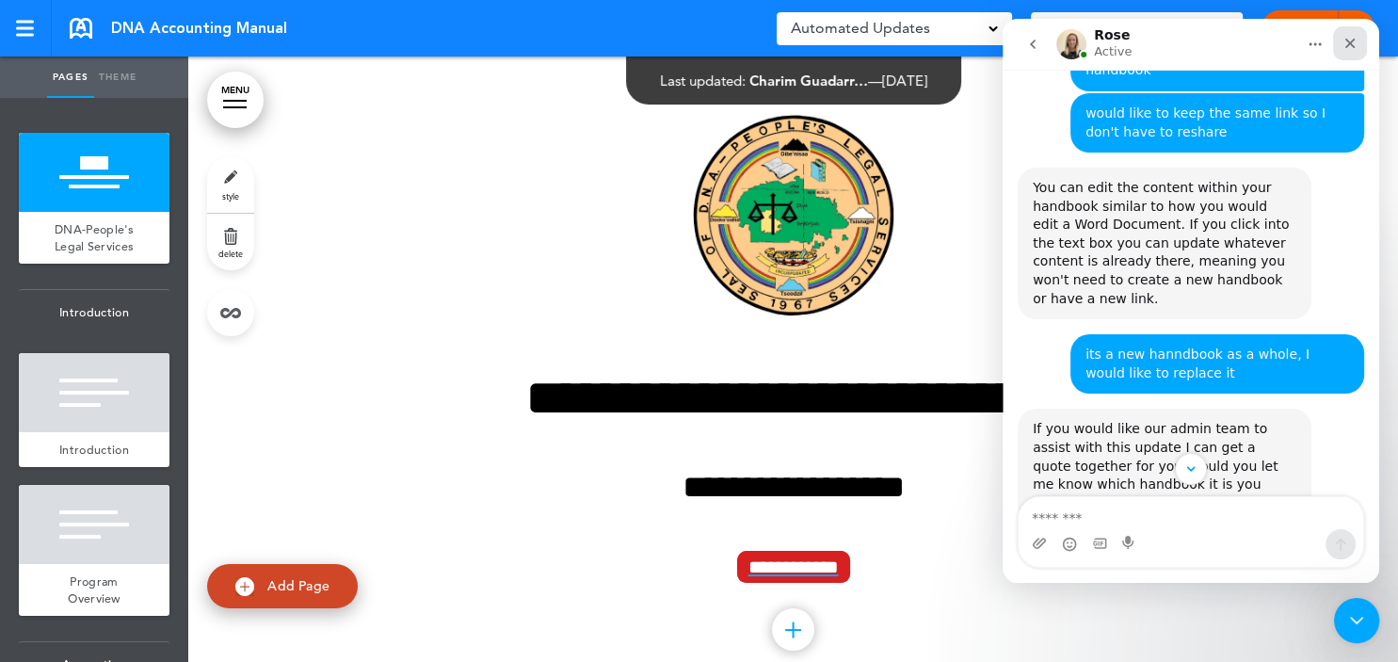
click at [1350, 44] on icon "Close" at bounding box center [1350, 44] width 10 height 10
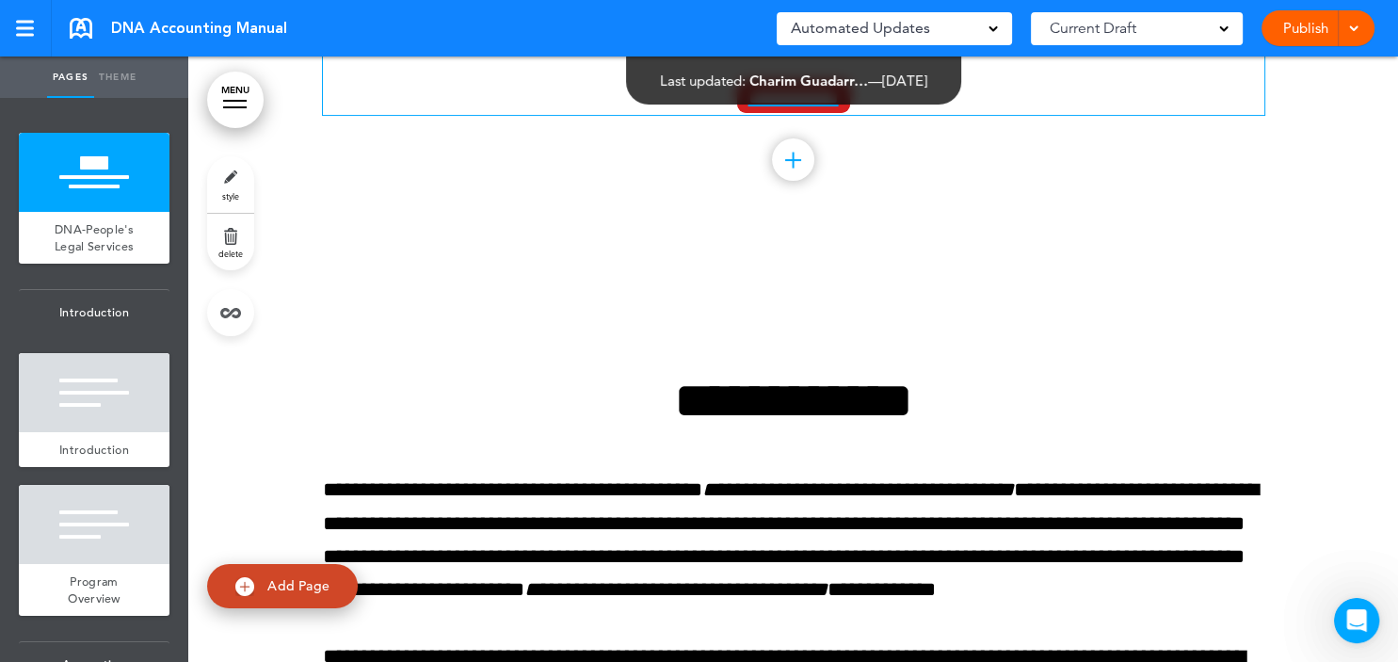
scroll to position [429, 0]
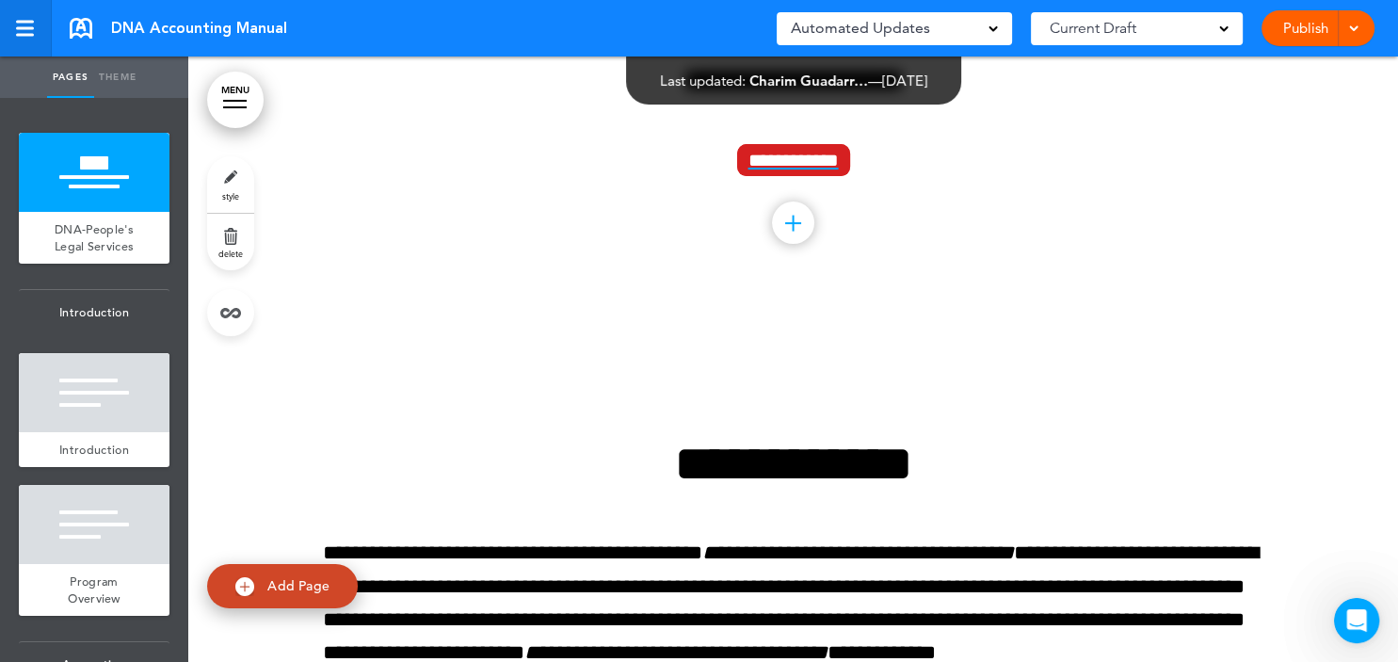
click at [24, 29] on div at bounding box center [25, 28] width 18 height 3
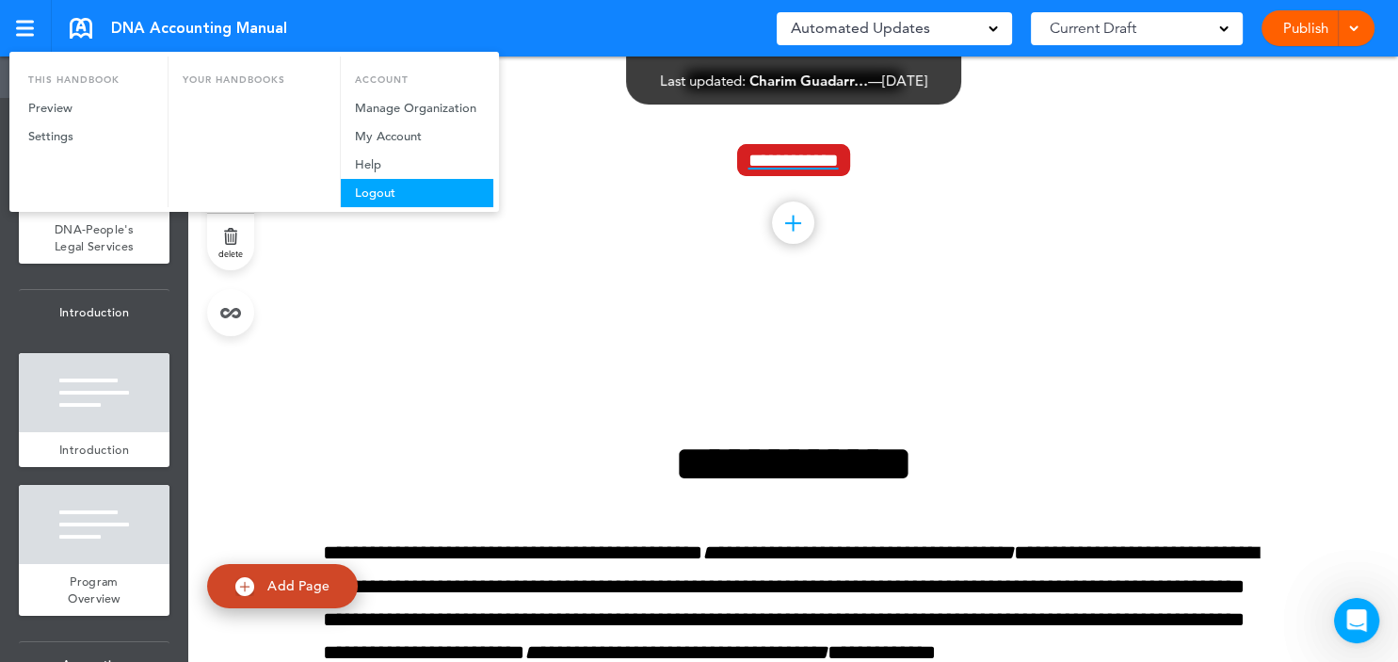
click at [383, 191] on link "Logout" at bounding box center [417, 193] width 152 height 28
